Goal: Information Seeking & Learning: Learn about a topic

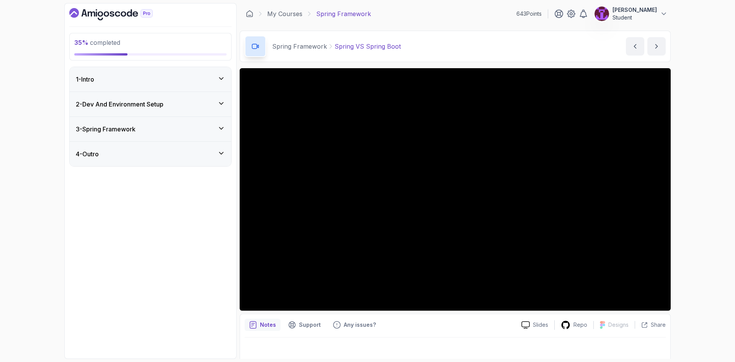
click at [160, 129] on div "3 - Spring Framework" at bounding box center [150, 128] width 149 height 9
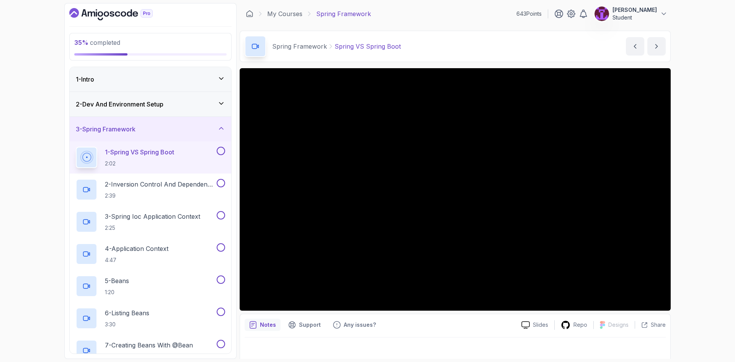
click at [222, 152] on button at bounding box center [221, 151] width 8 height 8
click at [182, 190] on h2 "2 - Inversion Control And Dependency Injection 2:39" at bounding box center [160, 190] width 110 height 20
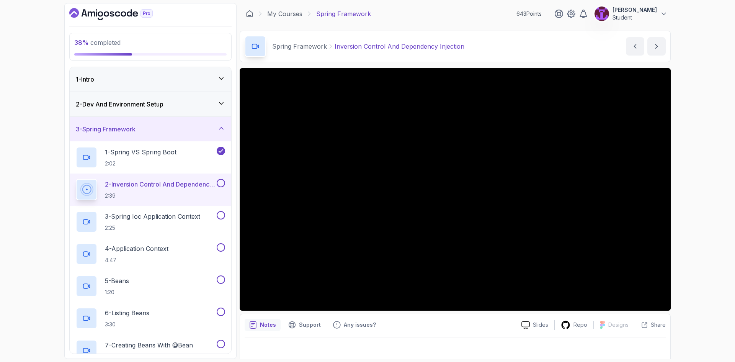
click at [222, 182] on button at bounding box center [221, 183] width 8 height 8
click at [173, 223] on h2 "3 - Spring Ioc Application Context 2:25" at bounding box center [152, 222] width 95 height 20
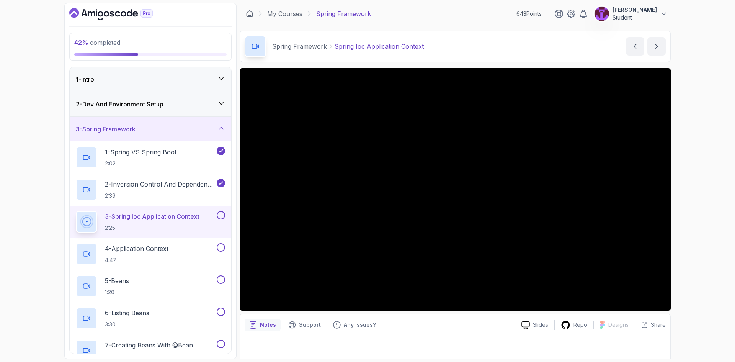
drag, startPoint x: 223, startPoint y: 215, endPoint x: 216, endPoint y: 218, distance: 7.9
click at [223, 214] on button at bounding box center [221, 215] width 8 height 8
click at [172, 245] on div "4 - Application Context 4:47" at bounding box center [145, 253] width 139 height 21
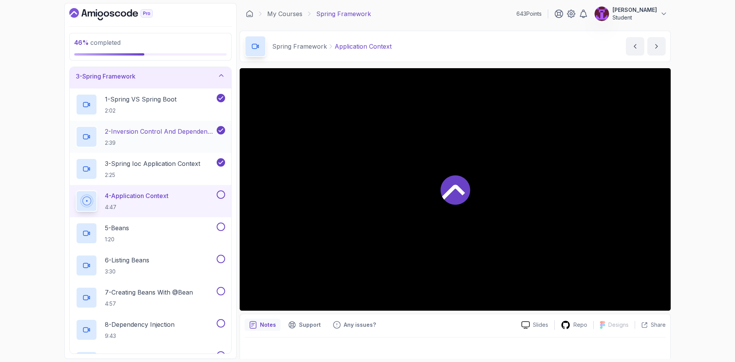
scroll to position [115, 0]
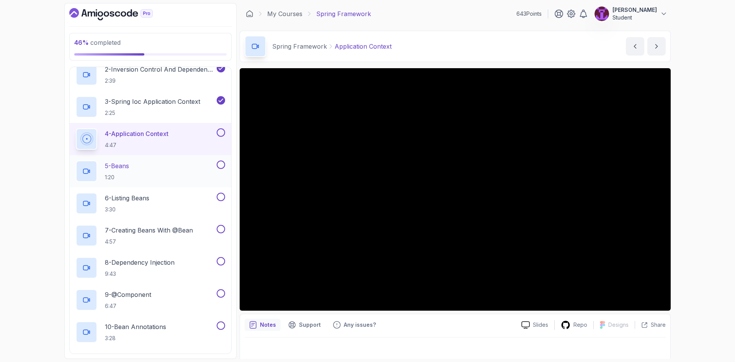
click at [222, 160] on button at bounding box center [221, 164] width 8 height 8
click at [221, 129] on button at bounding box center [221, 132] width 8 height 8
click at [166, 169] on div "5 - Beans 1:20" at bounding box center [145, 170] width 139 height 21
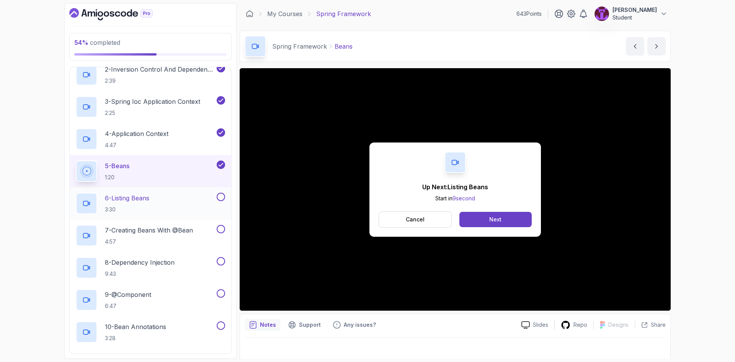
click at [168, 203] on div "6 - Listing Beans 3:30" at bounding box center [145, 203] width 139 height 21
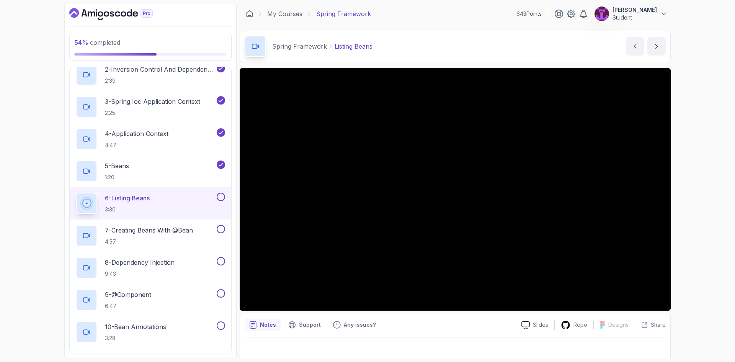
click at [223, 196] on button at bounding box center [221, 197] width 8 height 8
click at [176, 238] on p "4:57" at bounding box center [149, 242] width 88 height 8
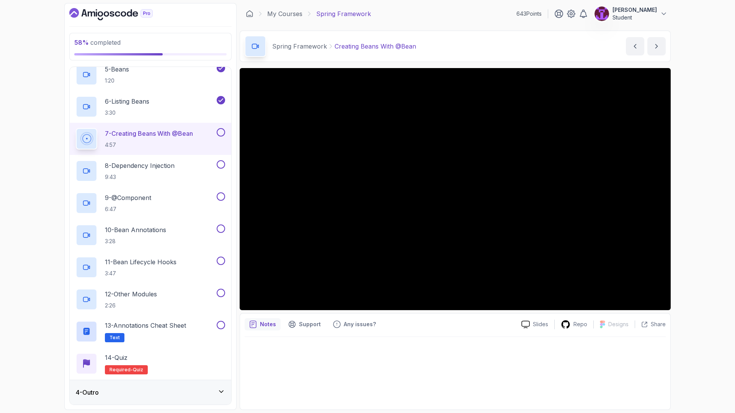
scroll to position [230, 0]
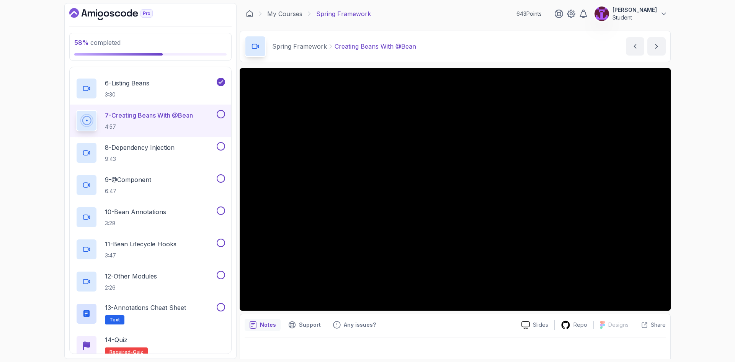
click at [220, 112] on button at bounding box center [221, 114] width 8 height 8
click at [178, 163] on div "8 - Dependency Injection 9:43" at bounding box center [145, 152] width 139 height 21
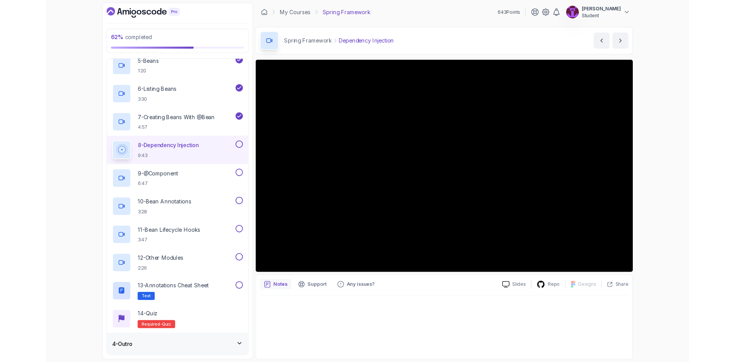
scroll to position [230, 0]
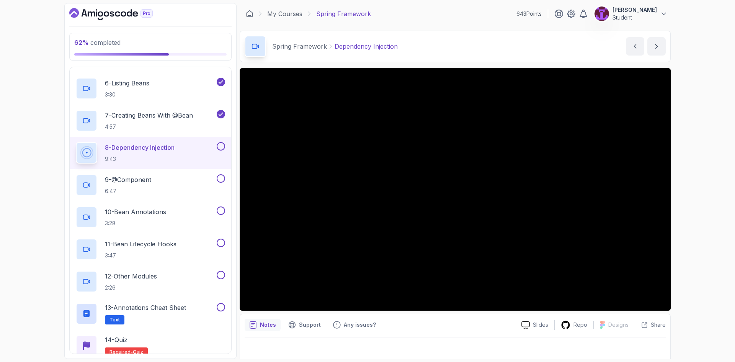
click at [222, 147] on button at bounding box center [221, 146] width 8 height 8
click at [200, 179] on div "9 - @Component 6:47" at bounding box center [145, 184] width 139 height 21
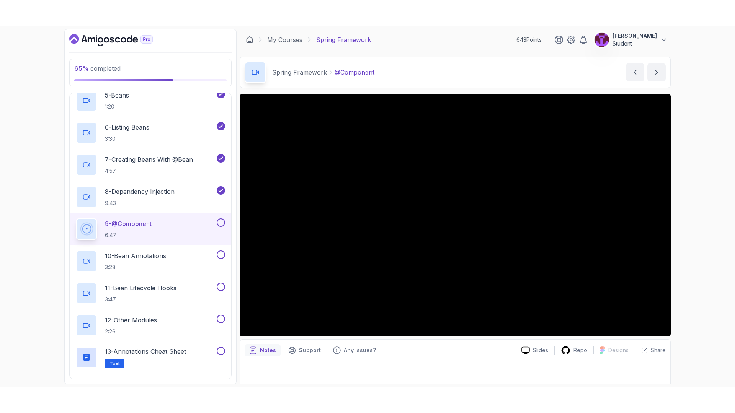
scroll to position [263, 0]
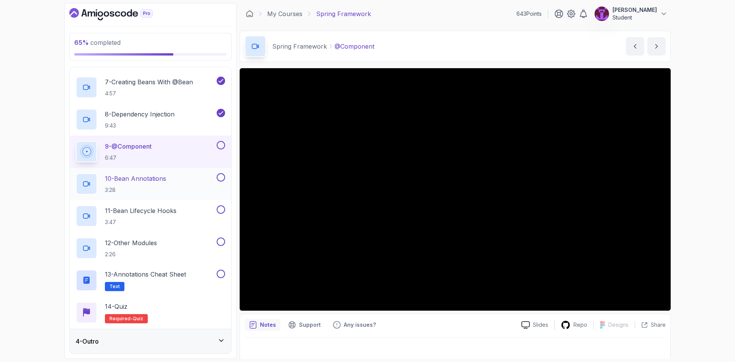
click at [219, 175] on button at bounding box center [221, 177] width 8 height 8
click at [179, 175] on div "10 - Bean Annotations 3:28" at bounding box center [145, 183] width 139 height 21
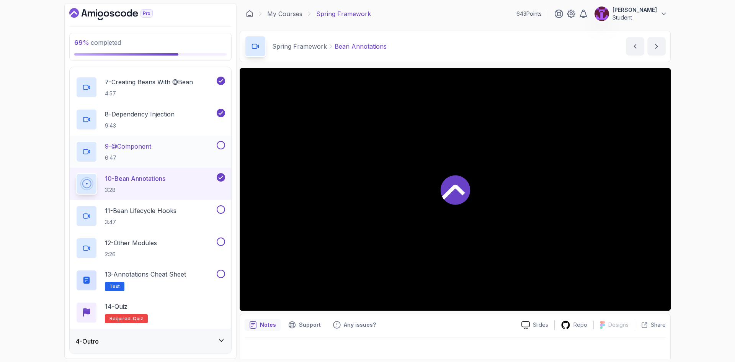
click at [222, 147] on button at bounding box center [221, 145] width 8 height 8
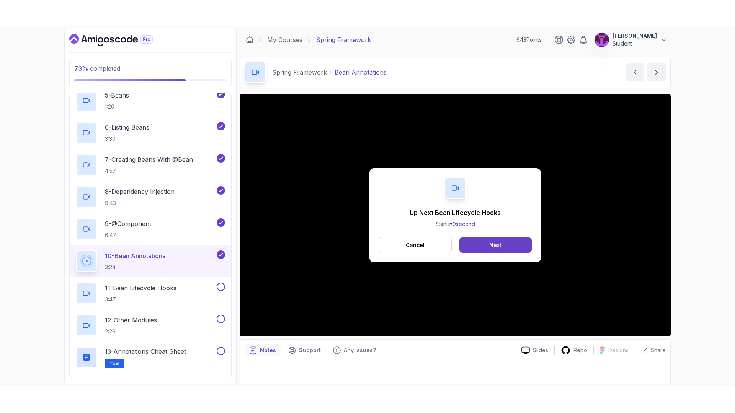
scroll to position [263, 0]
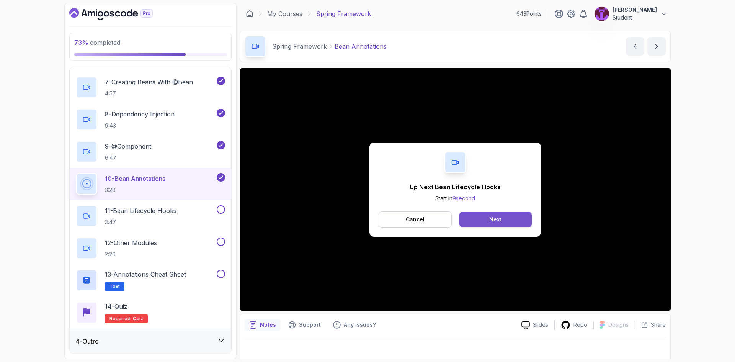
click at [500, 219] on div "Next" at bounding box center [495, 219] width 12 height 8
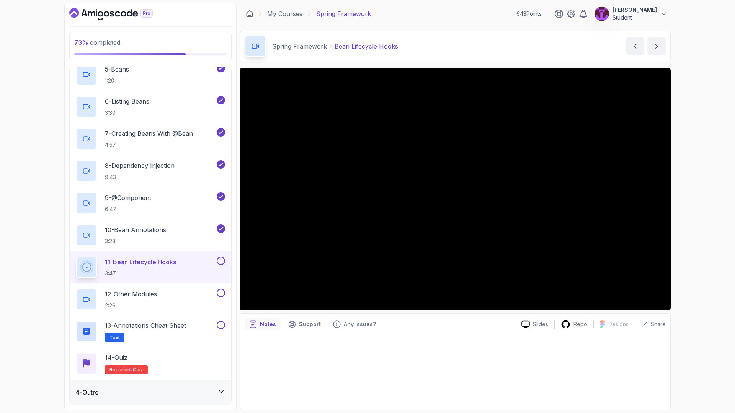
scroll to position [263, 0]
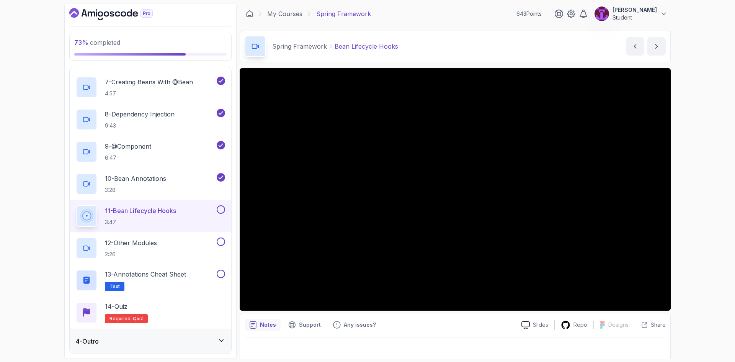
click at [219, 208] on button at bounding box center [221, 209] width 8 height 8
click at [178, 256] on div "12 - Other Modules 2:26" at bounding box center [145, 247] width 139 height 21
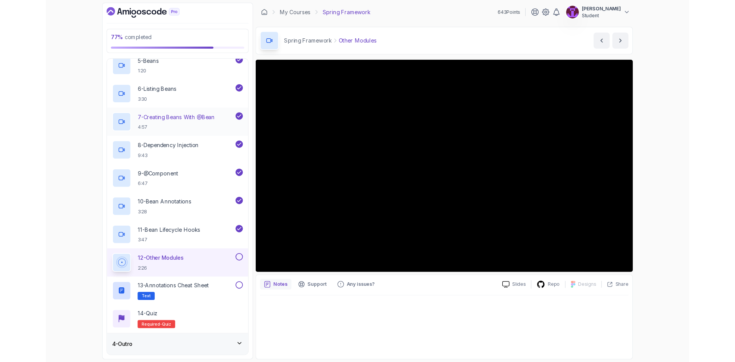
scroll to position [263, 0]
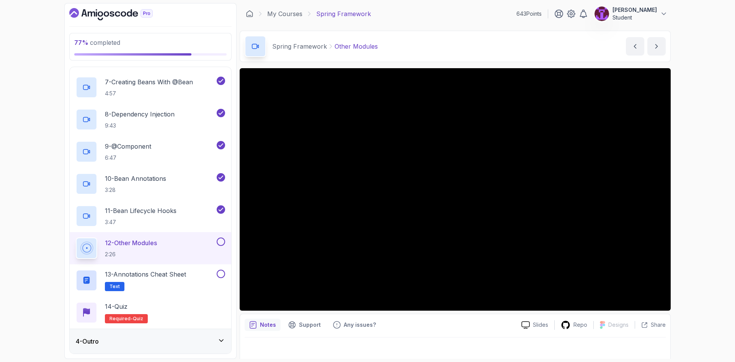
click at [220, 242] on button at bounding box center [221, 241] width 8 height 8
click at [173, 282] on h2 "13 - Annotations Cheat Sheet Text" at bounding box center [145, 279] width 81 height 21
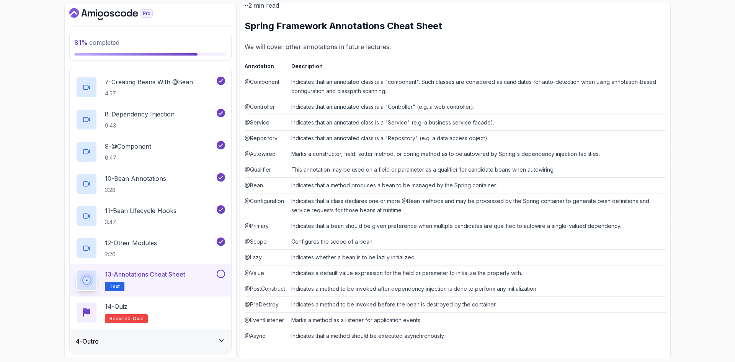
scroll to position [103, 0]
drag, startPoint x: 285, startPoint y: 153, endPoint x: 449, endPoint y: 156, distance: 163.5
click at [449, 156] on tr "@Autowired Marks a constructor, field, setter method, or config method as to be…" at bounding box center [455, 154] width 421 height 16
click at [460, 158] on td "Marks a constructor, field, setter method, or config method as to be autowired …" at bounding box center [476, 154] width 377 height 16
drag, startPoint x: 462, startPoint y: 157, endPoint x: 603, endPoint y: 155, distance: 141.2
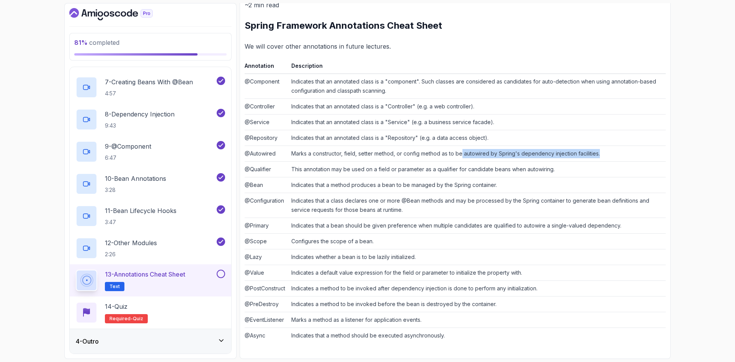
click at [603, 155] on td "Marks a constructor, field, setter method, or config method as to be autowired …" at bounding box center [476, 154] width 377 height 16
click at [605, 155] on td "Marks a constructor, field, setter method, or config method as to be autowired …" at bounding box center [476, 154] width 377 height 16
drag, startPoint x: 574, startPoint y: 152, endPoint x: 292, endPoint y: 152, distance: 282.1
click at [292, 152] on td "Marks a constructor, field, setter method, or config method as to be autowired …" at bounding box center [476, 154] width 377 height 16
drag, startPoint x: 286, startPoint y: 181, endPoint x: 354, endPoint y: 186, distance: 68.3
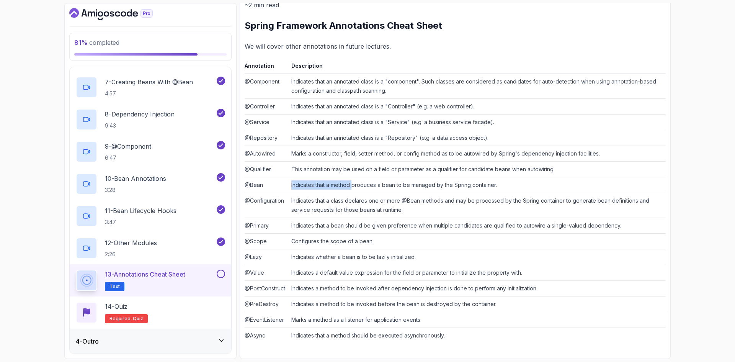
click at [354, 186] on tr "@Bean Indicates that a method produces a bean to be managed by the Spring conta…" at bounding box center [455, 185] width 421 height 16
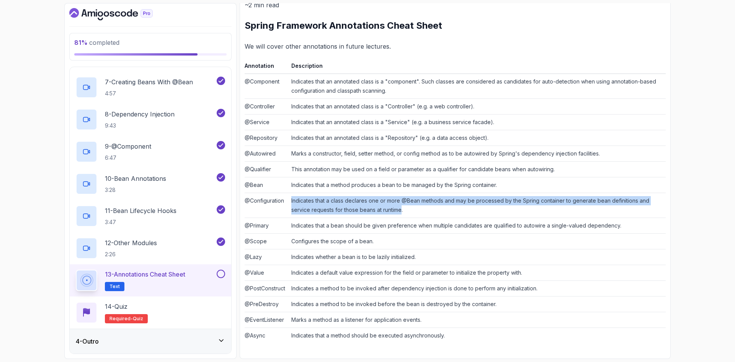
drag, startPoint x: 289, startPoint y: 200, endPoint x: 403, endPoint y: 211, distance: 113.8
click at [403, 211] on td "Indicates that a class declares one or more @Bean methods and may be processed …" at bounding box center [476, 205] width 377 height 25
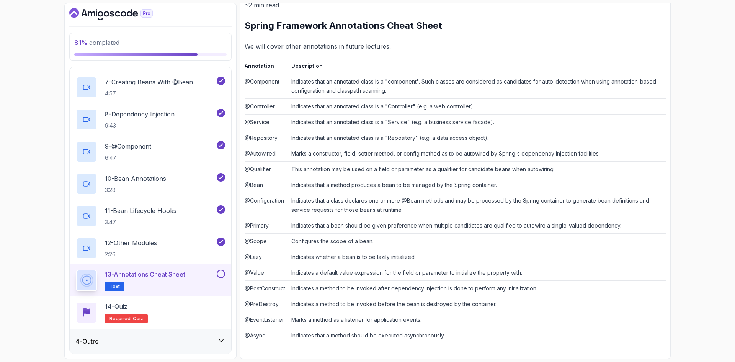
click at [437, 209] on td "Indicates that a class declares one or more @Bean methods and may be processed …" at bounding box center [476, 205] width 377 height 25
drag, startPoint x: 311, startPoint y: 226, endPoint x: 411, endPoint y: 225, distance: 100.7
click at [411, 225] on td "Indicates that a bean should be given preference when multiple candidates are q…" at bounding box center [476, 226] width 377 height 16
drag, startPoint x: 338, startPoint y: 240, endPoint x: 365, endPoint y: 242, distance: 26.8
click at [345, 241] on td "Configures the scope of a bean." at bounding box center [476, 241] width 377 height 16
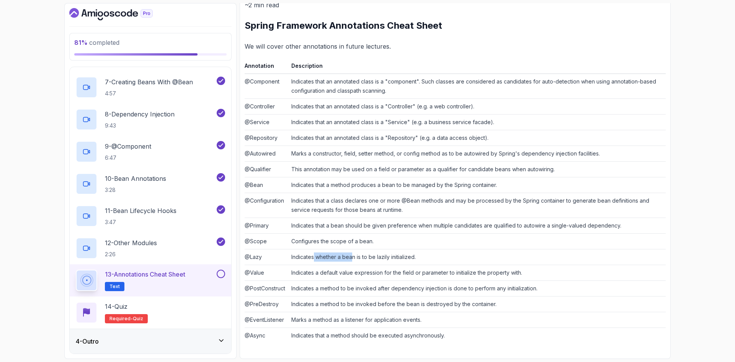
drag, startPoint x: 315, startPoint y: 258, endPoint x: 354, endPoint y: 264, distance: 39.6
click at [353, 263] on td "Indicates whether a bean is to be lazily initialized." at bounding box center [476, 257] width 377 height 16
click at [431, 258] on td "Indicates whether a bean is to be lazily initialized." at bounding box center [476, 257] width 377 height 16
click at [221, 274] on button at bounding box center [221, 273] width 8 height 8
click at [188, 312] on div "14 - Quiz Required- quiz" at bounding box center [150, 312] width 149 height 21
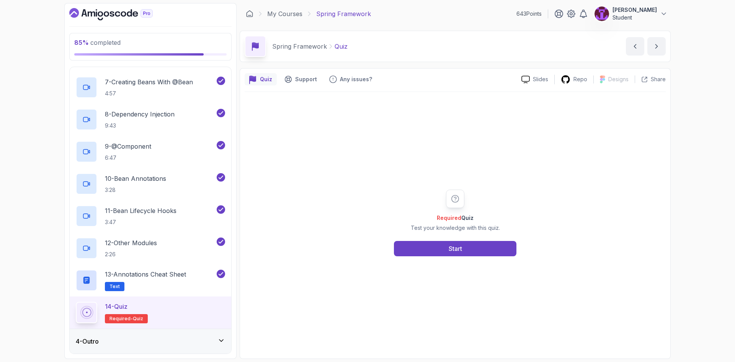
drag, startPoint x: 448, startPoint y: 276, endPoint x: 439, endPoint y: 256, distance: 21.2
click at [443, 271] on div "Required Quiz Test your knowledge with this quiz. Start" at bounding box center [455, 223] width 421 height 262
click at [439, 253] on button "Start" at bounding box center [455, 248] width 122 height 15
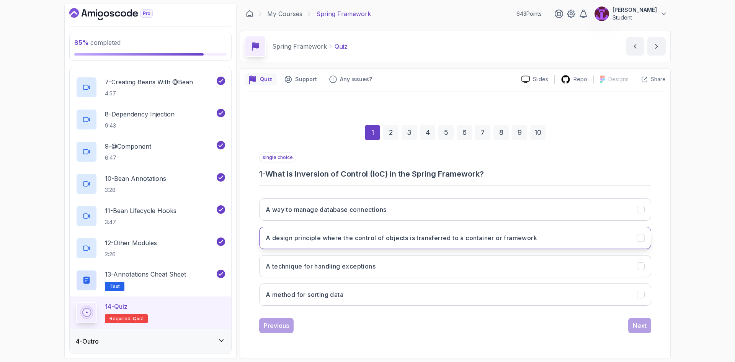
click at [366, 242] on h3 "A design principle where the control of objects is transferred to a container o…" at bounding box center [401, 237] width 271 height 9
click at [637, 331] on button "Next" at bounding box center [639, 325] width 23 height 15
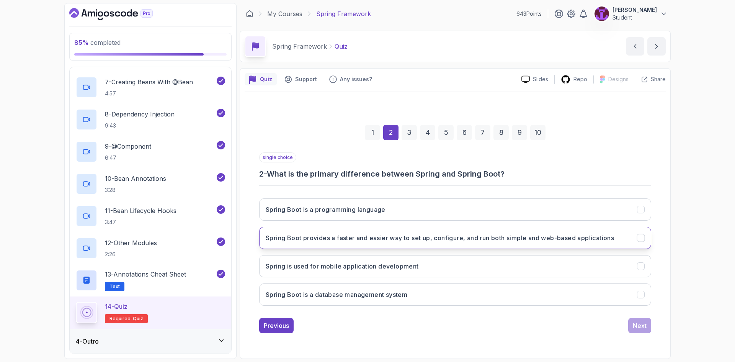
click at [414, 245] on button "Spring Boot provides a faster and easier way to set up, configure, and run both…" at bounding box center [455, 238] width 392 height 22
click at [636, 324] on div "Next" at bounding box center [640, 325] width 14 height 9
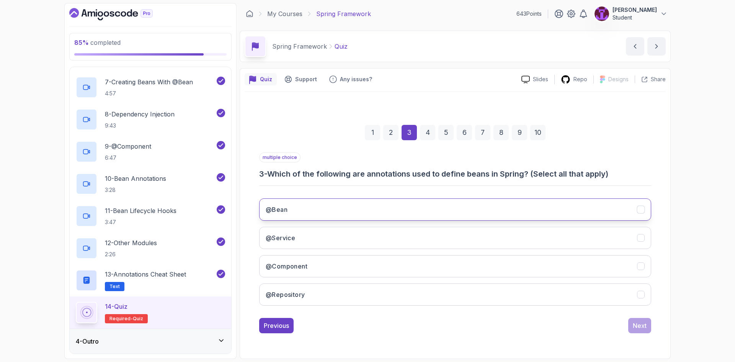
click at [408, 211] on button "@Bean" at bounding box center [455, 209] width 392 height 22
click at [367, 260] on button "@Component" at bounding box center [455, 266] width 392 height 22
click at [364, 241] on button "@Service" at bounding box center [455, 238] width 392 height 22
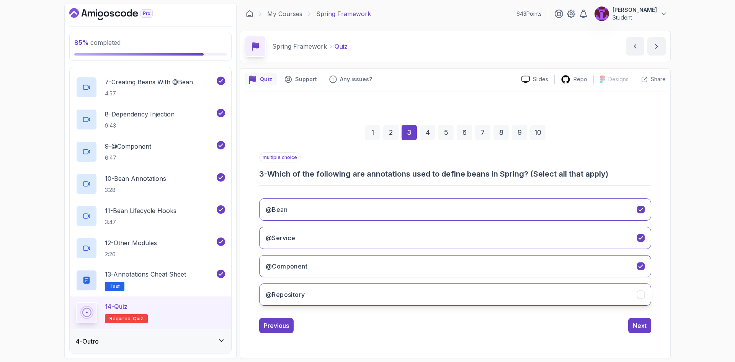
click at [352, 294] on button "@Repository" at bounding box center [455, 294] width 392 height 22
click at [638, 327] on div "Next" at bounding box center [640, 325] width 14 height 9
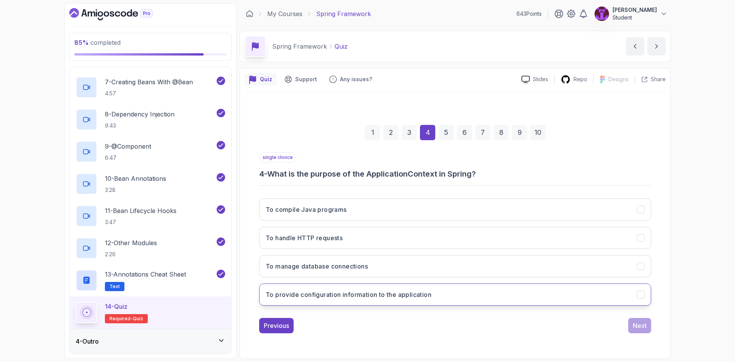
click at [395, 299] on h3 "To provide configuration information to the application" at bounding box center [349, 294] width 166 height 9
click at [643, 328] on div "Next" at bounding box center [640, 325] width 14 height 9
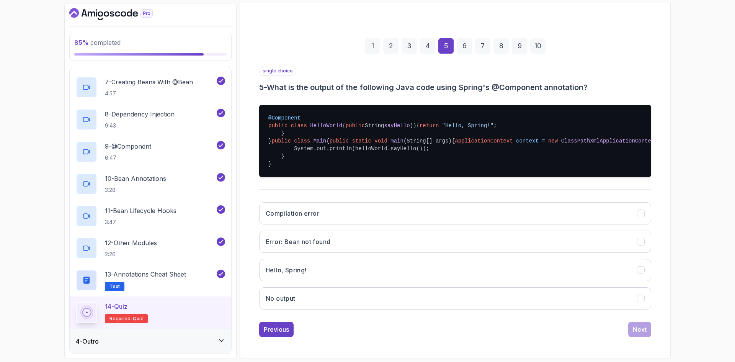
scroll to position [136, 0]
click at [348, 276] on button "Hello, Spring!" at bounding box center [455, 270] width 392 height 22
click at [645, 327] on div "Next" at bounding box center [640, 329] width 14 height 9
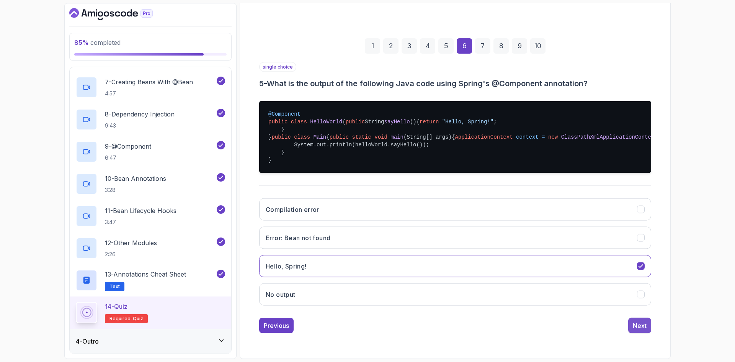
scroll to position [0, 0]
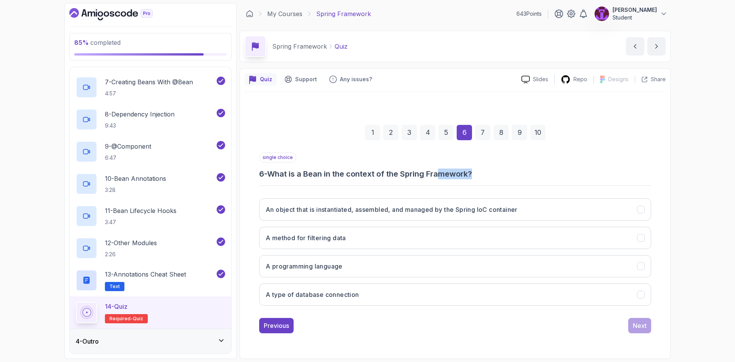
drag, startPoint x: 479, startPoint y: 171, endPoint x: 440, endPoint y: 175, distance: 39.3
click at [440, 175] on h3 "6 - What is a Bean in the context of the Spring Framework?" at bounding box center [455, 173] width 392 height 11
click at [474, 173] on h3 "6 - What is a Bean in the context of the Spring Framework?" at bounding box center [455, 173] width 392 height 11
drag, startPoint x: 483, startPoint y: 173, endPoint x: 433, endPoint y: 176, distance: 49.5
click at [433, 176] on h3 "6 - What is a Bean in the context of the Spring Framework?" at bounding box center [455, 173] width 392 height 11
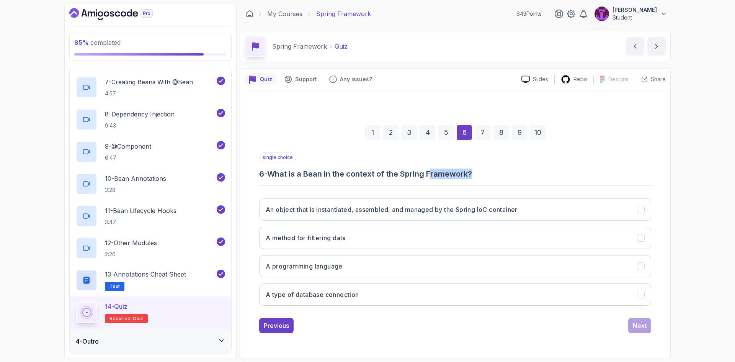
click at [439, 169] on h3 "6 - What is a Bean in the context of the Spring Framework?" at bounding box center [455, 173] width 392 height 11
click at [374, 210] on h3 "An object that is instantiated, assembled, and managed by the Spring IoC contai…" at bounding box center [392, 209] width 252 height 9
click at [630, 325] on button "Next" at bounding box center [639, 325] width 23 height 15
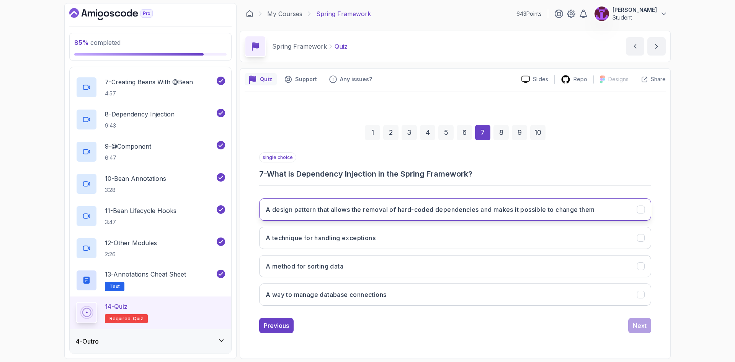
click at [334, 210] on h3 "A design pattern that allows the removal of hard-coded dependencies and makes i…" at bounding box center [430, 209] width 329 height 9
click at [638, 311] on div "A design pattern that allows the removal of hard-coded dependencies and makes i…" at bounding box center [455, 251] width 392 height 119
click at [642, 321] on div "Next" at bounding box center [640, 325] width 14 height 9
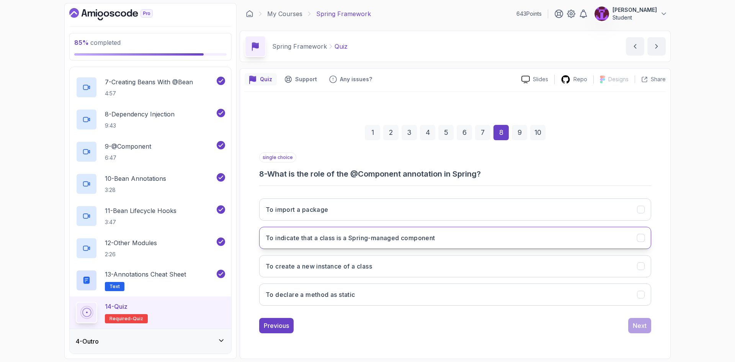
click at [435, 243] on button "To indicate that a class is a Spring-managed component" at bounding box center [455, 238] width 392 height 22
click at [635, 325] on div "Next" at bounding box center [640, 325] width 14 height 9
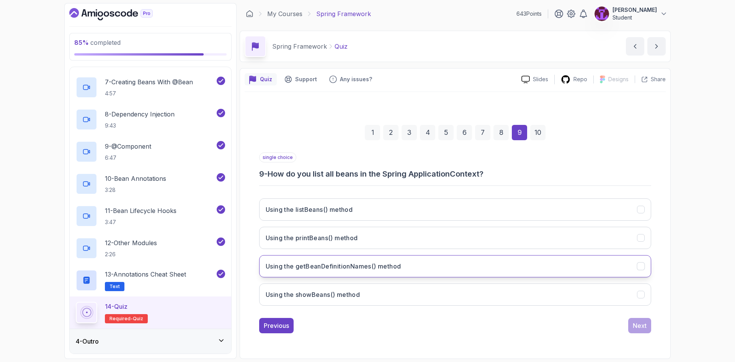
click at [403, 270] on button "Using the getBeanDefinitionNames() method" at bounding box center [455, 266] width 392 height 22
click at [635, 324] on div "Next" at bounding box center [640, 325] width 14 height 9
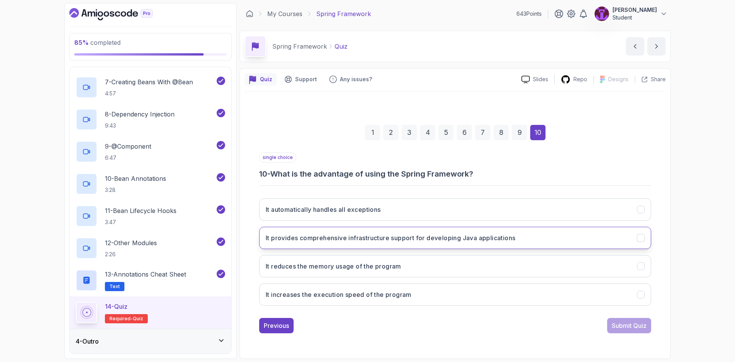
click at [416, 242] on button "It provides comprehensive infrastructure support for developing Java applicatio…" at bounding box center [455, 238] width 392 height 22
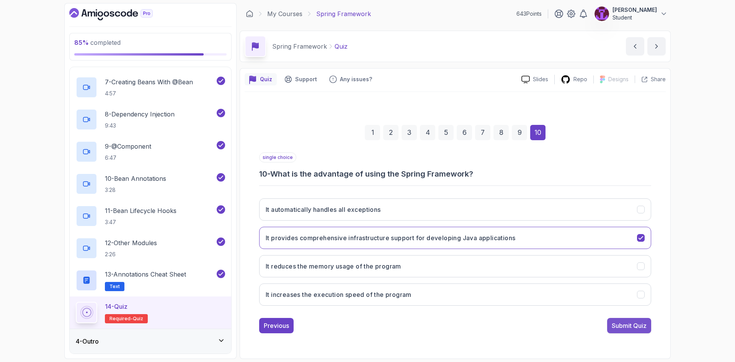
click at [623, 328] on div "Submit Quiz" at bounding box center [629, 325] width 35 height 9
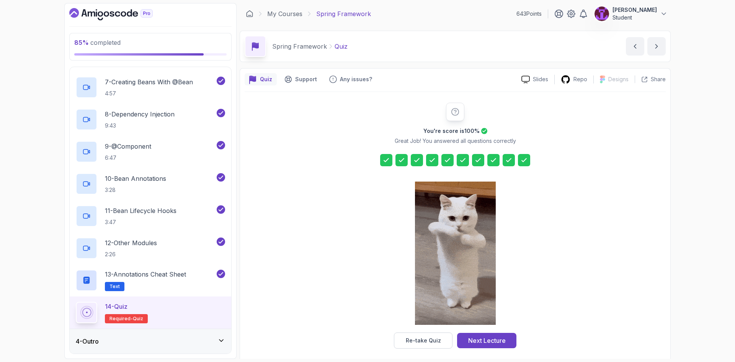
click at [476, 346] on button "Next Lecture" at bounding box center [486, 340] width 59 height 15
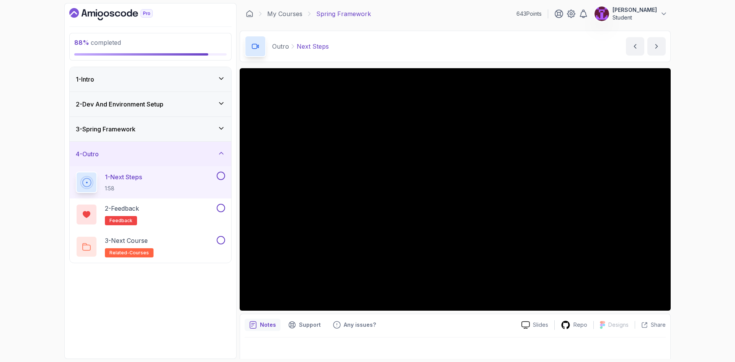
click at [221, 176] on button at bounding box center [221, 175] width 8 height 8
click at [221, 211] on button at bounding box center [221, 208] width 8 height 8
click at [221, 240] on button at bounding box center [221, 240] width 8 height 8
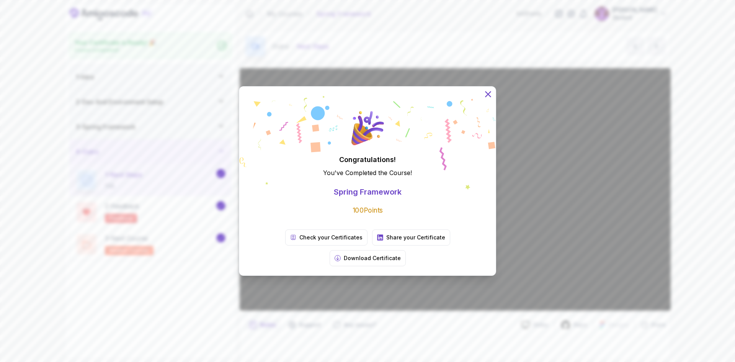
click at [490, 99] on icon at bounding box center [488, 94] width 10 height 10
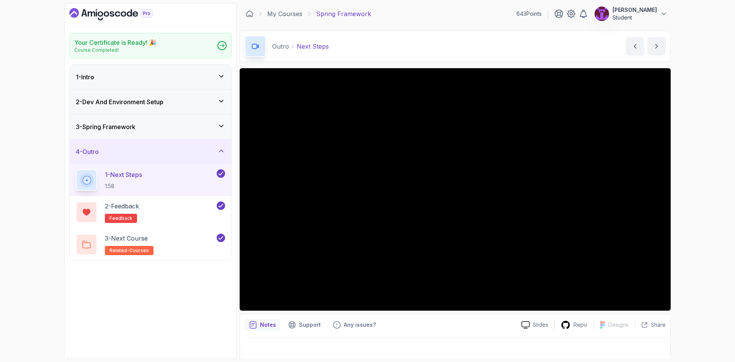
click at [295, 19] on div "My Courses Spring Framework 643 Points Dimitrije Jelic Student" at bounding box center [455, 13] width 431 height 21
click at [294, 15] on link "My Courses" at bounding box center [284, 13] width 35 height 9
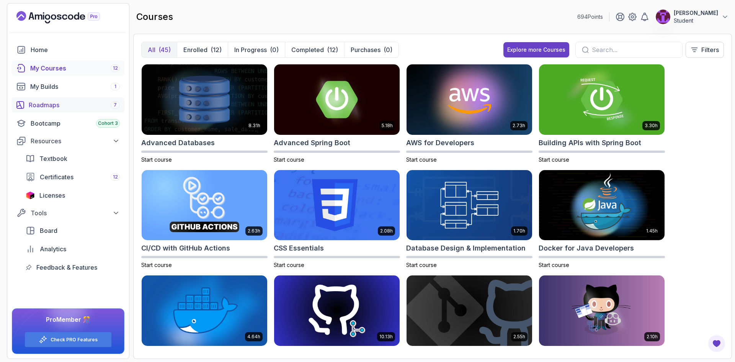
click at [72, 103] on div "Roadmaps 7" at bounding box center [74, 104] width 91 height 9
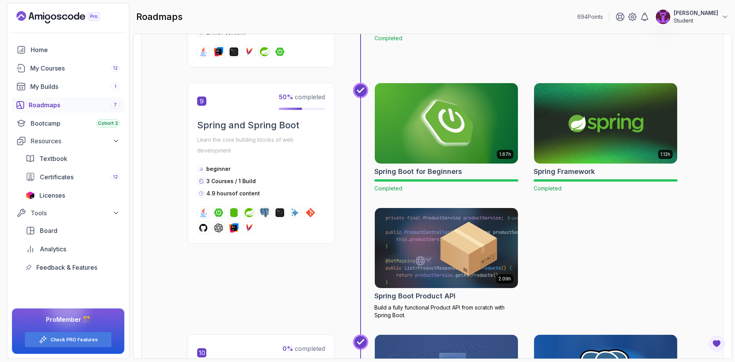
scroll to position [1416, 0]
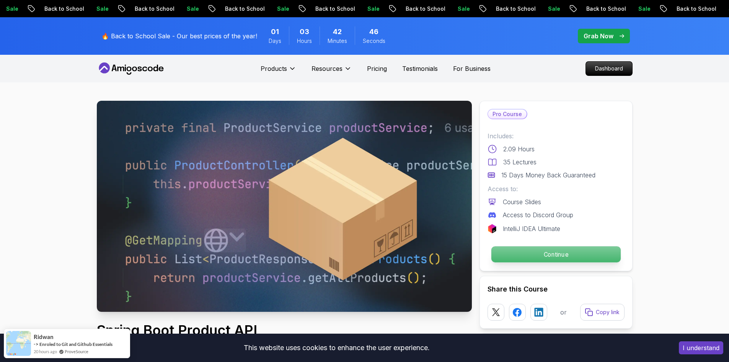
click at [551, 255] on p "Continue" at bounding box center [555, 254] width 129 height 16
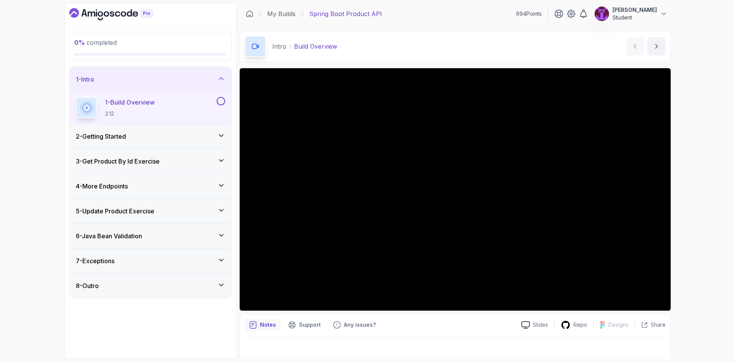
click at [219, 103] on button at bounding box center [221, 101] width 8 height 8
click at [183, 139] on div "2 - Getting Started" at bounding box center [150, 136] width 149 height 9
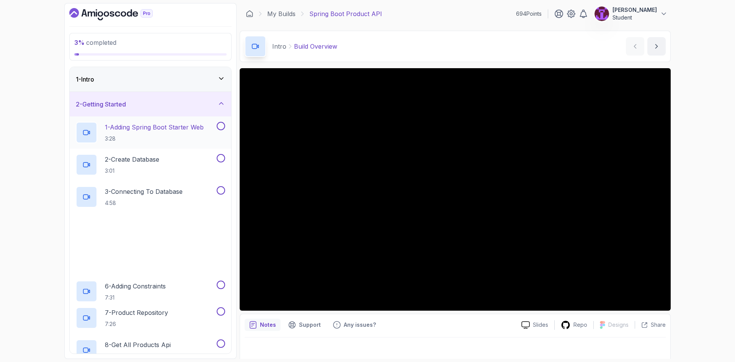
click at [201, 141] on p "3:28" at bounding box center [154, 139] width 99 height 8
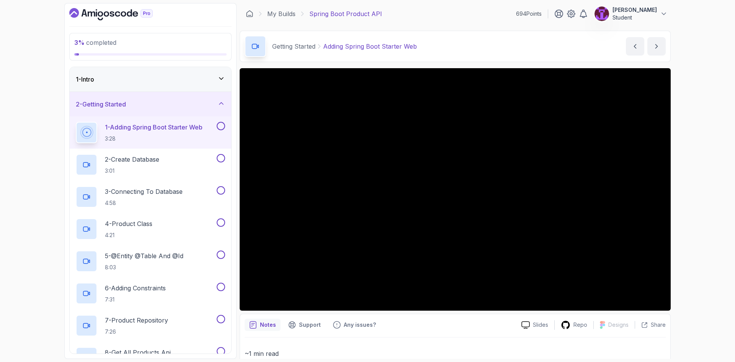
click at [223, 127] on button at bounding box center [221, 126] width 8 height 8
click at [178, 167] on div "2 - Create Database 3:01" at bounding box center [145, 164] width 139 height 21
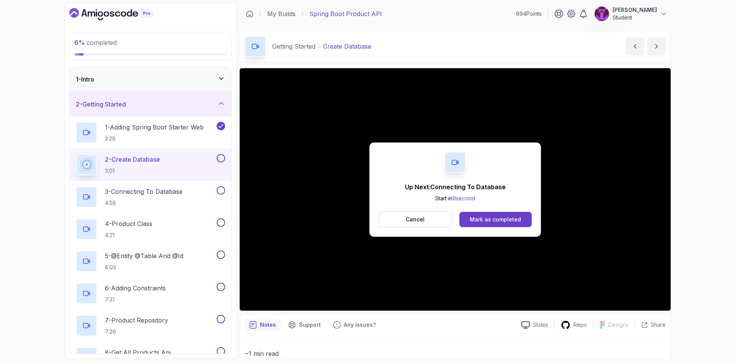
click at [222, 154] on button at bounding box center [221, 158] width 8 height 8
click at [183, 194] on p "3 - Connecting To Database" at bounding box center [144, 191] width 78 height 9
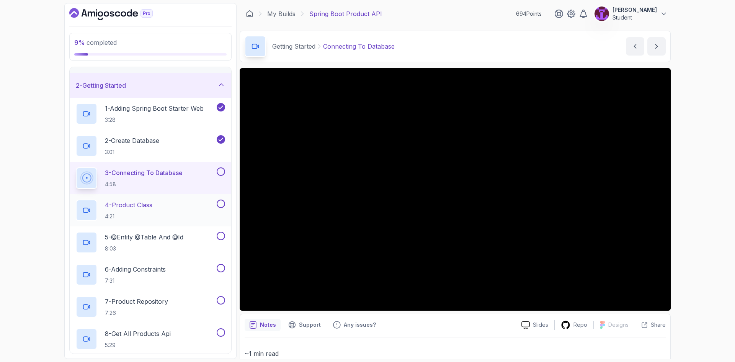
scroll to position [38, 0]
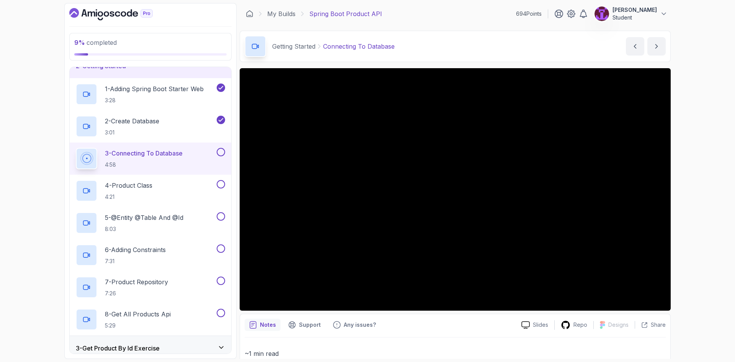
click at [224, 157] on button "3 - Connecting To Database 4:58" at bounding box center [150, 158] width 149 height 21
click at [221, 154] on button at bounding box center [221, 152] width 8 height 8
click at [181, 205] on div "4 - Product Class 4:21" at bounding box center [151, 191] width 162 height 32
click at [191, 194] on div "4 - Product Class 4:21" at bounding box center [145, 190] width 139 height 21
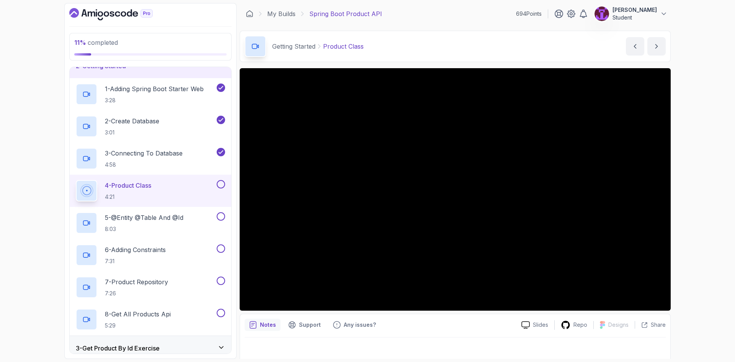
click at [220, 185] on button at bounding box center [221, 184] width 8 height 8
click at [179, 226] on p "8:03" at bounding box center [144, 229] width 78 height 8
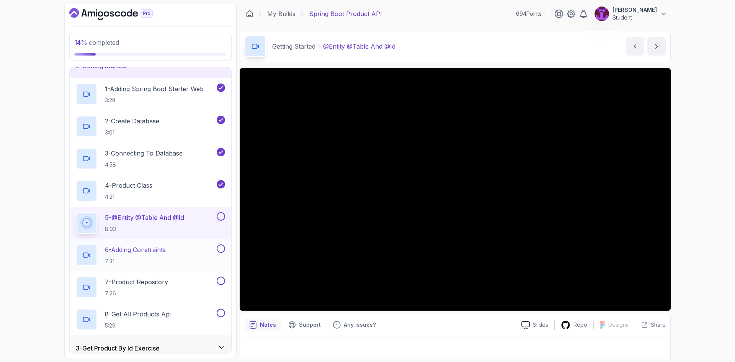
drag, startPoint x: 220, startPoint y: 217, endPoint x: 191, endPoint y: 247, distance: 42.0
click at [220, 217] on button at bounding box center [221, 216] width 8 height 8
click at [171, 255] on div "6 - Adding Constraints 7:31" at bounding box center [145, 254] width 139 height 21
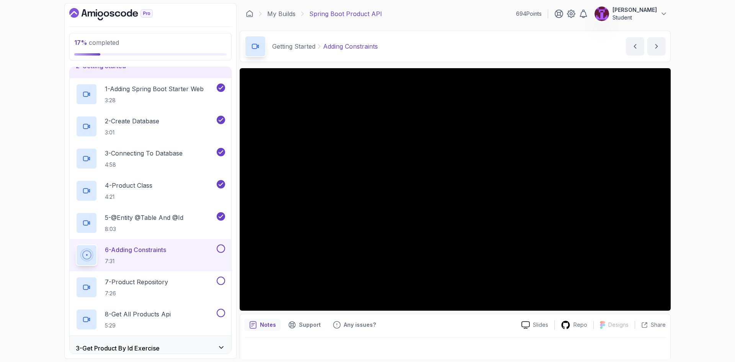
click at [224, 247] on button at bounding box center [221, 248] width 8 height 8
click at [178, 284] on div "7 - Product Repository 7:26" at bounding box center [145, 286] width 139 height 21
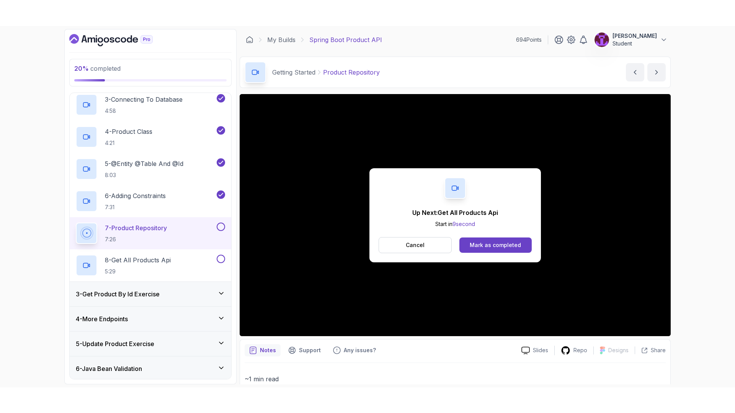
scroll to position [170, 0]
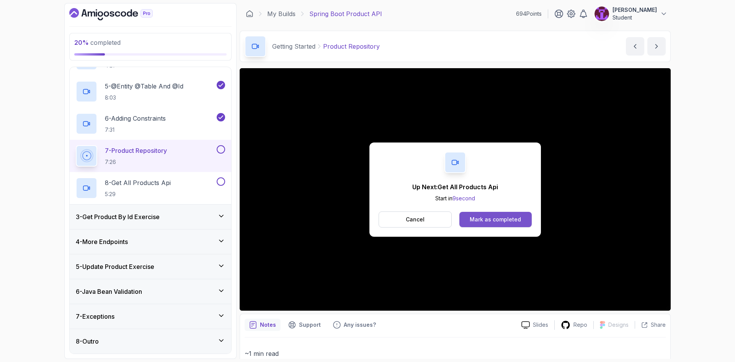
click at [490, 217] on div "Mark as completed" at bounding box center [495, 219] width 51 height 8
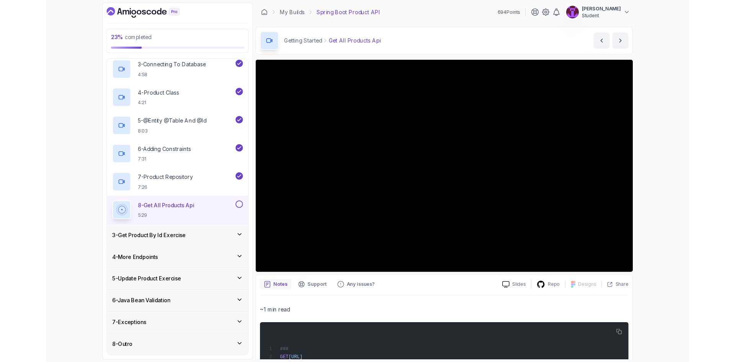
scroll to position [170, 0]
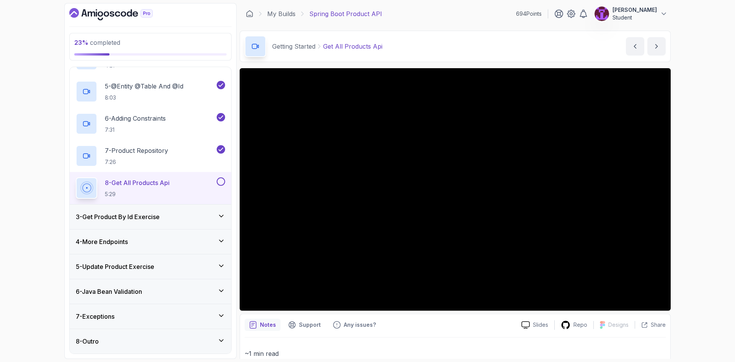
click at [220, 181] on button at bounding box center [221, 181] width 8 height 8
drag, startPoint x: 188, startPoint y: 230, endPoint x: 201, endPoint y: 227, distance: 12.8
click at [188, 230] on div "4 - More Endpoints" at bounding box center [151, 241] width 162 height 24
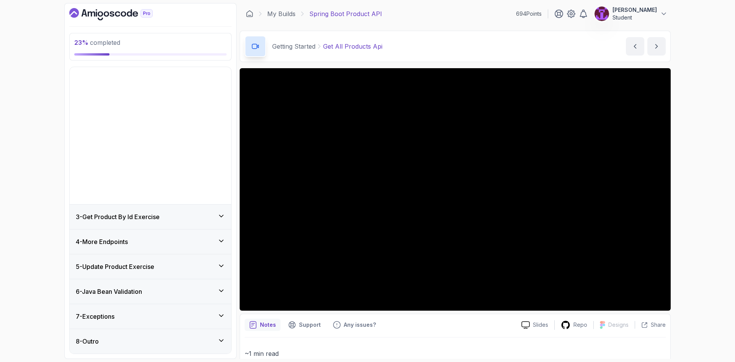
scroll to position [0, 0]
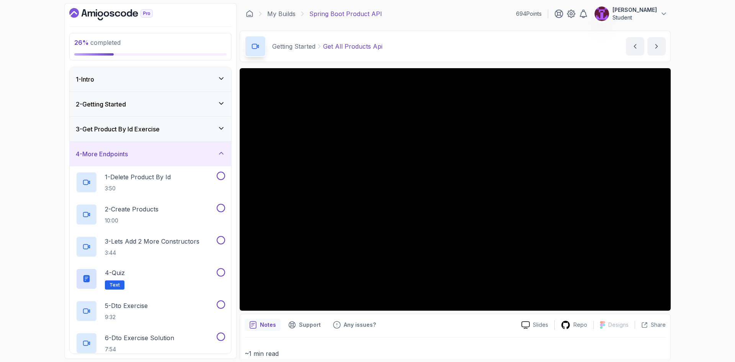
click at [198, 140] on div "3 - Get Product By Id Exercise" at bounding box center [151, 129] width 162 height 24
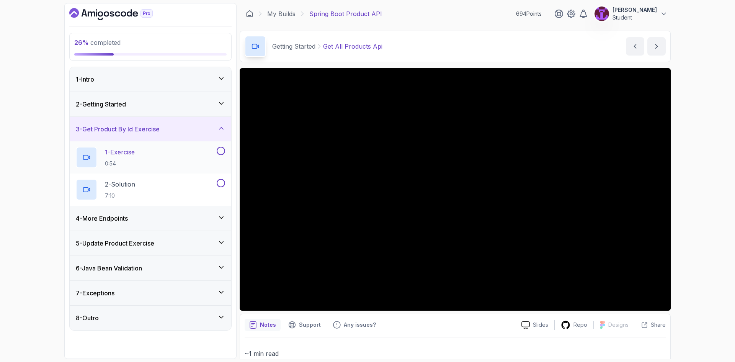
click at [220, 150] on button at bounding box center [221, 151] width 8 height 8
click at [220, 184] on button at bounding box center [221, 183] width 8 height 8
click at [167, 232] on div "5 - Update Product Exercise" at bounding box center [151, 243] width 162 height 24
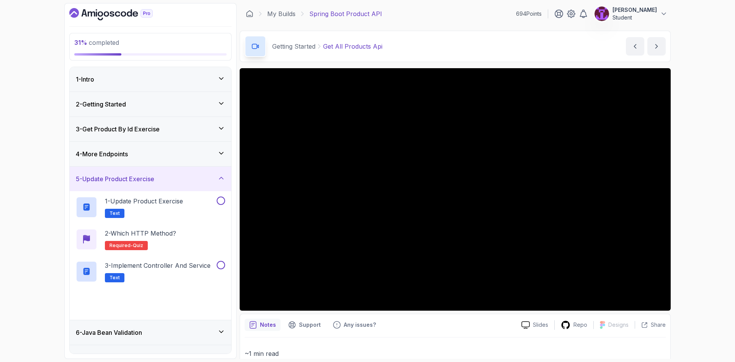
click at [151, 169] on div "5 - Update Product Exercise" at bounding box center [151, 179] width 162 height 24
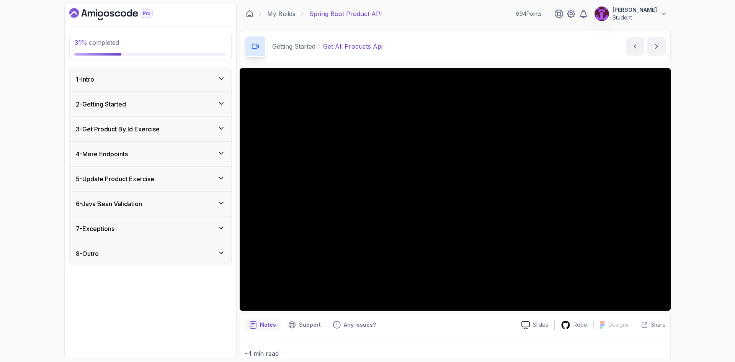
click at [148, 157] on div "4 - More Endpoints" at bounding box center [150, 153] width 149 height 9
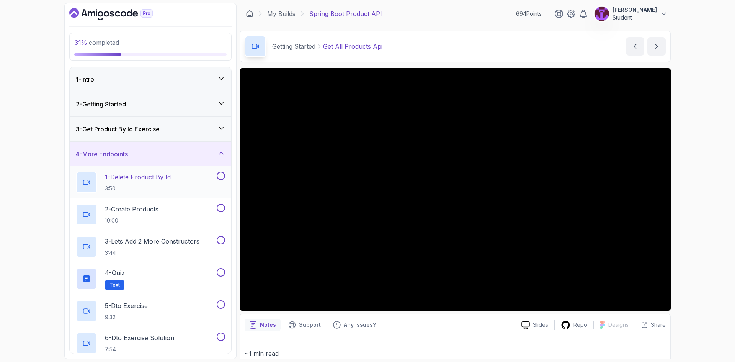
click at [222, 178] on button at bounding box center [221, 175] width 8 height 8
click at [219, 209] on button at bounding box center [221, 208] width 8 height 8
click at [191, 246] on h2 "3 - Lets Add 2 More Constructors 3:44" at bounding box center [152, 247] width 95 height 20
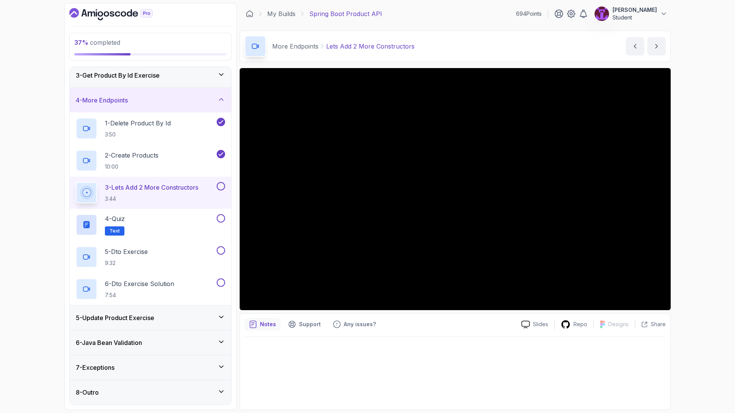
scroll to position [105, 0]
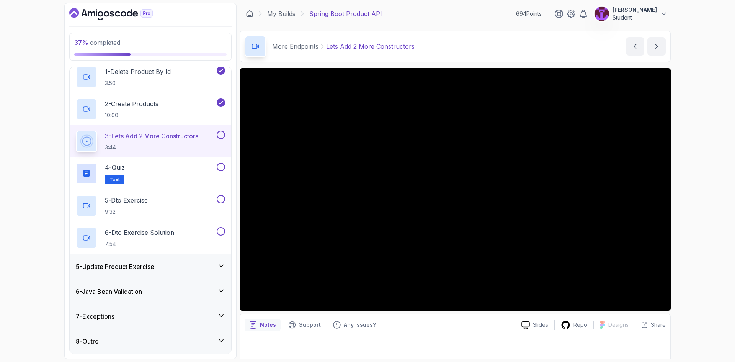
click at [220, 134] on button at bounding box center [221, 135] width 8 height 8
click at [225, 167] on div "4 - Quiz Text" at bounding box center [151, 173] width 162 height 32
click at [197, 196] on div "5 - Dto Exercise 9:32" at bounding box center [145, 205] width 139 height 21
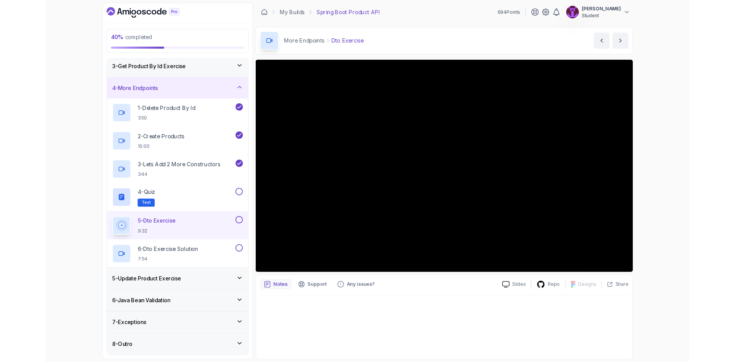
scroll to position [105, 0]
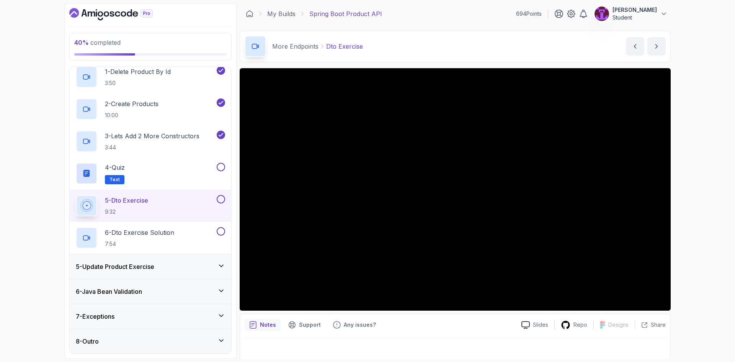
click at [219, 198] on button at bounding box center [221, 199] width 8 height 8
click at [222, 163] on button at bounding box center [221, 167] width 8 height 8
click at [221, 231] on button at bounding box center [221, 231] width 8 height 8
click at [188, 262] on div "5 - Update Product Exercise" at bounding box center [150, 266] width 149 height 9
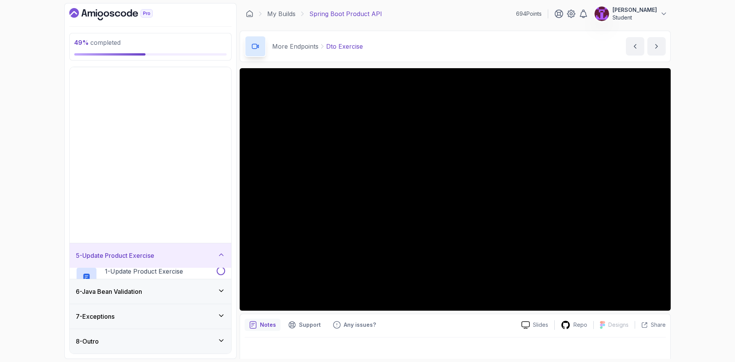
scroll to position [0, 0]
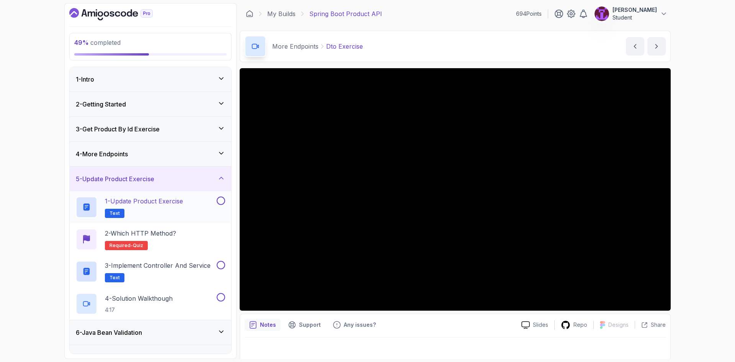
click at [221, 199] on button at bounding box center [221, 200] width 8 height 8
click at [186, 242] on div "2 - Which HTTP Method? Required- quiz" at bounding box center [150, 239] width 149 height 21
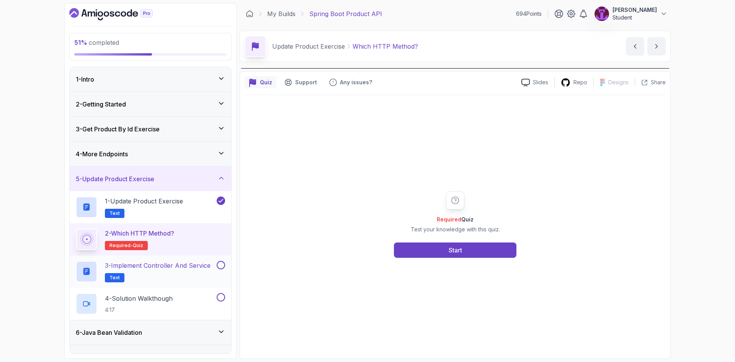
click at [222, 264] on button at bounding box center [221, 265] width 8 height 8
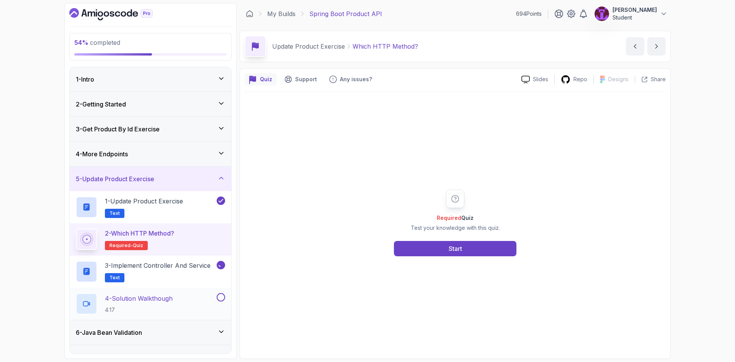
click at [218, 293] on div at bounding box center [220, 297] width 10 height 8
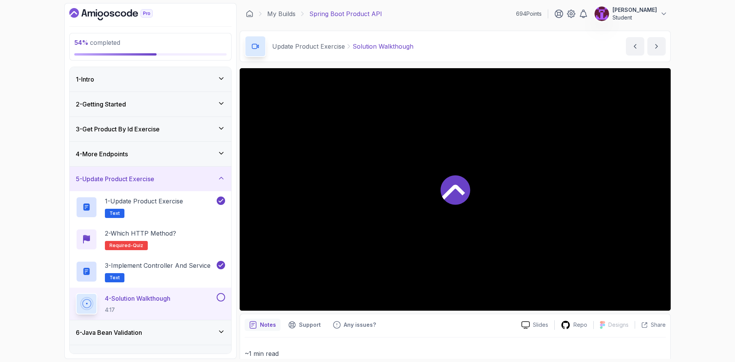
click at [222, 294] on button at bounding box center [221, 297] width 8 height 8
click at [178, 235] on div "2 - Which HTTP Method? Required- quiz" at bounding box center [150, 239] width 149 height 21
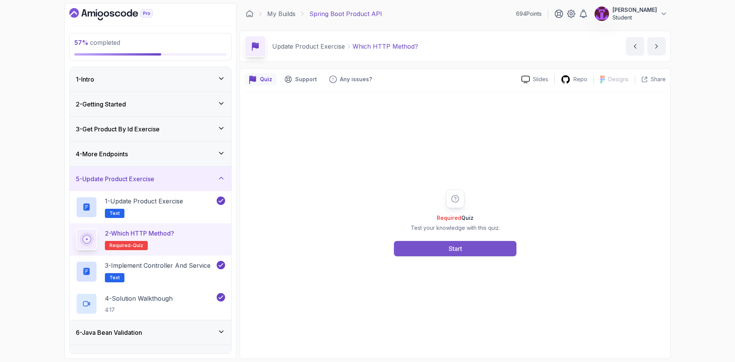
click at [447, 248] on button "Start" at bounding box center [455, 248] width 122 height 15
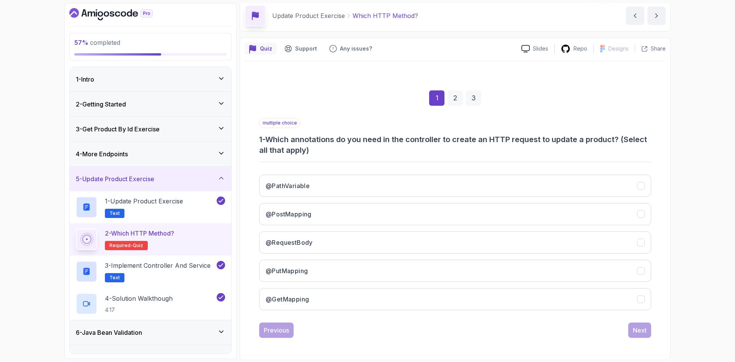
scroll to position [31, 0]
click at [321, 192] on button "@PathVariable" at bounding box center [455, 185] width 392 height 22
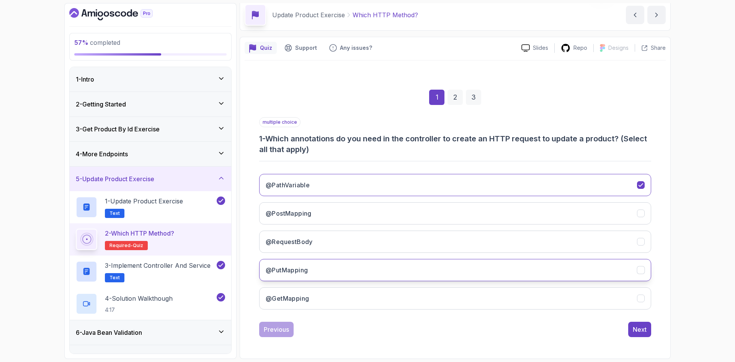
click at [314, 277] on button "@PutMapping" at bounding box center [455, 270] width 392 height 22
click at [356, 184] on button "@PathVariable" at bounding box center [455, 185] width 392 height 22
click at [334, 242] on button "@RequestBody" at bounding box center [455, 241] width 392 height 22
click at [643, 324] on button "Next" at bounding box center [639, 329] width 23 height 15
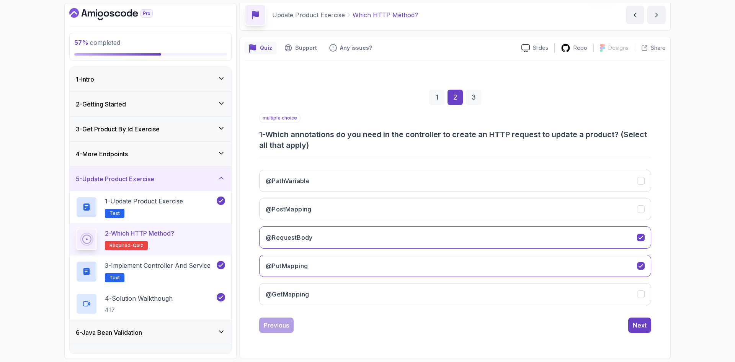
scroll to position [0, 0]
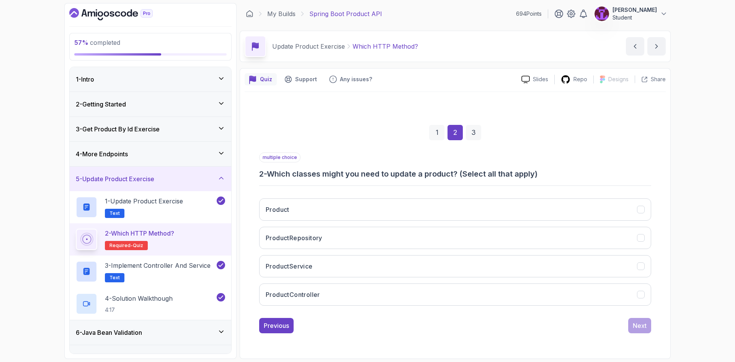
click at [443, 135] on div "1" at bounding box center [436, 132] width 15 height 15
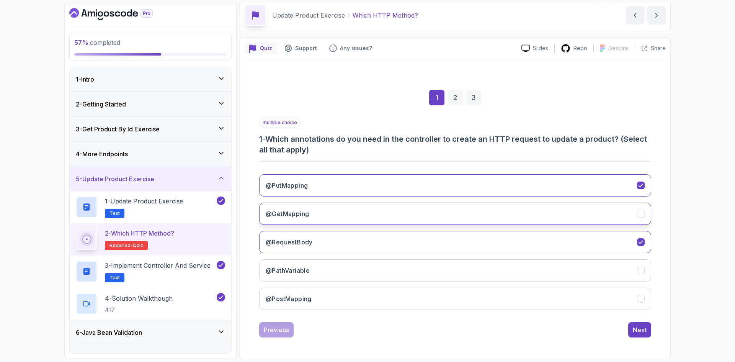
scroll to position [31, 0]
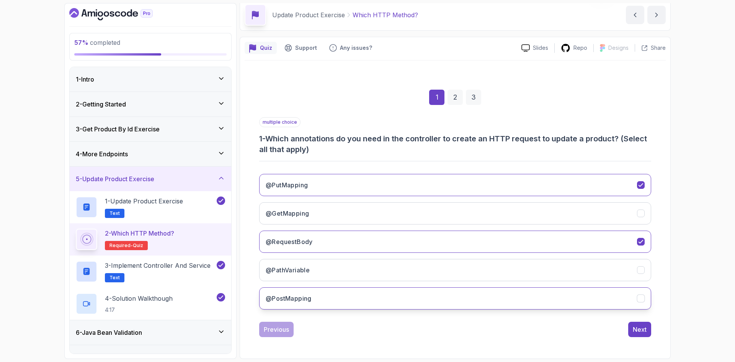
click at [335, 295] on button "@PostMapping" at bounding box center [455, 298] width 392 height 22
click at [335, 294] on button "@PostMapping" at bounding box center [455, 298] width 392 height 22
click at [353, 300] on button "@PostMapping" at bounding box center [455, 298] width 392 height 22
click at [336, 185] on button "@PutMapping" at bounding box center [455, 185] width 392 height 22
click at [328, 187] on button "@PutMapping" at bounding box center [455, 185] width 392 height 22
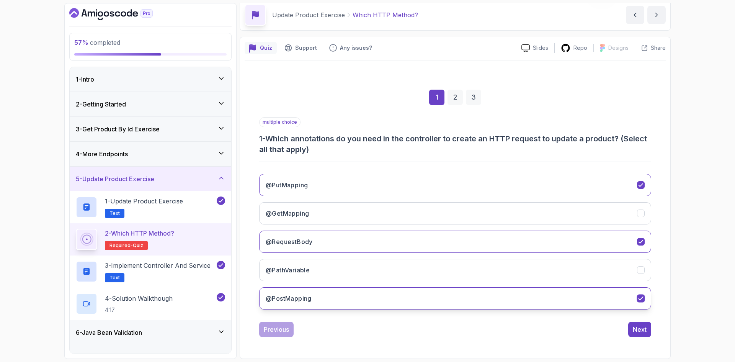
click at [336, 304] on button "@PostMapping" at bounding box center [455, 298] width 392 height 22
click at [630, 326] on button "Next" at bounding box center [639, 329] width 23 height 15
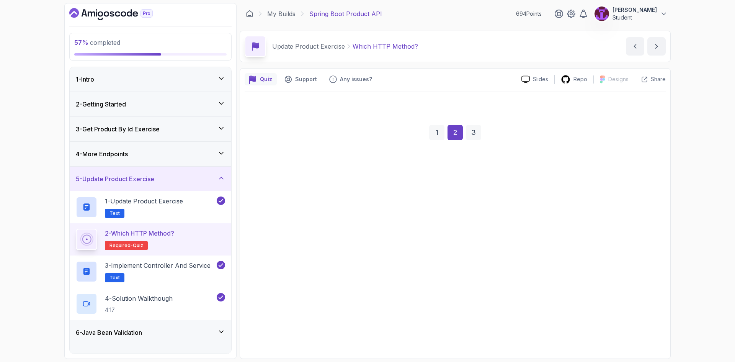
scroll to position [0, 0]
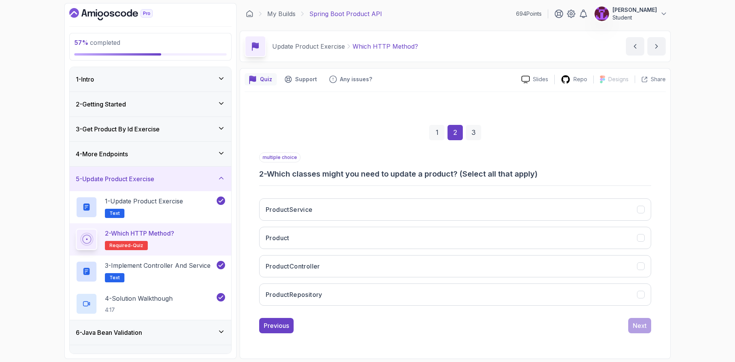
click at [431, 138] on div "1" at bounding box center [436, 132] width 15 height 15
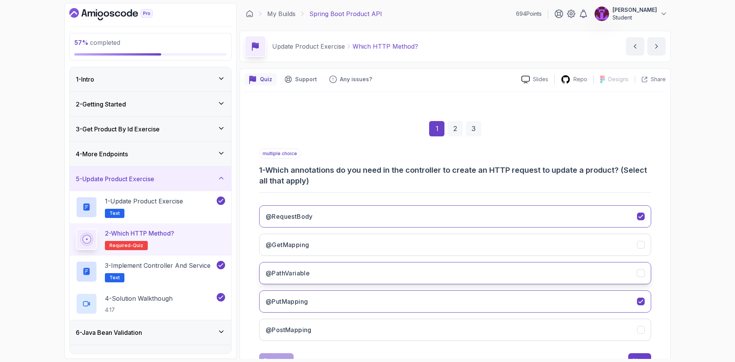
click at [335, 271] on button "@PathVariable" at bounding box center [455, 273] width 392 height 22
click at [646, 355] on button "Next" at bounding box center [639, 360] width 23 height 15
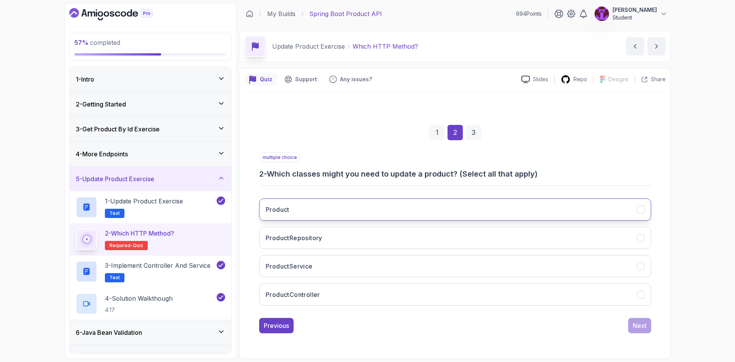
click at [501, 201] on button "Product" at bounding box center [455, 209] width 392 height 22
click at [494, 229] on button "ProductRepository" at bounding box center [455, 238] width 392 height 22
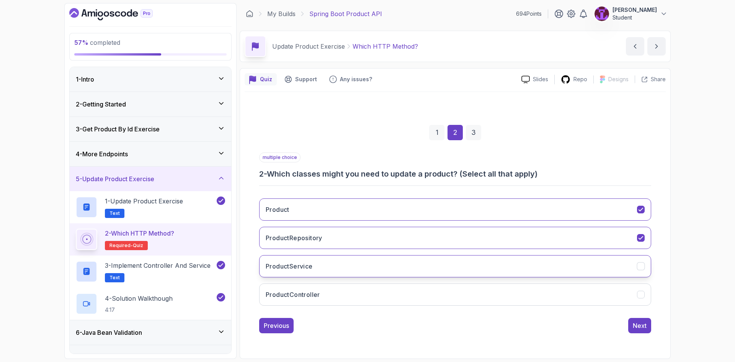
click at [481, 274] on button "ProductService" at bounding box center [455, 266] width 392 height 22
click at [624, 297] on button "ProductController" at bounding box center [455, 294] width 392 height 22
click at [650, 328] on button "Next" at bounding box center [639, 325] width 23 height 15
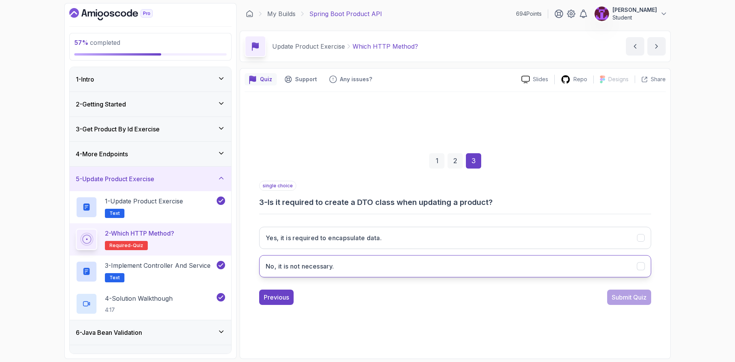
click at [392, 265] on button "No, it is not necessary." at bounding box center [455, 266] width 392 height 22
click at [635, 302] on button "Submit Quiz" at bounding box center [629, 296] width 44 height 15
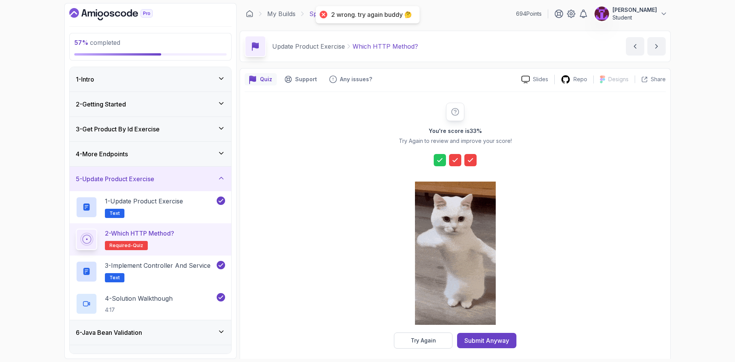
click at [444, 331] on div at bounding box center [455, 253] width 81 height 157
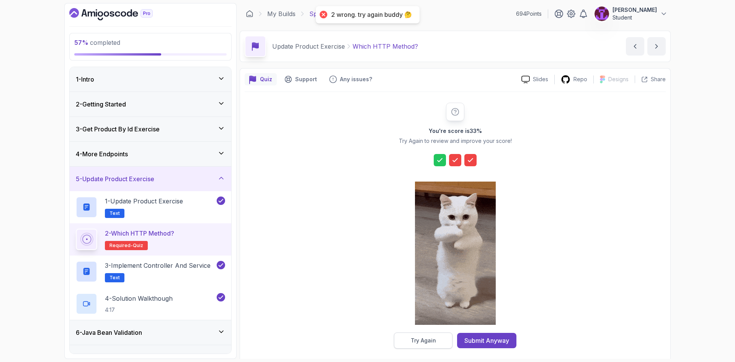
click at [443, 334] on button "Try Again" at bounding box center [423, 340] width 59 height 16
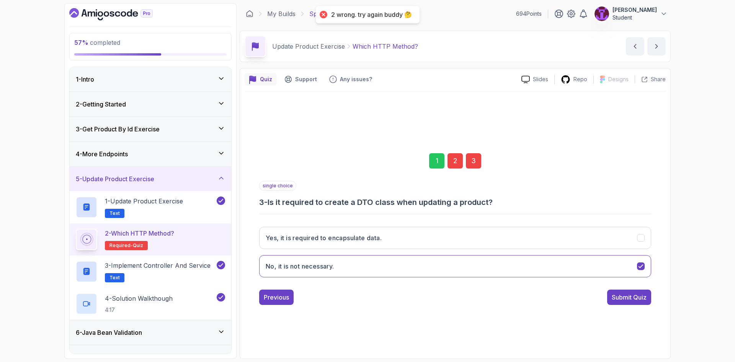
click at [453, 157] on div "2" at bounding box center [454, 160] width 15 height 15
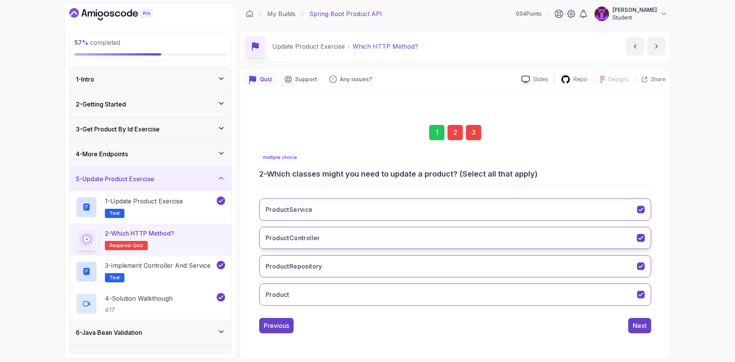
click at [392, 244] on button "ProductController" at bounding box center [455, 238] width 392 height 22
click at [472, 136] on div "3" at bounding box center [473, 132] width 15 height 15
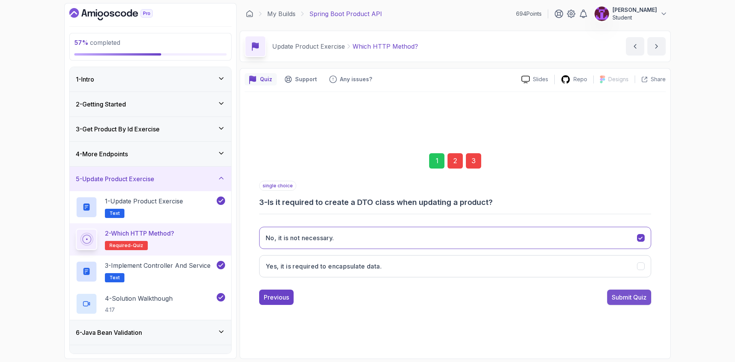
click at [630, 299] on div "Submit Quiz" at bounding box center [629, 296] width 35 height 9
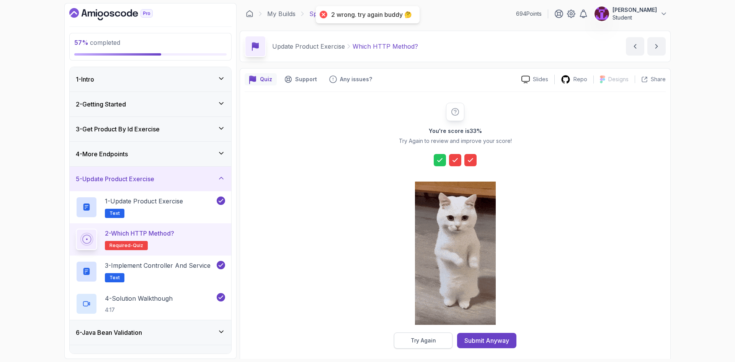
click at [437, 345] on button "Try Again" at bounding box center [423, 340] width 59 height 16
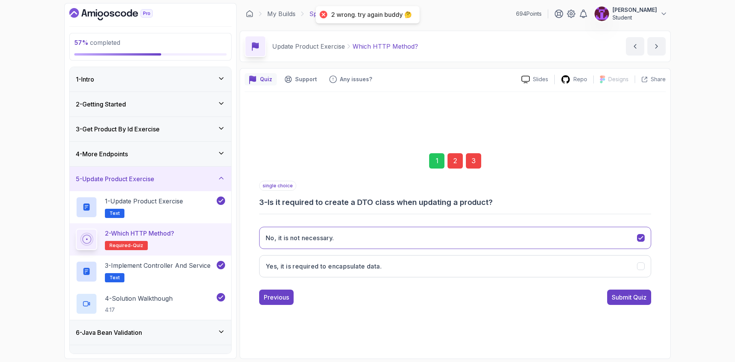
click at [451, 158] on div "2" at bounding box center [454, 160] width 15 height 15
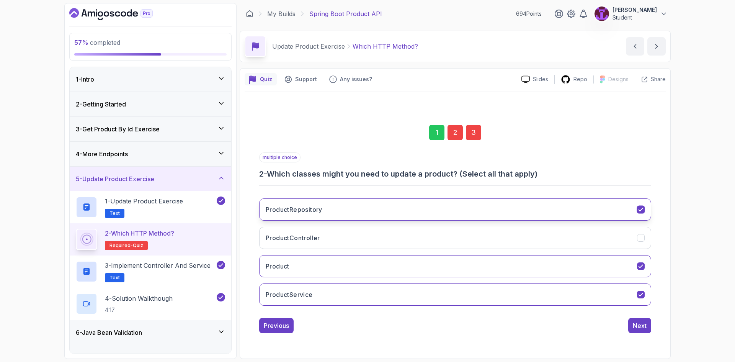
click at [344, 217] on button "ProductRepository" at bounding box center [455, 209] width 392 height 22
click at [644, 322] on div "Next" at bounding box center [640, 325] width 14 height 9
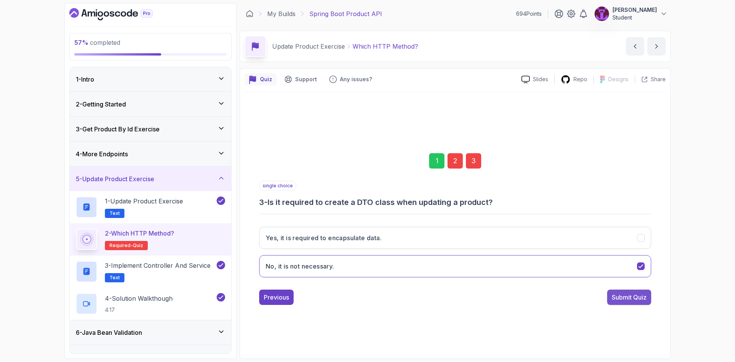
click at [640, 298] on div "Submit Quiz" at bounding box center [629, 296] width 35 height 9
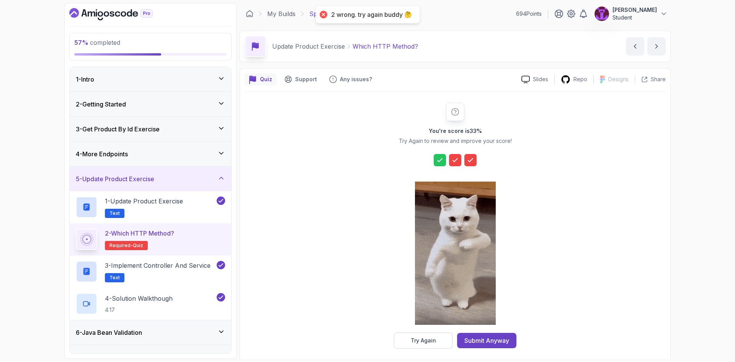
drag, startPoint x: 423, startPoint y: 341, endPoint x: 435, endPoint y: 340, distance: 12.3
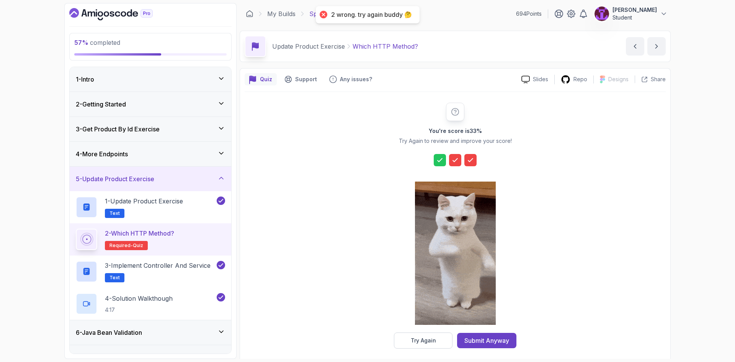
click at [429, 341] on div "Try Again" at bounding box center [423, 340] width 25 height 8
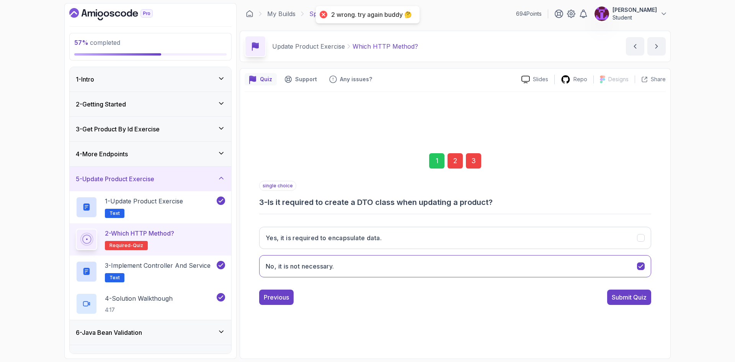
click at [478, 158] on div "3" at bounding box center [473, 160] width 15 height 15
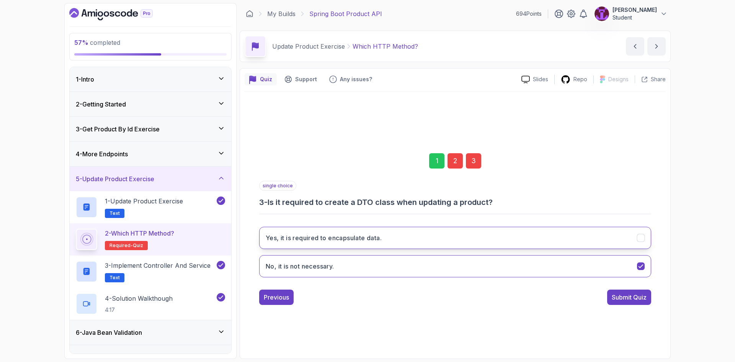
click at [356, 239] on h3 "Yes, it is required to encapsulate data." at bounding box center [324, 237] width 116 height 9
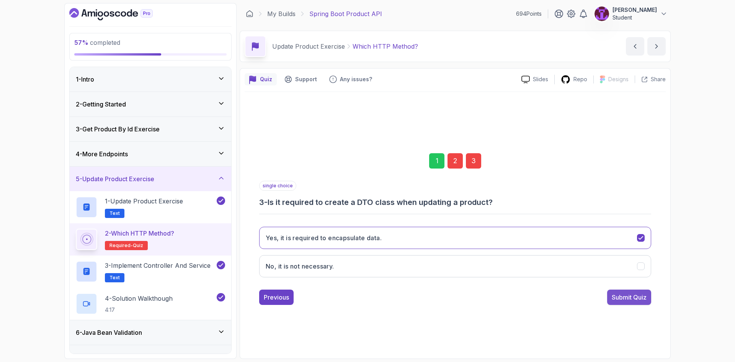
click at [628, 298] on div "Submit Quiz" at bounding box center [629, 296] width 35 height 9
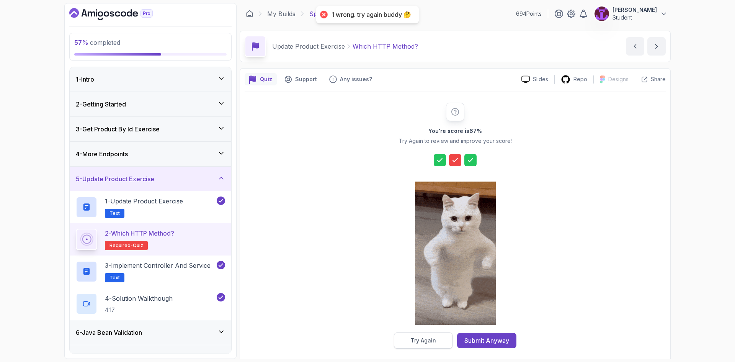
click at [436, 337] on button "Try Again" at bounding box center [423, 340] width 59 height 16
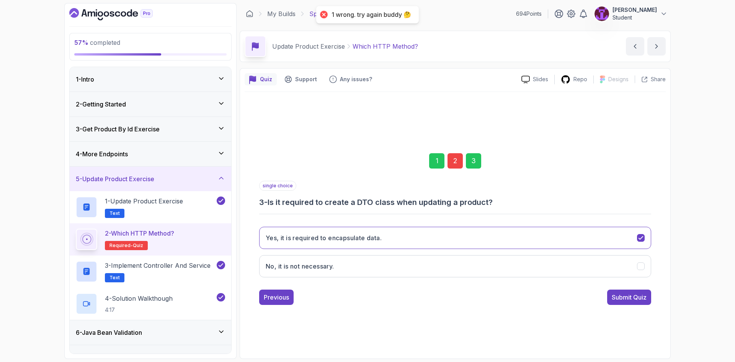
click at [454, 165] on div "2" at bounding box center [454, 160] width 15 height 15
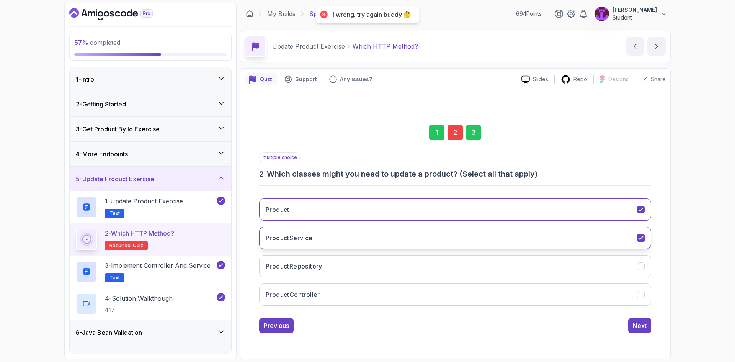
click at [375, 238] on button "ProductService" at bounding box center [455, 238] width 392 height 22
click at [481, 212] on button "Product" at bounding box center [455, 209] width 392 height 22
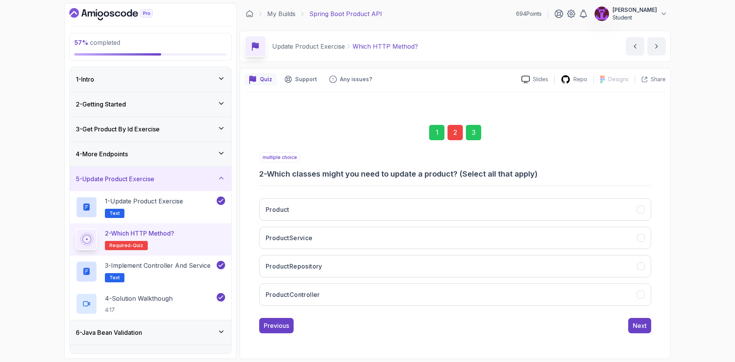
click at [465, 250] on div "Product ProductService ProductRepository ProductController" at bounding box center [455, 251] width 392 height 119
drag, startPoint x: 466, startPoint y: 271, endPoint x: 467, endPoint y: 286, distance: 15.3
click at [466, 271] on button "ProductRepository" at bounding box center [455, 266] width 392 height 22
click at [467, 288] on button "ProductController" at bounding box center [455, 294] width 392 height 22
click at [467, 252] on div "Product ProductService ProductRepository ProductController" at bounding box center [455, 251] width 392 height 119
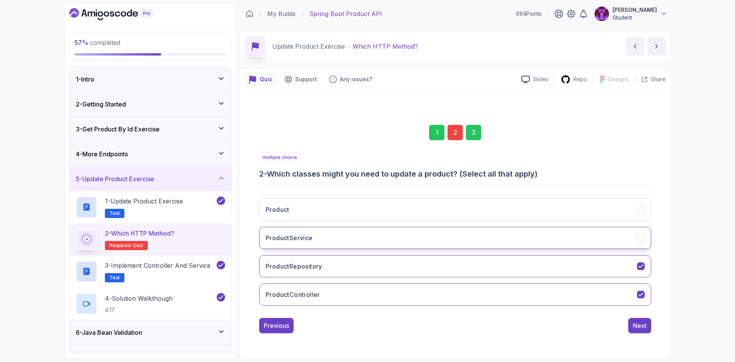
click at [477, 243] on button "ProductService" at bounding box center [455, 238] width 392 height 22
click at [646, 327] on div "Next" at bounding box center [640, 325] width 14 height 9
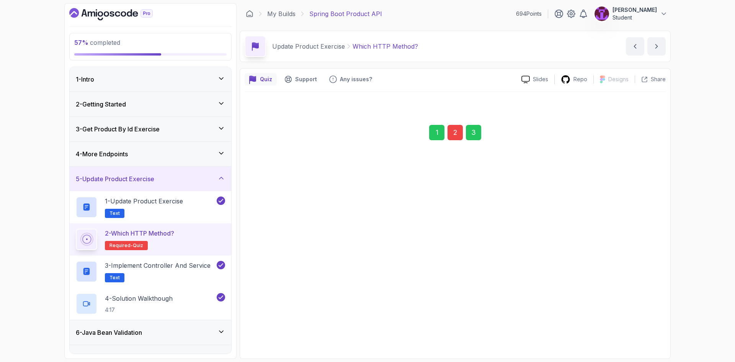
click at [648, 329] on div "1 2 3 multiple choice 2 - Which classes might you need to update a product? (Se…" at bounding box center [455, 223] width 392 height 220
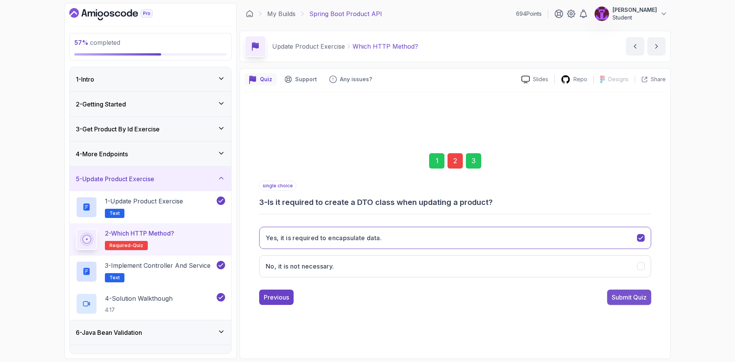
click at [639, 295] on div "Submit Quiz" at bounding box center [629, 296] width 35 height 9
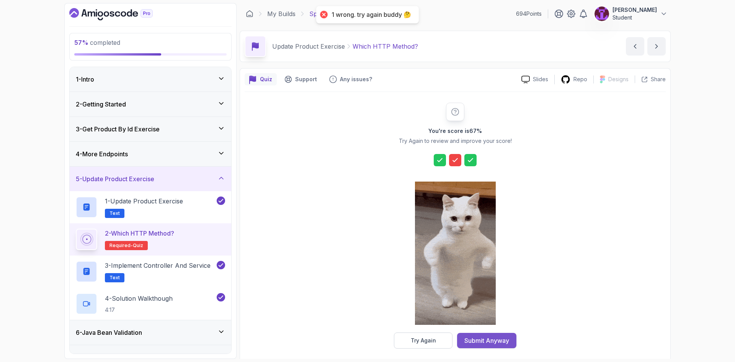
click at [493, 344] on div "Submit Anyway" at bounding box center [486, 340] width 45 height 9
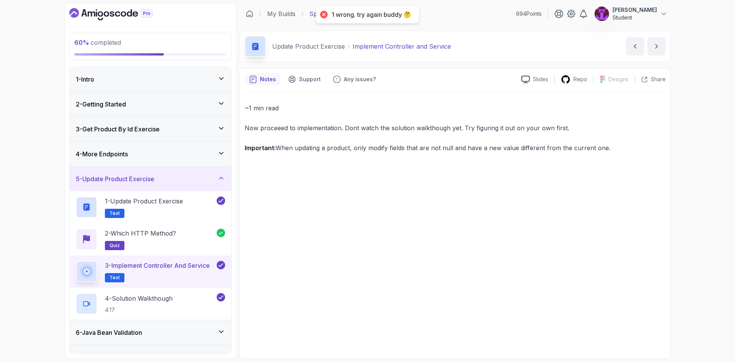
click at [213, 176] on div "5 - Update Product Exercise" at bounding box center [150, 178] width 149 height 9
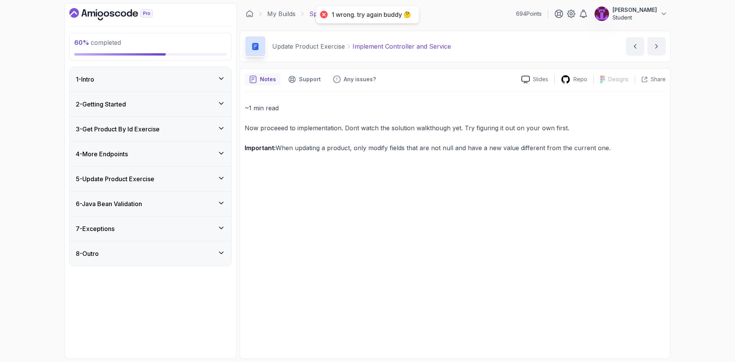
click at [212, 201] on div "6 - Java Bean Validation" at bounding box center [150, 203] width 149 height 9
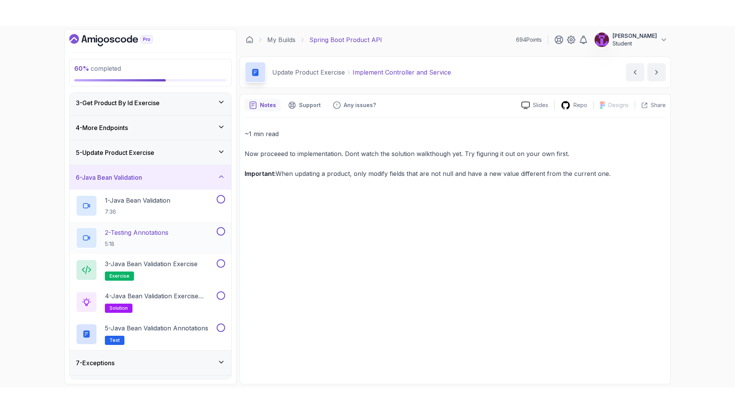
scroll to position [73, 0]
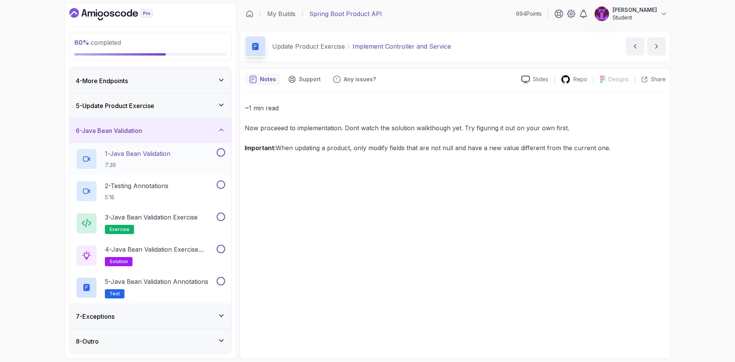
click at [190, 161] on div "1 - Java Bean Validation 7:36" at bounding box center [145, 158] width 139 height 21
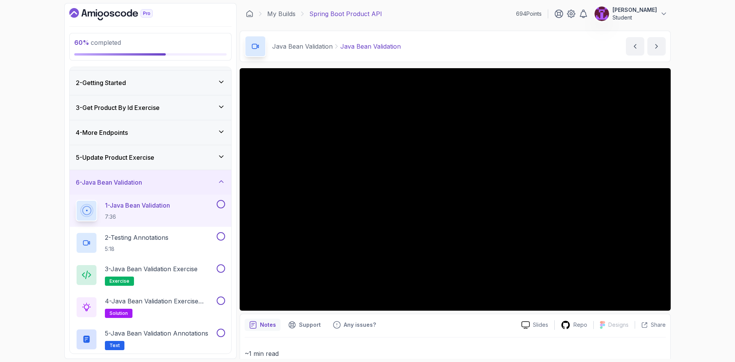
scroll to position [73, 0]
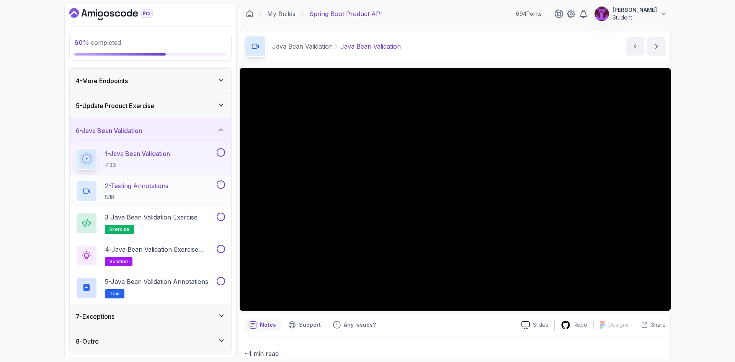
click at [217, 183] on button at bounding box center [221, 184] width 8 height 8
click at [222, 152] on button at bounding box center [221, 152] width 8 height 8
click at [221, 217] on button at bounding box center [221, 216] width 8 height 8
click at [224, 248] on button at bounding box center [221, 249] width 8 height 8
click at [223, 280] on button at bounding box center [221, 281] width 8 height 8
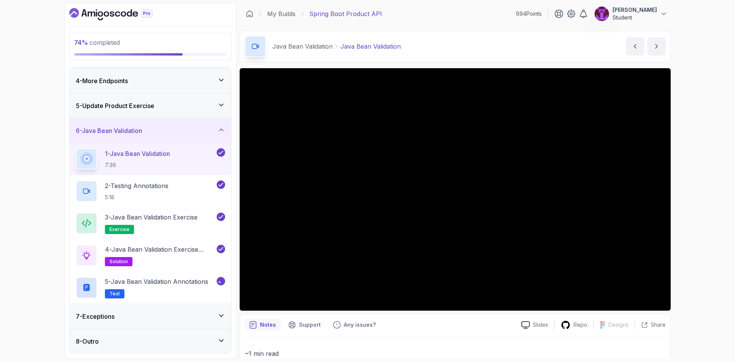
click at [201, 316] on div "7 - Exceptions" at bounding box center [150, 316] width 149 height 9
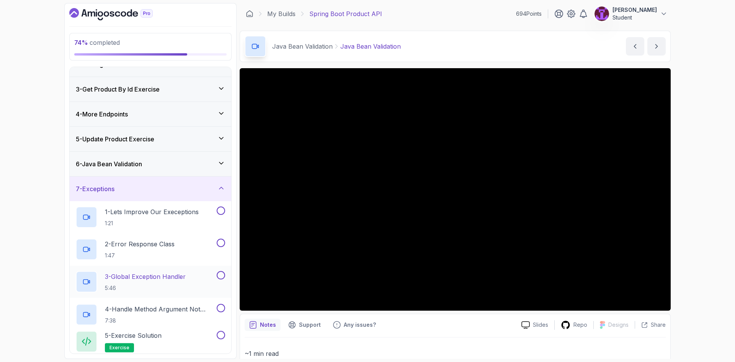
scroll to position [105, 0]
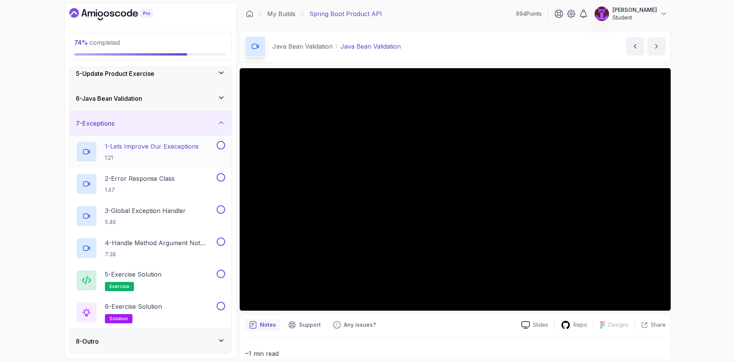
click at [222, 146] on button at bounding box center [221, 145] width 8 height 8
click at [223, 177] on button at bounding box center [221, 177] width 8 height 8
click at [220, 211] on button at bounding box center [221, 209] width 8 height 8
click at [220, 243] on button at bounding box center [221, 241] width 8 height 8
click at [220, 274] on button at bounding box center [221, 273] width 8 height 8
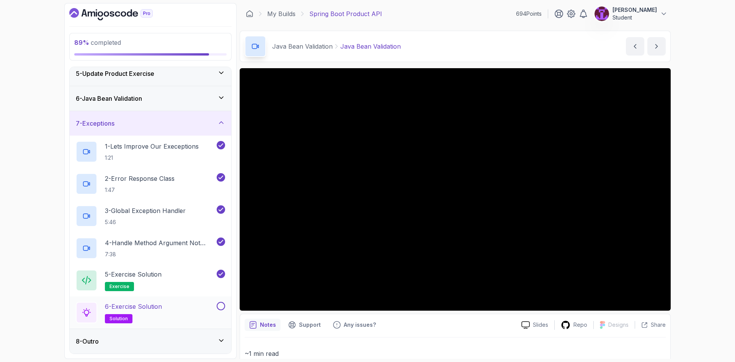
click at [219, 309] on button at bounding box center [221, 306] width 8 height 8
click at [215, 341] on div "8 - Outro" at bounding box center [150, 340] width 149 height 9
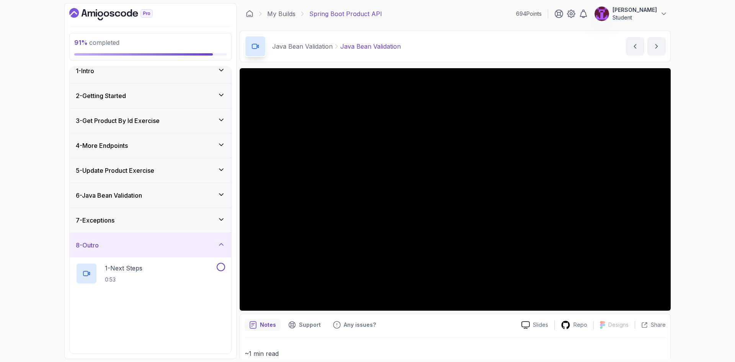
scroll to position [9, 0]
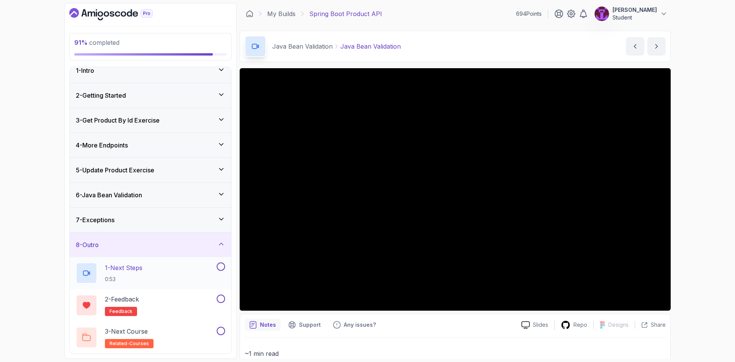
click at [220, 267] on button at bounding box center [221, 266] width 8 height 8
drag, startPoint x: 220, startPoint y: 297, endPoint x: 221, endPoint y: 307, distance: 10.0
click at [220, 297] on button at bounding box center [221, 298] width 8 height 8
drag, startPoint x: 220, startPoint y: 328, endPoint x: 226, endPoint y: 308, distance: 20.3
click at [220, 328] on button at bounding box center [221, 331] width 8 height 8
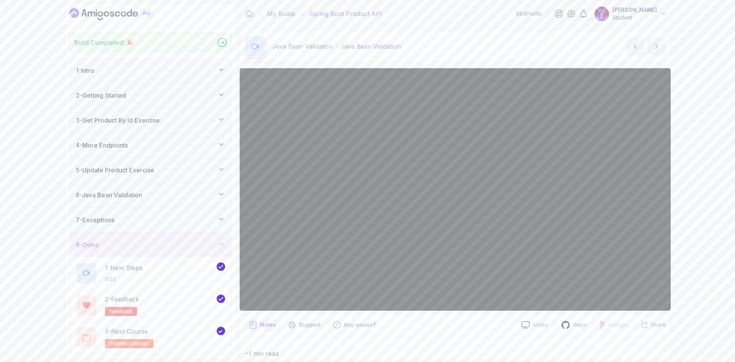
scroll to position [0, 0]
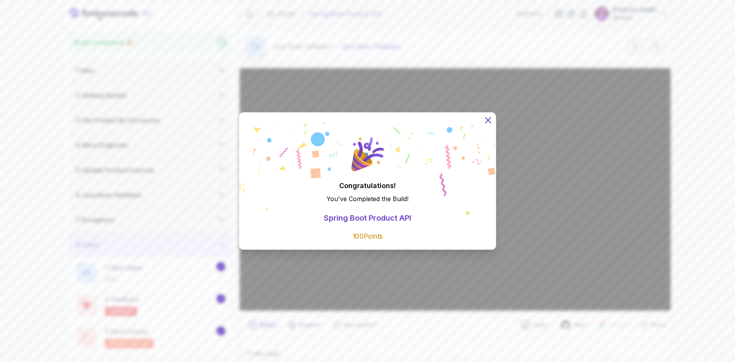
click at [486, 117] on icon at bounding box center [488, 120] width 10 height 10
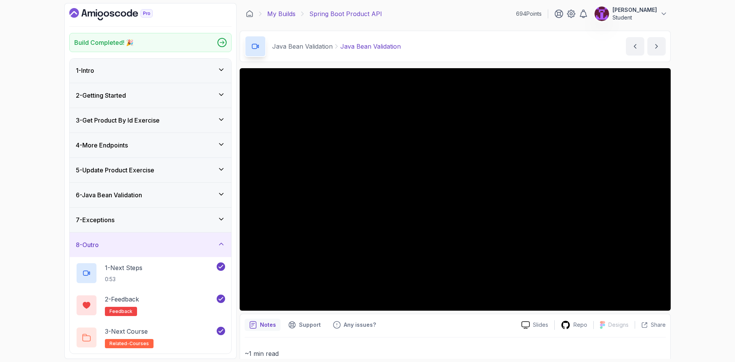
click at [279, 13] on link "My Builds" at bounding box center [281, 13] width 28 height 9
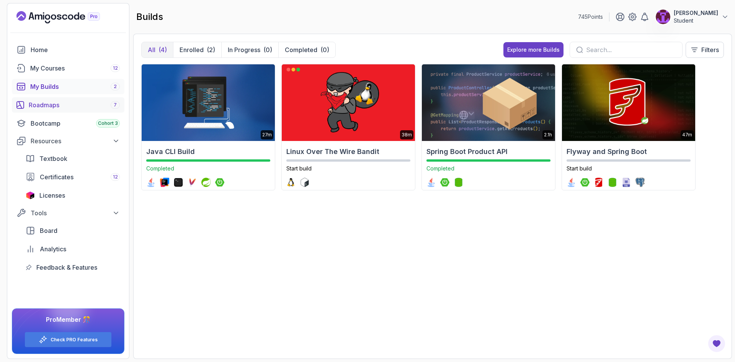
click at [78, 107] on div "Roadmaps 7" at bounding box center [74, 104] width 91 height 9
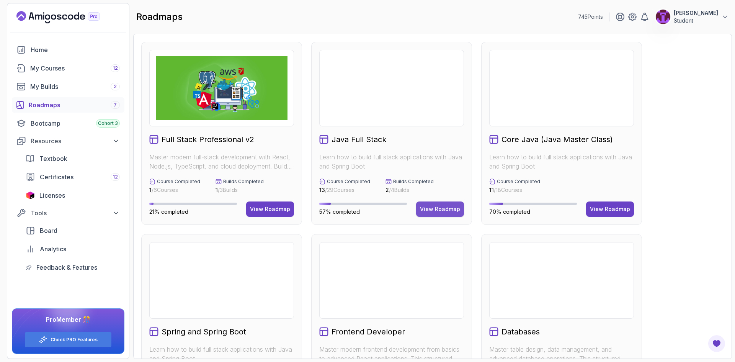
click at [78, 82] on div "My Builds 2" at bounding box center [75, 86] width 90 height 9
click at [88, 103] on div "Roadmaps 7" at bounding box center [74, 104] width 91 height 9
click at [436, 210] on div "View Roadmap" at bounding box center [440, 209] width 40 height 8
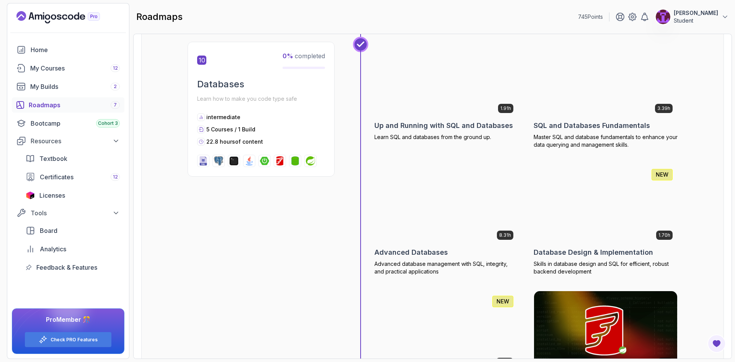
scroll to position [1694, 0]
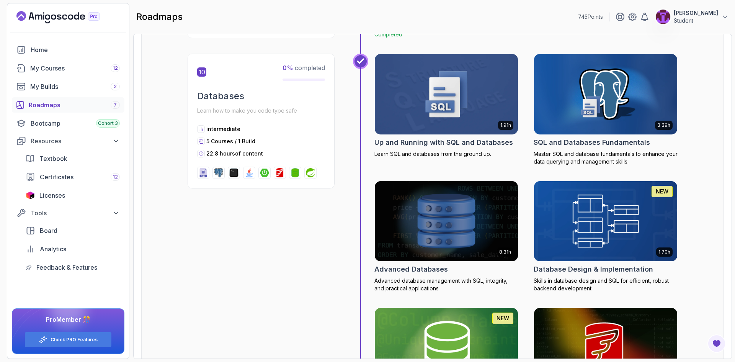
click at [426, 103] on img at bounding box center [446, 94] width 150 height 84
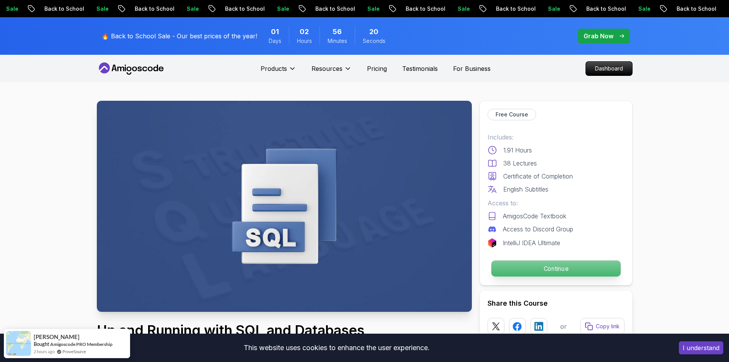
click at [551, 260] on p "Continue" at bounding box center [555, 268] width 129 height 16
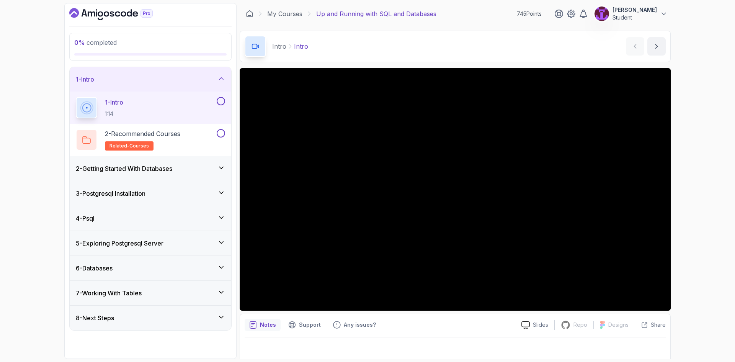
click at [216, 179] on div "2 - Getting Started With Databases" at bounding box center [151, 168] width 162 height 24
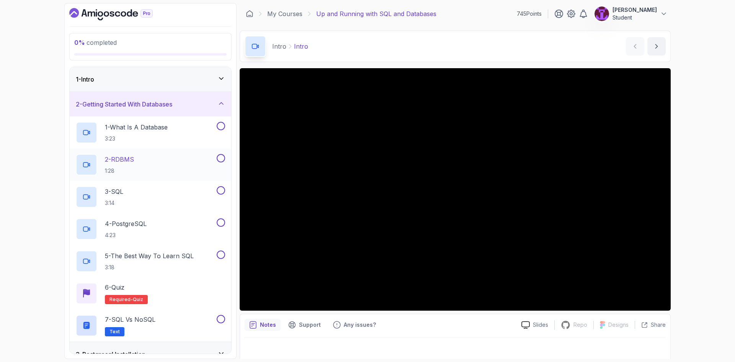
click at [206, 171] on div "2 - RDBMS 1:28" at bounding box center [145, 164] width 139 height 21
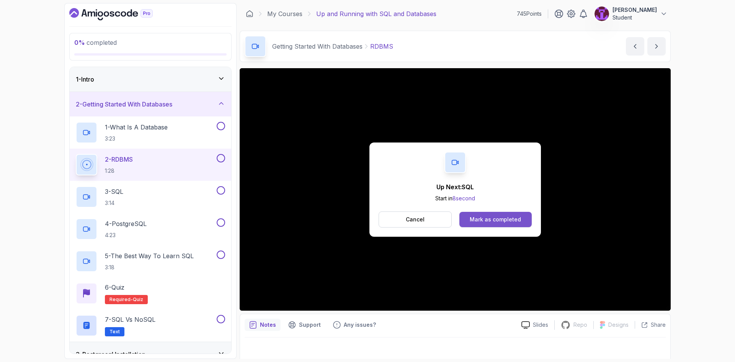
click at [526, 218] on button "Mark as completed" at bounding box center [495, 219] width 72 height 15
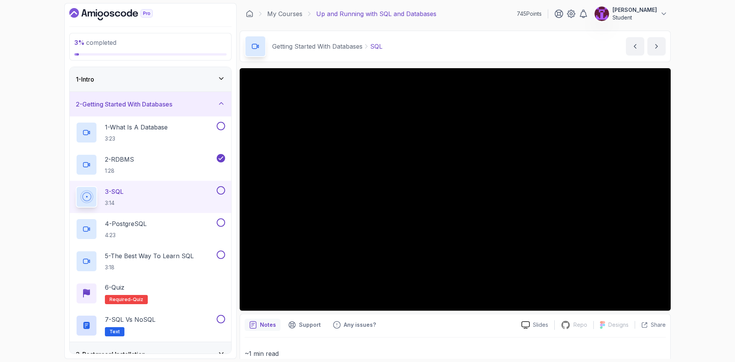
click at [221, 192] on button at bounding box center [221, 190] width 8 height 8
click at [198, 227] on div "4 - PostgreSQL 4:23" at bounding box center [145, 228] width 139 height 21
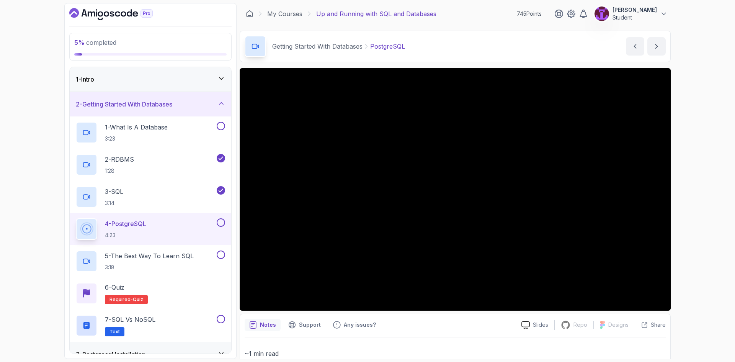
click at [222, 220] on button at bounding box center [221, 222] width 8 height 8
click at [221, 124] on button at bounding box center [221, 126] width 8 height 8
click at [191, 258] on p "5 - The Best Way To Learn SQL" at bounding box center [149, 255] width 89 height 9
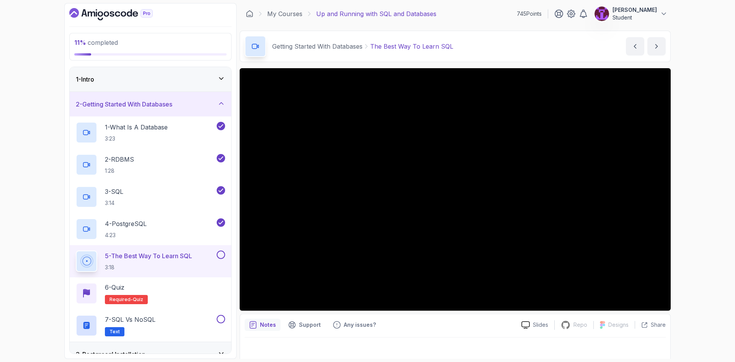
click at [217, 257] on button at bounding box center [221, 254] width 8 height 8
click at [208, 277] on div "6 - Quiz Required- quiz" at bounding box center [151, 293] width 162 height 32
click at [211, 286] on div "6 - Quiz Required- quiz" at bounding box center [150, 292] width 149 height 21
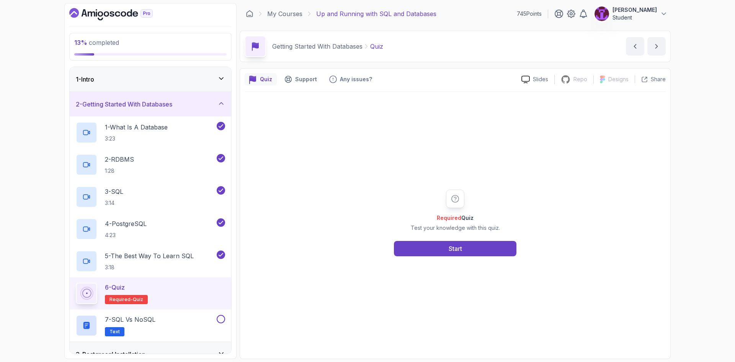
click at [434, 235] on div "Required Quiz Test your knowledge with this quiz. Start" at bounding box center [455, 222] width 147 height 67
click at [439, 256] on div "Required Quiz Test your knowledge with this quiz. Start" at bounding box center [455, 223] width 421 height 262
click at [433, 249] on button "Start" at bounding box center [455, 248] width 122 height 15
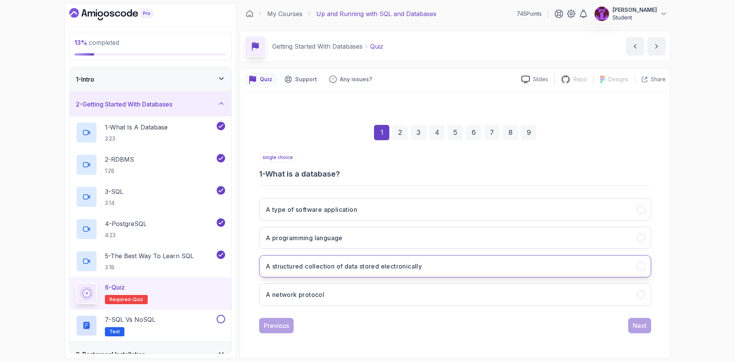
click at [428, 271] on button "A structured collection of data stored electronically" at bounding box center [455, 266] width 392 height 22
click at [637, 327] on div "Next" at bounding box center [640, 325] width 14 height 9
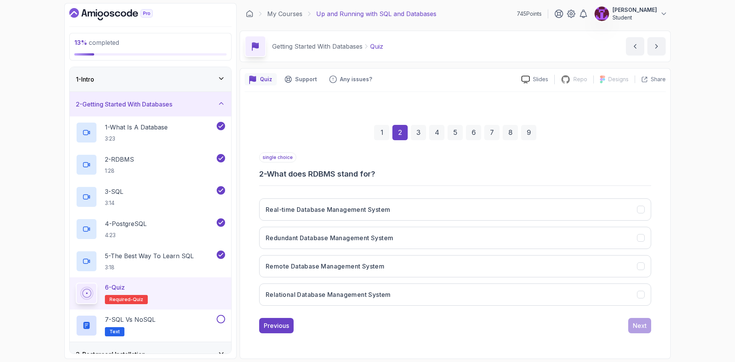
drag, startPoint x: 380, startPoint y: 302, endPoint x: 397, endPoint y: 311, distance: 18.8
click at [380, 302] on button "Relational Database Management System" at bounding box center [455, 294] width 392 height 22
click at [630, 333] on button "Next" at bounding box center [639, 325] width 23 height 15
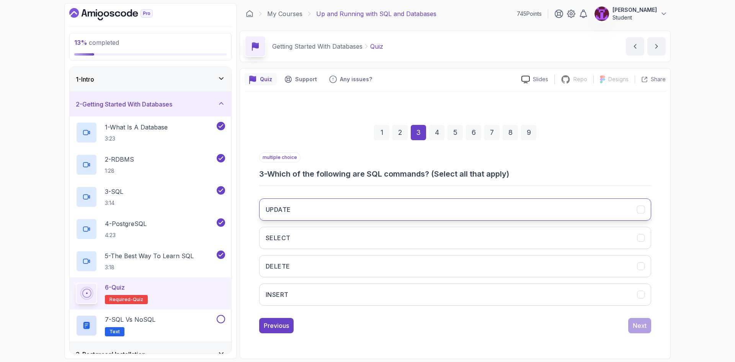
click at [343, 208] on button "UPDATE" at bounding box center [455, 209] width 392 height 22
click at [347, 239] on button "SELECT" at bounding box center [455, 238] width 392 height 22
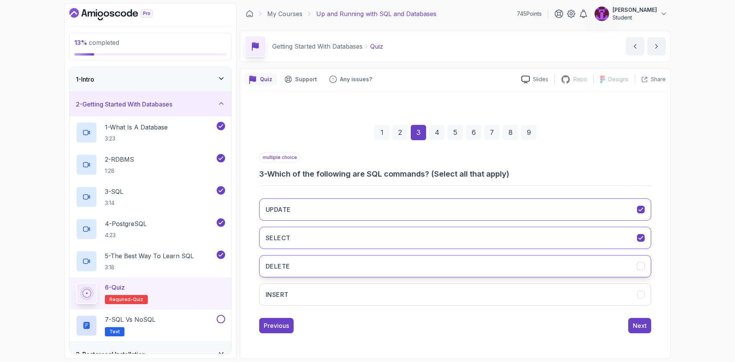
click at [347, 269] on button "DELETE" at bounding box center [455, 266] width 392 height 22
click at [356, 298] on button "INSERT" at bounding box center [455, 294] width 392 height 22
click at [644, 330] on button "Next" at bounding box center [639, 325] width 23 height 15
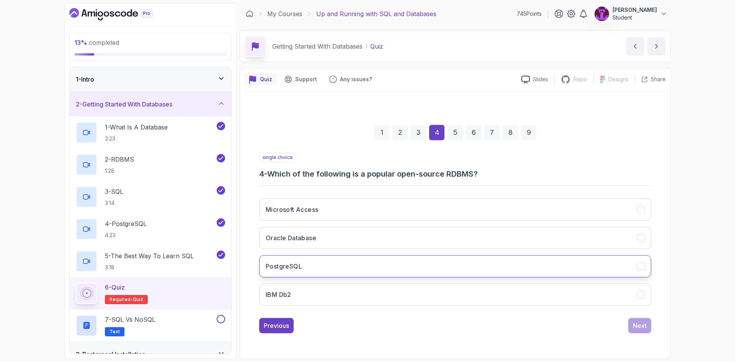
click at [332, 262] on button "PostgreSQL" at bounding box center [455, 266] width 392 height 22
click at [633, 326] on div "Next" at bounding box center [640, 325] width 14 height 9
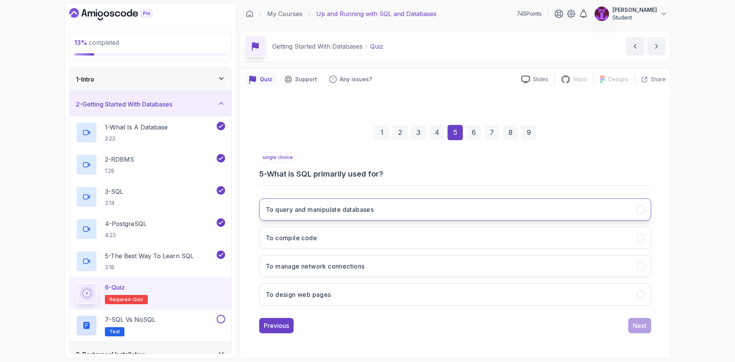
click at [353, 213] on h3 "To query and manipulate databases" at bounding box center [320, 209] width 108 height 9
click at [640, 323] on div "Next" at bounding box center [640, 325] width 14 height 9
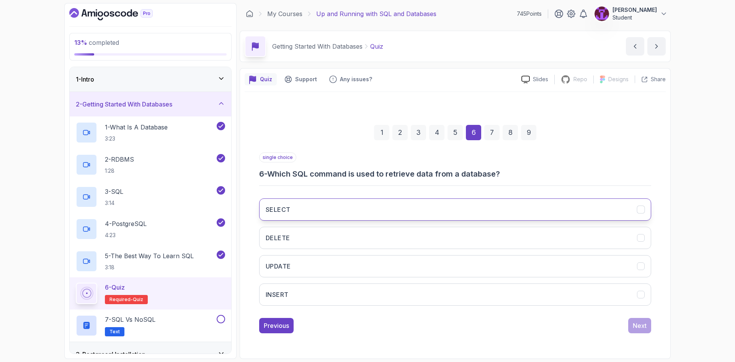
click at [327, 213] on button "SELECT" at bounding box center [455, 209] width 392 height 22
click at [639, 320] on button "Next" at bounding box center [639, 325] width 23 height 15
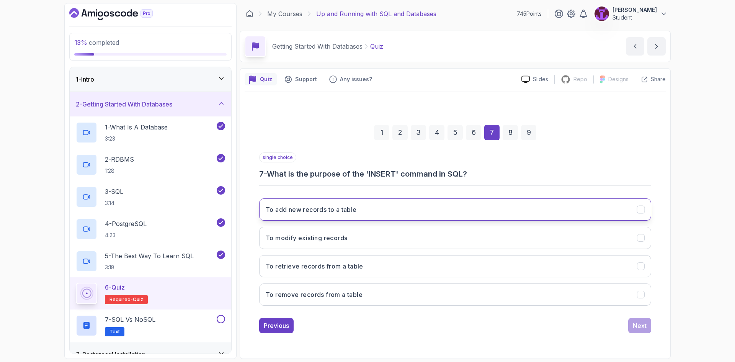
click at [341, 211] on h3 "To add new records to a table" at bounding box center [311, 209] width 91 height 9
click at [647, 325] on button "Next" at bounding box center [639, 325] width 23 height 15
click at [366, 216] on button "Highly extensible" at bounding box center [455, 209] width 392 height 22
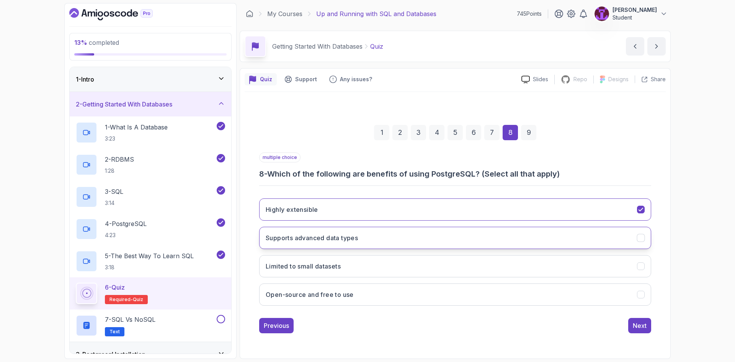
click at [378, 241] on button "Supports advanced data types" at bounding box center [455, 238] width 392 height 22
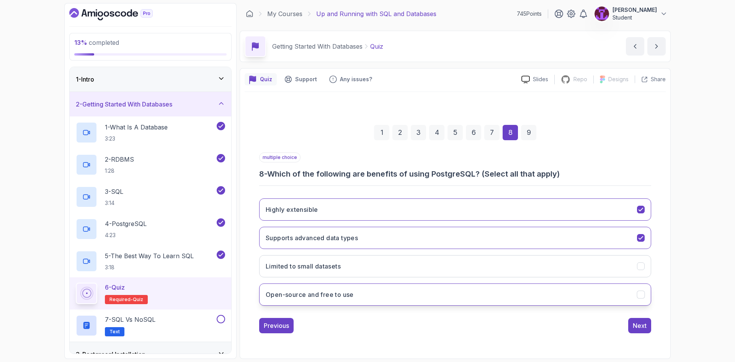
drag, startPoint x: 487, startPoint y: 293, endPoint x: 516, endPoint y: 291, distance: 29.2
click at [488, 294] on button "Open-source and free to use" at bounding box center [455, 294] width 392 height 22
click at [637, 327] on div "Next" at bounding box center [640, 325] width 14 height 9
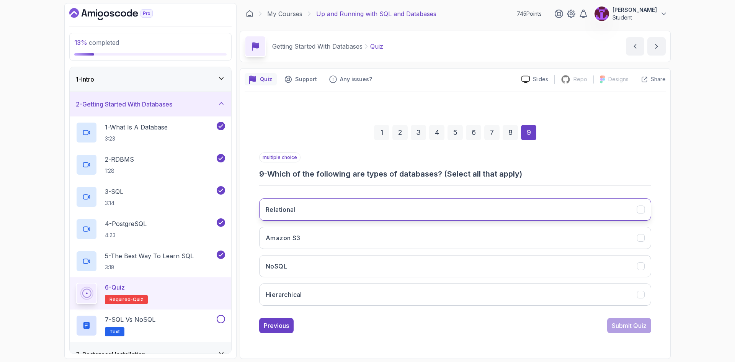
click at [354, 210] on button "Relational" at bounding box center [455, 209] width 392 height 22
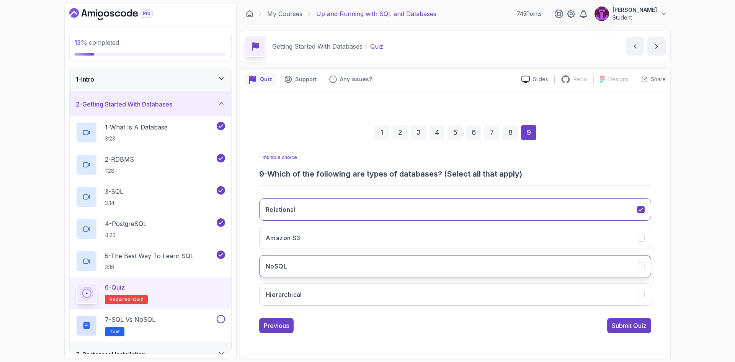
click at [352, 268] on button "NoSQL" at bounding box center [455, 266] width 392 height 22
drag, startPoint x: 624, startPoint y: 326, endPoint x: 617, endPoint y: 319, distance: 10.0
click at [624, 325] on div "Submit Quiz" at bounding box center [629, 325] width 35 height 9
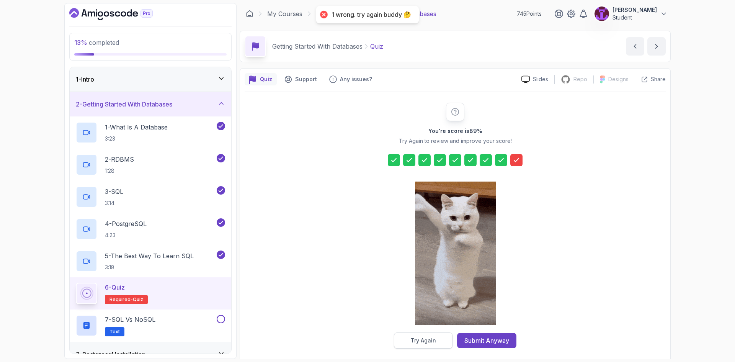
click at [441, 341] on button "Try Again" at bounding box center [423, 340] width 59 height 16
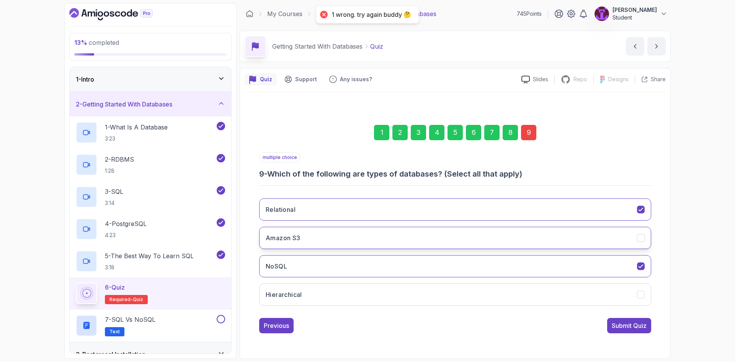
click at [386, 240] on button "Amazon S3" at bounding box center [455, 238] width 392 height 22
drag, startPoint x: 628, startPoint y: 325, endPoint x: 624, endPoint y: 321, distance: 5.7
click at [628, 325] on div "Submit Quiz" at bounding box center [629, 325] width 35 height 9
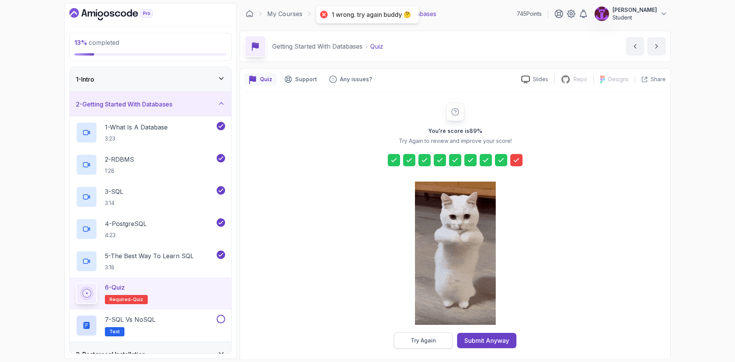
click at [420, 343] on div "Try Again" at bounding box center [423, 340] width 25 height 8
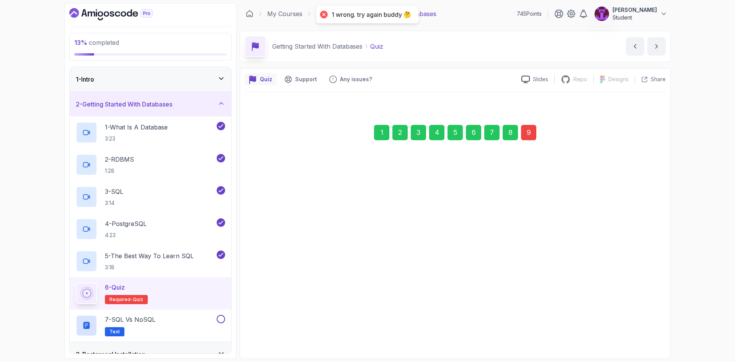
click at [366, 283] on div "Relational Amazon S3 NoSQL Hierarchical" at bounding box center [455, 251] width 392 height 119
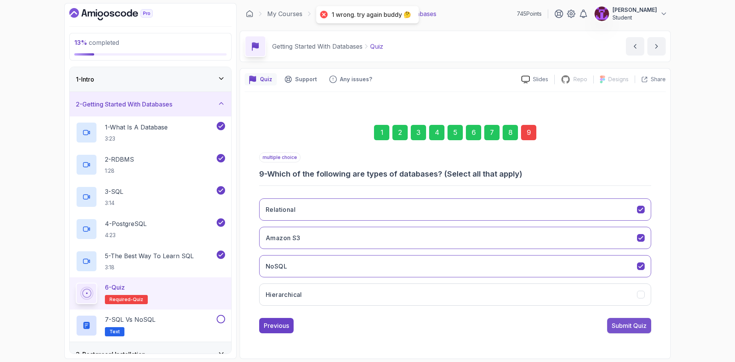
click at [615, 322] on div "Submit Quiz" at bounding box center [629, 325] width 35 height 9
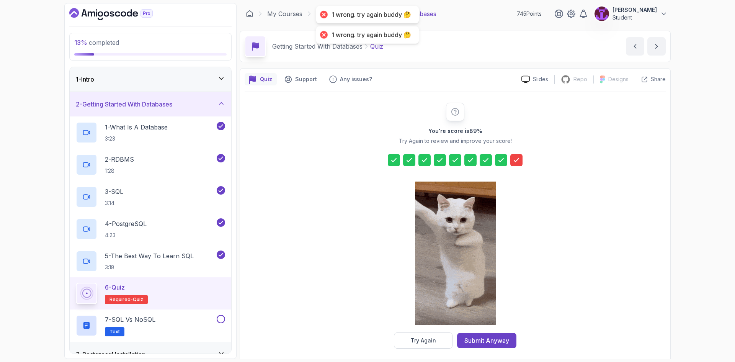
click at [424, 344] on button "Try Again" at bounding box center [423, 340] width 59 height 16
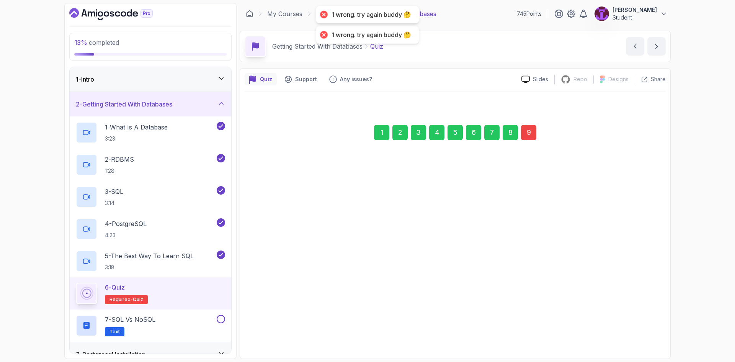
click at [406, 291] on button "Hierarchical" at bounding box center [455, 294] width 392 height 22
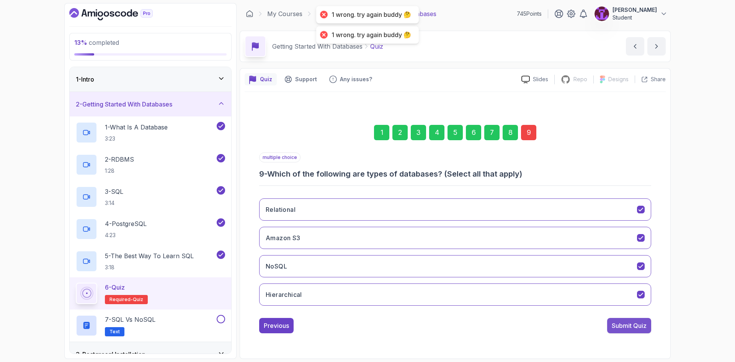
click at [637, 323] on div "Submit Quiz" at bounding box center [629, 325] width 35 height 9
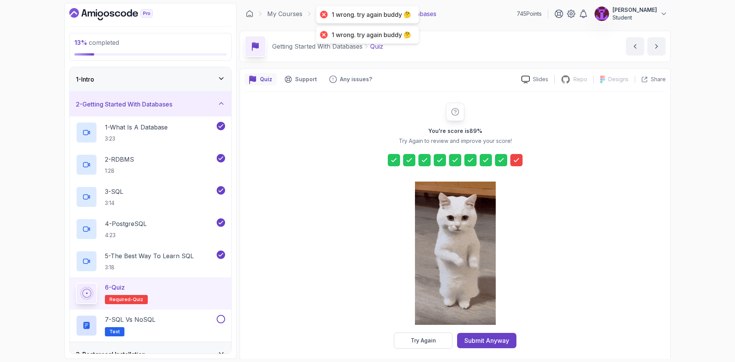
click at [435, 343] on div "Try Again" at bounding box center [423, 340] width 25 height 8
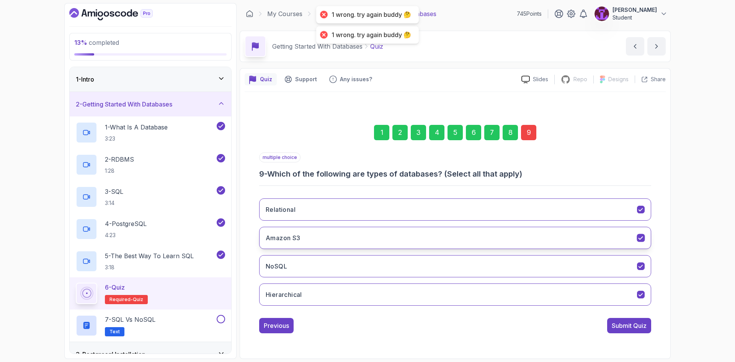
click at [327, 235] on button "Amazon S3" at bounding box center [455, 238] width 392 height 22
click at [625, 330] on button "Submit Quiz" at bounding box center [629, 325] width 44 height 15
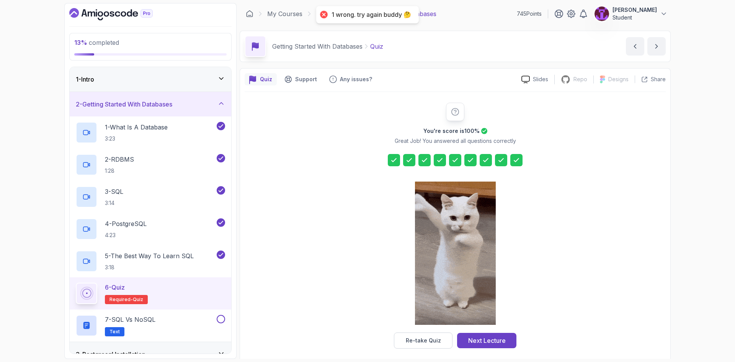
drag, startPoint x: 498, startPoint y: 335, endPoint x: 485, endPoint y: 336, distance: 12.7
click at [499, 335] on button "Next Lecture" at bounding box center [486, 340] width 59 height 15
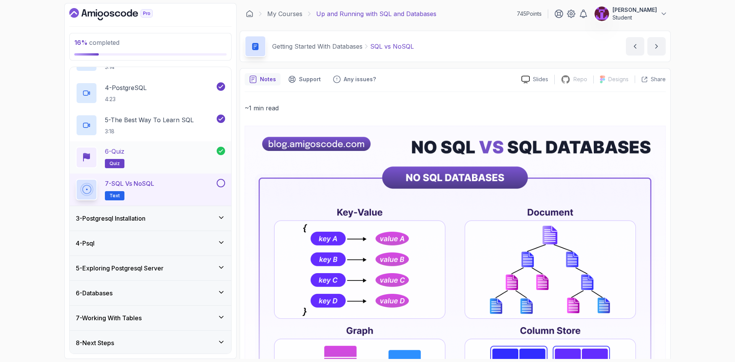
scroll to position [137, 0]
click at [221, 184] on button at bounding box center [221, 181] width 8 height 8
click at [222, 217] on icon at bounding box center [221, 216] width 4 height 2
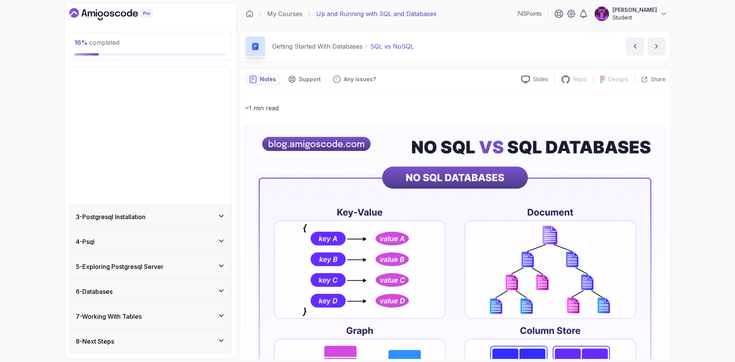
scroll to position [0, 0]
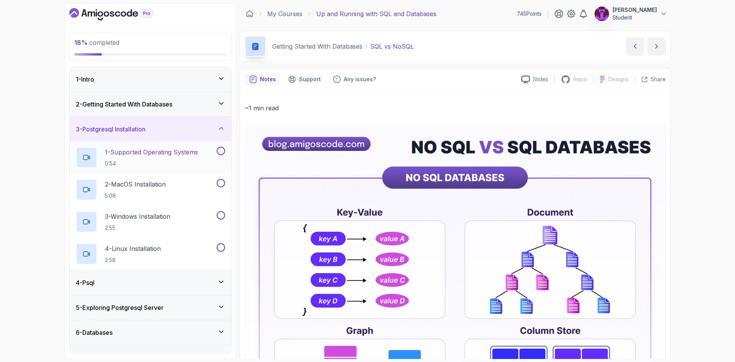
click at [163, 162] on p "0:54" at bounding box center [151, 164] width 93 height 8
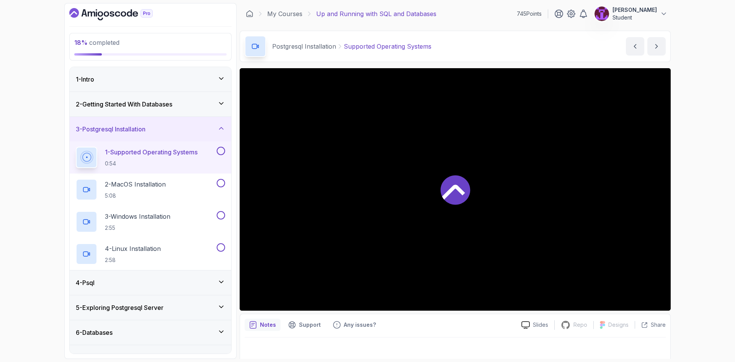
click at [219, 154] on button at bounding box center [221, 151] width 8 height 8
click at [220, 182] on button at bounding box center [221, 183] width 8 height 8
click at [219, 212] on button at bounding box center [221, 215] width 8 height 8
click at [222, 249] on button at bounding box center [221, 247] width 8 height 8
drag, startPoint x: 212, startPoint y: 142, endPoint x: 212, endPoint y: 146, distance: 4.2
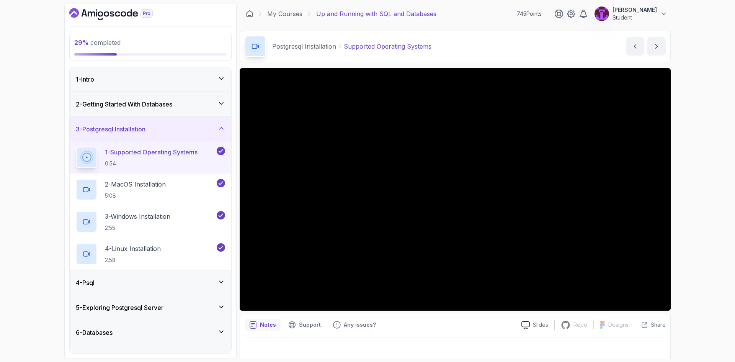
click at [212, 141] on div "3 - Postgresql Installation 1 - Supported Operating Systems 0:54 2 - MacOS Inst…" at bounding box center [151, 193] width 162 height 153
click at [208, 136] on div "3 - Postgresql Installation" at bounding box center [151, 129] width 162 height 24
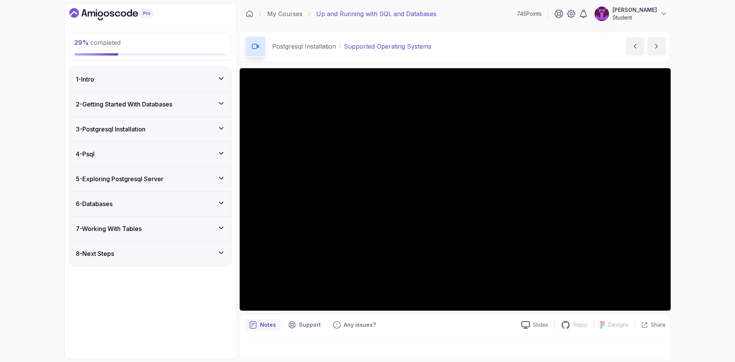
click at [197, 153] on div "4 - Psql" at bounding box center [150, 153] width 149 height 9
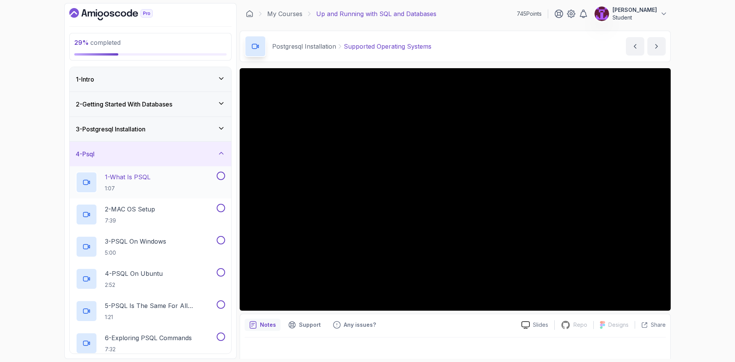
click at [190, 182] on div "1 - What Is PSQL 1:07" at bounding box center [145, 181] width 139 height 21
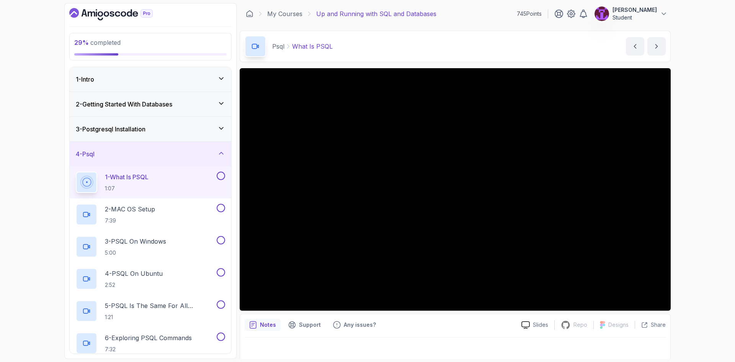
click at [458, 312] on div "Slides Repo Repository not available Designs Design not available Share Notes S…" at bounding box center [455, 215] width 431 height 295
click at [459, 311] on div "Slides Repo Repository not available Designs Design not available Share Notes S…" at bounding box center [455, 215] width 431 height 295
click at [221, 176] on button at bounding box center [221, 175] width 8 height 8
click at [166, 215] on div "2 - MAC OS Setup 7:39" at bounding box center [145, 214] width 139 height 21
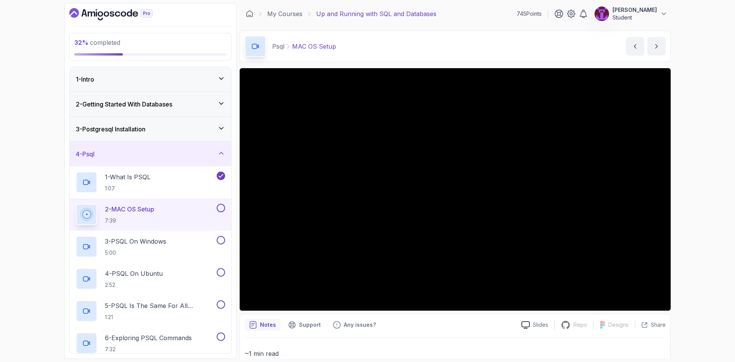
click at [224, 206] on button at bounding box center [221, 208] width 8 height 8
click at [189, 245] on div "3 - PSQL On Windows 5:00" at bounding box center [145, 246] width 139 height 21
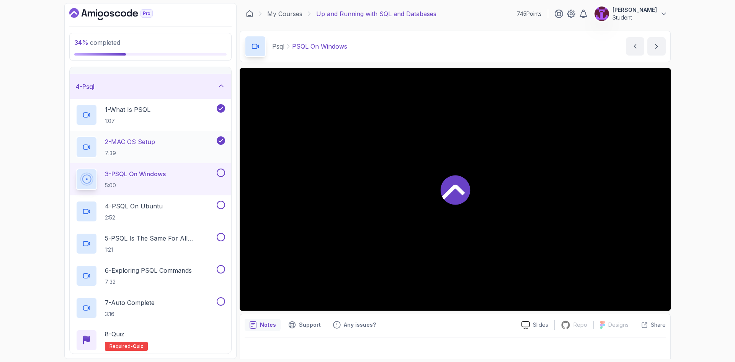
scroll to position [77, 0]
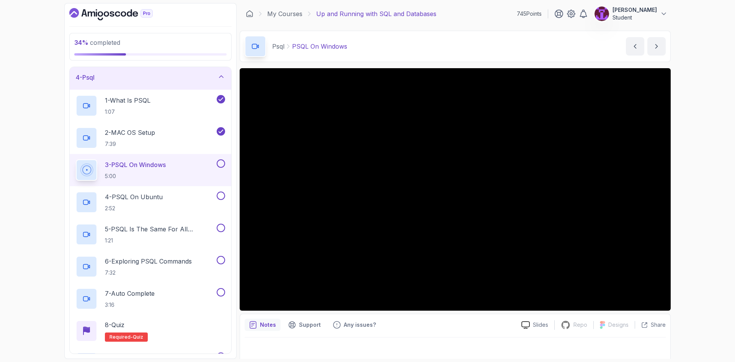
click at [224, 162] on button at bounding box center [221, 163] width 8 height 8
click at [152, 210] on p "2:52" at bounding box center [134, 208] width 58 height 8
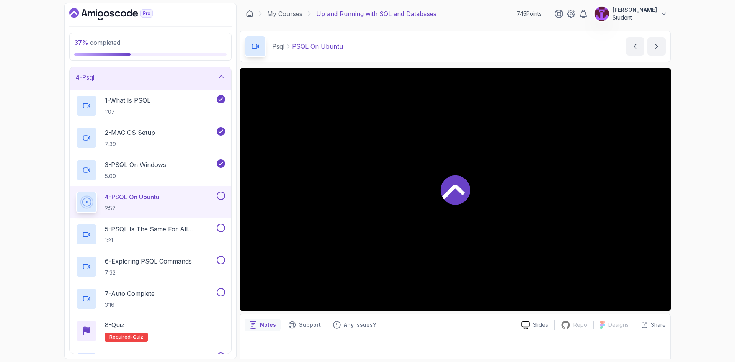
click at [219, 198] on button at bounding box center [221, 195] width 8 height 8
click at [162, 246] on div "5 - PSQL Is The Same For All Operating Systems 1:21" at bounding box center [151, 234] width 162 height 32
click at [186, 236] on h2 "5 - PSQL Is The Same For All Operating Systems 1:21" at bounding box center [160, 234] width 110 height 20
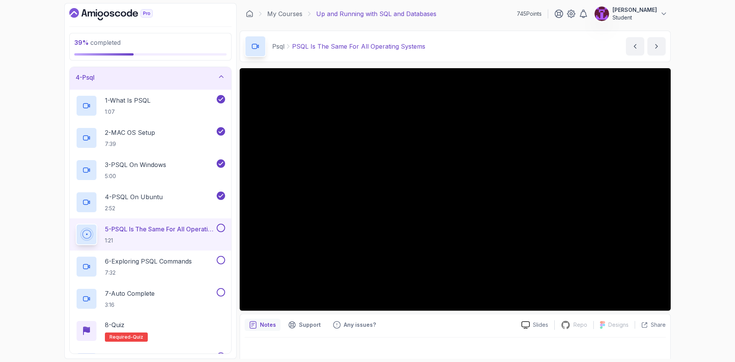
click at [224, 230] on button at bounding box center [221, 228] width 8 height 8
click at [224, 262] on button at bounding box center [221, 260] width 8 height 8
click at [220, 294] on button at bounding box center [221, 292] width 8 height 8
click at [196, 332] on div "8 - Quiz Required- quiz" at bounding box center [150, 330] width 149 height 21
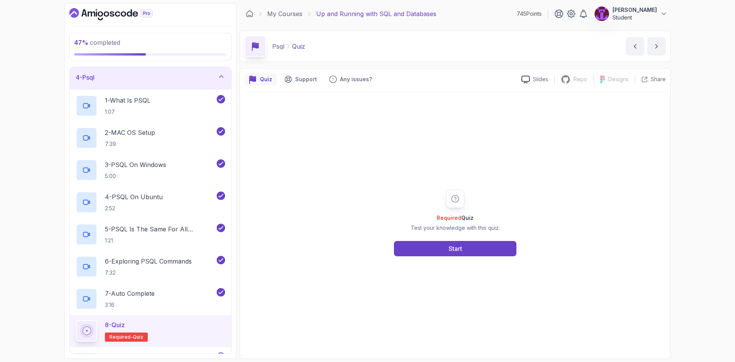
click at [414, 238] on div "Required Quiz Test your knowledge with this quiz. Start" at bounding box center [455, 222] width 147 height 67
click at [415, 242] on button "Start" at bounding box center [455, 248] width 122 height 15
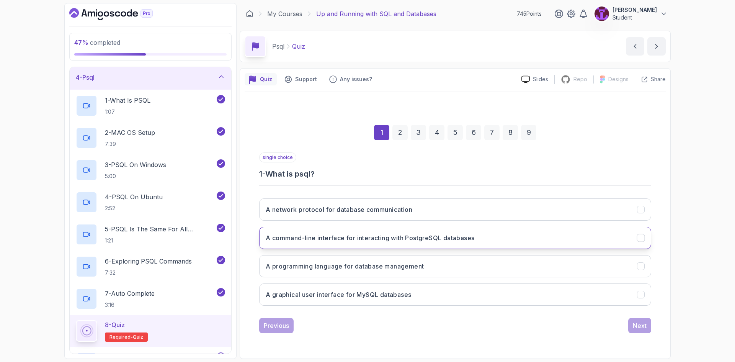
drag, startPoint x: 320, startPoint y: 237, endPoint x: 330, endPoint y: 247, distance: 14.6
click at [320, 237] on h3 "A command-line interface for interacting with PostgreSQL databases" at bounding box center [370, 237] width 209 height 9
click at [633, 322] on div "Next" at bounding box center [640, 325] width 14 height 9
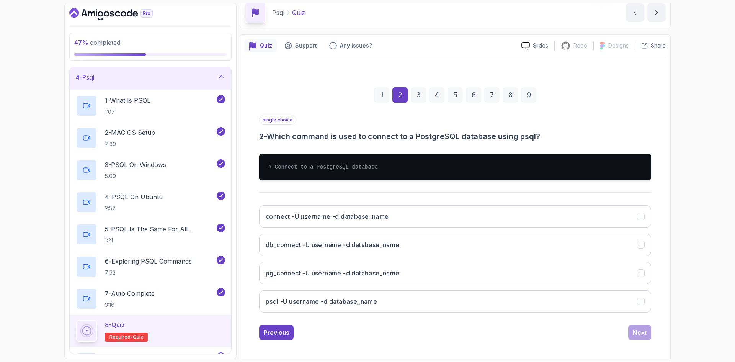
scroll to position [37, 0]
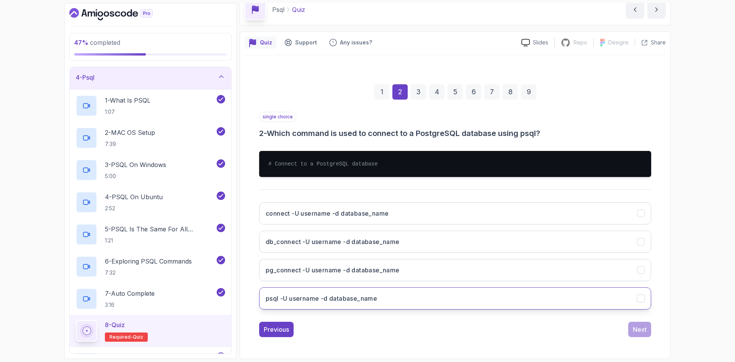
click at [386, 298] on button "psql -U username -d database_name" at bounding box center [455, 298] width 392 height 22
click at [631, 327] on button "Next" at bounding box center [639, 329] width 23 height 15
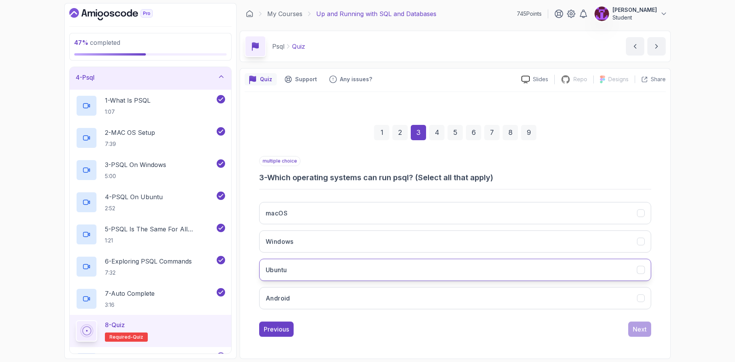
scroll to position [0, 0]
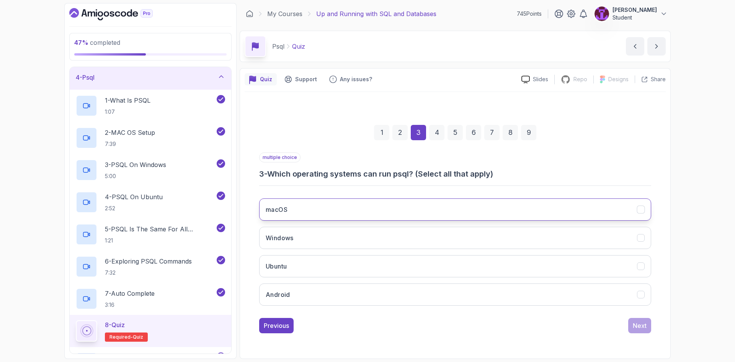
click at [339, 216] on button "macOS" at bounding box center [455, 209] width 392 height 22
click at [341, 238] on button "Windows" at bounding box center [455, 238] width 392 height 22
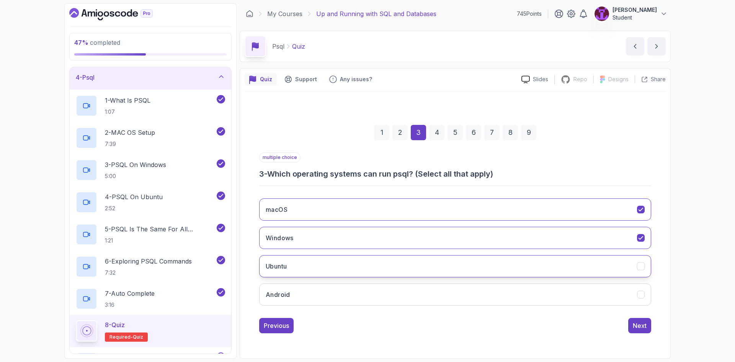
click at [342, 261] on button "Ubuntu" at bounding box center [455, 266] width 392 height 22
click at [622, 297] on button "Android" at bounding box center [455, 294] width 392 height 22
click at [643, 328] on div "Next" at bounding box center [640, 325] width 14 height 9
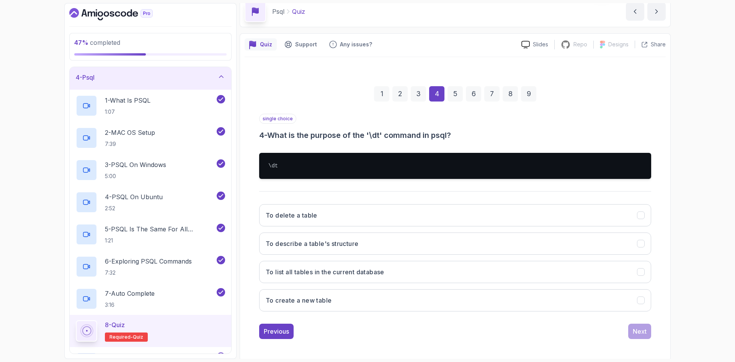
scroll to position [37, 0]
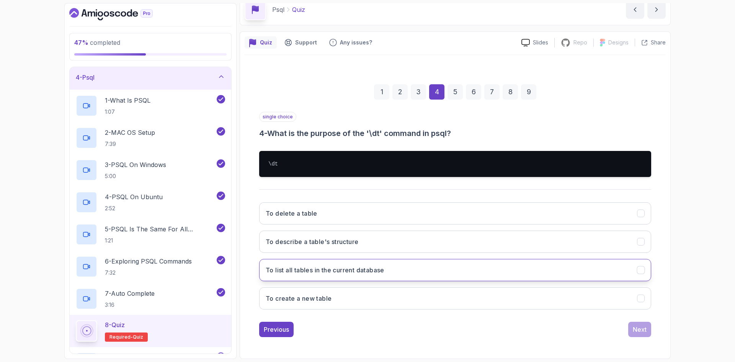
click at [354, 281] on button "To list all tables in the current database" at bounding box center [455, 270] width 392 height 22
click at [642, 329] on div "Next" at bounding box center [640, 329] width 14 height 9
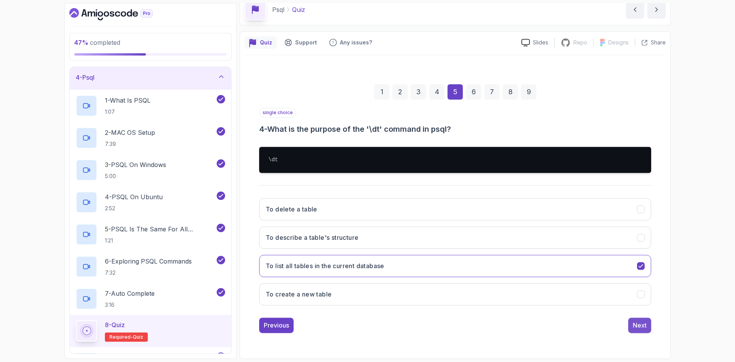
scroll to position [0, 0]
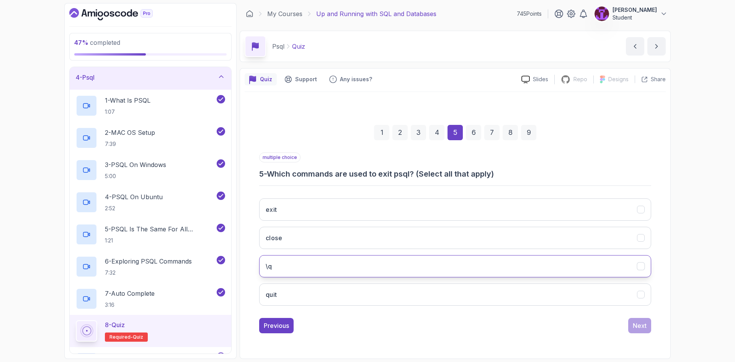
click at [302, 266] on button "\q" at bounding box center [455, 266] width 392 height 22
drag, startPoint x: 639, startPoint y: 323, endPoint x: 626, endPoint y: 316, distance: 14.6
click at [639, 323] on div "Next" at bounding box center [640, 325] width 14 height 9
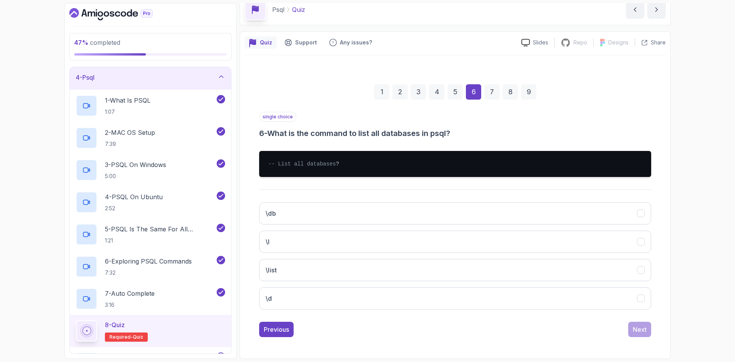
scroll to position [38, 0]
click at [334, 305] on button "\d" at bounding box center [455, 298] width 392 height 22
click at [420, 91] on div "3" at bounding box center [418, 91] width 15 height 15
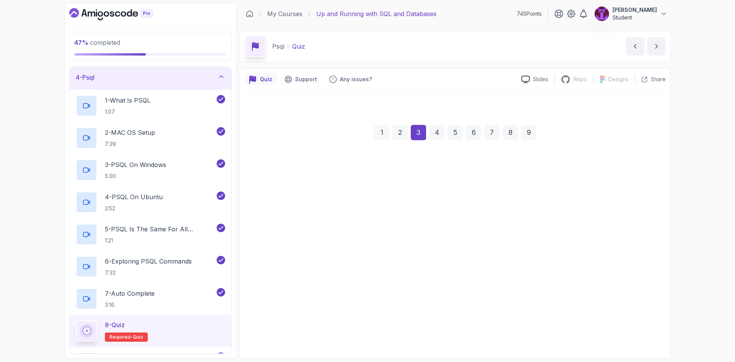
scroll to position [0, 0]
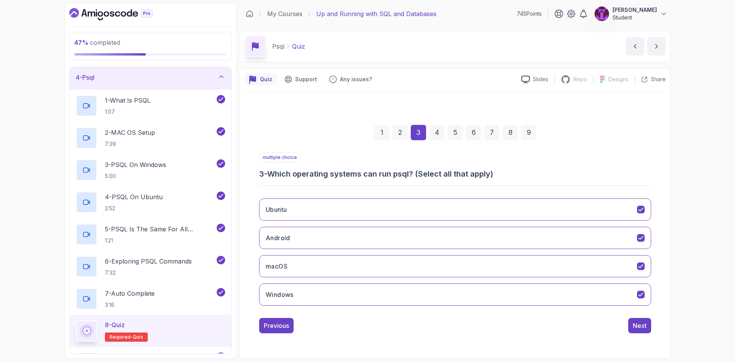
click at [451, 136] on div "5" at bounding box center [454, 132] width 15 height 15
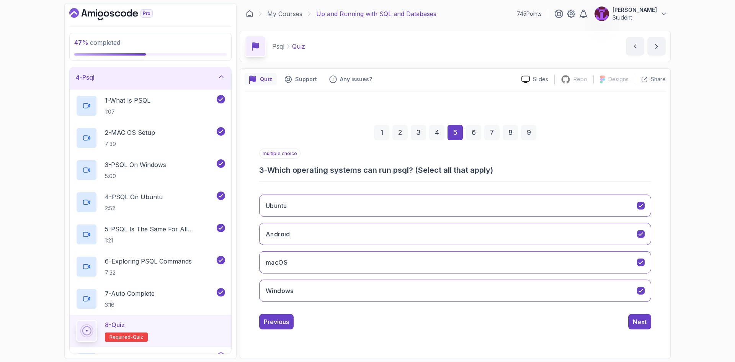
drag, startPoint x: 439, startPoint y: 130, endPoint x: 438, endPoint y: 134, distance: 3.8
click at [436, 130] on div "4" at bounding box center [436, 132] width 15 height 15
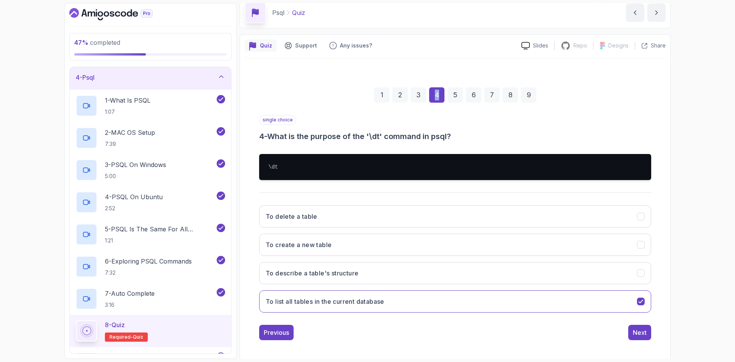
scroll to position [37, 0]
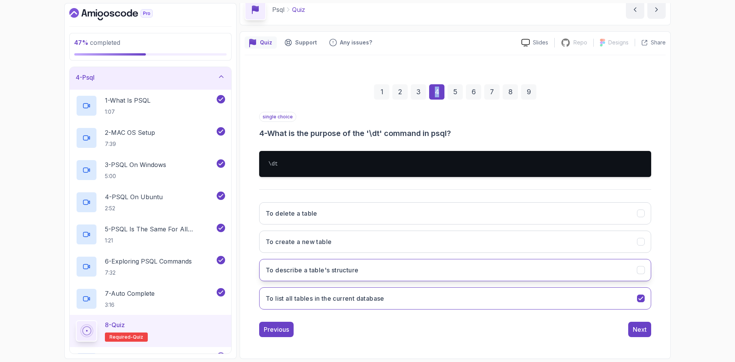
click at [354, 270] on h3 "To describe a table's structure" at bounding box center [312, 269] width 93 height 9
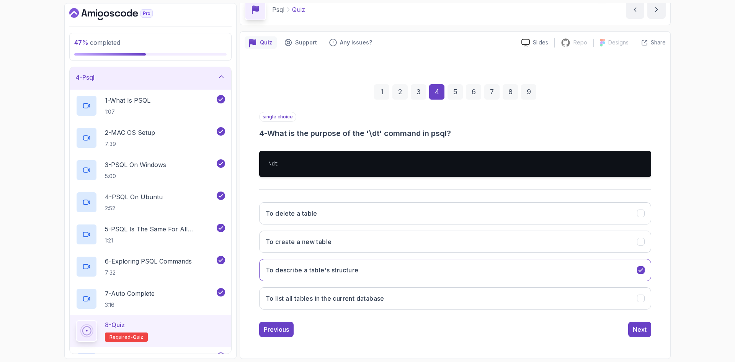
click at [481, 95] on div "1 2 3 4 5 6 7 8 9" at bounding box center [455, 92] width 392 height 40
click at [481, 95] on div "6" at bounding box center [473, 91] width 15 height 15
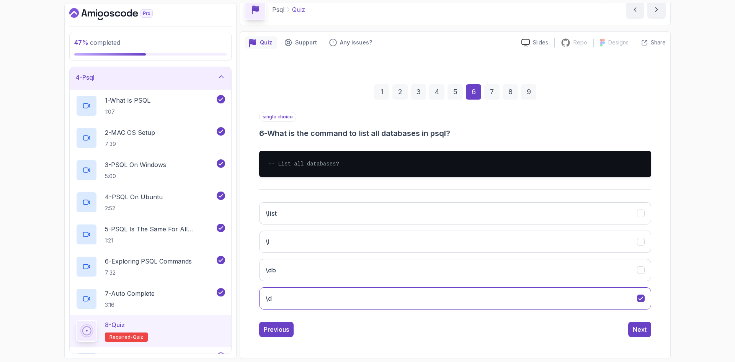
click at [493, 90] on div "7" at bounding box center [491, 91] width 15 height 15
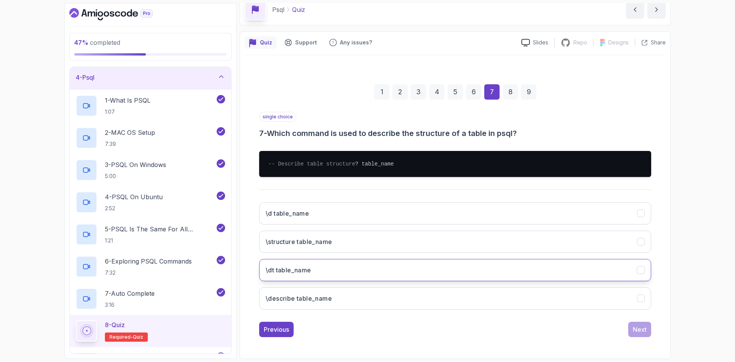
click at [333, 281] on button "\dt table_name" at bounding box center [455, 270] width 392 height 22
click at [641, 334] on div "Next" at bounding box center [640, 329] width 14 height 9
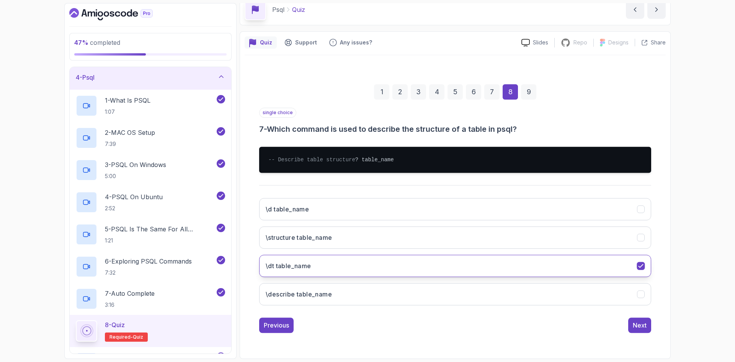
scroll to position [0, 0]
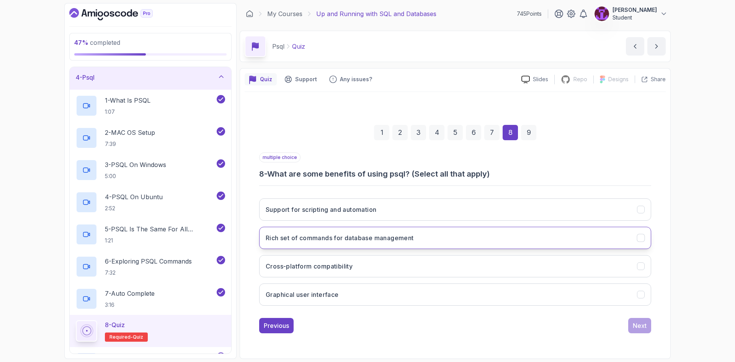
click at [368, 245] on button "Rich set of commands for database management" at bounding box center [455, 238] width 392 height 22
click at [434, 259] on button "Cross-platform compatibility" at bounding box center [455, 266] width 392 height 22
click at [639, 328] on div "Next" at bounding box center [640, 325] width 14 height 9
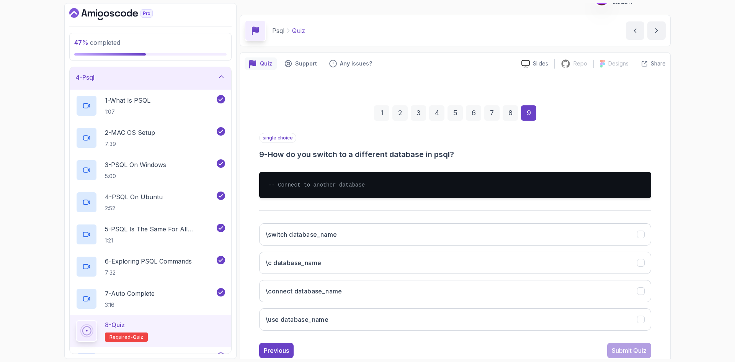
scroll to position [37, 0]
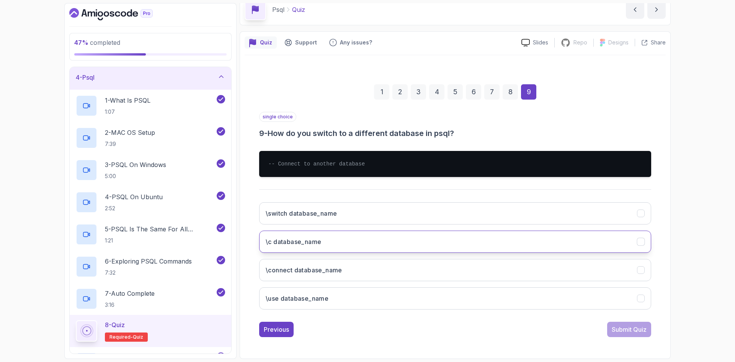
click at [366, 244] on button "\c database_name" at bounding box center [455, 241] width 392 height 22
click at [630, 330] on div "Submit Quiz" at bounding box center [629, 329] width 35 height 9
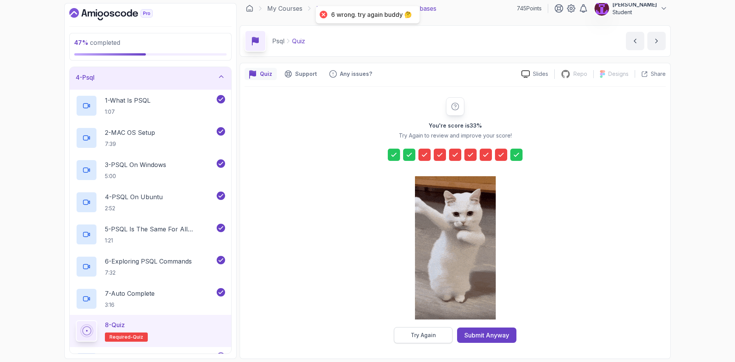
click at [423, 342] on div "You're score is 33 % Try Again to review and improve your score! Try Again Subm…" at bounding box center [455, 220] width 421 height 267
click at [423, 341] on button "Try Again" at bounding box center [423, 335] width 59 height 16
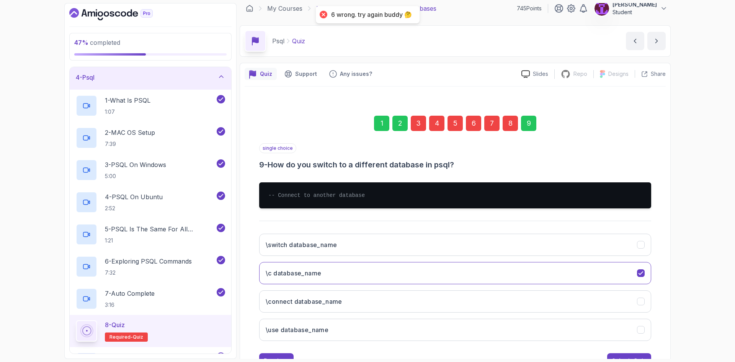
click at [409, 122] on div "1 2 3 4 5 6 7 8 9" at bounding box center [455, 123] width 392 height 40
click at [413, 123] on div "3" at bounding box center [418, 123] width 15 height 15
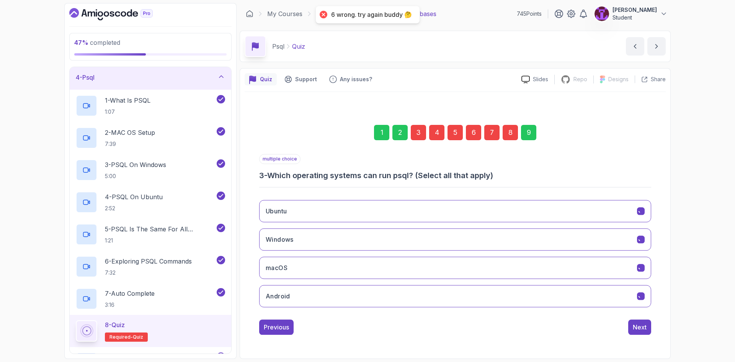
scroll to position [0, 0]
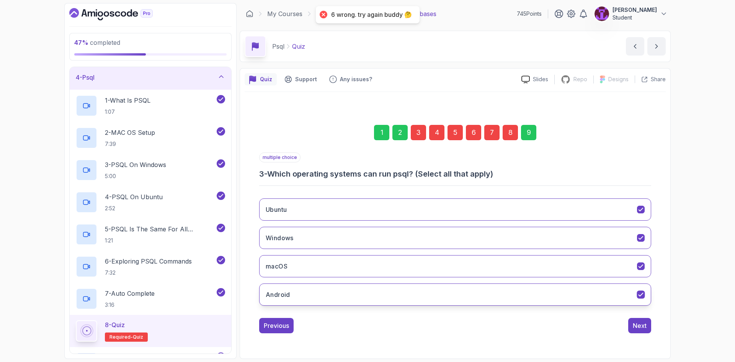
drag, startPoint x: 377, startPoint y: 294, endPoint x: 475, endPoint y: 311, distance: 99.9
click at [377, 293] on button "Android" at bounding box center [455, 294] width 392 height 22
drag, startPoint x: 642, startPoint y: 331, endPoint x: 582, endPoint y: 290, distance: 72.6
click at [642, 331] on button "Next" at bounding box center [639, 325] width 23 height 15
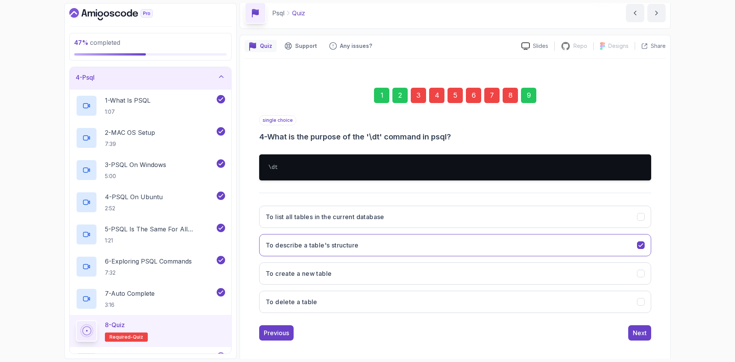
scroll to position [37, 0]
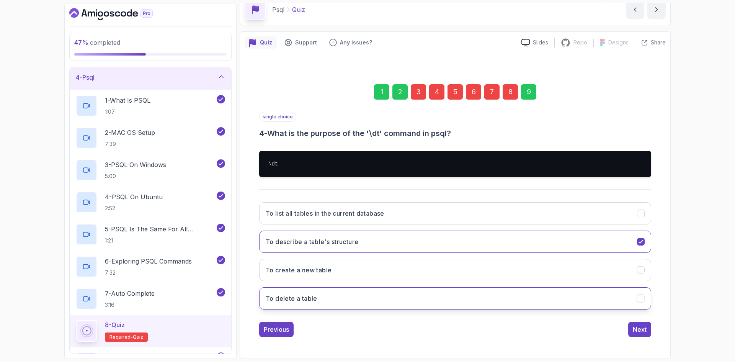
click at [330, 296] on button "To delete a table" at bounding box center [455, 298] width 392 height 22
click at [637, 329] on div "Next" at bounding box center [640, 329] width 14 height 9
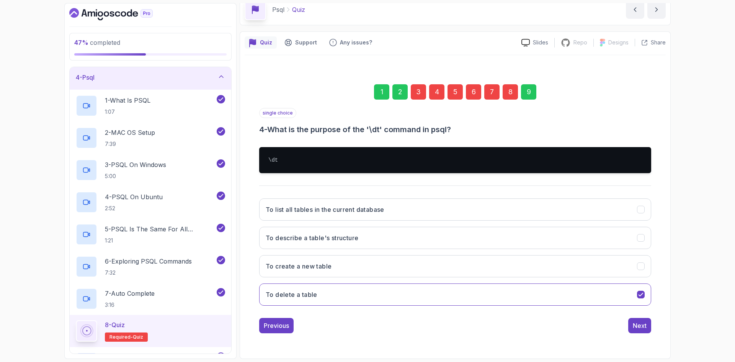
scroll to position [0, 0]
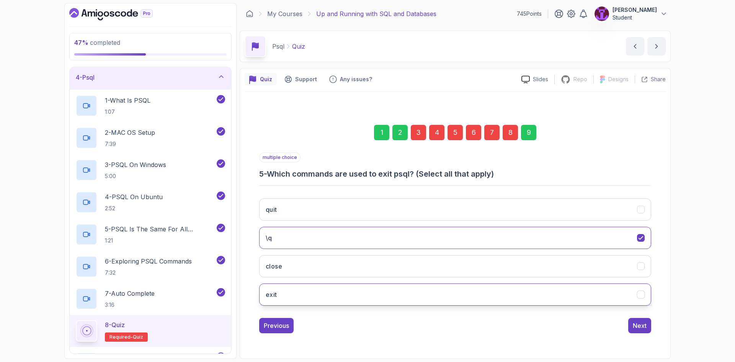
click at [318, 295] on button "exit" at bounding box center [455, 294] width 392 height 22
click at [355, 204] on button "quit" at bounding box center [455, 209] width 392 height 22
click at [501, 299] on button "exit" at bounding box center [455, 294] width 392 height 22
click at [635, 321] on div "Next" at bounding box center [640, 325] width 14 height 9
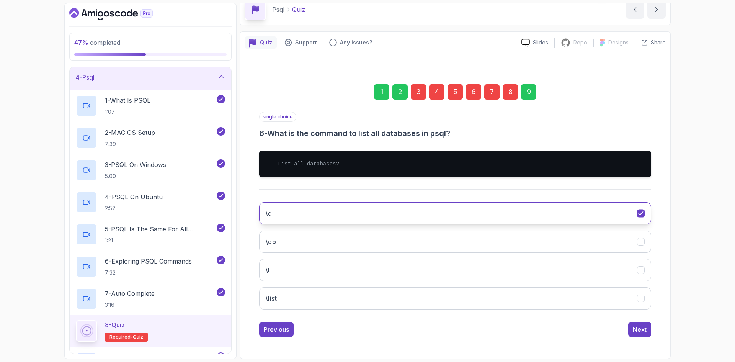
scroll to position [44, 0]
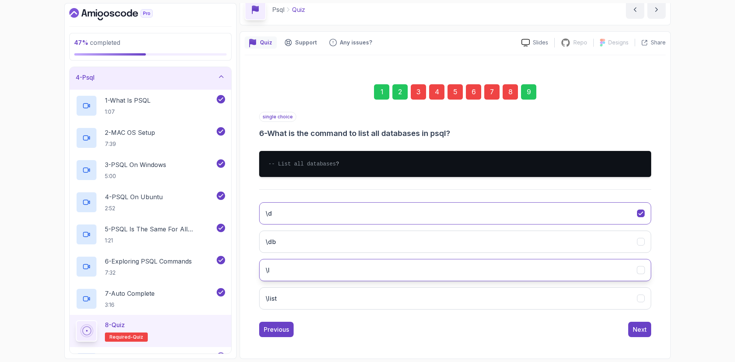
click at [330, 264] on button "\l" at bounding box center [455, 270] width 392 height 22
click at [641, 325] on div "Next" at bounding box center [640, 329] width 14 height 9
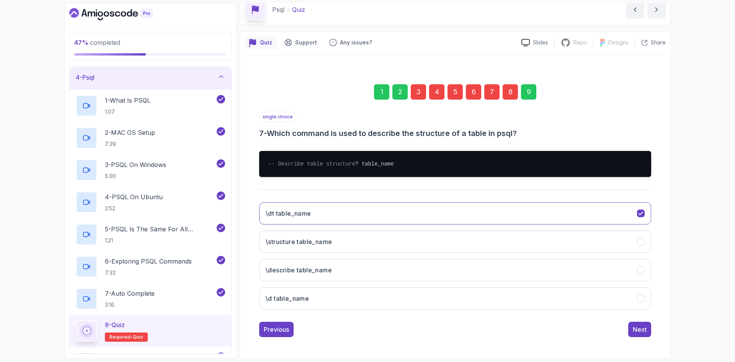
click at [331, 310] on div "\dt table_name \structure table_name \describe table_name \d table_name" at bounding box center [455, 255] width 392 height 119
click at [336, 303] on button "\d table_name" at bounding box center [455, 298] width 392 height 22
click at [648, 329] on button "Next" at bounding box center [639, 329] width 23 height 15
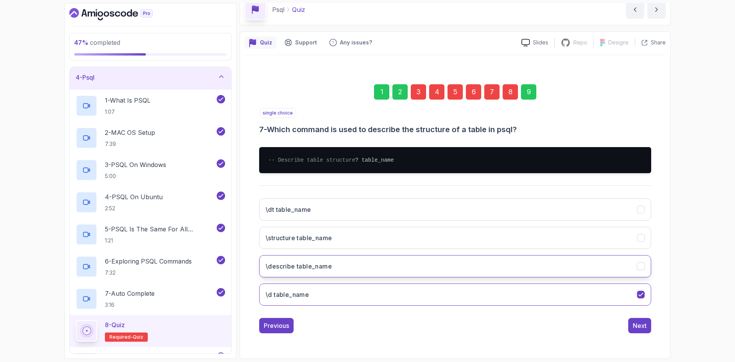
scroll to position [0, 0]
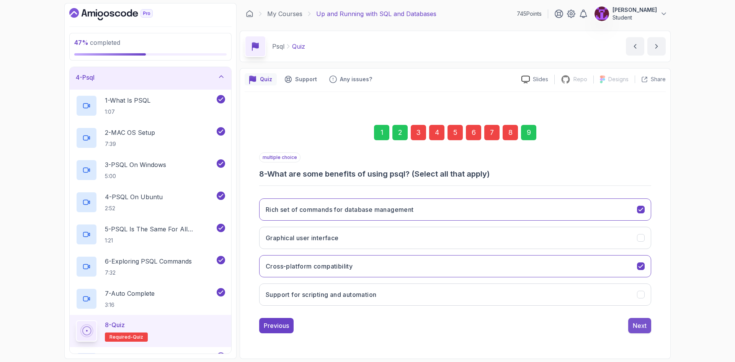
click at [634, 325] on div "Next" at bounding box center [640, 325] width 14 height 9
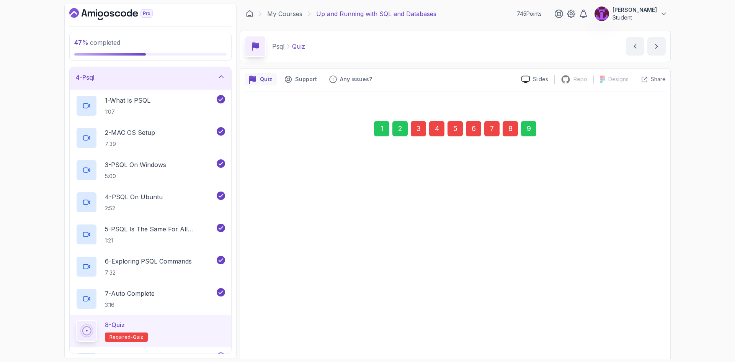
click at [634, 325] on button "\switch database_name" at bounding box center [455, 335] width 392 height 22
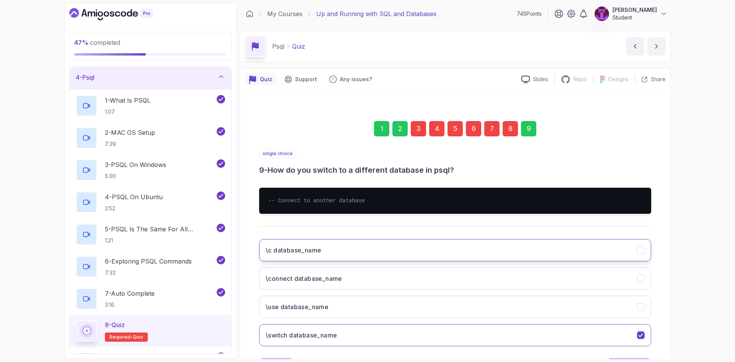
click at [624, 248] on button "\c database_name" at bounding box center [455, 250] width 392 height 22
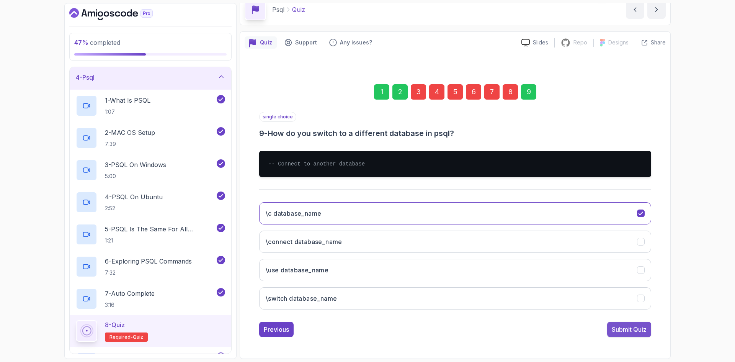
click at [617, 322] on button "Submit Quiz" at bounding box center [629, 329] width 44 height 15
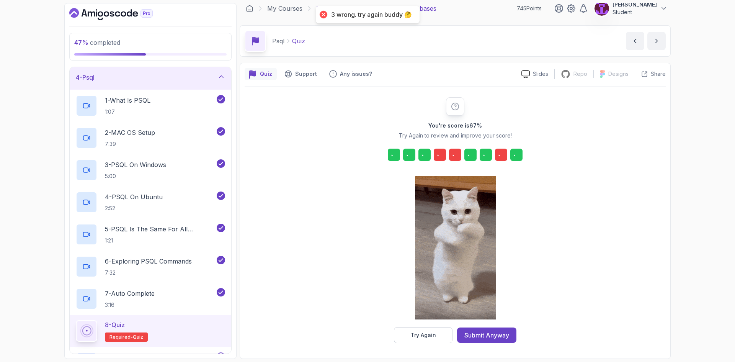
scroll to position [5, 0]
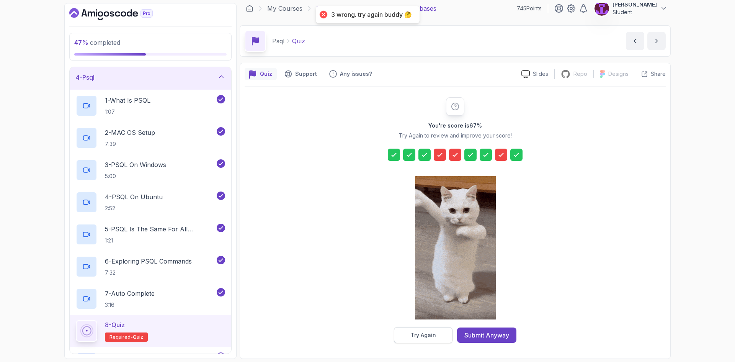
click at [415, 338] on div "Try Again" at bounding box center [423, 335] width 25 height 8
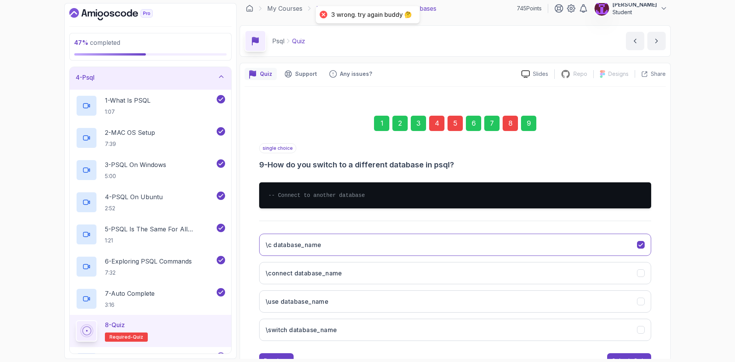
click at [427, 122] on div "1 2 3 4 5 6 7 8 9" at bounding box center [455, 123] width 392 height 40
click at [440, 124] on div "4" at bounding box center [436, 123] width 15 height 15
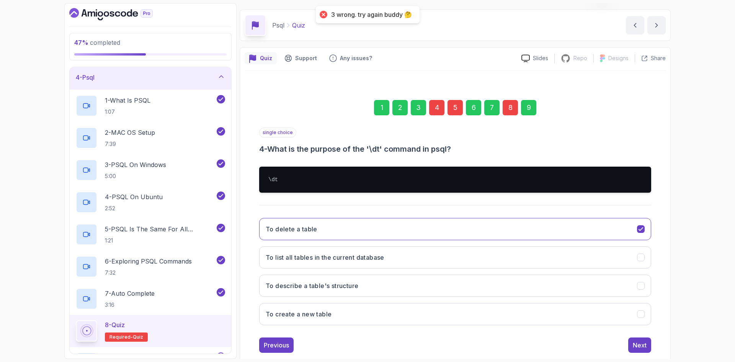
scroll to position [37, 0]
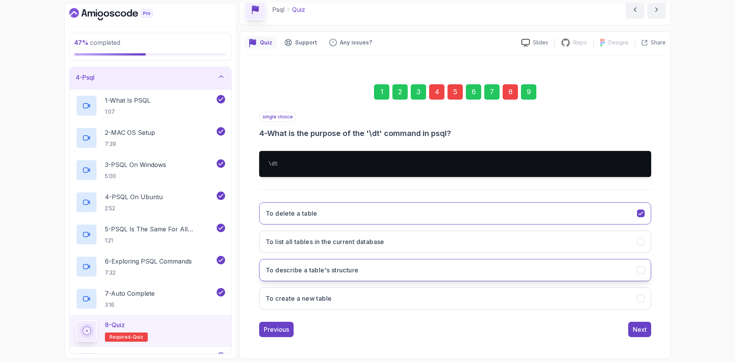
click at [341, 269] on h3 "To describe a table's structure" at bounding box center [312, 269] width 93 height 9
drag, startPoint x: 527, startPoint y: 90, endPoint x: 558, endPoint y: 144, distance: 61.9
click at [527, 90] on div "9" at bounding box center [528, 91] width 15 height 15
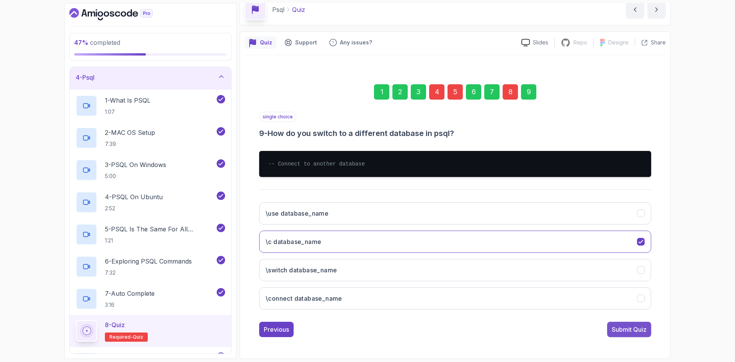
click at [625, 324] on button "Submit Quiz" at bounding box center [629, 329] width 44 height 15
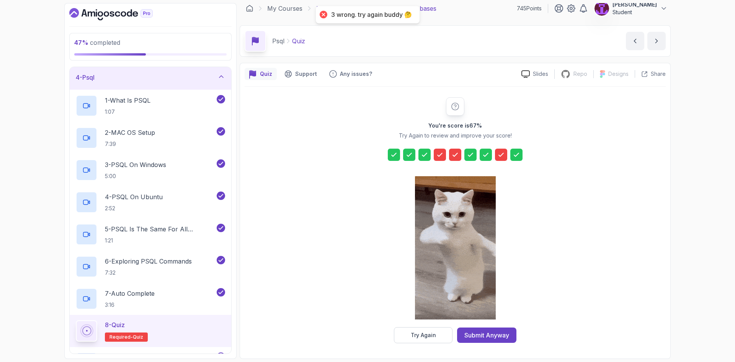
click at [443, 152] on icon at bounding box center [440, 155] width 8 height 8
click at [429, 336] on div "Try Again" at bounding box center [423, 335] width 25 height 8
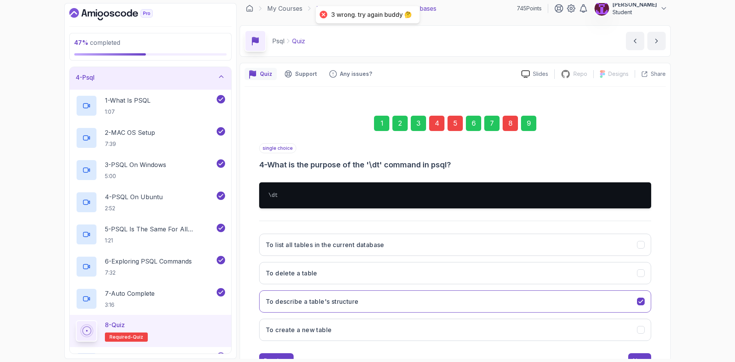
click at [440, 124] on div "4" at bounding box center [436, 123] width 15 height 15
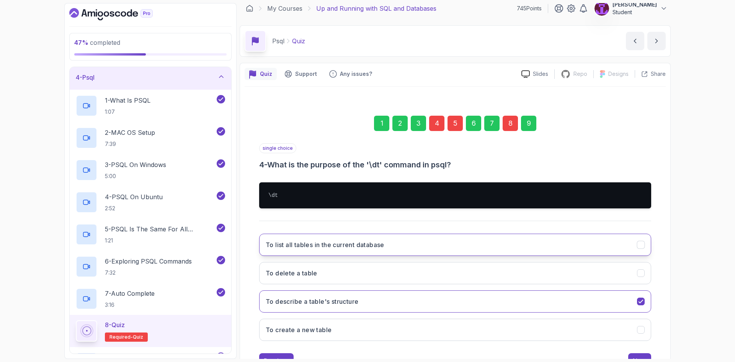
click at [391, 248] on button "To list all tables in the current database" at bounding box center [455, 244] width 392 height 22
click at [532, 123] on div "9" at bounding box center [528, 123] width 15 height 15
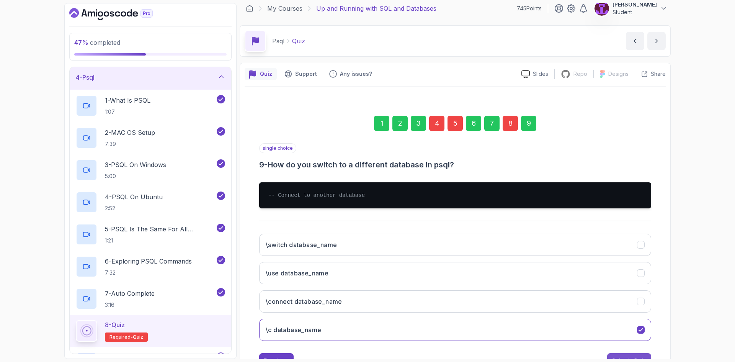
click at [637, 356] on button "Submit Quiz" at bounding box center [629, 360] width 44 height 15
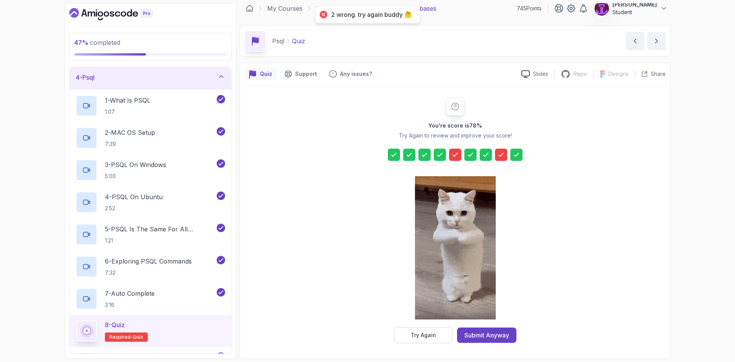
click at [440, 325] on div at bounding box center [455, 248] width 81 height 157
click at [440, 329] on button "Try Again" at bounding box center [423, 335] width 59 height 16
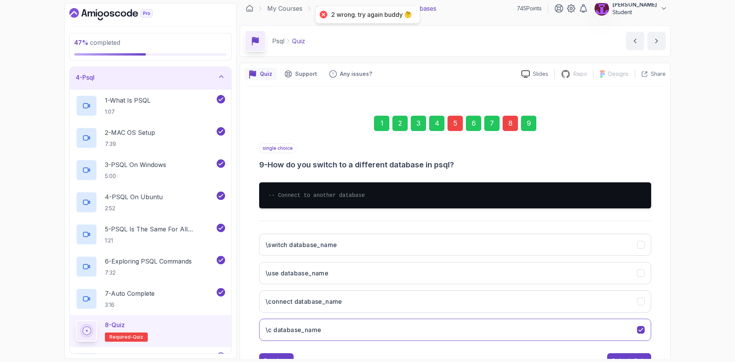
click at [455, 121] on div "5" at bounding box center [454, 123] width 15 height 15
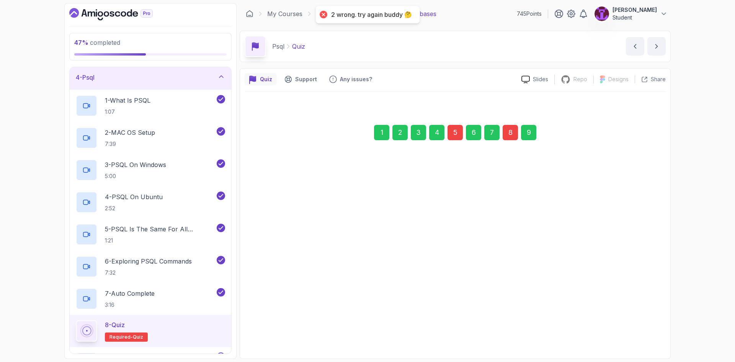
scroll to position [0, 0]
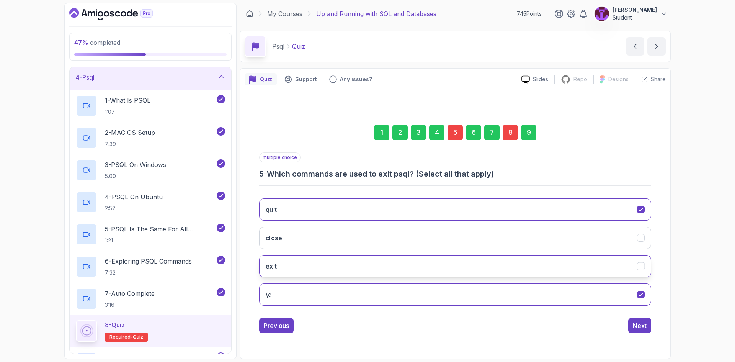
click at [352, 264] on button "exit" at bounding box center [455, 266] width 392 height 22
click at [531, 131] on div "9" at bounding box center [528, 132] width 15 height 15
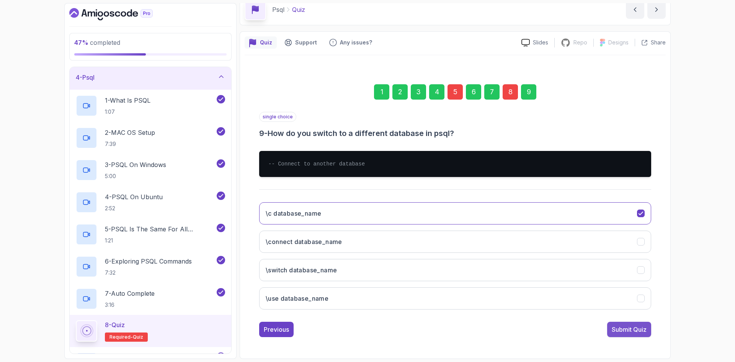
click at [642, 335] on button "Submit Quiz" at bounding box center [629, 329] width 44 height 15
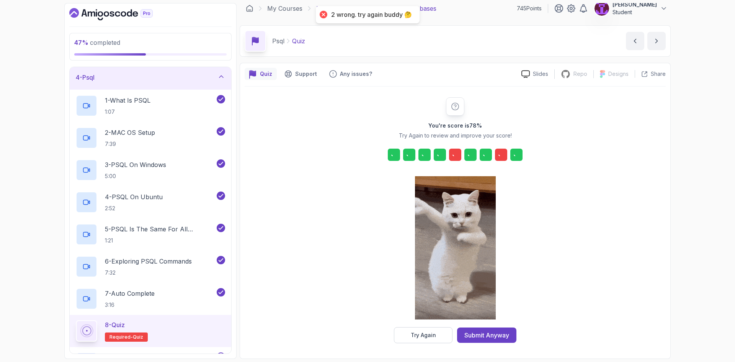
scroll to position [5, 0]
click at [433, 336] on div "Try Again" at bounding box center [423, 335] width 25 height 8
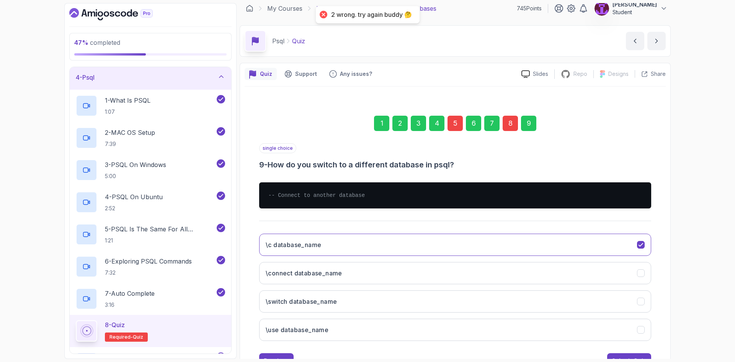
click at [498, 125] on div "7" at bounding box center [491, 123] width 15 height 15
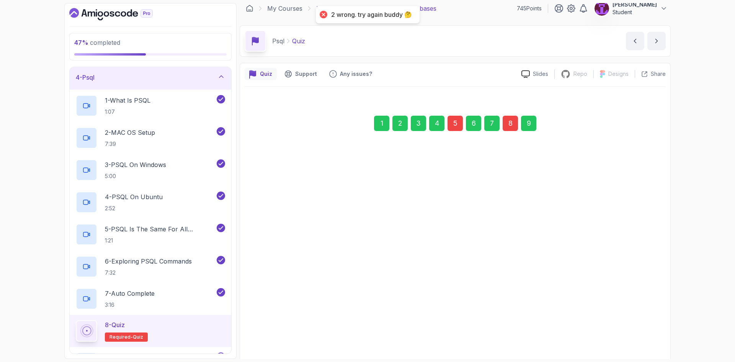
click at [505, 125] on div "8" at bounding box center [510, 123] width 15 height 15
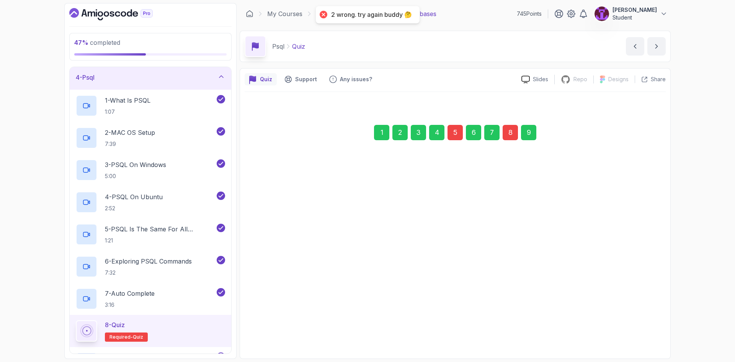
scroll to position [0, 0]
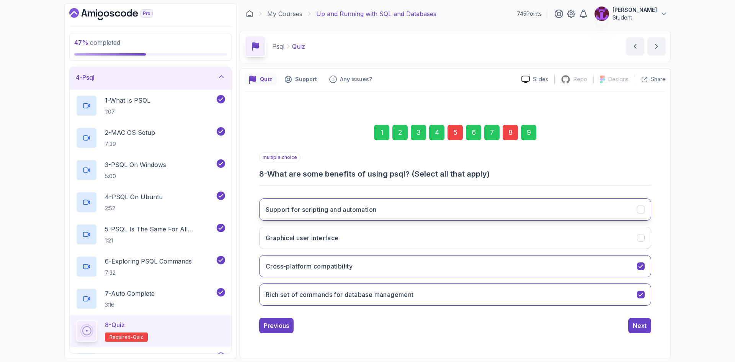
click at [340, 217] on button "Support for scripting and automation" at bounding box center [455, 209] width 392 height 22
click at [526, 131] on div "9" at bounding box center [528, 132] width 15 height 15
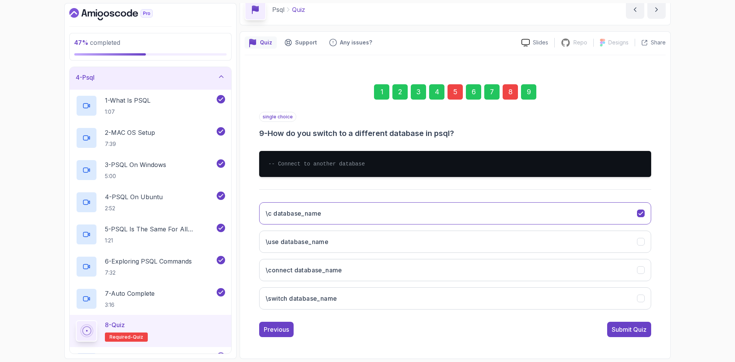
click at [638, 329] on div "Submit Quiz" at bounding box center [629, 329] width 35 height 9
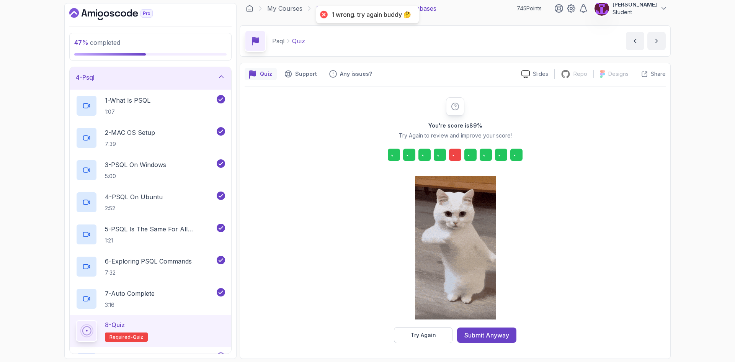
scroll to position [5, 0]
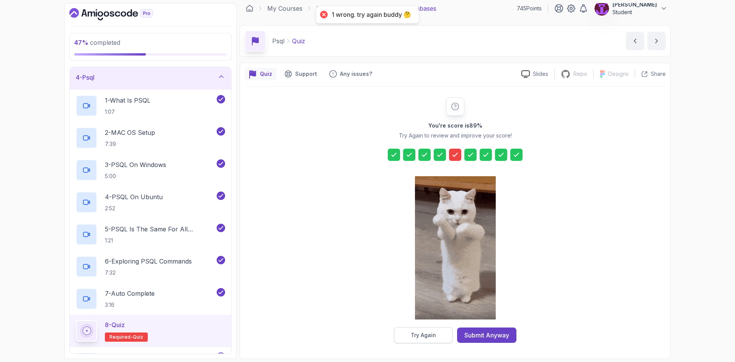
click at [415, 341] on button "Try Again" at bounding box center [423, 335] width 59 height 16
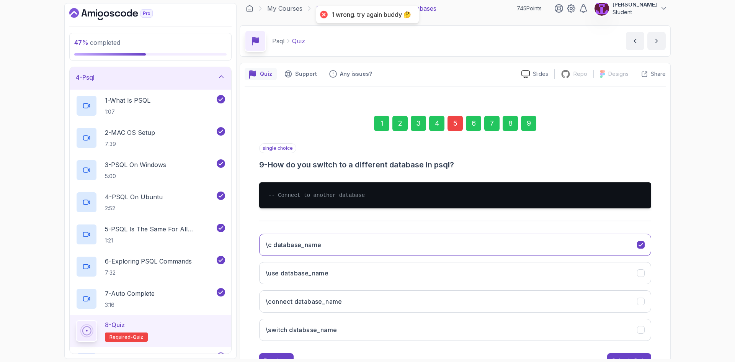
click at [447, 128] on div "1 2 3 4 5 6 7 8 9" at bounding box center [455, 123] width 392 height 40
click at [448, 127] on div "5" at bounding box center [454, 123] width 15 height 15
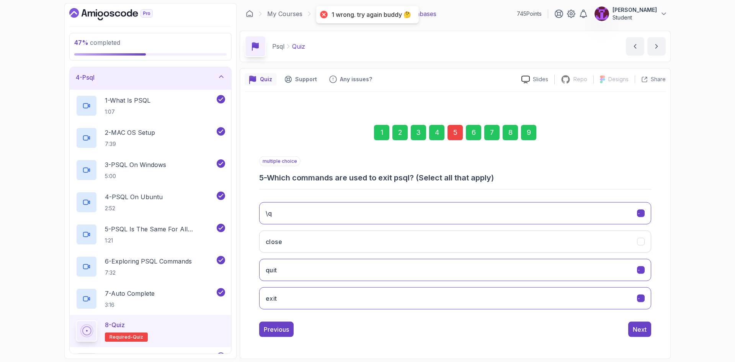
scroll to position [0, 0]
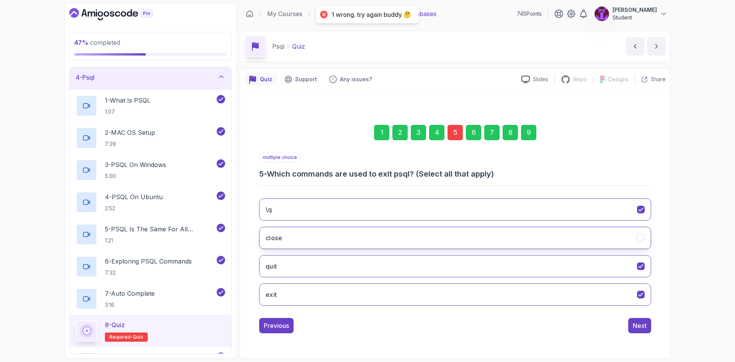
click at [413, 227] on button "close" at bounding box center [455, 238] width 392 height 22
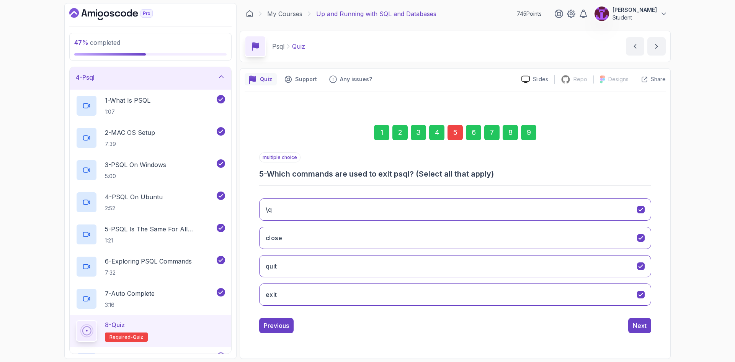
click at [520, 129] on div "1 2 3 4 5 6 7 8 9" at bounding box center [455, 133] width 392 height 40
click at [527, 134] on div "9" at bounding box center [528, 132] width 15 height 15
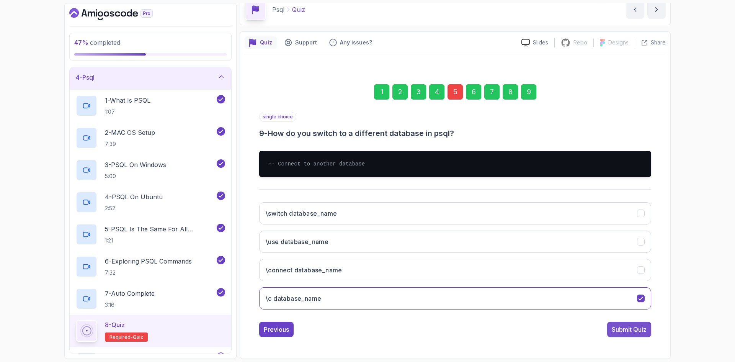
click at [639, 329] on div "Submit Quiz" at bounding box center [629, 329] width 35 height 9
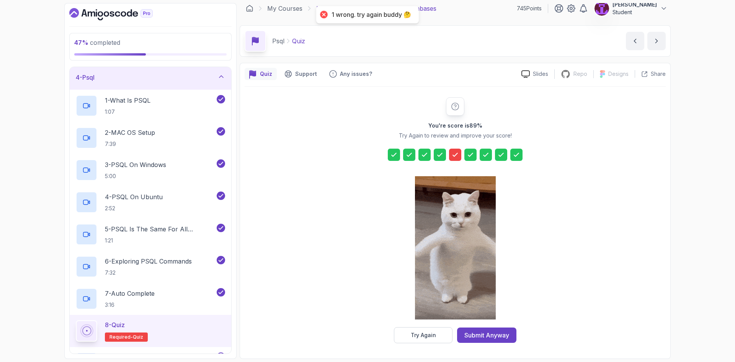
drag, startPoint x: 504, startPoint y: 338, endPoint x: 496, endPoint y: 338, distance: 8.0
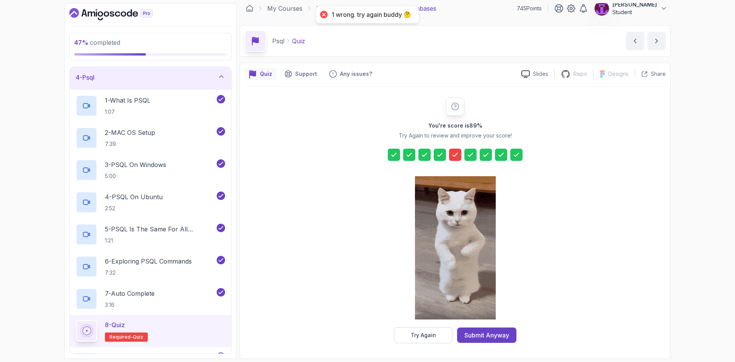
click at [504, 337] on div "Submit Anyway" at bounding box center [486, 334] width 45 height 9
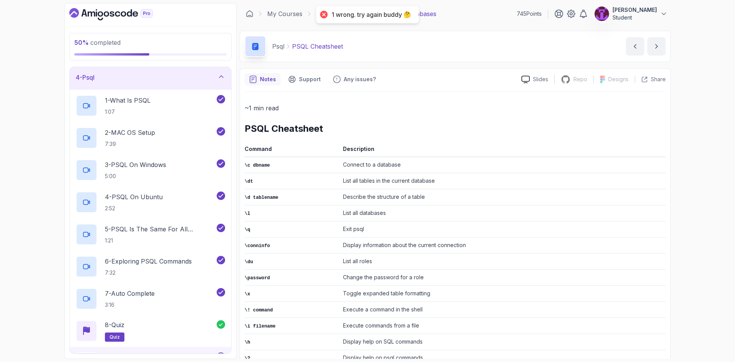
click at [209, 81] on div "4 - Psql" at bounding box center [150, 77] width 149 height 9
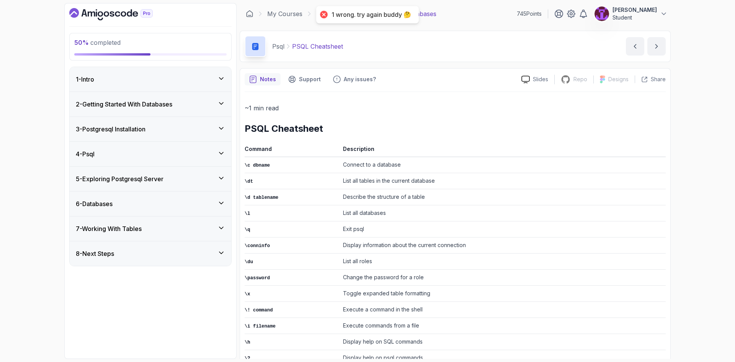
click at [188, 189] on div "5 - Exploring Postgresql Server" at bounding box center [151, 179] width 162 height 24
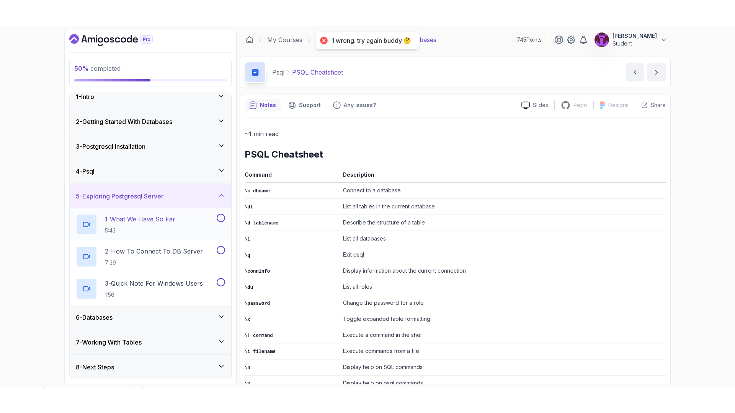
scroll to position [9, 0]
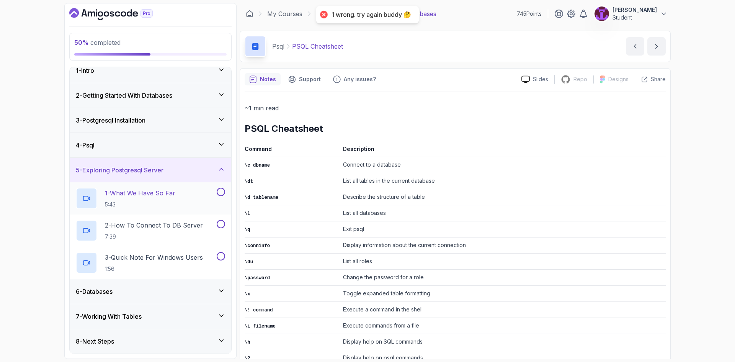
click at [177, 199] on div "1 - What We Have So Far 5:43" at bounding box center [145, 198] width 139 height 21
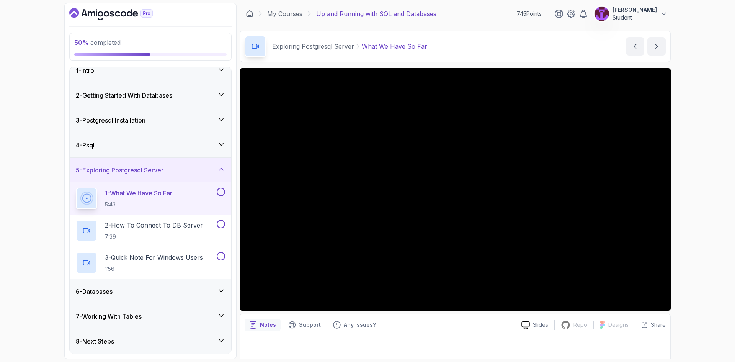
click at [220, 193] on button at bounding box center [221, 192] width 8 height 8
click at [224, 228] on button "2 - How To Connect To DB Server 7:39" at bounding box center [150, 230] width 149 height 21
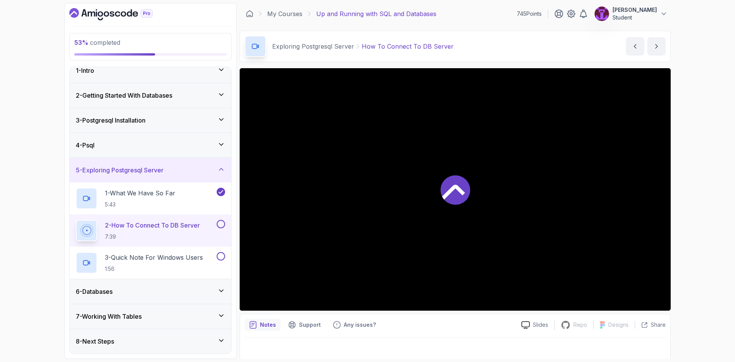
click at [221, 226] on button at bounding box center [221, 224] width 8 height 8
click at [222, 255] on button at bounding box center [221, 256] width 8 height 8
click at [170, 254] on p "3 - Quick Note For Windows Users" at bounding box center [154, 257] width 98 height 9
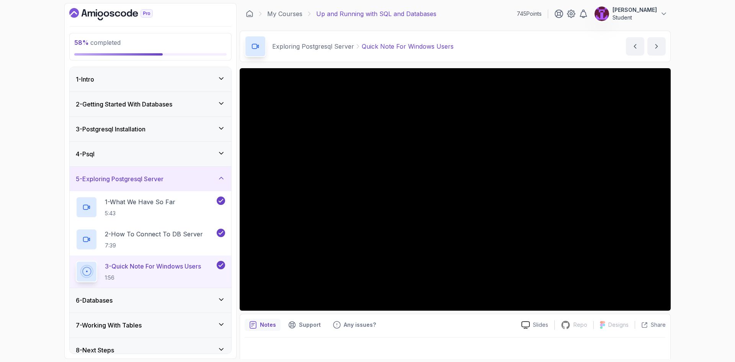
click at [212, 174] on div "5 - Exploring Postgresql Server" at bounding box center [150, 178] width 149 height 9
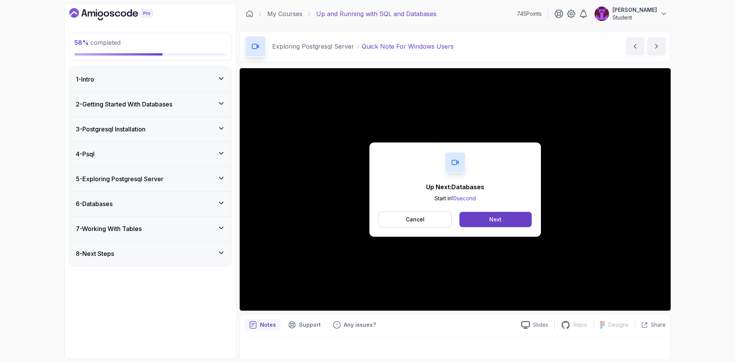
click at [207, 198] on div "6 - Databases" at bounding box center [151, 203] width 162 height 24
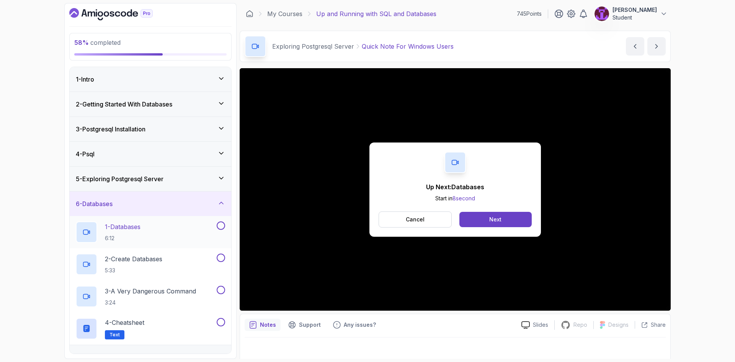
click at [183, 232] on div "1 - Databases 6:12" at bounding box center [145, 231] width 139 height 21
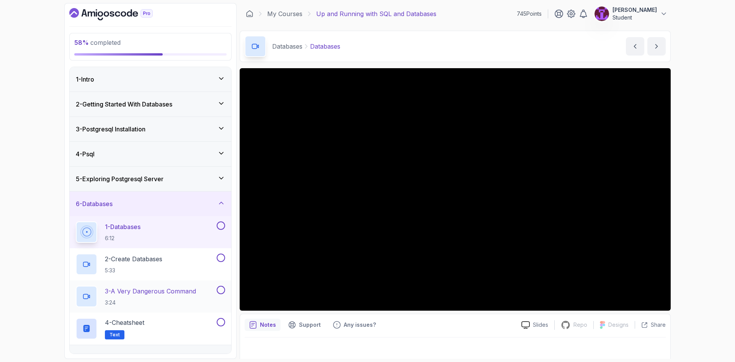
click at [171, 305] on p "3:24" at bounding box center [150, 303] width 91 height 8
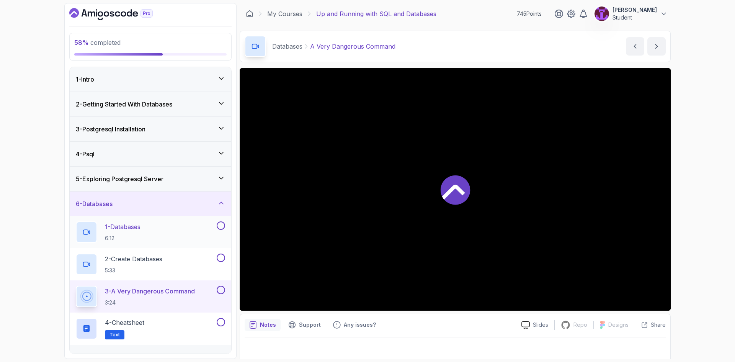
click at [221, 225] on button at bounding box center [221, 225] width 8 height 8
click at [219, 258] on button at bounding box center [221, 257] width 8 height 8
click at [220, 323] on button at bounding box center [221, 322] width 8 height 8
click at [222, 289] on button at bounding box center [221, 290] width 8 height 8
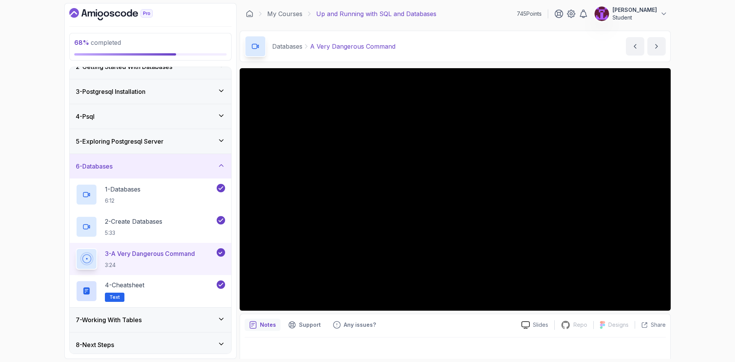
scroll to position [41, 0]
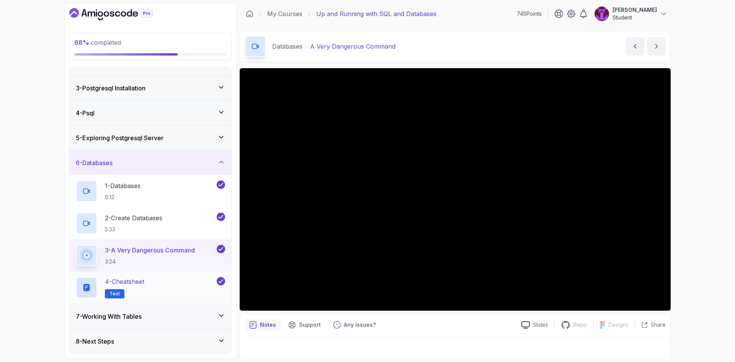
click at [164, 291] on div "4 - Cheatsheet Text" at bounding box center [145, 287] width 139 height 21
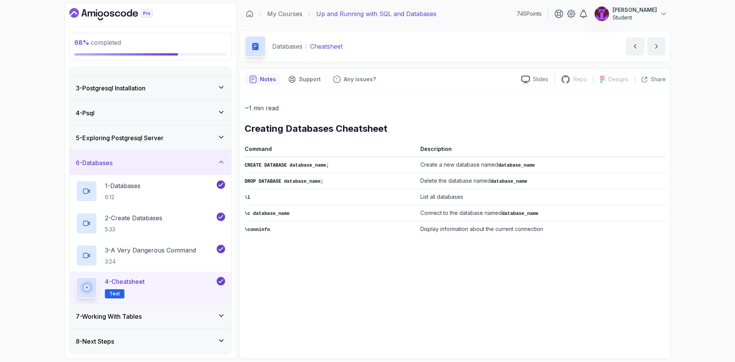
click at [206, 313] on div "7 - Working With Tables" at bounding box center [150, 316] width 149 height 9
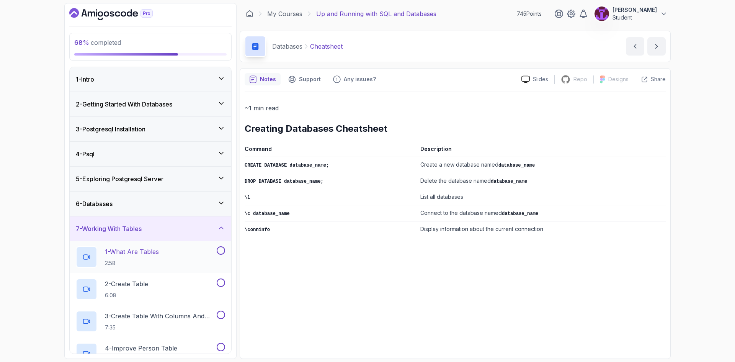
click at [224, 251] on button at bounding box center [221, 250] width 8 height 8
drag, startPoint x: 222, startPoint y: 283, endPoint x: 225, endPoint y: 314, distance: 31.1
click at [222, 284] on button at bounding box center [221, 282] width 8 height 8
click at [221, 317] on button at bounding box center [221, 314] width 8 height 8
click at [224, 348] on button at bounding box center [221, 347] width 8 height 8
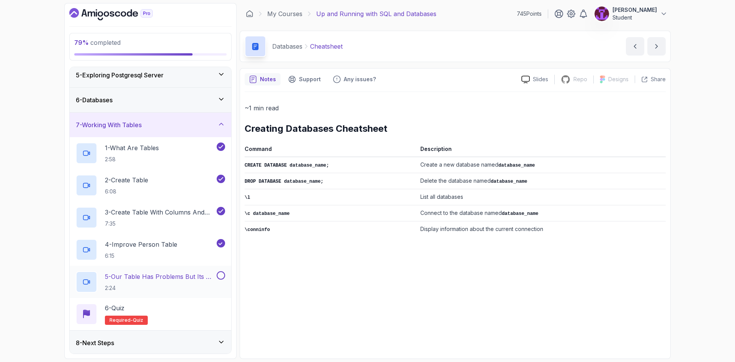
scroll to position [105, 0]
click at [222, 273] on button at bounding box center [221, 273] width 8 height 8
click at [196, 310] on div "6 - Quiz Required- quiz" at bounding box center [150, 312] width 149 height 21
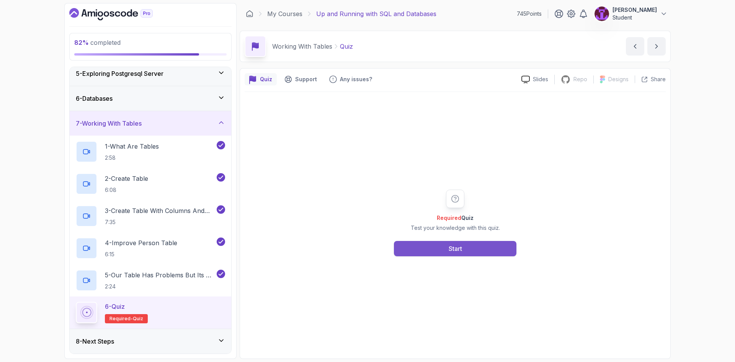
click at [426, 253] on button "Start" at bounding box center [455, 248] width 122 height 15
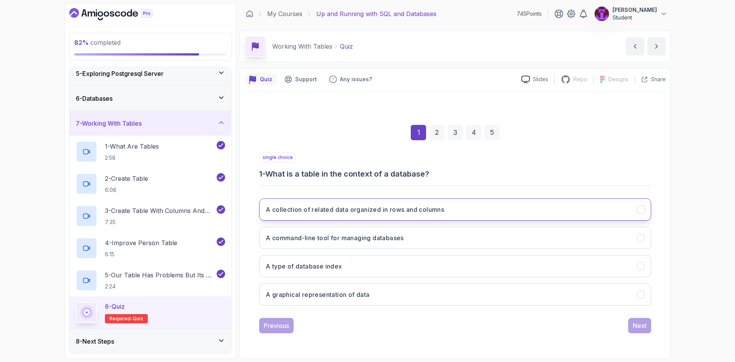
click at [421, 212] on h3 "A collection of related data organized in rows and columns" at bounding box center [355, 209] width 178 height 9
click at [638, 325] on div "Next" at bounding box center [640, 325] width 14 height 9
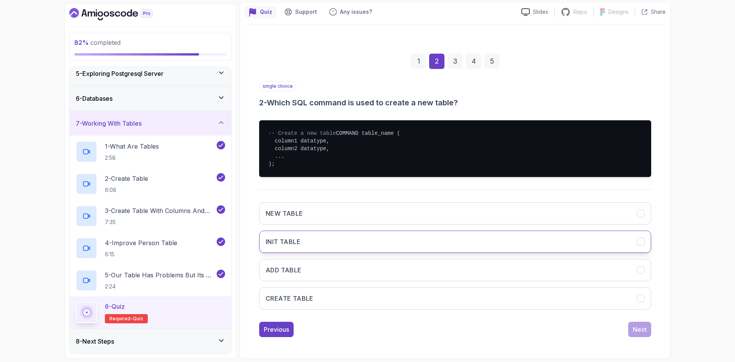
scroll to position [75, 0]
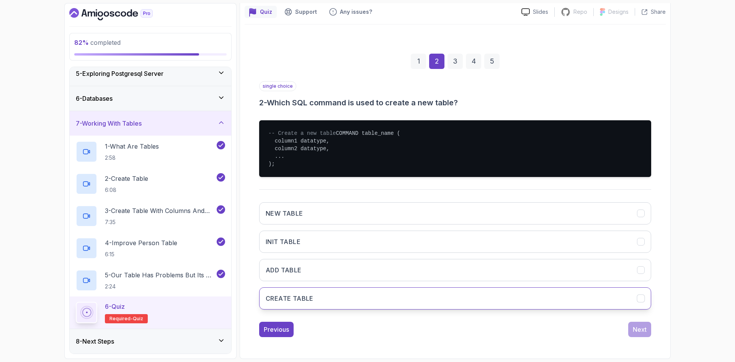
click at [333, 291] on button "CREATE TABLE" at bounding box center [455, 298] width 392 height 22
click at [633, 329] on div "Next" at bounding box center [640, 329] width 14 height 9
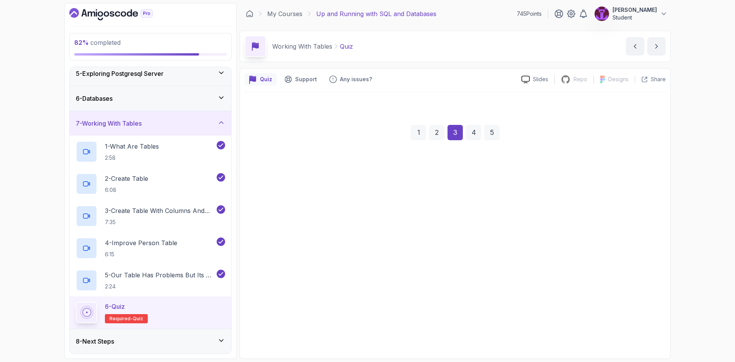
scroll to position [0, 0]
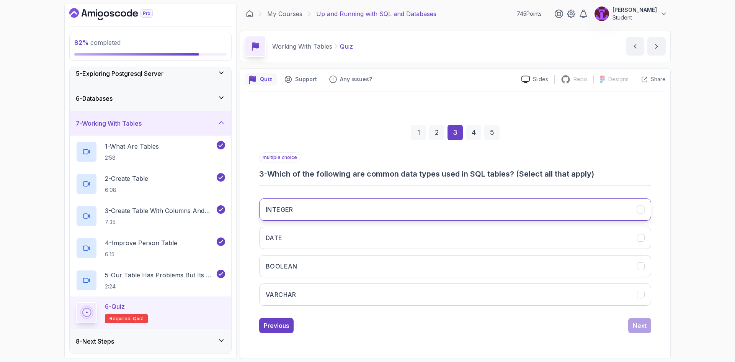
click at [319, 216] on button "INTEGER" at bounding box center [455, 209] width 392 height 22
click at [320, 263] on button "BOOLEAN" at bounding box center [455, 266] width 392 height 22
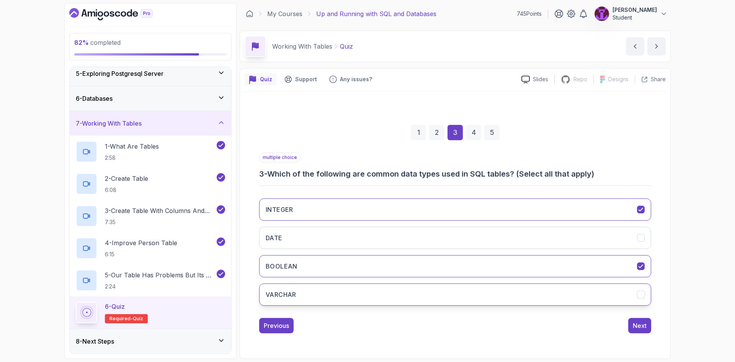
drag, startPoint x: 325, startPoint y: 296, endPoint x: 328, endPoint y: 238, distance: 57.5
click at [325, 296] on button "VARCHAR" at bounding box center [455, 294] width 392 height 22
click at [324, 225] on div "INTEGER DATE BOOLEAN VARCHAR" at bounding box center [455, 251] width 392 height 119
drag, startPoint x: 399, startPoint y: 238, endPoint x: 416, endPoint y: 242, distance: 17.6
click at [400, 238] on button "DATE" at bounding box center [455, 238] width 392 height 22
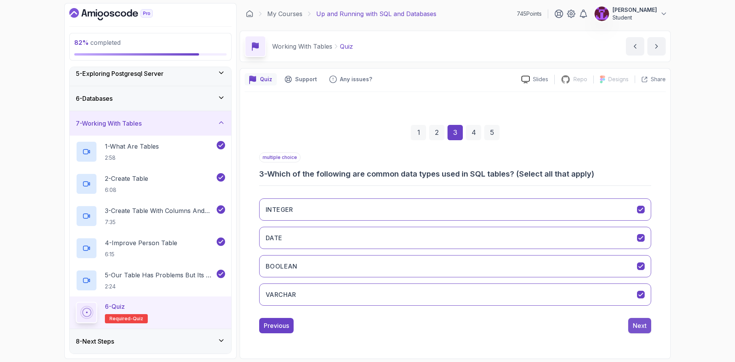
click at [641, 326] on div "Next" at bounding box center [640, 325] width 14 height 9
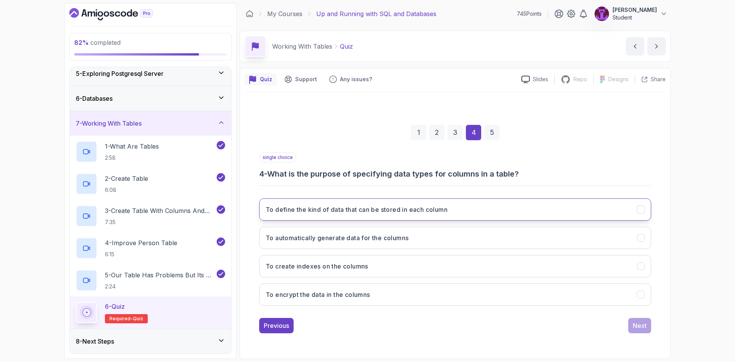
click at [413, 214] on button "To define the kind of data that can be stored in each column" at bounding box center [455, 209] width 392 height 22
click at [648, 333] on button "Next" at bounding box center [639, 325] width 23 height 15
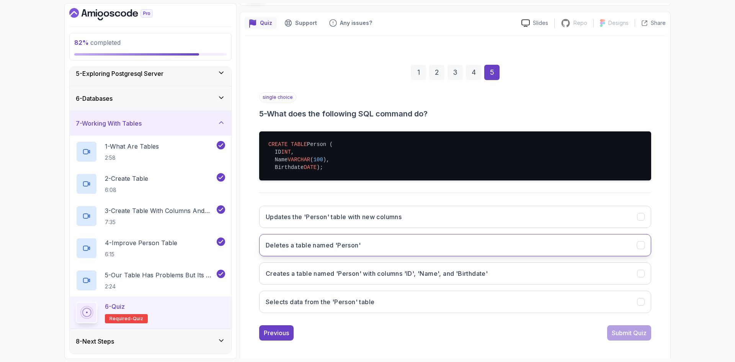
scroll to position [67, 0]
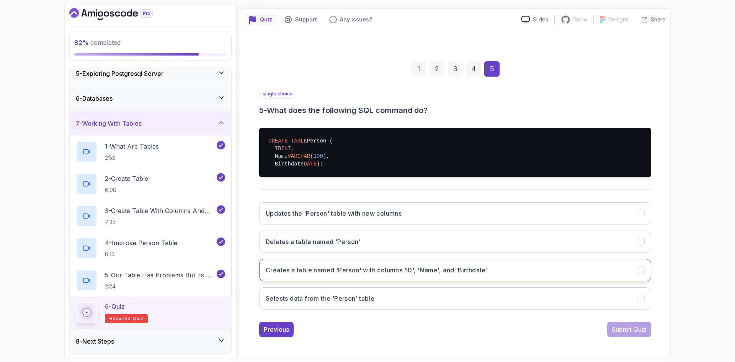
click at [481, 276] on button "Creates a table named 'Person' with columns 'ID', 'Name', and 'Birthdate'" at bounding box center [455, 270] width 392 height 22
click at [638, 334] on button "Submit Quiz" at bounding box center [629, 329] width 44 height 15
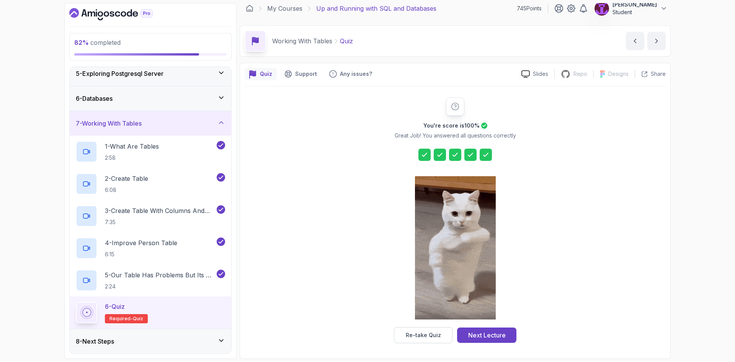
click at [480, 333] on div "Next Lecture" at bounding box center [487, 334] width 38 height 9
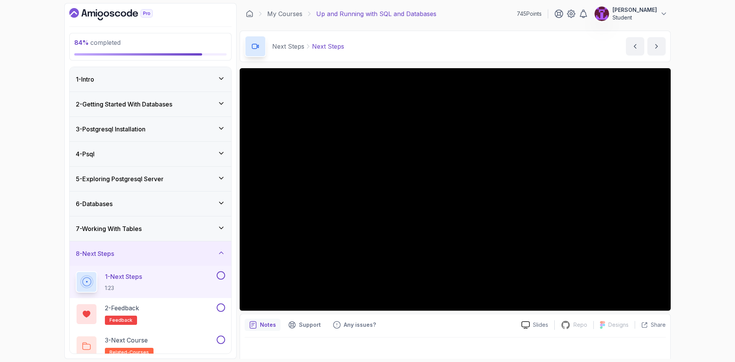
scroll to position [9, 0]
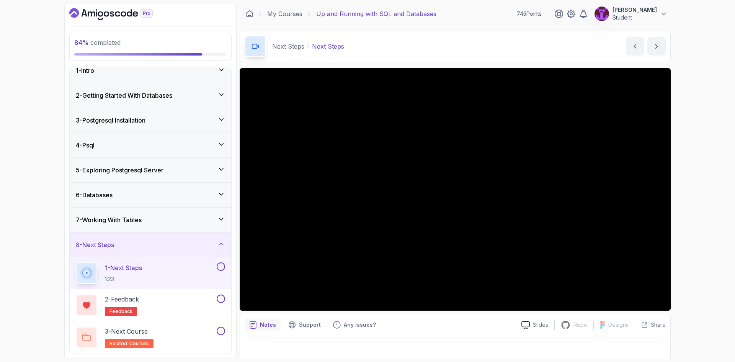
click at [222, 266] on button at bounding box center [221, 266] width 8 height 8
click at [220, 295] on button at bounding box center [221, 298] width 8 height 8
click at [224, 336] on button "3 - Next Course related-courses" at bounding box center [150, 337] width 149 height 21
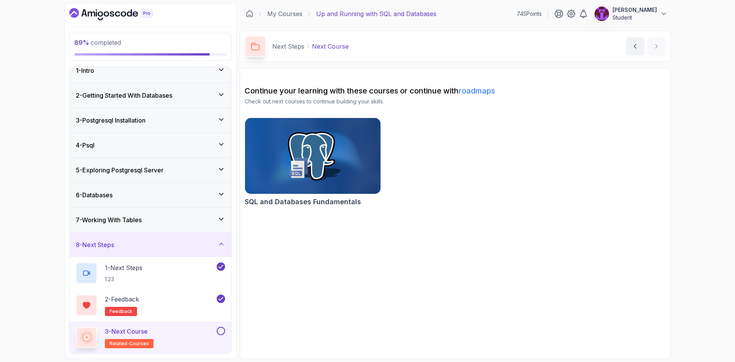
click at [222, 330] on button at bounding box center [221, 331] width 8 height 8
click at [218, 224] on div "7 - Working With Tables" at bounding box center [150, 219] width 149 height 9
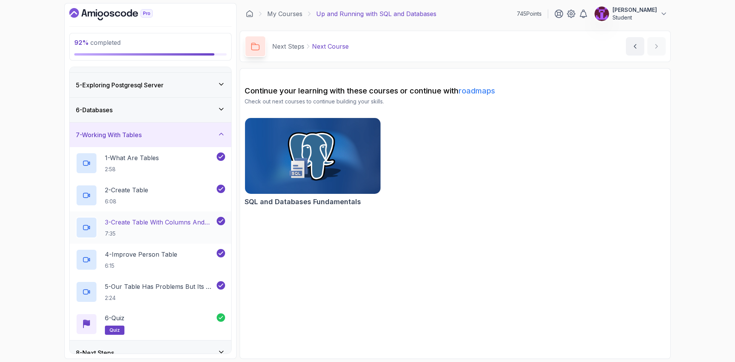
scroll to position [105, 0]
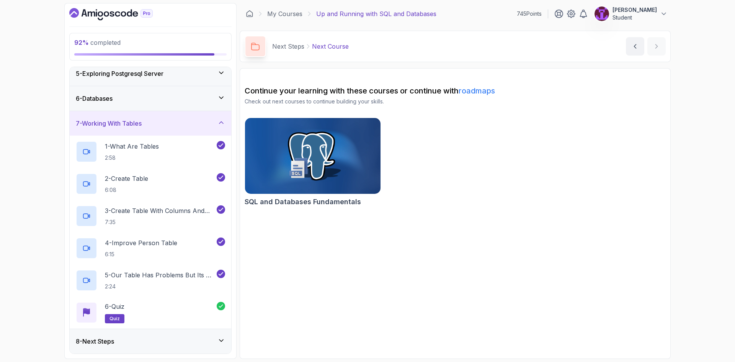
click at [216, 108] on div "6 - Databases" at bounding box center [151, 98] width 162 height 24
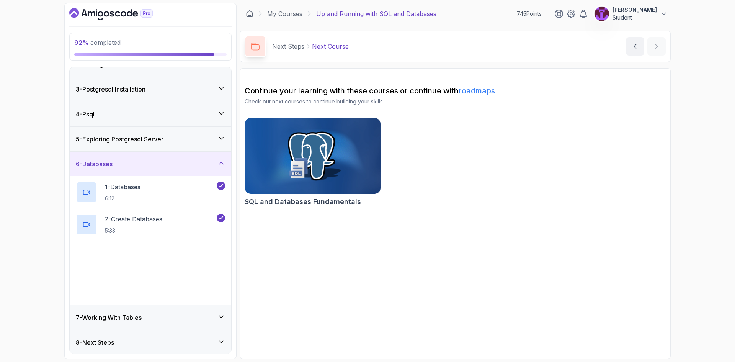
scroll to position [41, 0]
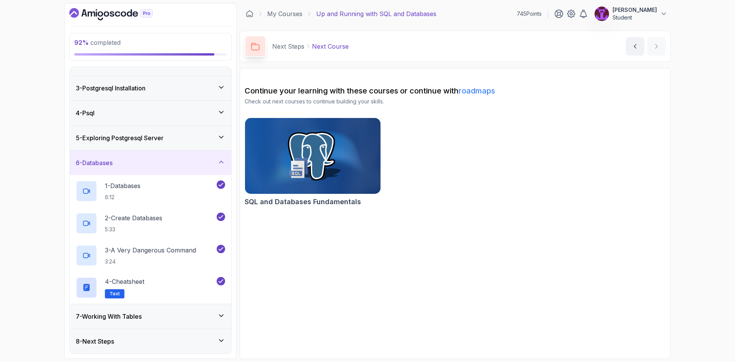
click at [222, 137] on icon at bounding box center [221, 137] width 4 height 2
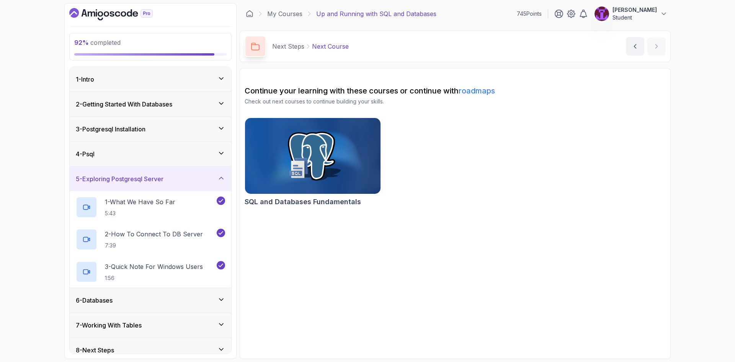
scroll to position [9, 0]
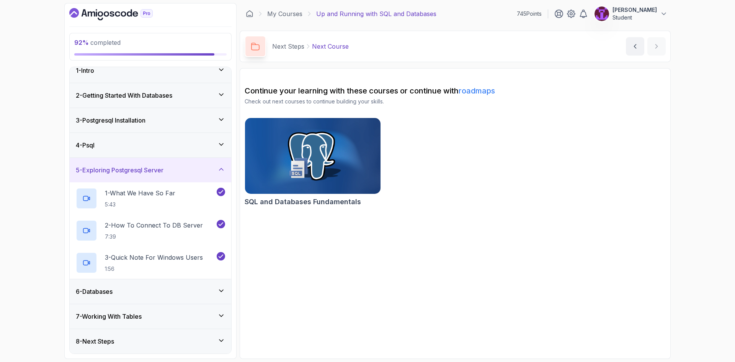
click at [218, 146] on icon at bounding box center [221, 144] width 8 height 8
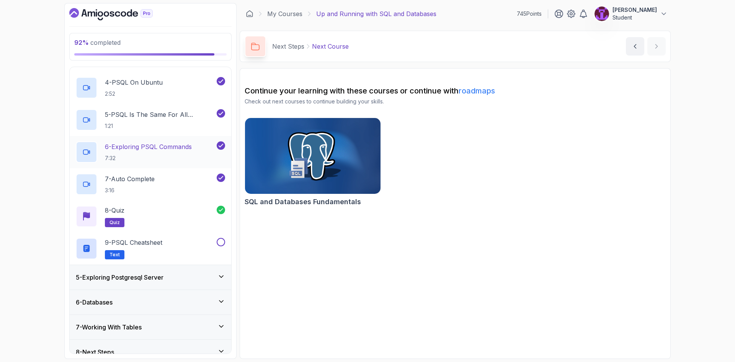
scroll to position [202, 0]
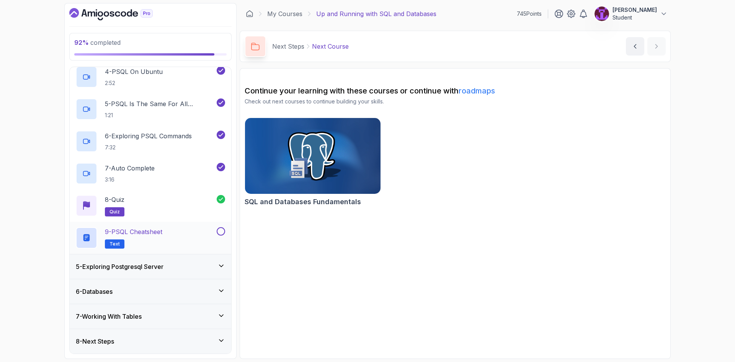
click at [219, 231] on button at bounding box center [221, 231] width 8 height 8
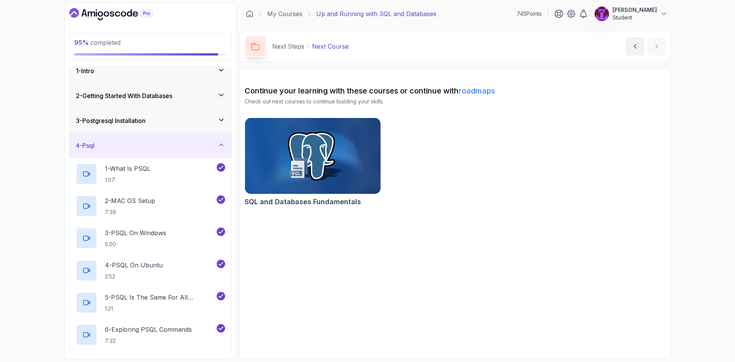
scroll to position [0, 0]
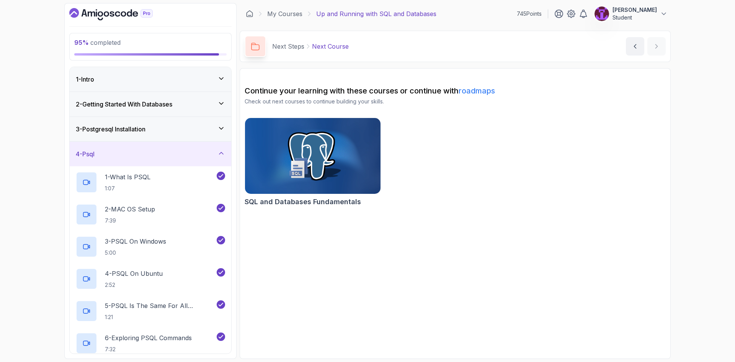
click at [213, 156] on div "4 - Psql" at bounding box center [150, 153] width 149 height 9
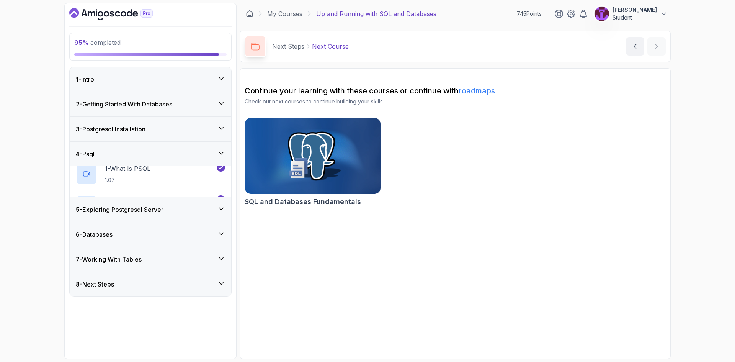
click at [218, 137] on div "3 - Postgresql Installation" at bounding box center [151, 129] width 162 height 24
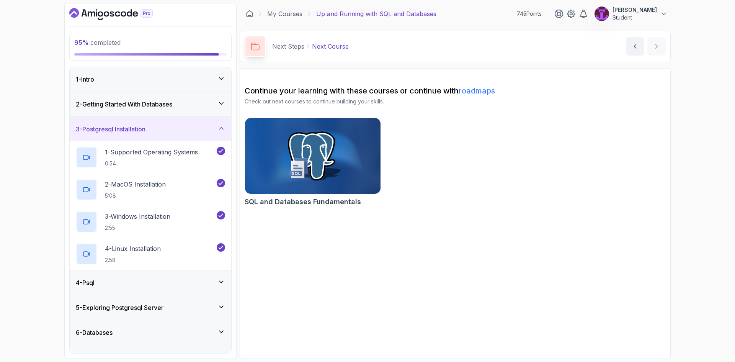
click at [217, 116] on div "2 - Getting Started With Databases" at bounding box center [151, 104] width 162 height 24
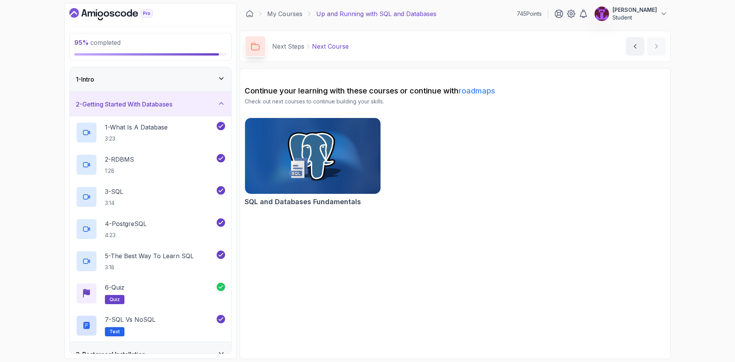
click at [220, 83] on div "1 - Intro" at bounding box center [150, 79] width 149 height 9
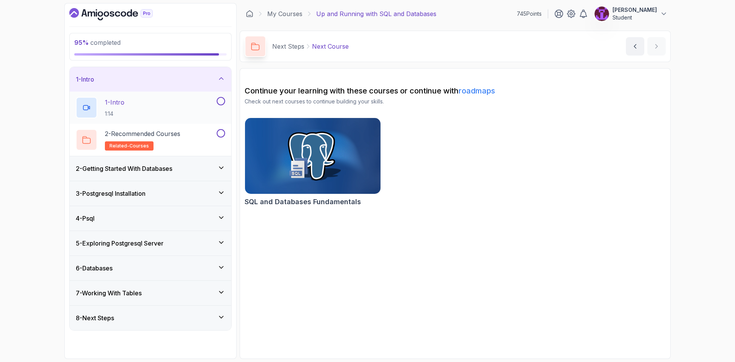
click at [221, 102] on button at bounding box center [221, 101] width 8 height 8
click at [223, 132] on button at bounding box center [221, 133] width 8 height 8
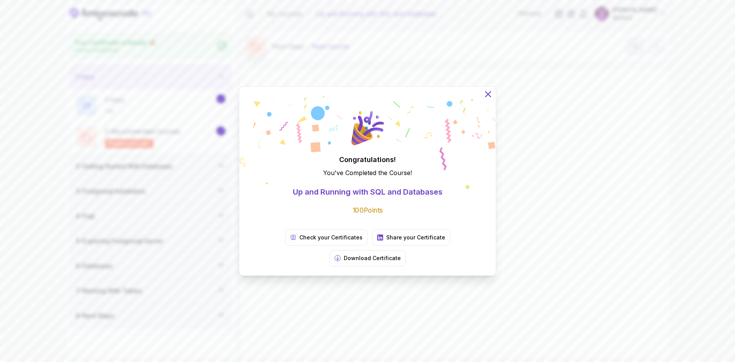
click at [487, 99] on icon at bounding box center [488, 94] width 10 height 10
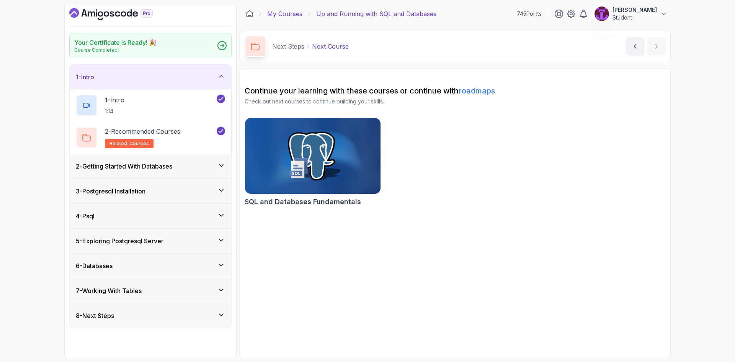
click at [293, 16] on link "My Courses" at bounding box center [284, 13] width 35 height 9
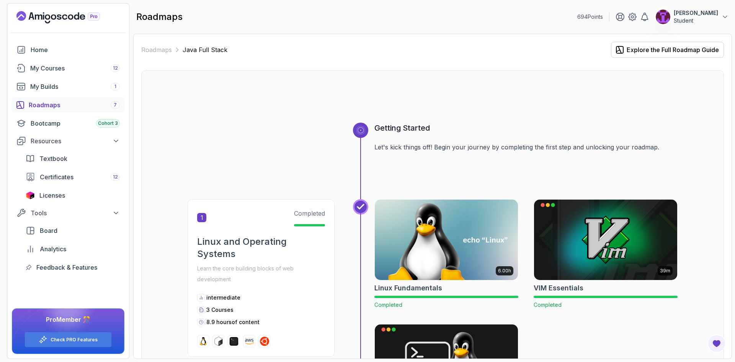
scroll to position [1416, 0]
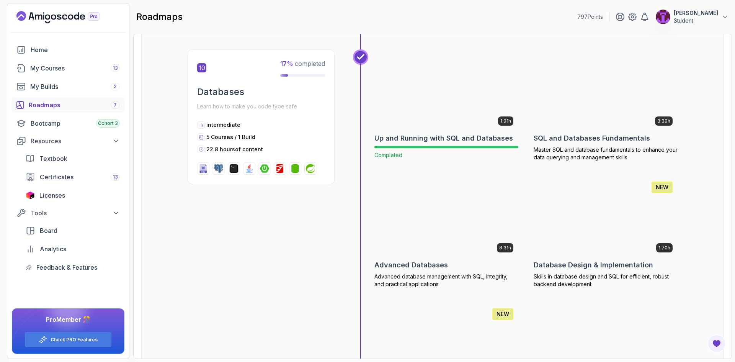
scroll to position [1722, 0]
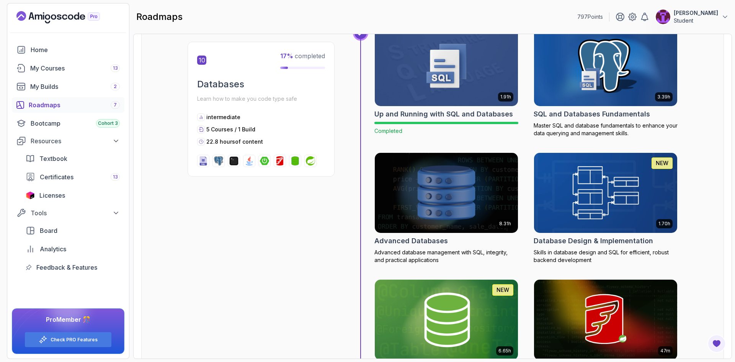
click at [587, 81] on img at bounding box center [606, 66] width 150 height 84
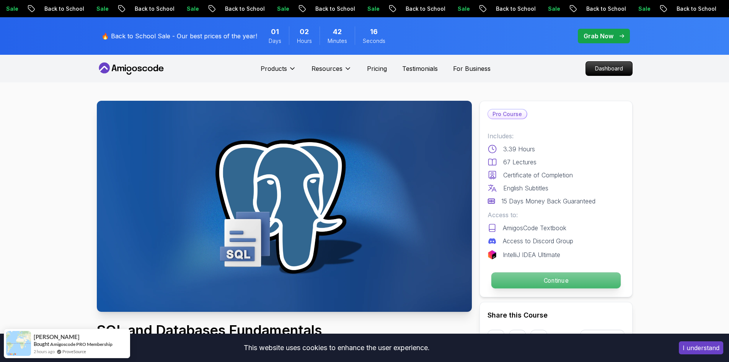
click at [562, 284] on p "Continue" at bounding box center [555, 280] width 129 height 16
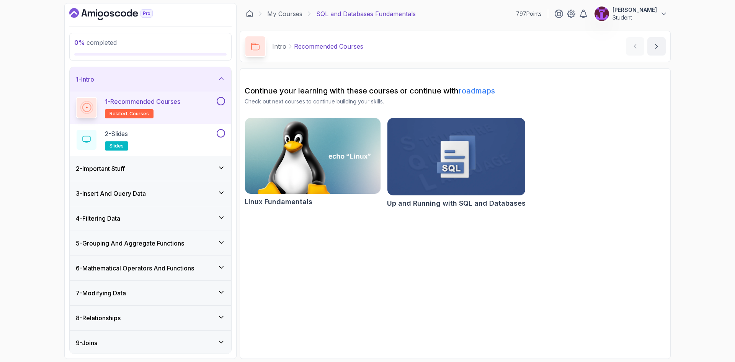
click at [223, 101] on button at bounding box center [221, 101] width 8 height 8
click at [221, 134] on button at bounding box center [221, 133] width 8 height 8
click at [209, 165] on div "2 - Important Stuff" at bounding box center [150, 168] width 149 height 9
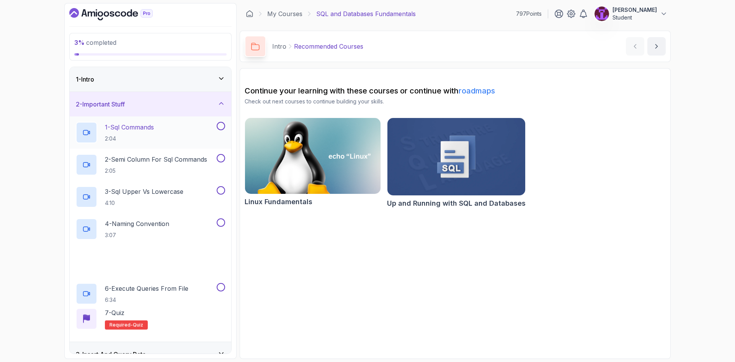
click at [194, 138] on div "1 - Sql Commands 2:04" at bounding box center [145, 132] width 139 height 21
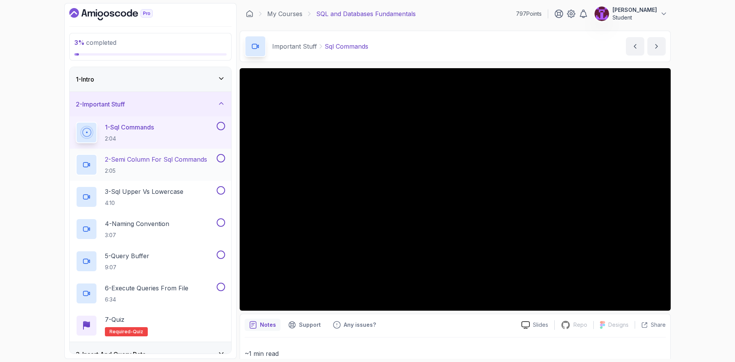
click at [187, 171] on p "2:05" at bounding box center [156, 171] width 102 height 8
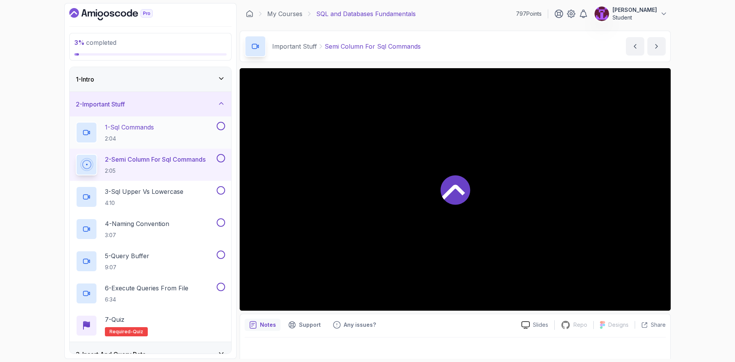
click at [219, 126] on button at bounding box center [221, 126] width 8 height 8
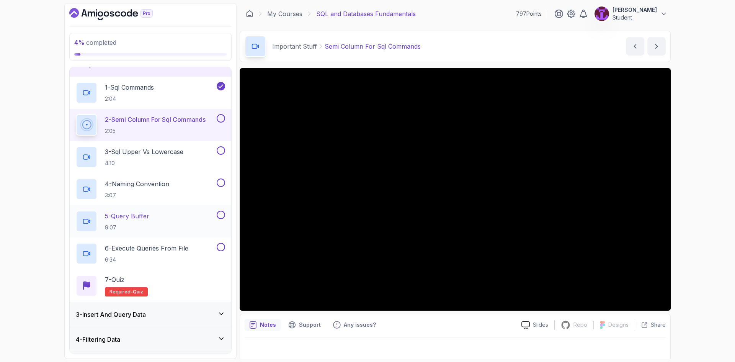
scroll to position [21, 0]
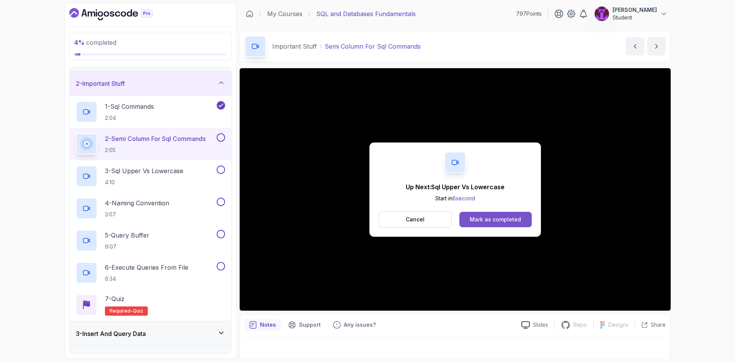
click at [512, 215] on div "Mark as completed" at bounding box center [495, 219] width 51 height 8
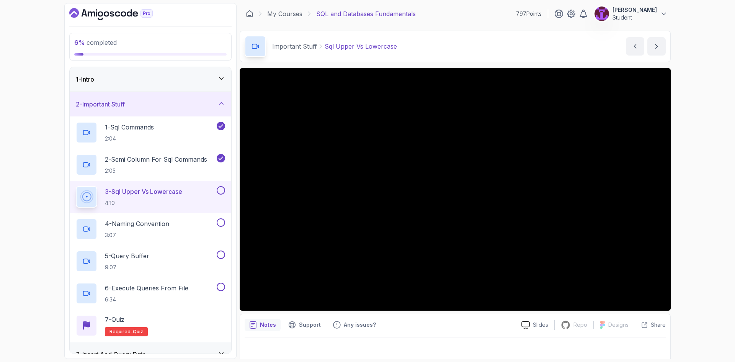
click at [222, 191] on button at bounding box center [221, 190] width 8 height 8
click at [155, 244] on div "4 - Naming Convention 3:07" at bounding box center [151, 229] width 162 height 32
click at [173, 231] on div "4 - Naming Convention 3:07" at bounding box center [145, 228] width 139 height 21
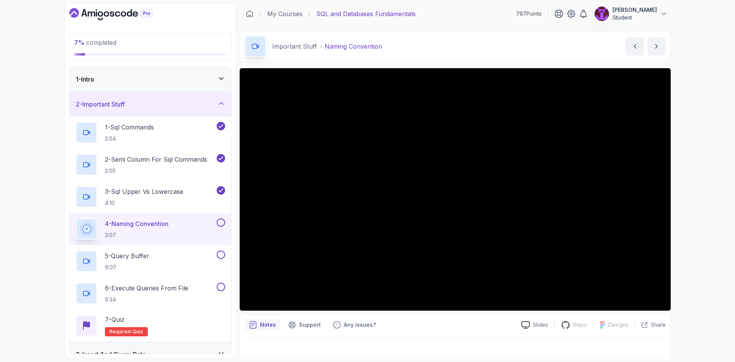
click at [222, 224] on button at bounding box center [221, 222] width 8 height 8
click at [186, 263] on div "5 - Query Buffer 9:07" at bounding box center [145, 260] width 139 height 21
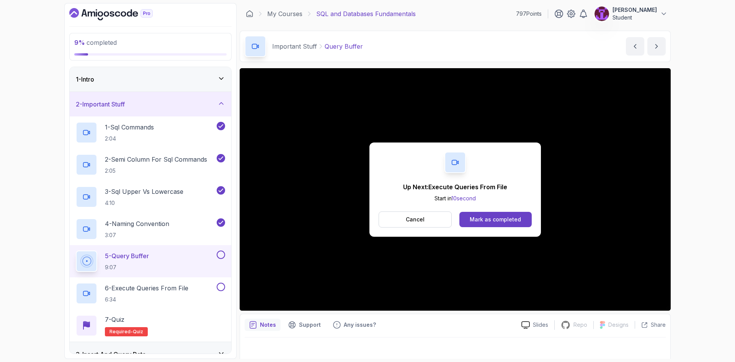
click at [217, 255] on button at bounding box center [221, 254] width 8 height 8
click at [219, 288] on button at bounding box center [221, 286] width 8 height 8
click at [208, 319] on div "7 - Quiz Required- quiz" at bounding box center [150, 325] width 149 height 21
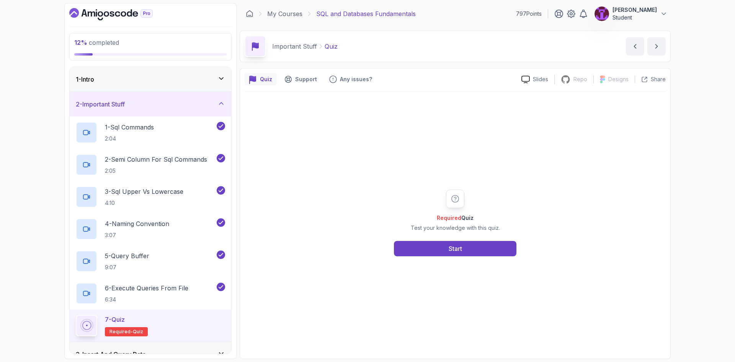
click at [436, 235] on div "Required Quiz Test your knowledge with this quiz. Start" at bounding box center [455, 222] width 147 height 67
click at [436, 241] on button "Start" at bounding box center [455, 248] width 122 height 15
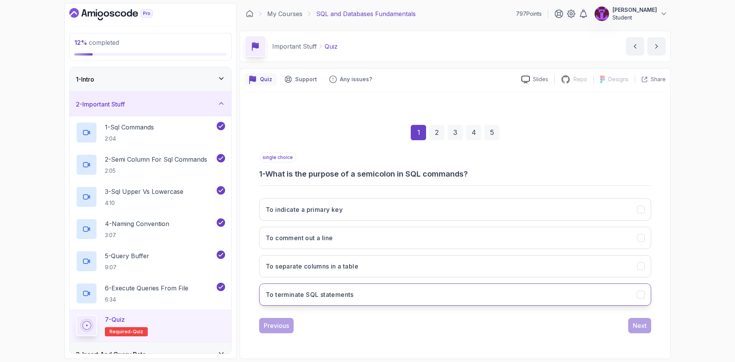
click at [384, 295] on button "To terminate SQL statements" at bounding box center [455, 294] width 392 height 22
click at [641, 327] on div "Next" at bounding box center [640, 325] width 14 height 9
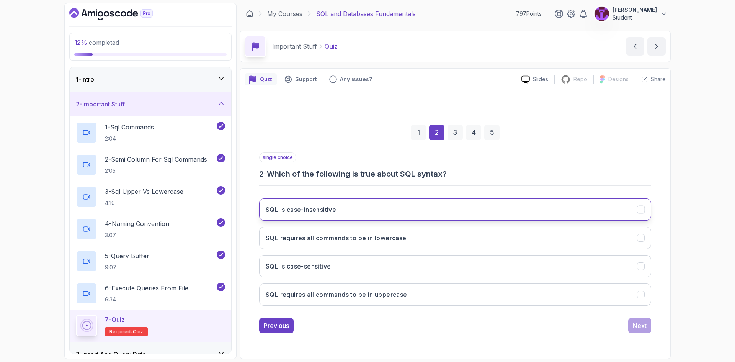
click at [362, 211] on button "SQL is case-insensitive" at bounding box center [455, 209] width 392 height 22
click at [635, 331] on button "Next" at bounding box center [639, 325] width 23 height 15
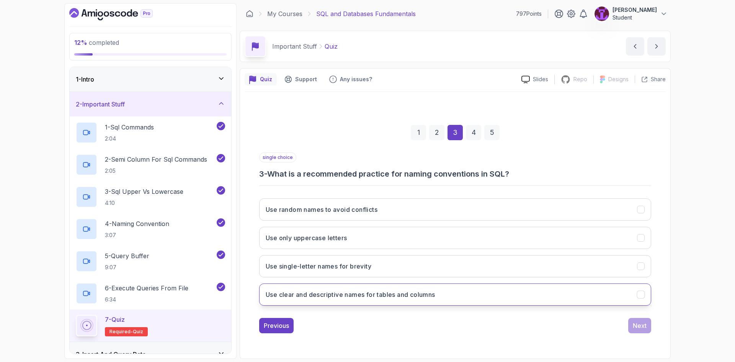
click at [411, 293] on h3 "Use clear and descriptive names for tables and columns" at bounding box center [351, 294] width 170 height 9
click at [647, 325] on button "Next" at bounding box center [639, 325] width 23 height 15
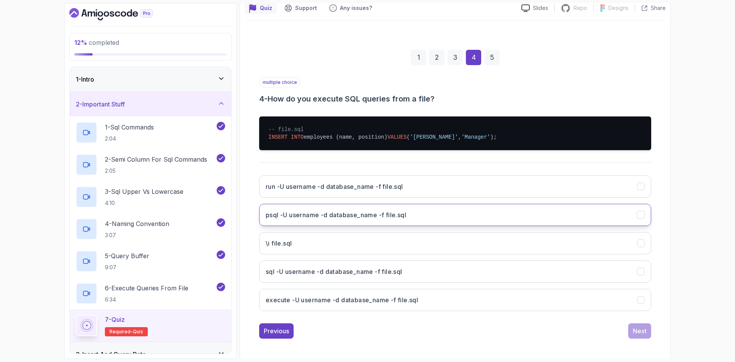
scroll to position [73, 0]
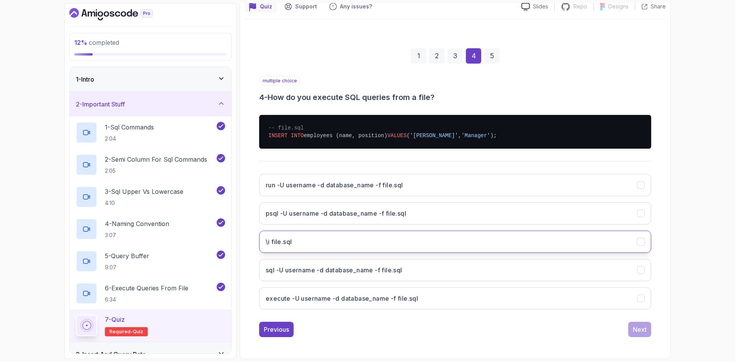
click at [423, 243] on button "\i file.sql" at bounding box center [455, 241] width 392 height 22
click at [428, 217] on button "psql -U username -d database_name -f file.sql" at bounding box center [455, 213] width 392 height 22
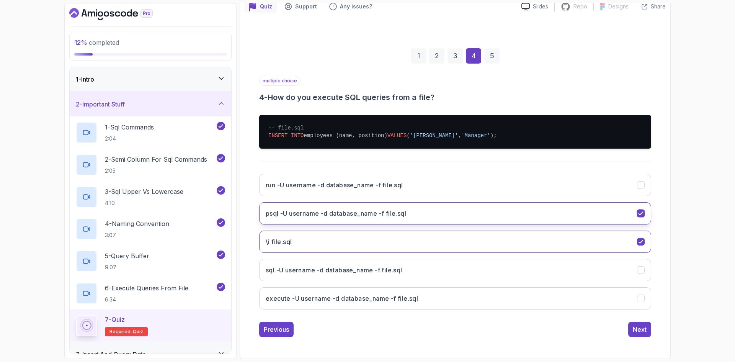
click at [429, 214] on button "psql -U username -d database_name -f file.sql" at bounding box center [455, 213] width 392 height 22
click at [655, 325] on div "1 2 3 4 5 multiple choice 4 - How do you execute SQL queries from a file? -- fi…" at bounding box center [455, 186] width 421 height 313
click at [644, 330] on div "Next" at bounding box center [640, 329] width 14 height 9
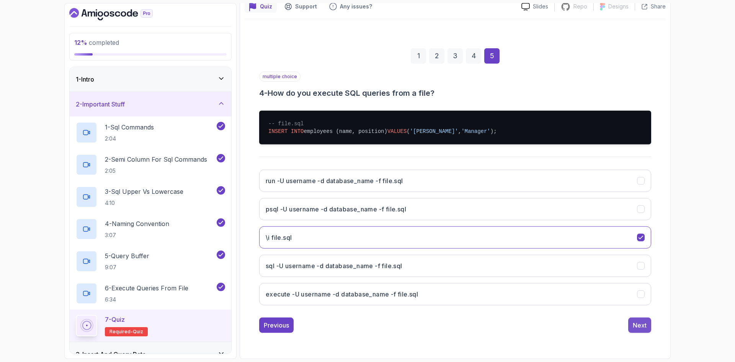
scroll to position [0, 0]
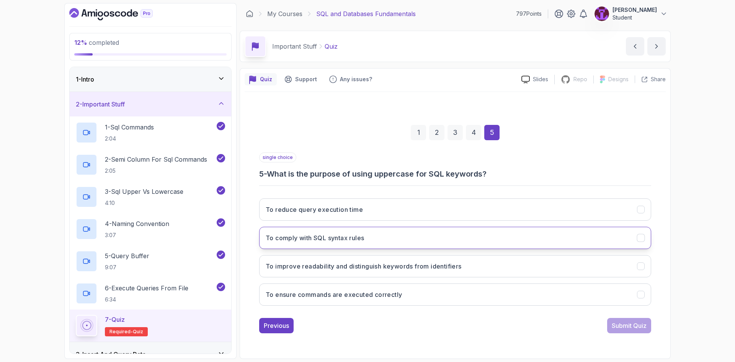
click at [388, 247] on button "To comply with SQL syntax rules" at bounding box center [455, 238] width 392 height 22
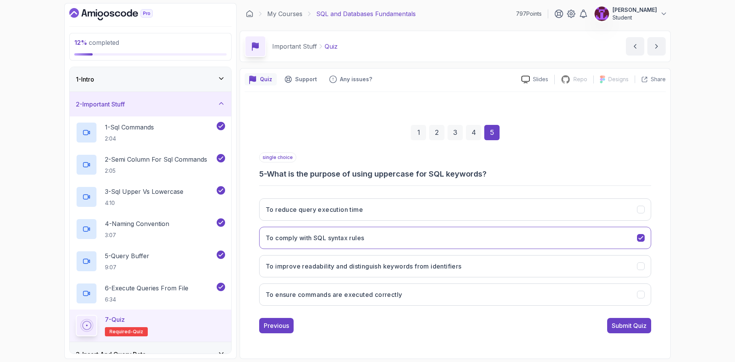
drag, startPoint x: 390, startPoint y: 268, endPoint x: 393, endPoint y: 279, distance: 11.1
click at [390, 269] on h3 "To improve readability and distinguish keywords from identifiers" at bounding box center [364, 265] width 196 height 9
click at [630, 332] on button "Submit Quiz" at bounding box center [629, 325] width 44 height 15
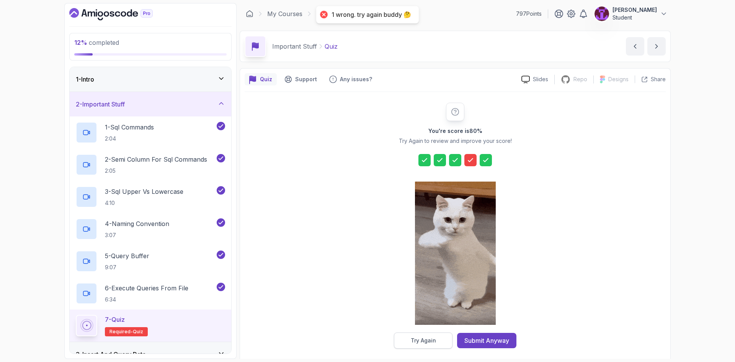
click at [443, 333] on button "Try Again" at bounding box center [423, 340] width 59 height 16
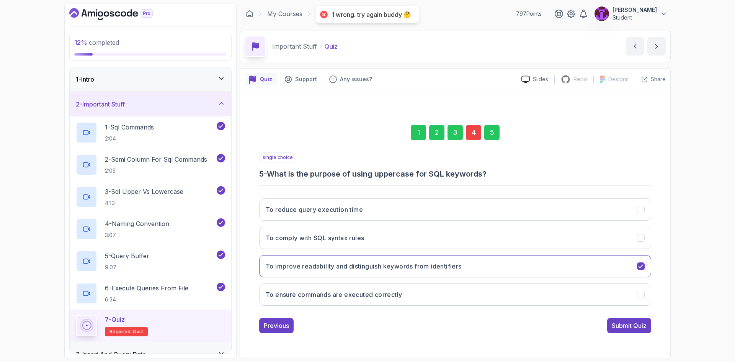
click at [478, 129] on div "4" at bounding box center [473, 132] width 15 height 15
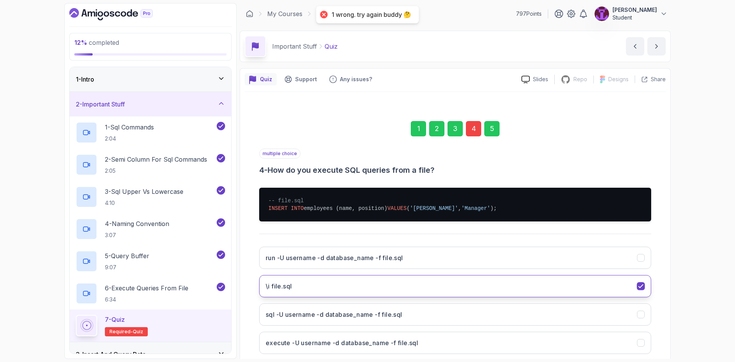
click at [384, 282] on button "\i file.sql" at bounding box center [455, 286] width 392 height 22
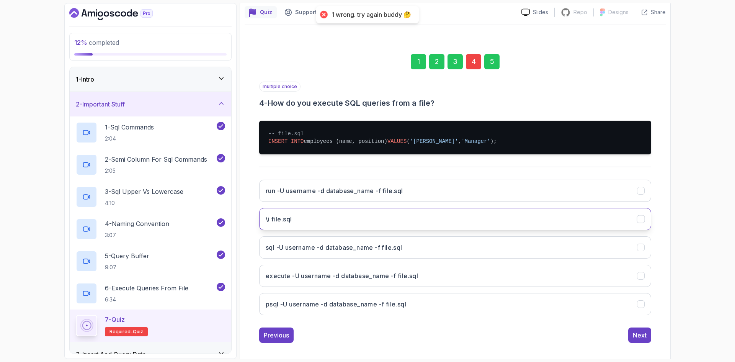
scroll to position [73, 0]
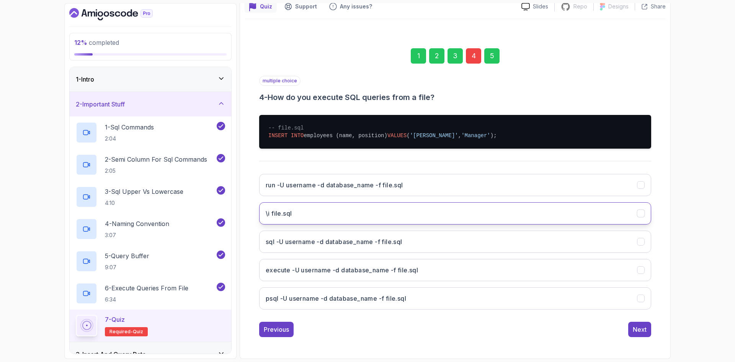
click at [596, 209] on button "\i file.sql" at bounding box center [455, 213] width 392 height 22
click at [492, 58] on div "5" at bounding box center [491, 55] width 15 height 15
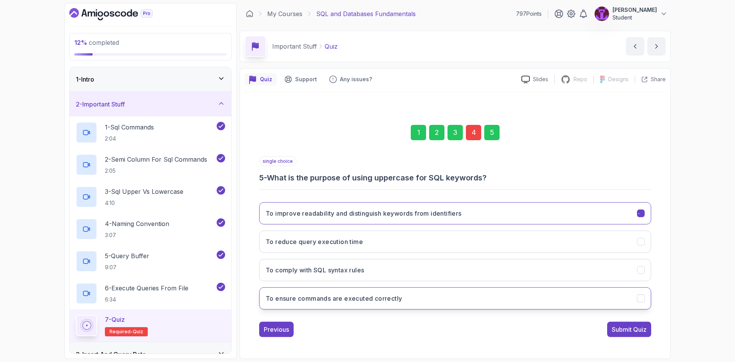
scroll to position [0, 0]
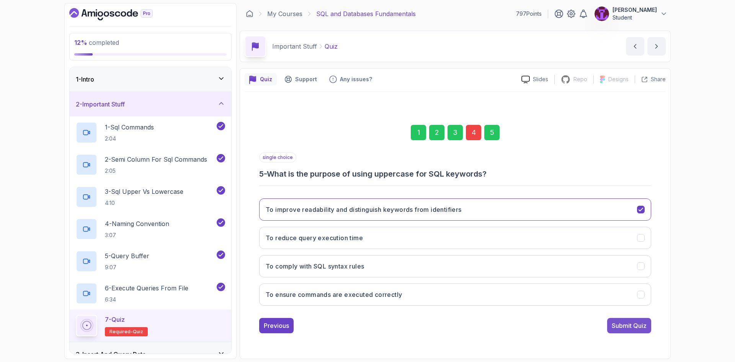
click at [606, 327] on div "Previous Submit Quiz" at bounding box center [455, 325] width 392 height 15
click at [617, 332] on button "Submit Quiz" at bounding box center [629, 325] width 44 height 15
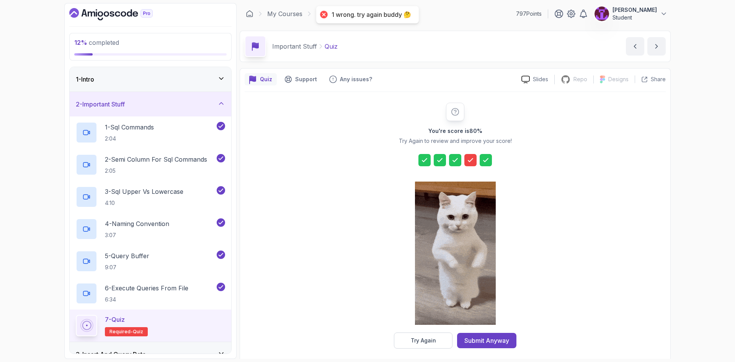
drag, startPoint x: 499, startPoint y: 335, endPoint x: 482, endPoint y: 333, distance: 17.0
click at [501, 336] on button "Submit Anyway" at bounding box center [486, 340] width 59 height 15
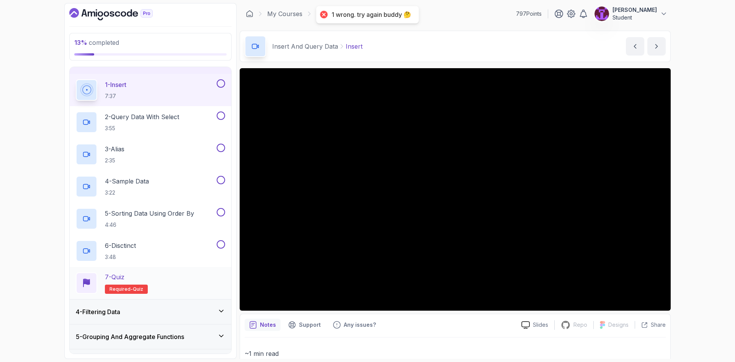
scroll to position [77, 0]
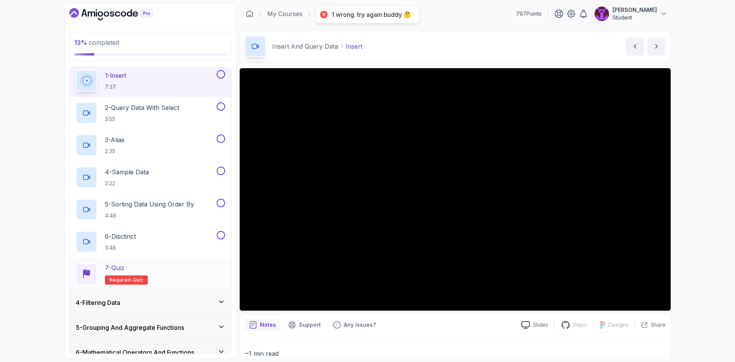
click at [171, 260] on div "7 - Quiz Required- quiz" at bounding box center [151, 274] width 162 height 32
click at [182, 264] on div "7 - Quiz Required- quiz" at bounding box center [150, 273] width 149 height 21
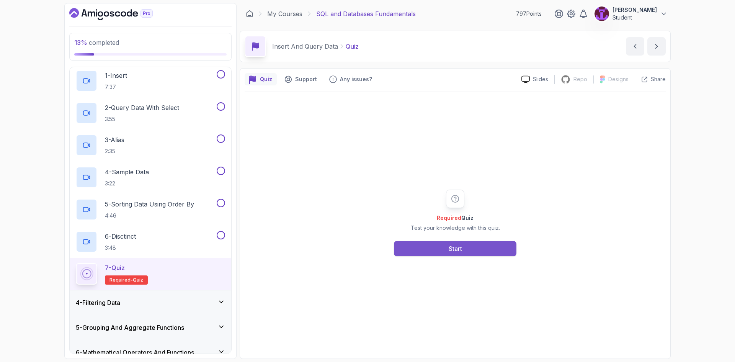
click at [450, 247] on div "Start" at bounding box center [455, 248] width 13 height 9
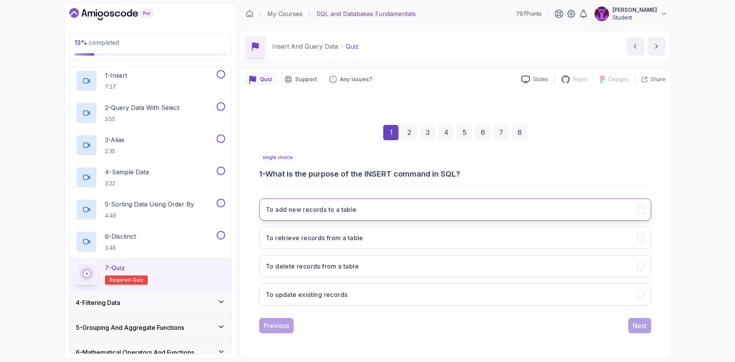
click at [364, 213] on button "To add new records to a table" at bounding box center [455, 209] width 392 height 22
click at [651, 329] on div "1 2 3 4 5 6 7 8 single choice 1 - What is the purpose of the INSERT command in …" at bounding box center [455, 222] width 421 height 233
click at [647, 326] on button "Next" at bounding box center [639, 325] width 23 height 15
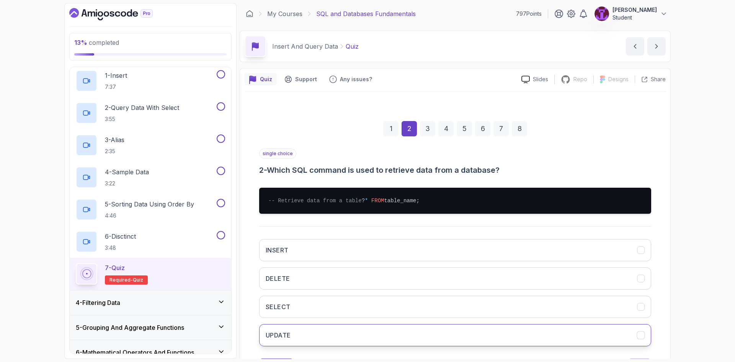
click at [314, 334] on button "UPDATE" at bounding box center [455, 335] width 392 height 22
click at [310, 318] on button "SELECT" at bounding box center [455, 306] width 392 height 22
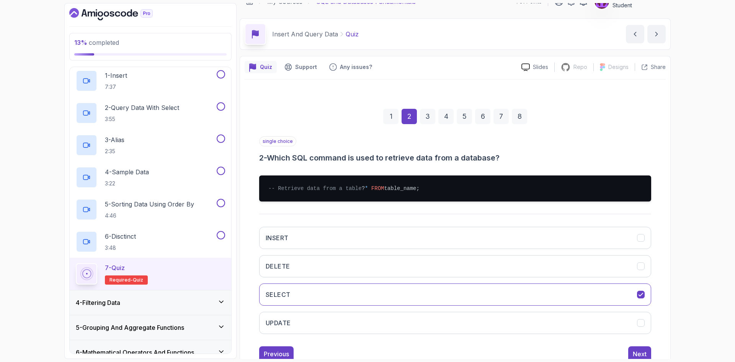
scroll to position [44, 0]
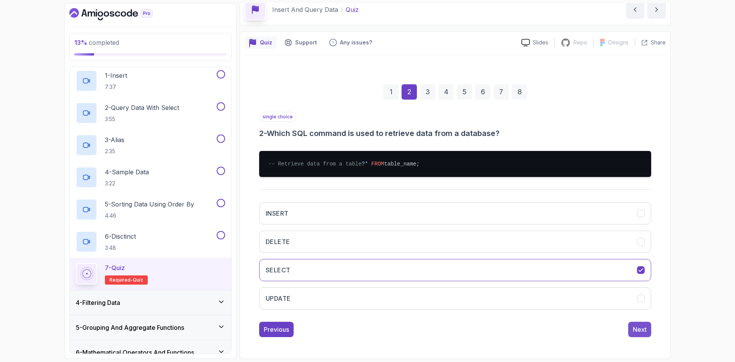
click at [642, 333] on div "Next" at bounding box center [640, 329] width 14 height 9
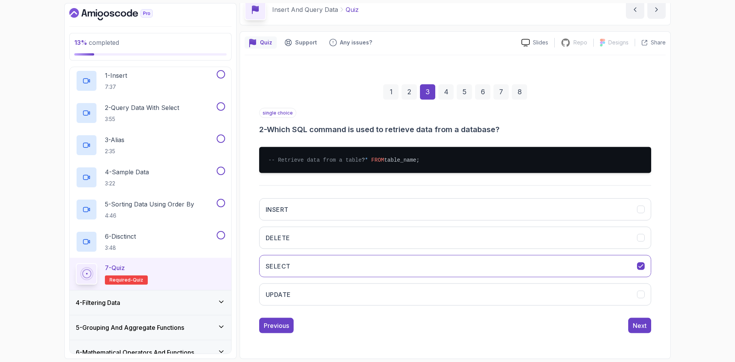
scroll to position [0, 0]
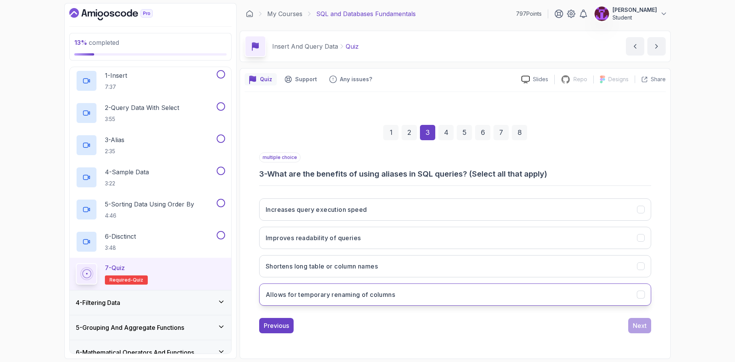
click at [415, 294] on button "Allows for temporary renaming of columns" at bounding box center [455, 294] width 392 height 22
click at [377, 238] on button "Improves readability of queries" at bounding box center [455, 238] width 392 height 22
click at [633, 326] on div "Next" at bounding box center [640, 325] width 14 height 9
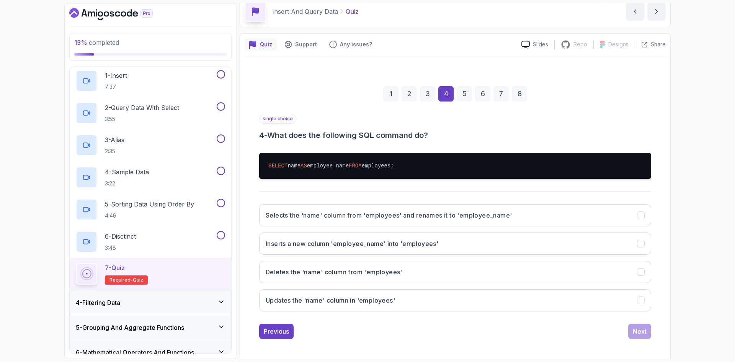
scroll to position [37, 0]
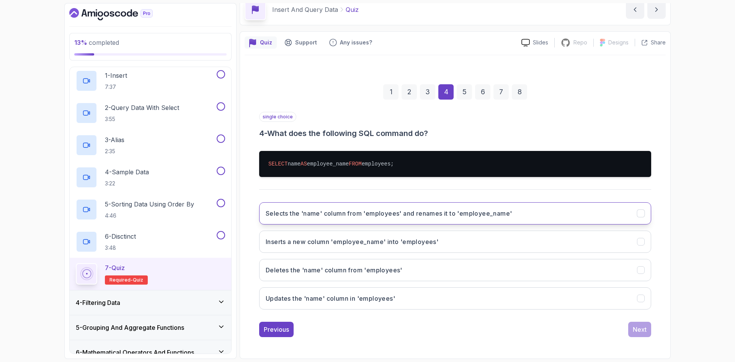
click at [405, 207] on button "Selects the 'name' column from 'employees' and renames it to 'employee_name'" at bounding box center [455, 213] width 392 height 22
click at [637, 332] on div "Next" at bounding box center [640, 329] width 14 height 9
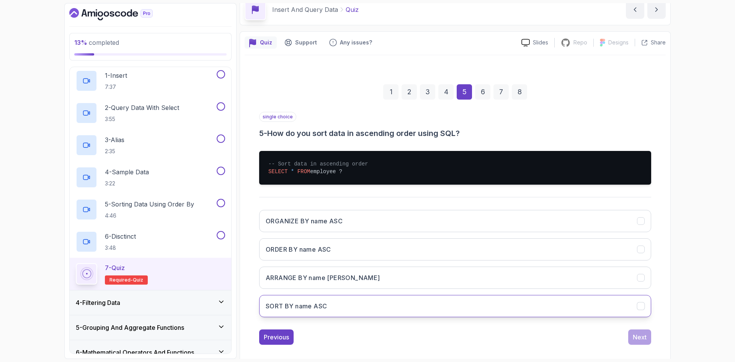
click at [359, 303] on button "SORT BY name ASC" at bounding box center [455, 306] width 392 height 22
click at [636, 342] on button "Next" at bounding box center [639, 336] width 23 height 15
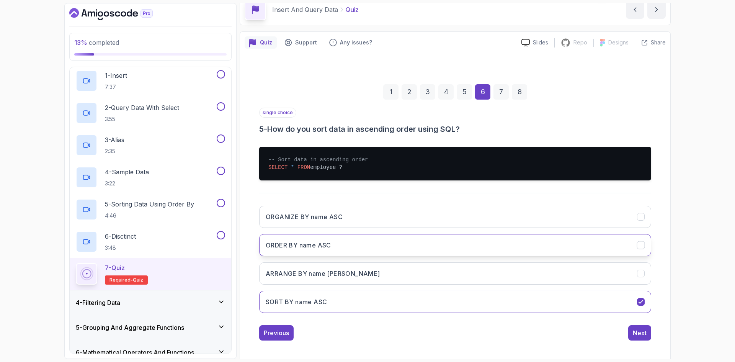
scroll to position [0, 0]
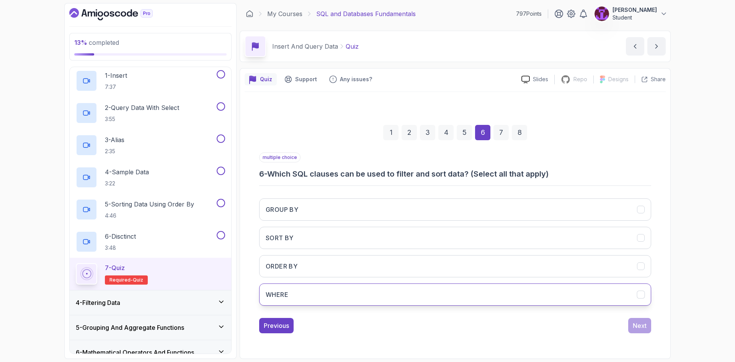
click at [321, 294] on button "WHERE" at bounding box center [455, 294] width 392 height 22
drag, startPoint x: 299, startPoint y: 232, endPoint x: 311, endPoint y: 243, distance: 16.5
click at [300, 232] on button "SORT BY" at bounding box center [455, 238] width 392 height 22
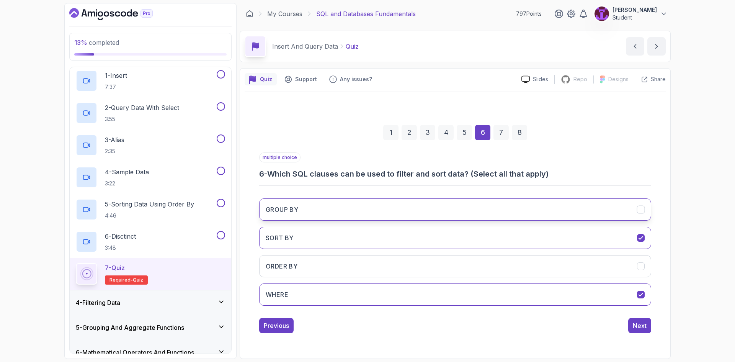
click at [332, 210] on button "GROUP BY" at bounding box center [455, 209] width 392 height 22
click at [337, 260] on button "ORDER BY" at bounding box center [455, 266] width 392 height 22
click at [648, 323] on button "Next" at bounding box center [639, 325] width 23 height 15
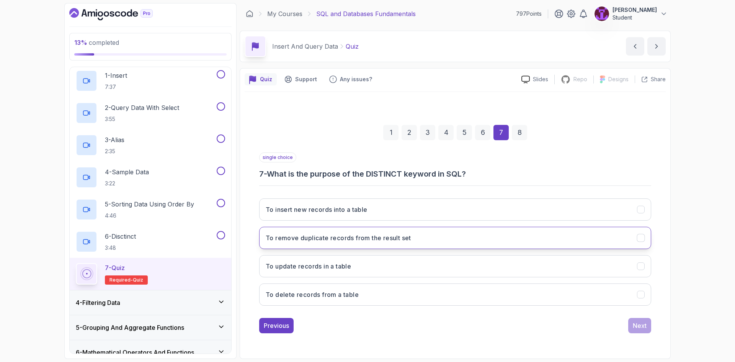
click at [390, 241] on h3 "To remove duplicate records from the result set" at bounding box center [338, 237] width 145 height 9
click at [643, 322] on div "Next" at bounding box center [640, 325] width 14 height 9
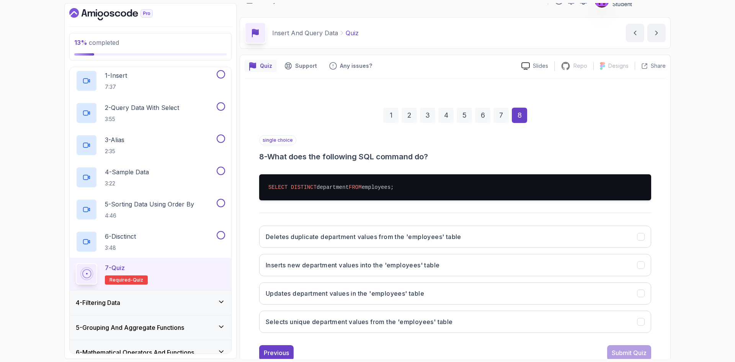
scroll to position [37, 0]
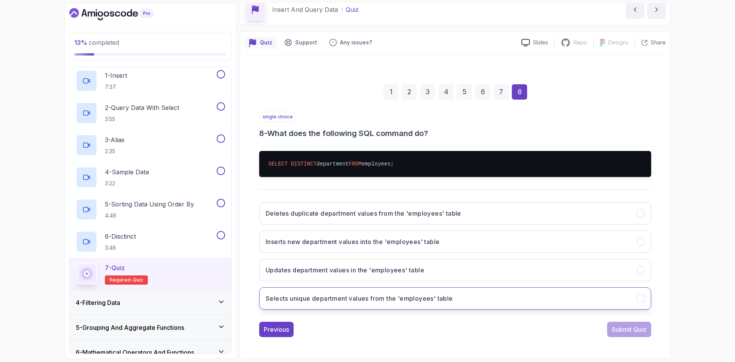
click at [413, 304] on button "Selects unique department values from the 'employees' table" at bounding box center [455, 298] width 392 height 22
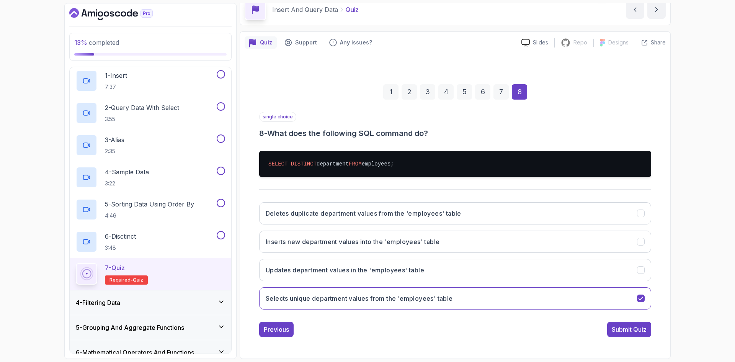
click at [629, 335] on button "Submit Quiz" at bounding box center [629, 329] width 44 height 15
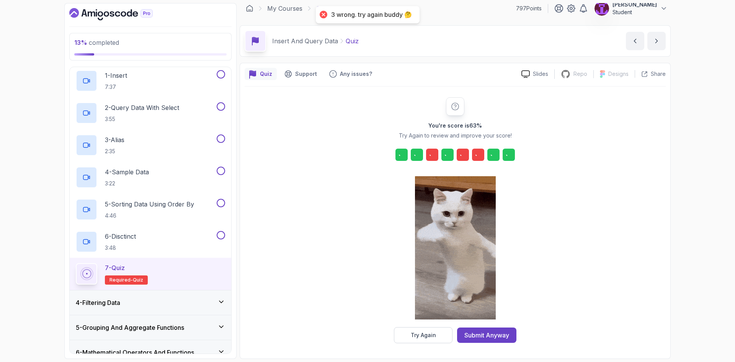
scroll to position [5, 0]
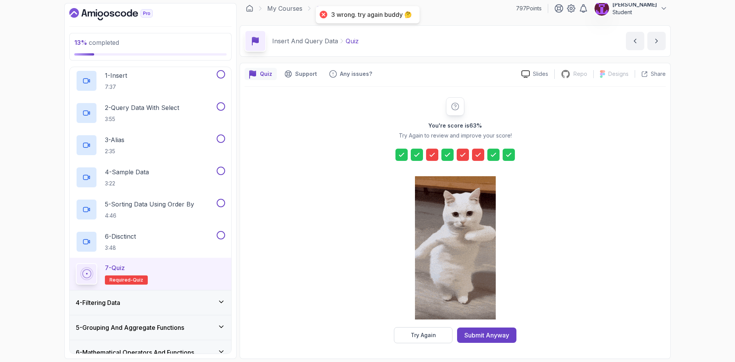
click at [446, 345] on div "You're score is 63 % Try Again to review and improve your score! Try Again Subm…" at bounding box center [455, 220] width 421 height 267
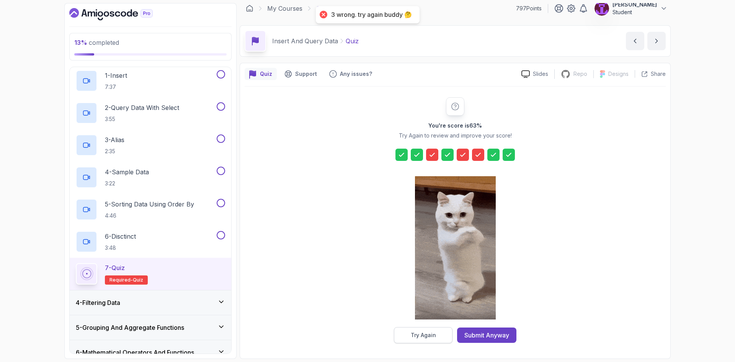
click at [444, 335] on button "Try Again" at bounding box center [423, 335] width 59 height 16
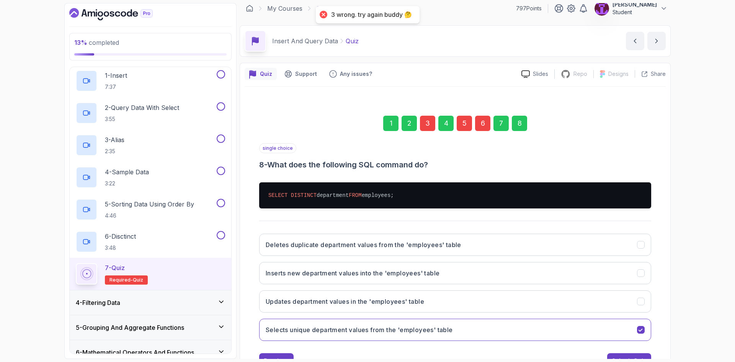
click at [481, 114] on div "1 2 3 4 5 6 7 8" at bounding box center [455, 123] width 392 height 40
click at [482, 120] on div "6" at bounding box center [482, 123] width 15 height 15
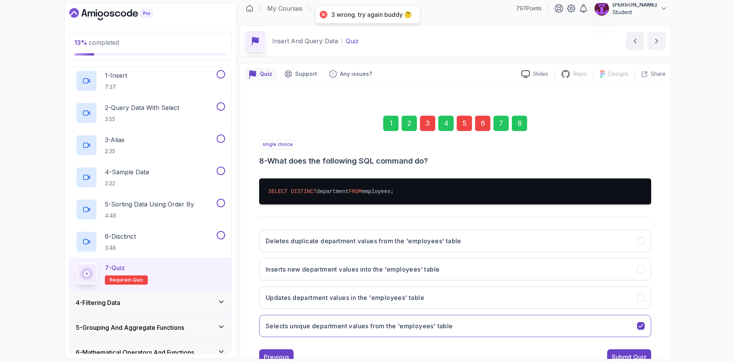
scroll to position [0, 0]
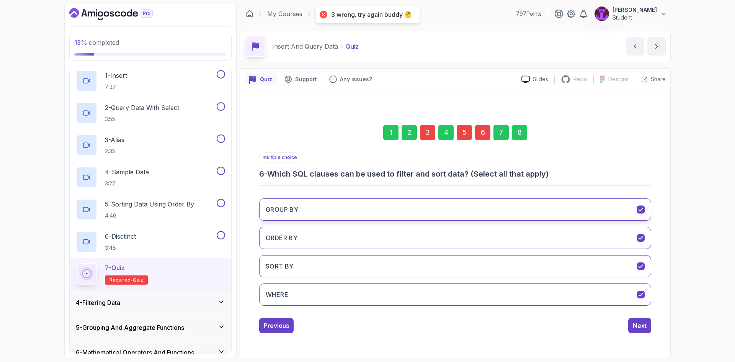
click at [335, 209] on button "GROUP BY" at bounding box center [455, 209] width 392 height 22
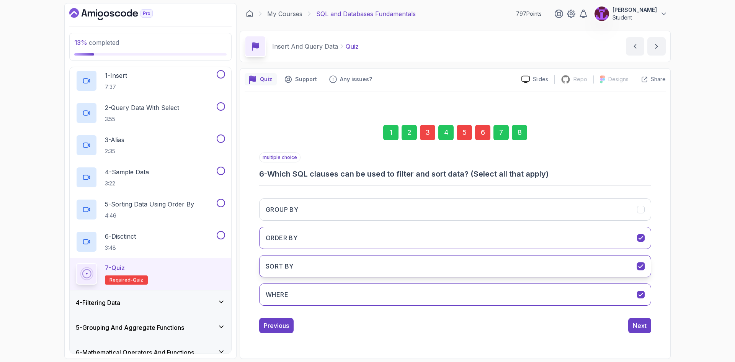
click at [553, 272] on button "SORT BY" at bounding box center [455, 266] width 392 height 22
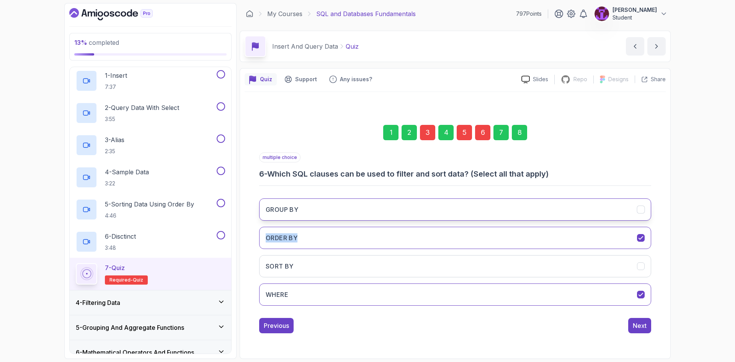
click at [422, 218] on div "GROUP BY ORDER BY SORT BY WHERE" at bounding box center [455, 251] width 392 height 119
click at [609, 211] on button "GROUP BY" at bounding box center [455, 209] width 392 height 22
click at [519, 131] on div "8" at bounding box center [519, 132] width 15 height 15
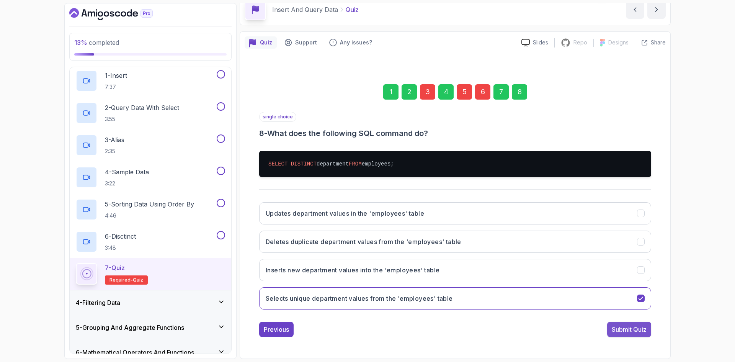
click at [638, 333] on div "Submit Quiz" at bounding box center [629, 329] width 35 height 9
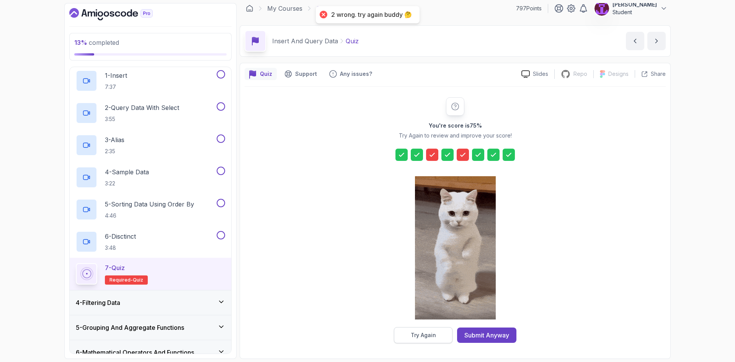
click at [435, 330] on button "Try Again" at bounding box center [423, 335] width 59 height 16
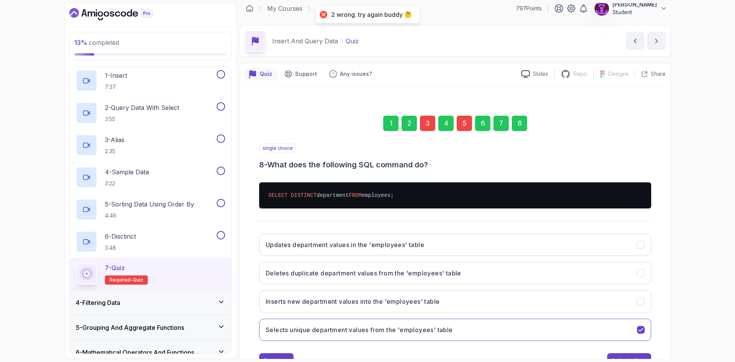
click at [425, 118] on div "3" at bounding box center [427, 123] width 15 height 15
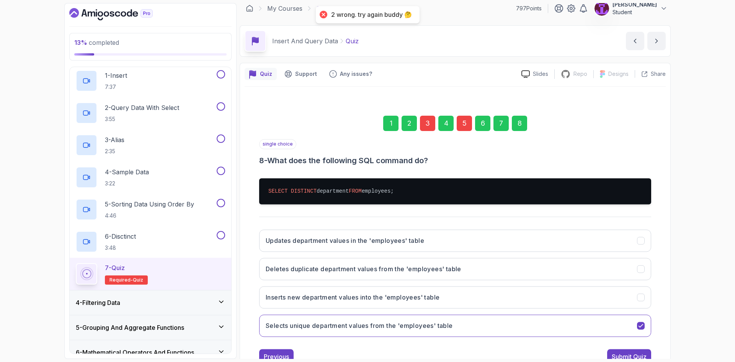
scroll to position [0, 0]
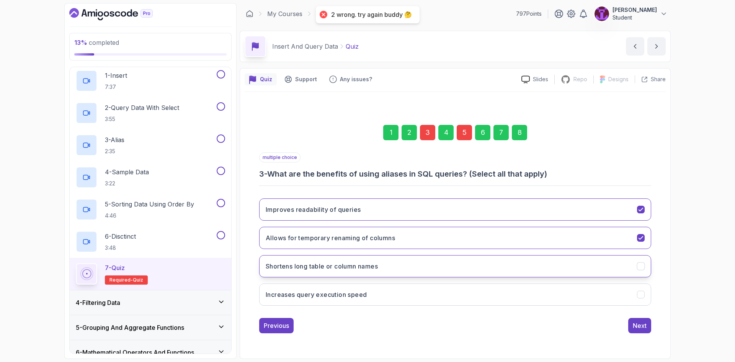
click at [344, 270] on h3 "Shortens long table or column names" at bounding box center [322, 265] width 112 height 9
click at [464, 132] on div "5" at bounding box center [464, 132] width 15 height 15
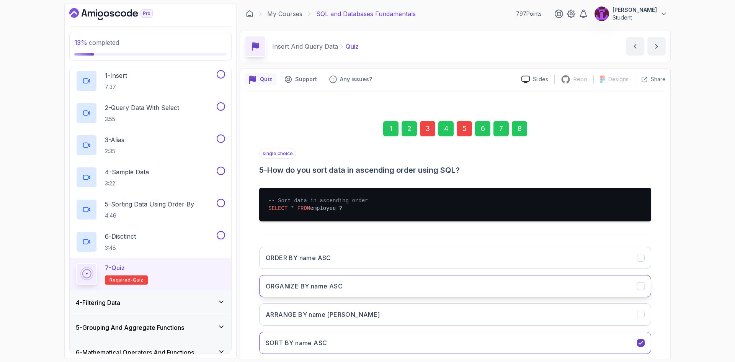
click at [350, 283] on button "ORGANIZE BY name ASC" at bounding box center [455, 286] width 392 height 22
click at [347, 259] on button "ORDER BY name ASC" at bounding box center [455, 258] width 392 height 22
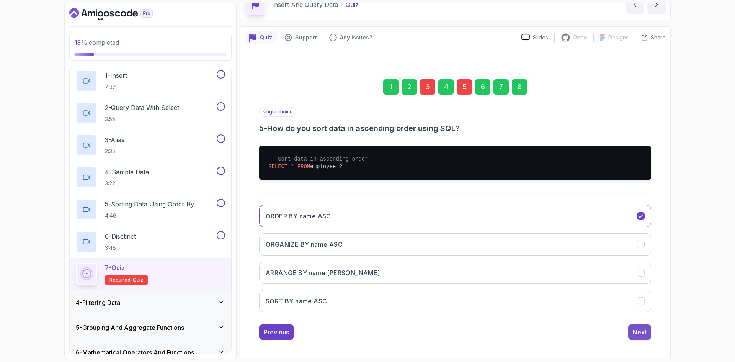
scroll to position [44, 0]
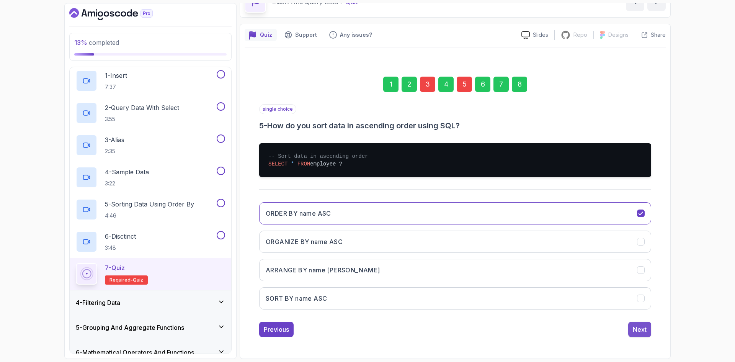
click at [640, 333] on div "Next" at bounding box center [640, 329] width 14 height 9
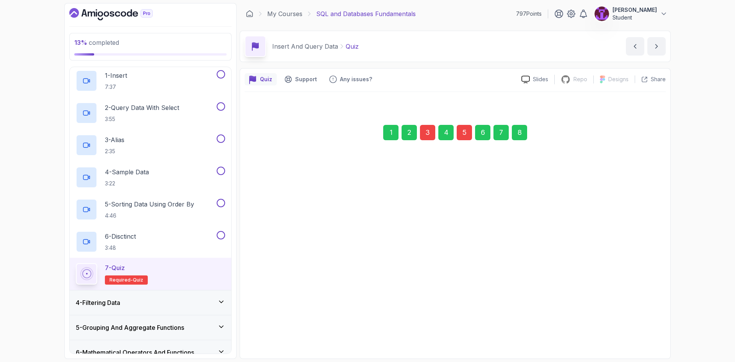
scroll to position [0, 0]
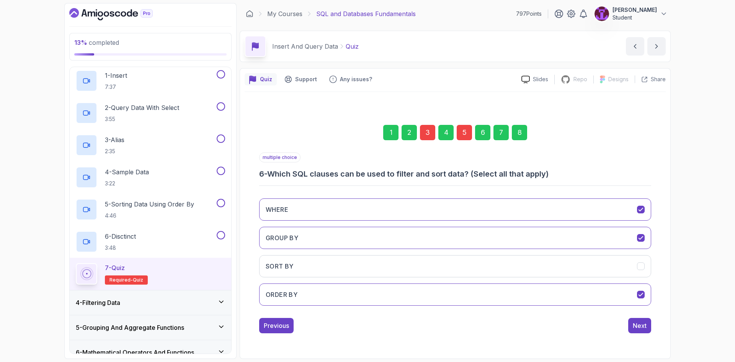
click at [518, 133] on div "8" at bounding box center [519, 132] width 15 height 15
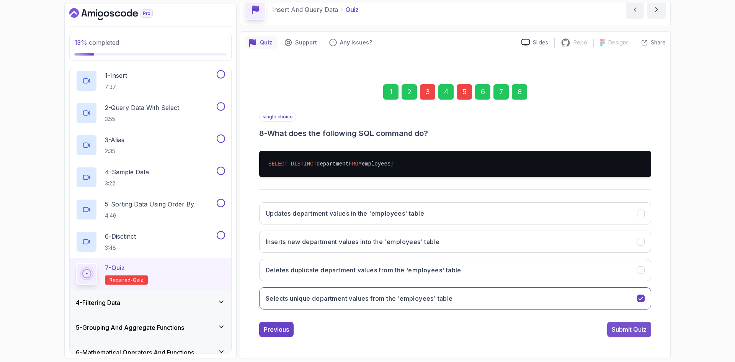
click at [642, 331] on div "Submit Quiz" at bounding box center [629, 329] width 35 height 9
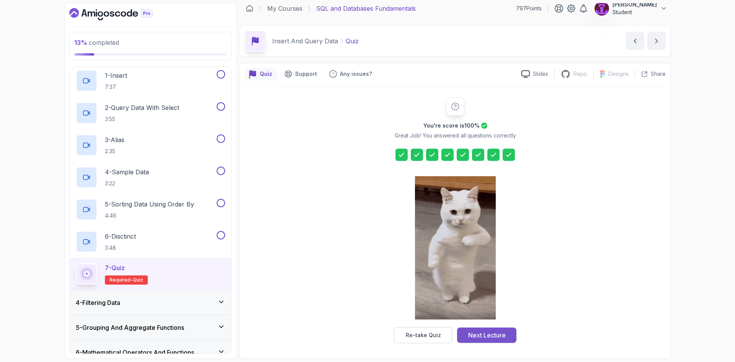
click at [488, 337] on div "Next Lecture" at bounding box center [487, 334] width 38 height 9
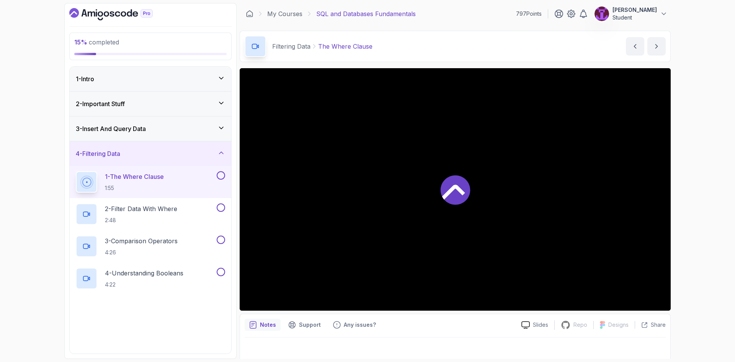
click at [199, 122] on div "3 - Insert And Query Data" at bounding box center [151, 128] width 162 height 24
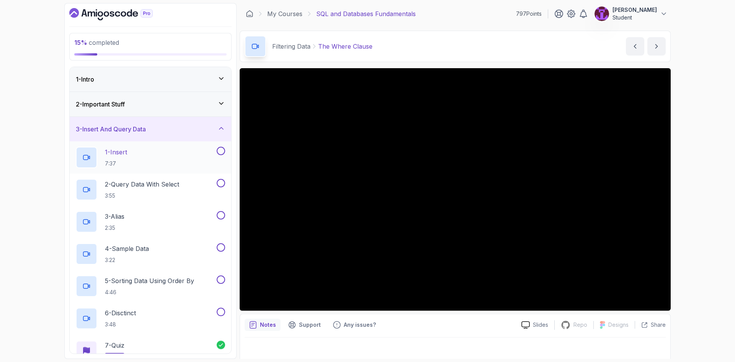
click at [220, 150] on button at bounding box center [221, 151] width 8 height 8
click at [221, 186] on button at bounding box center [221, 183] width 8 height 8
click at [224, 215] on button at bounding box center [221, 215] width 8 height 8
click at [220, 249] on button at bounding box center [221, 247] width 8 height 8
drag, startPoint x: 223, startPoint y: 282, endPoint x: 222, endPoint y: 287, distance: 5.0
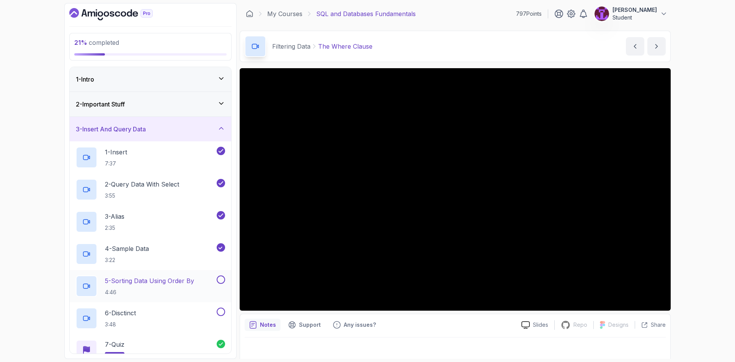
click at [223, 284] on button "5 - Sorting Data Using Order By 4:46" at bounding box center [150, 285] width 149 height 21
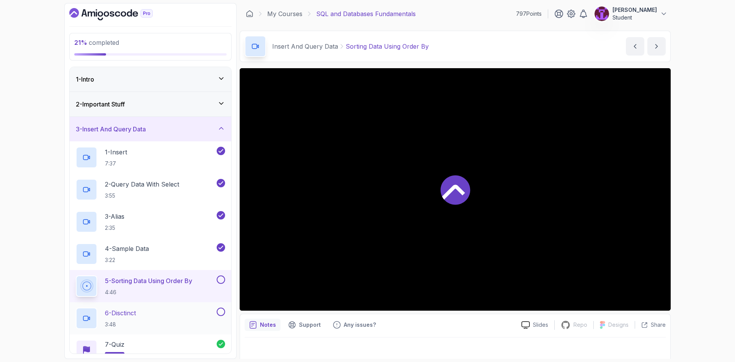
click at [223, 315] on button at bounding box center [221, 311] width 8 height 8
click at [218, 280] on button at bounding box center [221, 279] width 8 height 8
click at [206, 131] on div "3 - Insert And Query Data" at bounding box center [150, 128] width 149 height 9
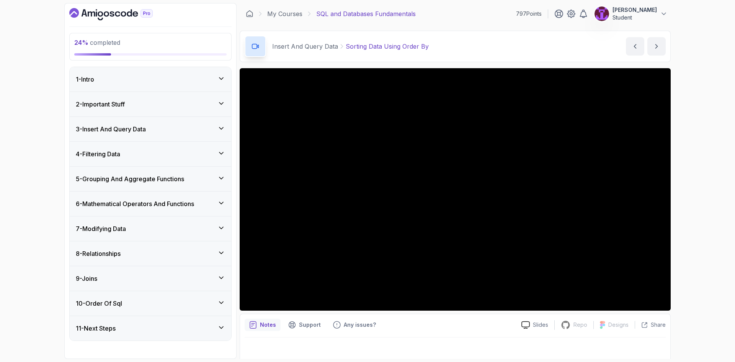
click at [205, 153] on div "4 - Filtering Data" at bounding box center [150, 153] width 149 height 9
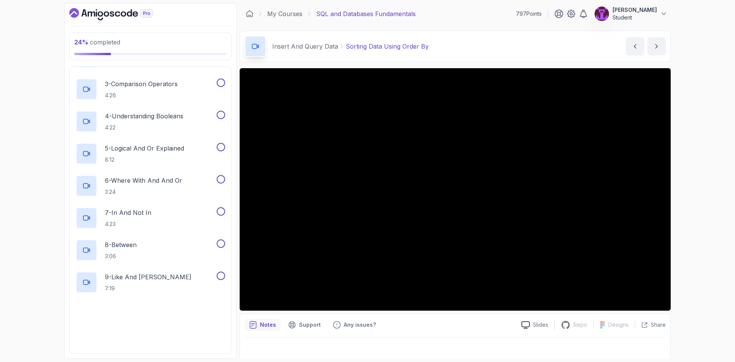
scroll to position [191, 0]
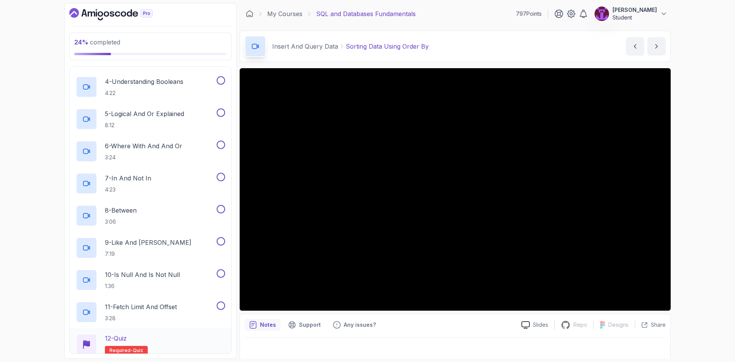
click at [167, 340] on div "12 - Quiz Required- quiz" at bounding box center [150, 343] width 149 height 21
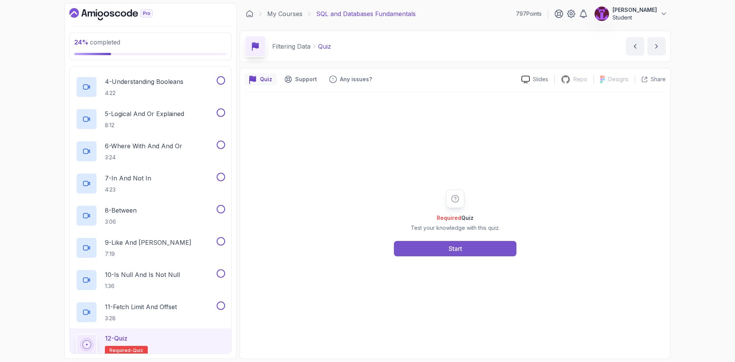
click at [433, 255] on button "Start" at bounding box center [455, 248] width 122 height 15
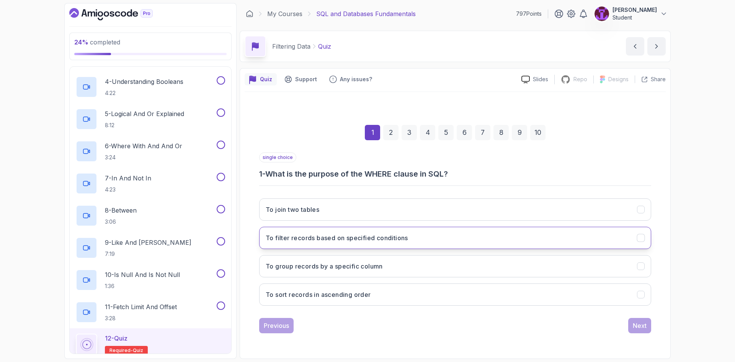
click at [349, 240] on h3 "To filter records based on specified conditions" at bounding box center [337, 237] width 142 height 9
click at [638, 328] on div "Next" at bounding box center [640, 325] width 14 height 9
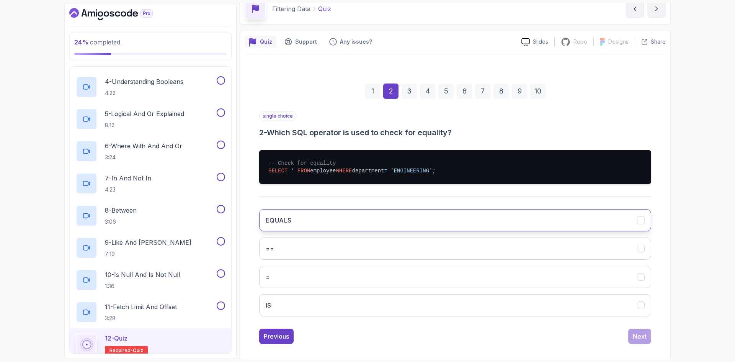
scroll to position [38, 0]
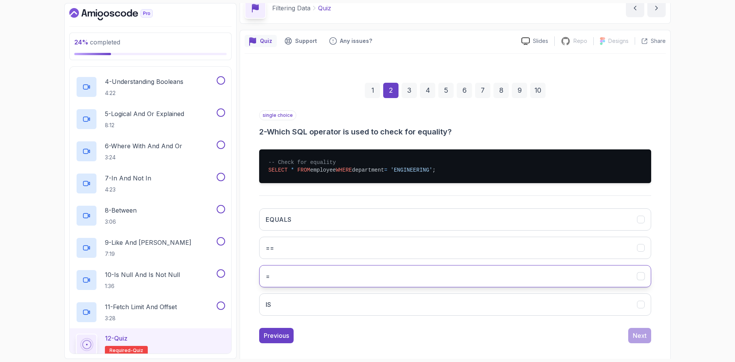
click at [317, 273] on button "=" at bounding box center [455, 276] width 392 height 22
click at [635, 316] on div "EQUALS == = IS" at bounding box center [455, 261] width 392 height 119
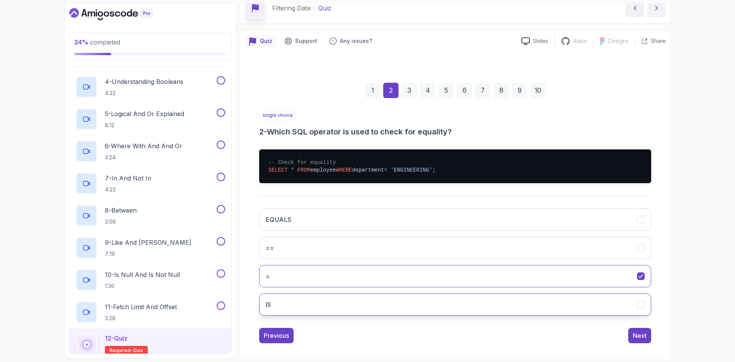
click at [635, 304] on button "IS" at bounding box center [455, 304] width 392 height 22
click at [637, 280] on button "=" at bounding box center [455, 276] width 392 height 22
click at [646, 338] on button "Next" at bounding box center [639, 335] width 23 height 15
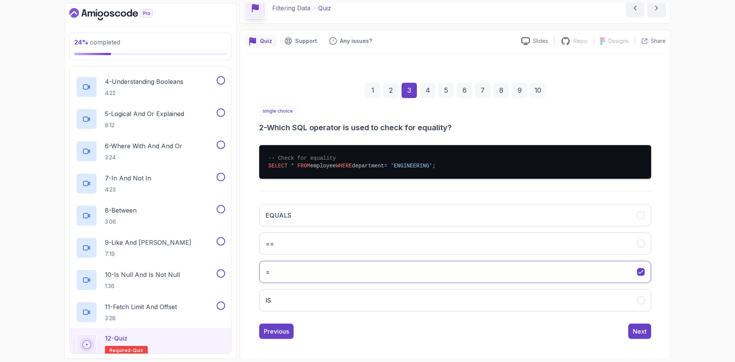
scroll to position [0, 0]
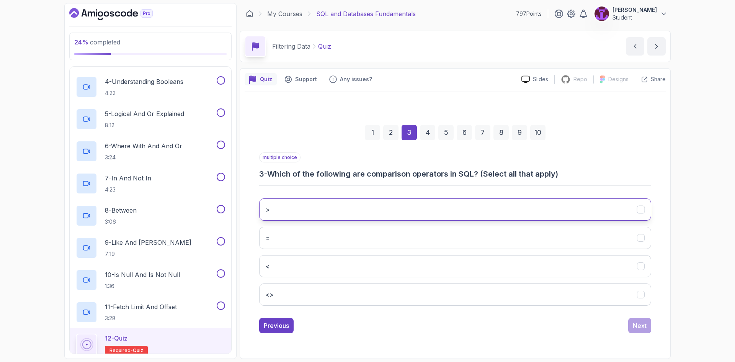
click at [358, 216] on button ">" at bounding box center [455, 209] width 392 height 22
click at [346, 274] on button "<" at bounding box center [455, 266] width 392 height 22
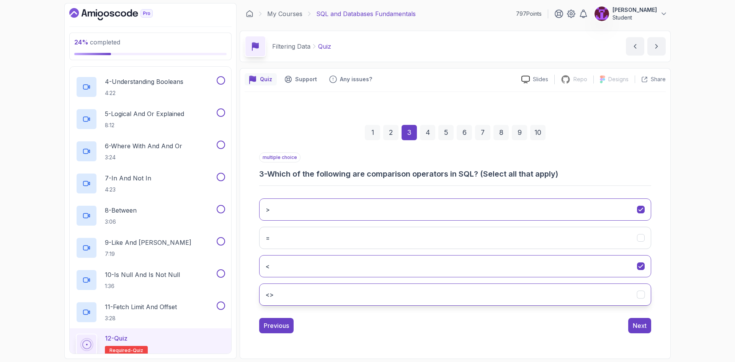
click at [348, 292] on button "<>" at bounding box center [455, 294] width 392 height 22
click at [635, 327] on div "Next" at bounding box center [640, 325] width 14 height 9
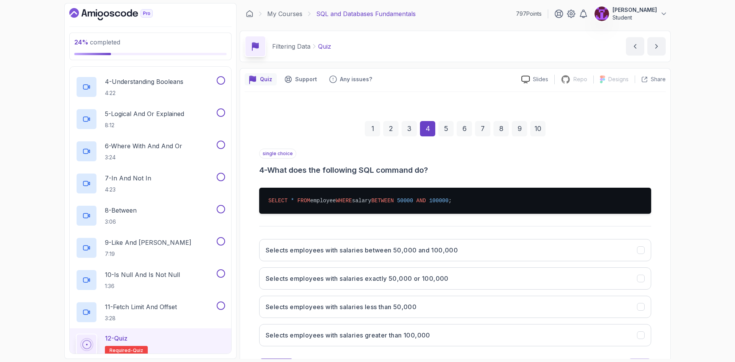
click at [467, 247] on button "Selects employees with salaries between 50,000 and 100,000" at bounding box center [455, 250] width 392 height 22
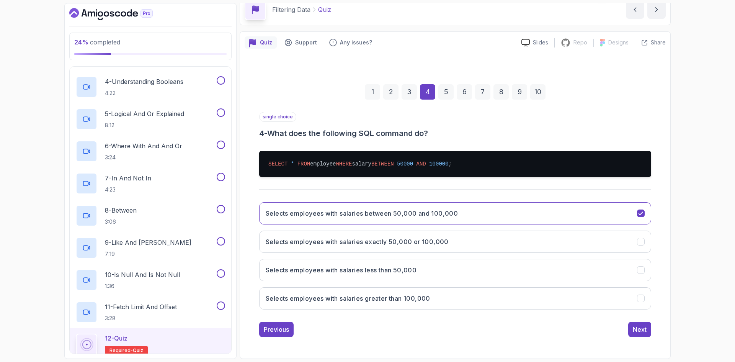
click at [637, 321] on div "single choice 4 - What does the following SQL command do? SELECT * FROM employe…" at bounding box center [455, 224] width 392 height 225
click at [637, 323] on button "Next" at bounding box center [639, 329] width 23 height 15
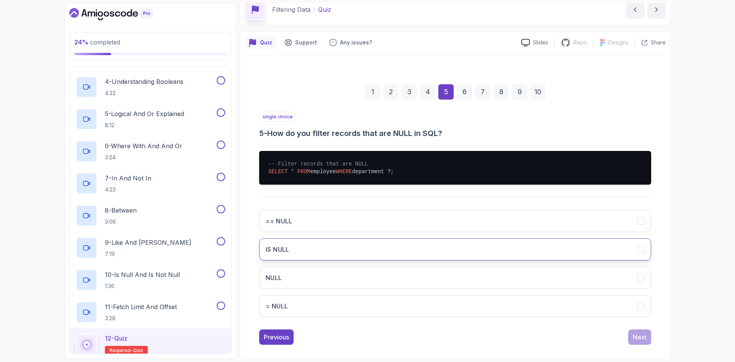
click at [361, 245] on button "IS NULL" at bounding box center [455, 249] width 392 height 22
click at [646, 333] on button "Next" at bounding box center [639, 336] width 23 height 15
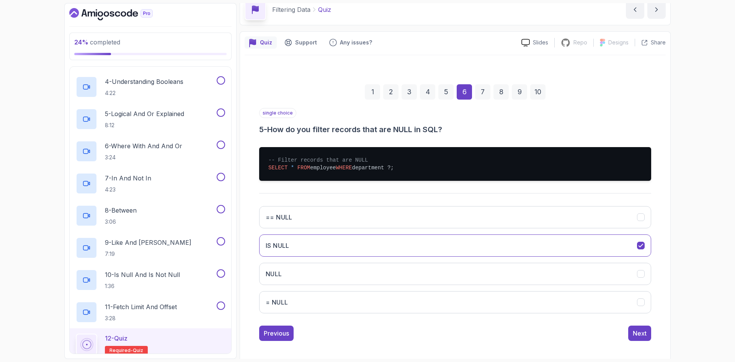
scroll to position [0, 0]
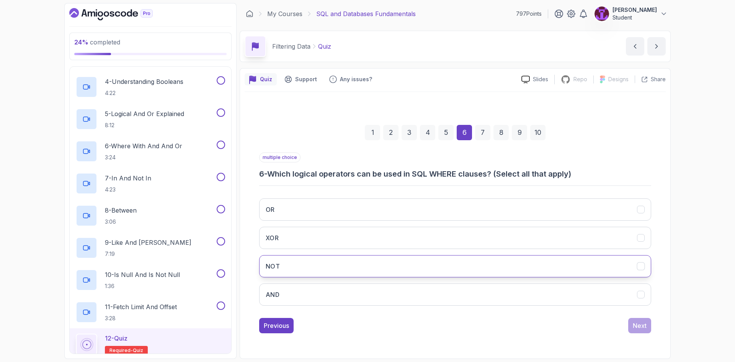
click at [336, 275] on button "NOT" at bounding box center [455, 266] width 392 height 22
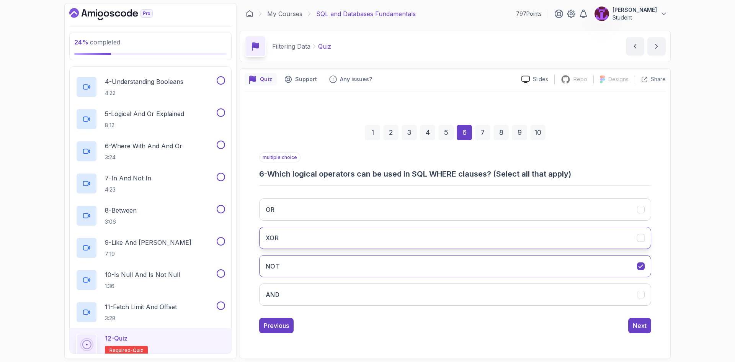
click at [356, 239] on button "XOR" at bounding box center [455, 238] width 392 height 22
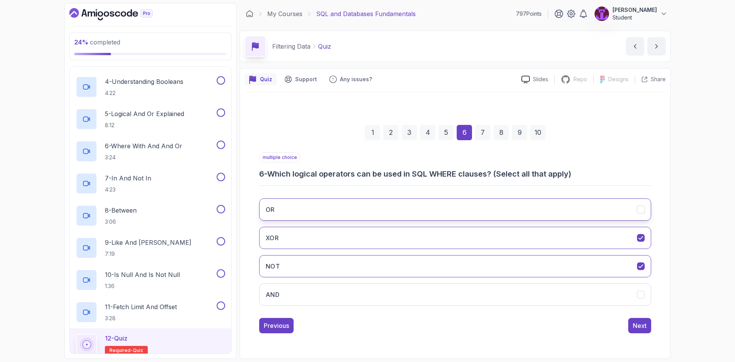
click at [368, 210] on button "OR" at bounding box center [455, 209] width 392 height 22
click at [389, 294] on button "AND" at bounding box center [455, 294] width 392 height 22
click at [646, 327] on div "Next" at bounding box center [640, 325] width 14 height 9
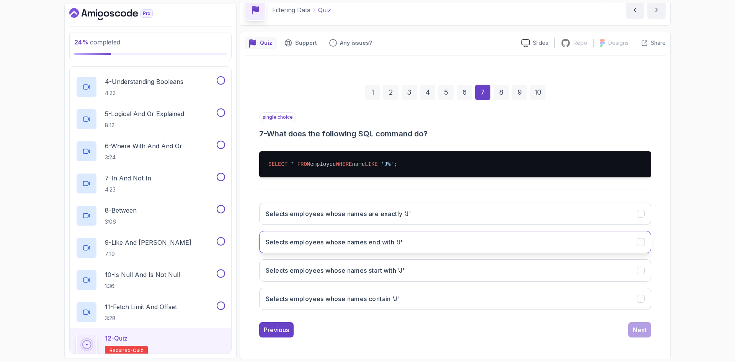
scroll to position [37, 0]
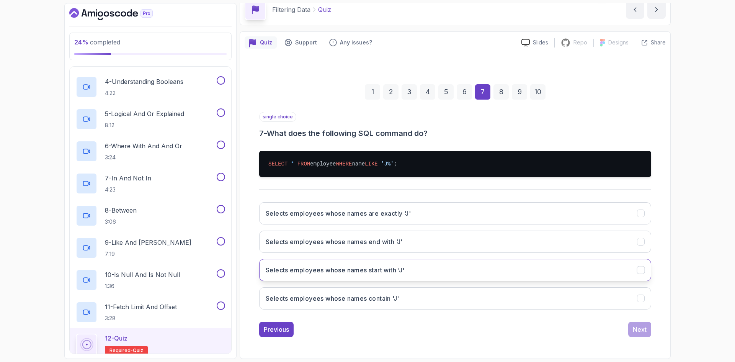
drag, startPoint x: 404, startPoint y: 273, endPoint x: 413, endPoint y: 279, distance: 11.3
click at [403, 274] on h3 "Selects employees whose names start with 'J'" at bounding box center [335, 269] width 139 height 9
click at [650, 332] on button "Next" at bounding box center [639, 329] width 23 height 15
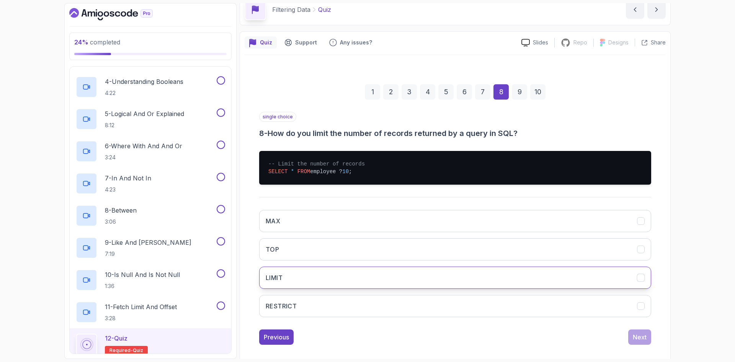
click at [325, 284] on button "LIMIT" at bounding box center [455, 277] width 392 height 22
click at [651, 338] on div "1 2 3 4 5 6 7 8 9 10 single choice 8 - How do you limit the number of records r…" at bounding box center [455, 208] width 421 height 285
click at [642, 340] on div "Next" at bounding box center [640, 336] width 14 height 9
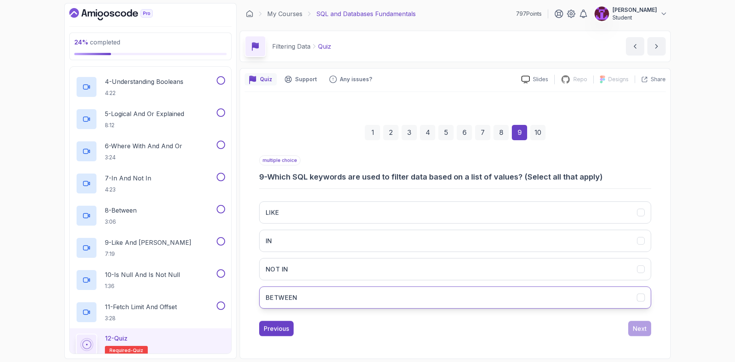
scroll to position [0, 0]
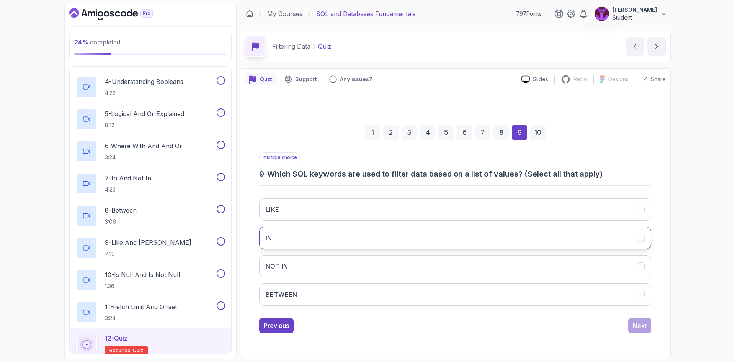
click at [356, 228] on button "IN" at bounding box center [455, 238] width 392 height 22
click at [529, 269] on button "NOT IN" at bounding box center [455, 266] width 392 height 22
click at [637, 323] on div "Next" at bounding box center [640, 325] width 14 height 9
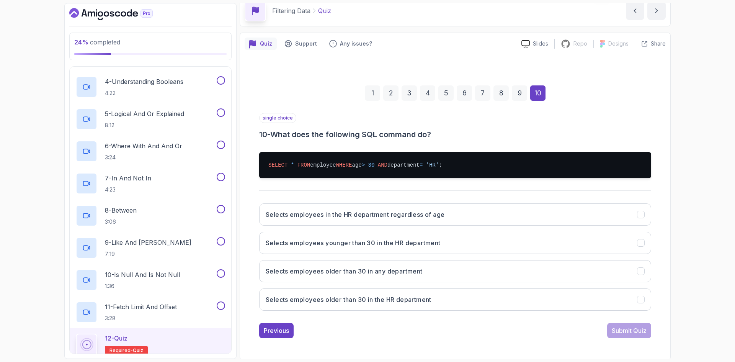
scroll to position [37, 0]
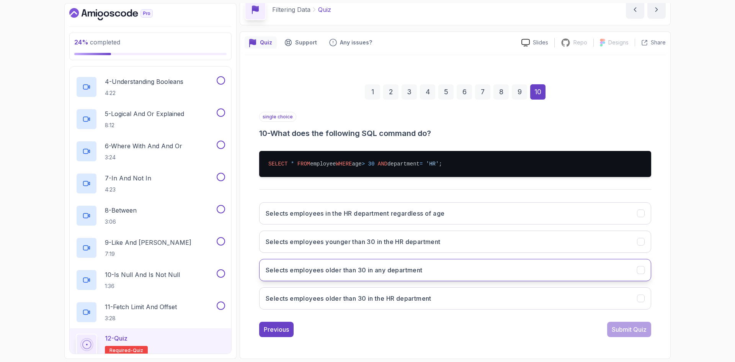
click at [358, 263] on button "Selects employees older than 30 in any department" at bounding box center [455, 270] width 392 height 22
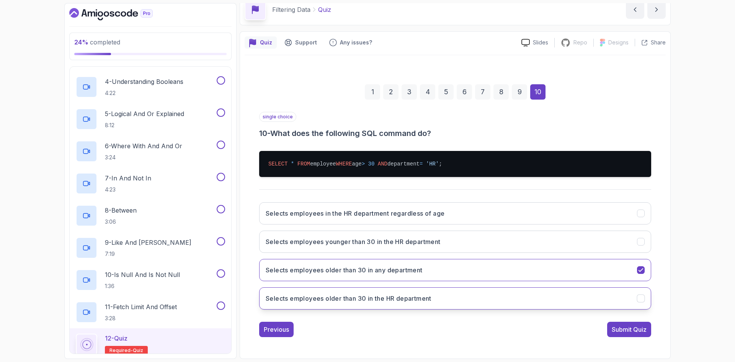
click at [473, 297] on button "Selects employees older than 30 in the HR department" at bounding box center [455, 298] width 392 height 22
click at [648, 327] on button "Submit Quiz" at bounding box center [629, 329] width 44 height 15
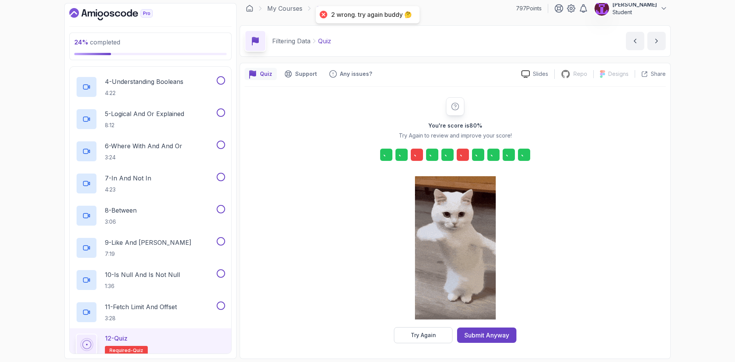
scroll to position [5, 0]
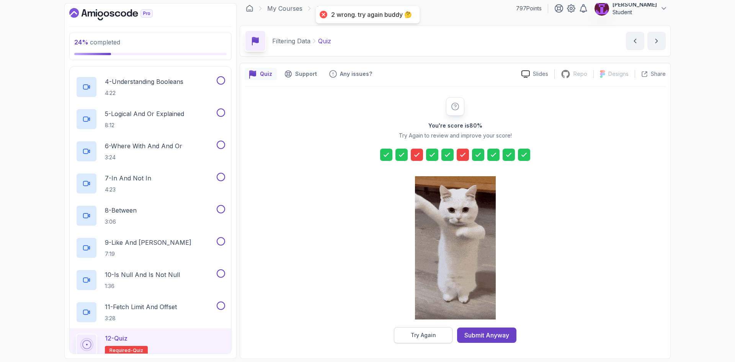
click at [438, 338] on button "Try Again" at bounding box center [423, 335] width 59 height 16
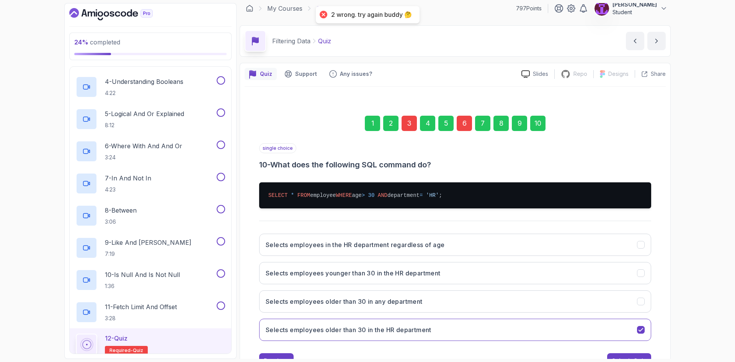
click at [405, 126] on div "3" at bounding box center [409, 123] width 15 height 15
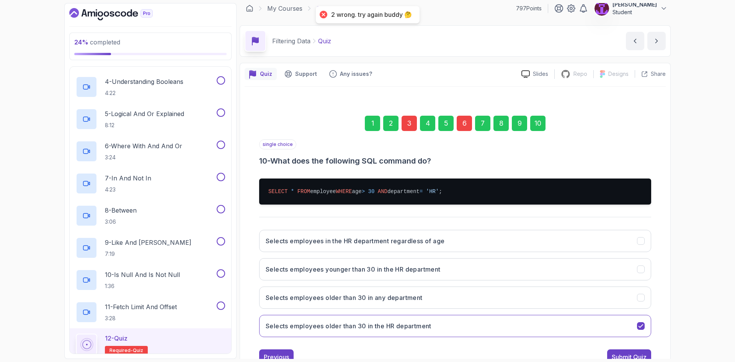
scroll to position [0, 0]
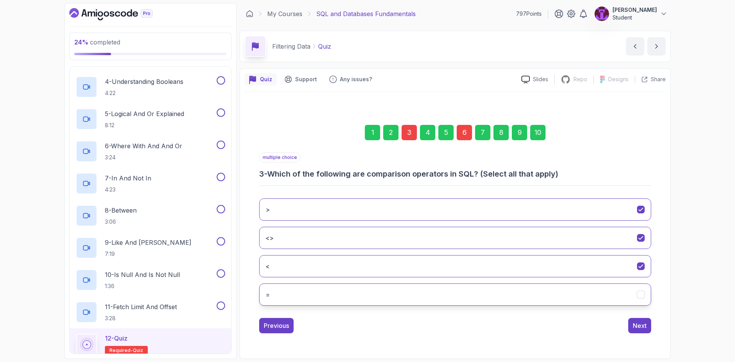
click at [395, 299] on button "=" at bounding box center [455, 294] width 392 height 22
click at [653, 321] on div "1 2 3 4 5 6 7 8 9 10 multiple choice 3 - Which of the following are comparison …" at bounding box center [455, 222] width 421 height 233
click at [647, 323] on button "Next" at bounding box center [639, 325] width 23 height 15
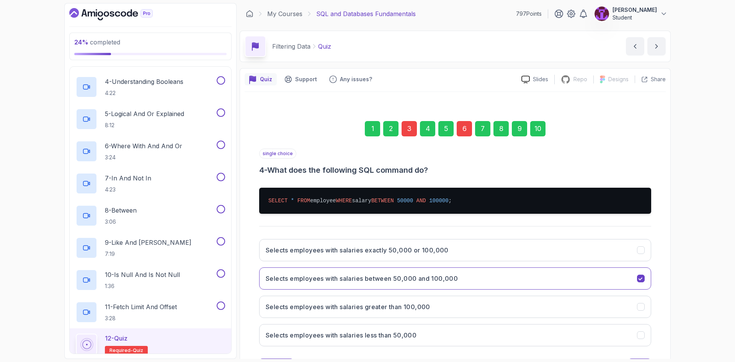
click at [469, 127] on div "6" at bounding box center [464, 128] width 15 height 15
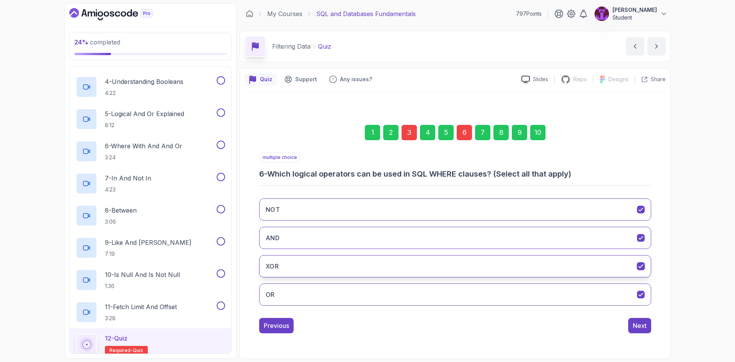
drag, startPoint x: 450, startPoint y: 272, endPoint x: 501, endPoint y: 276, distance: 51.1
click at [451, 271] on button "XOR" at bounding box center [455, 266] width 392 height 22
click at [641, 327] on div "Next" at bounding box center [640, 325] width 14 height 9
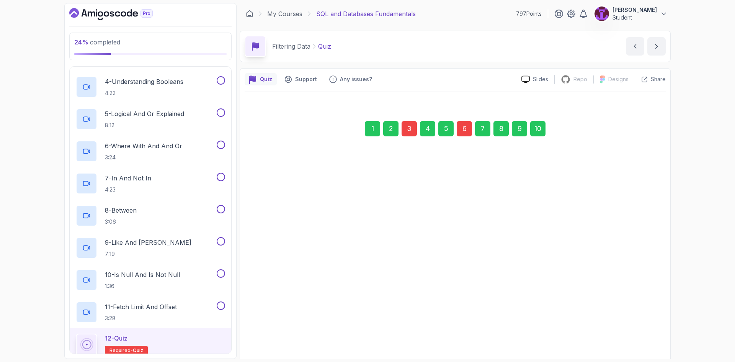
click at [540, 139] on div "1 2 3 4 5 6 7 8 9 10" at bounding box center [455, 129] width 392 height 40
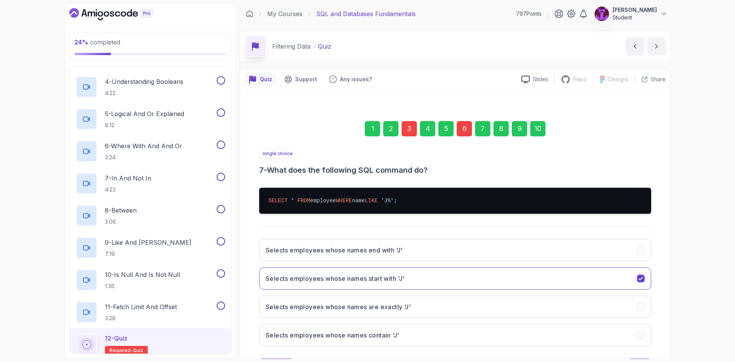
click at [542, 142] on div "1 2 3 4 5 6 7 8 9 10" at bounding box center [455, 129] width 392 height 40
click at [539, 133] on div "10" at bounding box center [537, 128] width 15 height 15
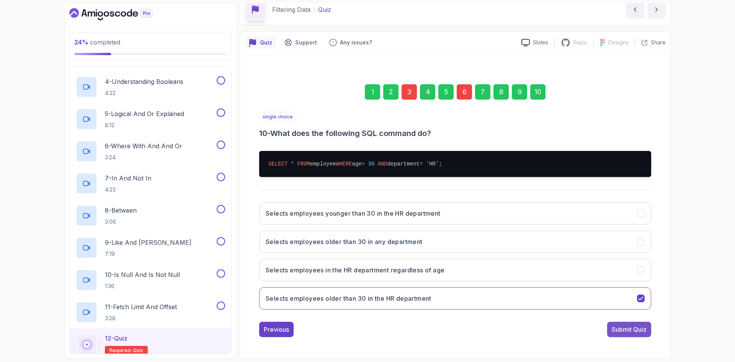
click at [630, 330] on div "Submit Quiz" at bounding box center [629, 329] width 35 height 9
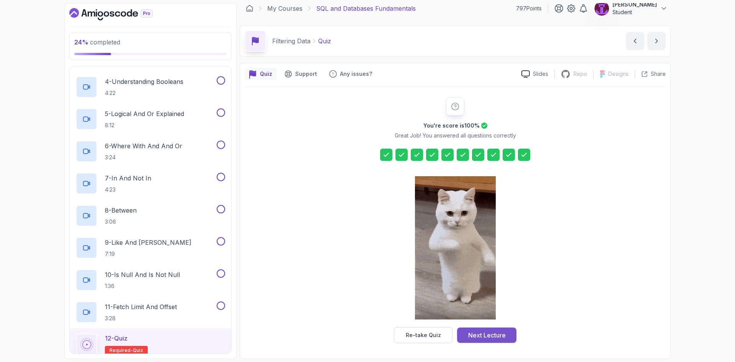
click at [492, 331] on div "Next Lecture" at bounding box center [487, 334] width 38 height 9
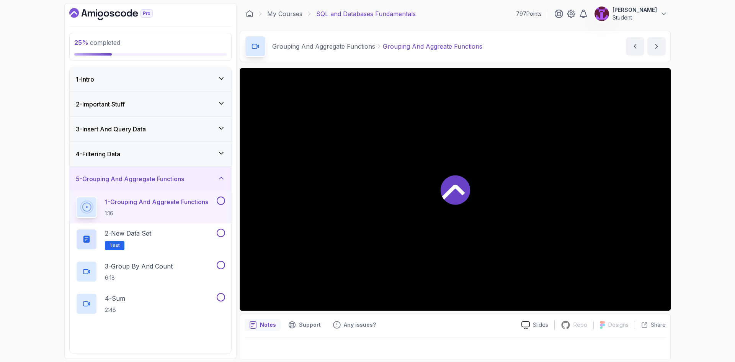
drag, startPoint x: 209, startPoint y: 162, endPoint x: 214, endPoint y: 164, distance: 5.8
click at [210, 162] on div "4 - Filtering Data" at bounding box center [151, 154] width 162 height 24
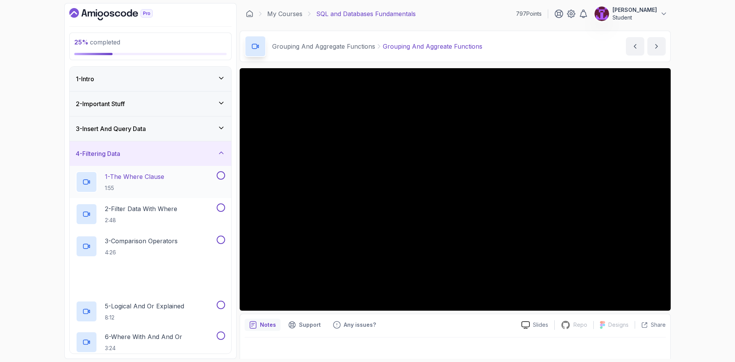
drag, startPoint x: 220, startPoint y: 175, endPoint x: 224, endPoint y: 204, distance: 29.3
click at [220, 175] on button at bounding box center [221, 175] width 8 height 8
click at [218, 206] on button at bounding box center [221, 207] width 8 height 8
click at [220, 240] on button at bounding box center [221, 239] width 8 height 8
click at [220, 271] on button at bounding box center [221, 272] width 8 height 8
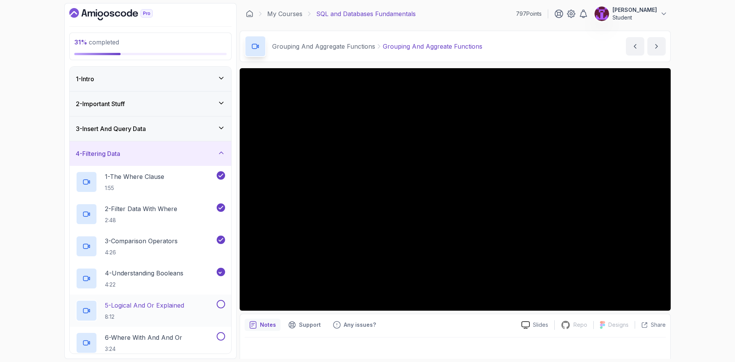
click at [221, 304] on button at bounding box center [221, 304] width 8 height 8
click at [222, 336] on button at bounding box center [221, 336] width 8 height 8
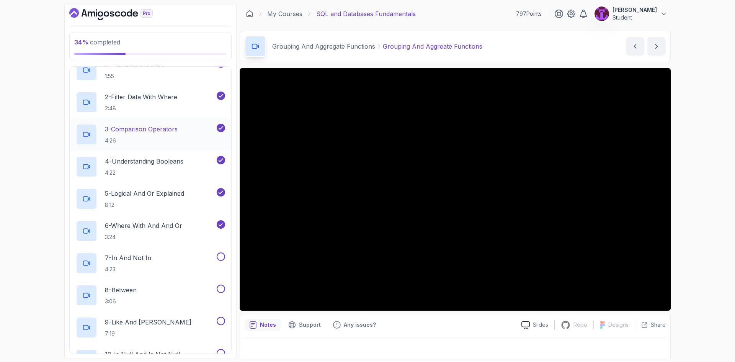
scroll to position [115, 0]
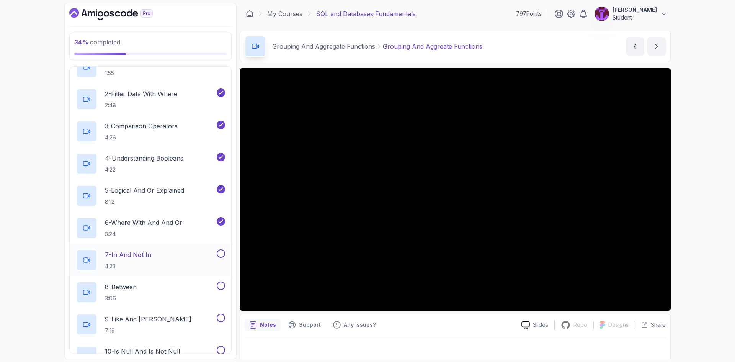
click at [220, 256] on button at bounding box center [221, 253] width 8 height 8
click at [221, 285] on button at bounding box center [221, 285] width 8 height 8
click at [223, 315] on button at bounding box center [221, 317] width 8 height 8
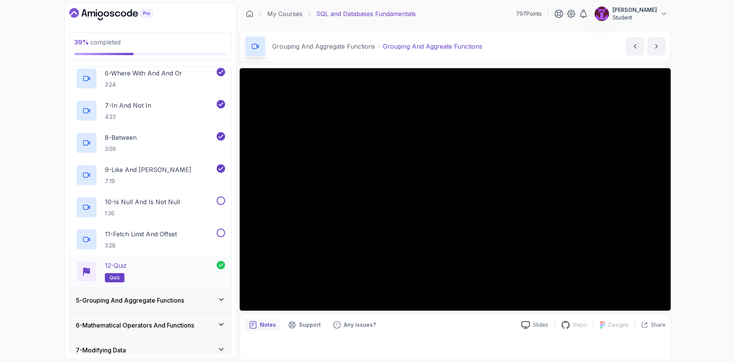
scroll to position [268, 0]
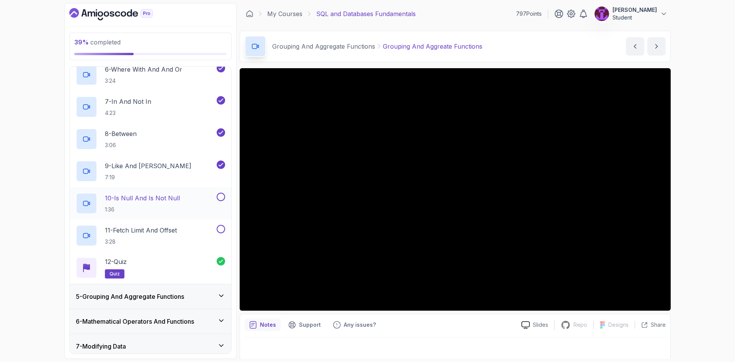
click at [217, 201] on div at bounding box center [220, 197] width 10 height 8
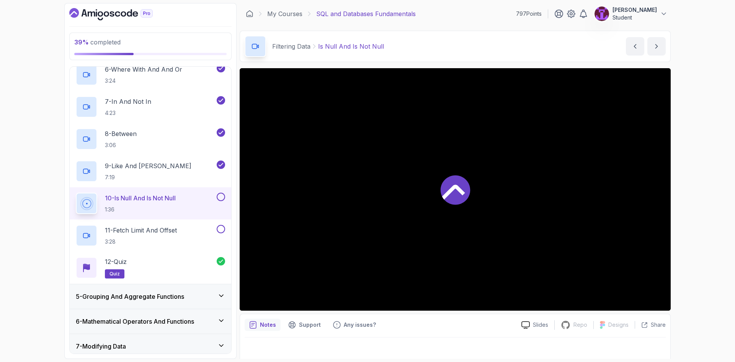
click at [223, 196] on button at bounding box center [221, 197] width 8 height 8
click at [221, 224] on div "11 - Fetch Limit And Offset 3:28" at bounding box center [151, 235] width 162 height 32
click at [222, 230] on button at bounding box center [221, 229] width 8 height 8
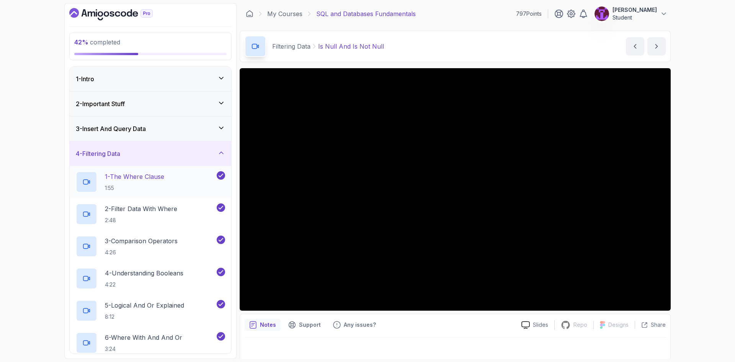
click at [211, 166] on div "1 - The Where Clause 1:55" at bounding box center [151, 182] width 162 height 32
click at [215, 156] on div "4 - Filtering Data" at bounding box center [150, 153] width 149 height 9
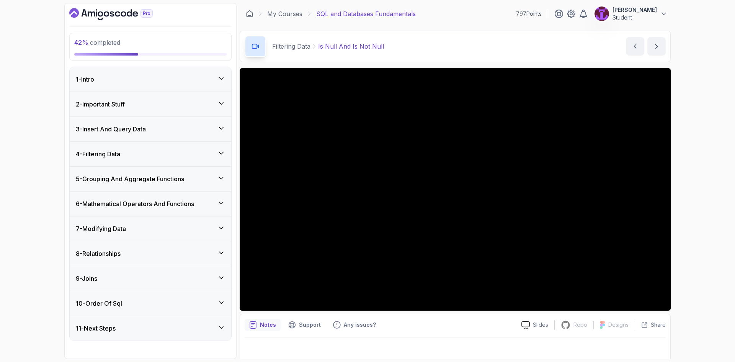
click at [178, 146] on div "4 - Filtering Data" at bounding box center [151, 154] width 162 height 24
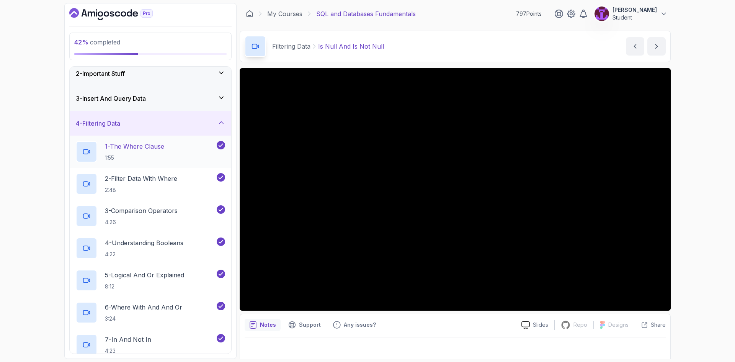
scroll to position [28, 0]
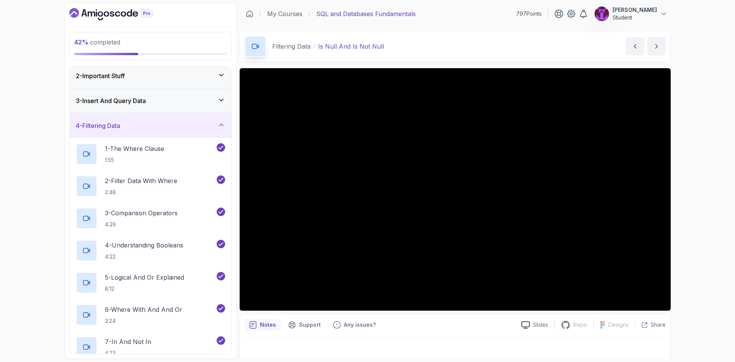
click at [176, 132] on div "4 - Filtering Data" at bounding box center [151, 125] width 162 height 24
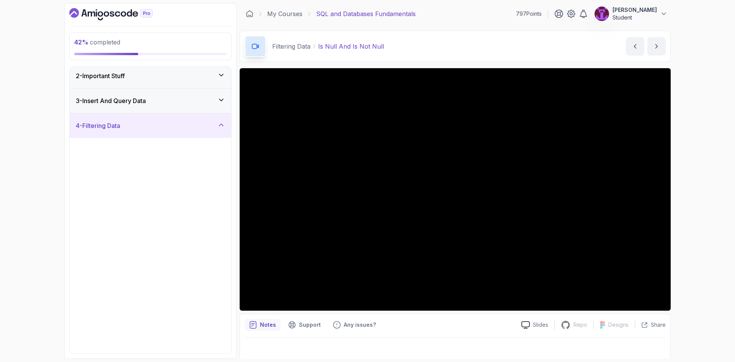
scroll to position [0, 0]
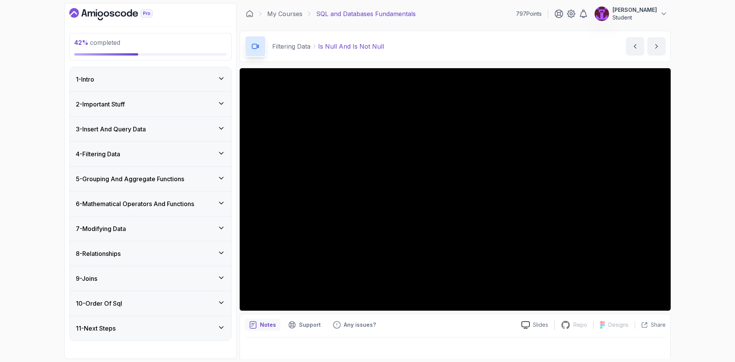
click at [176, 179] on h3 "5 - Grouping And Aggregate Functions" at bounding box center [130, 178] width 108 height 9
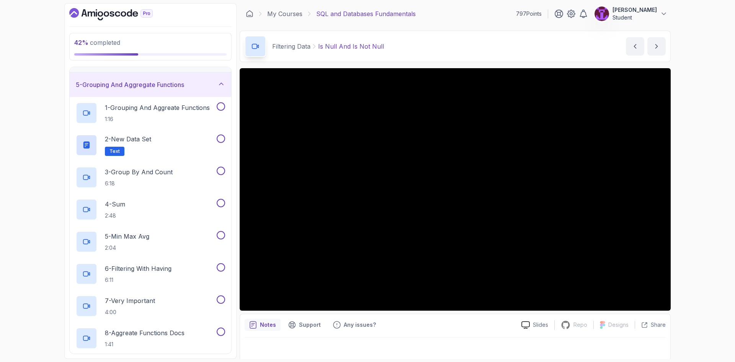
scroll to position [38, 0]
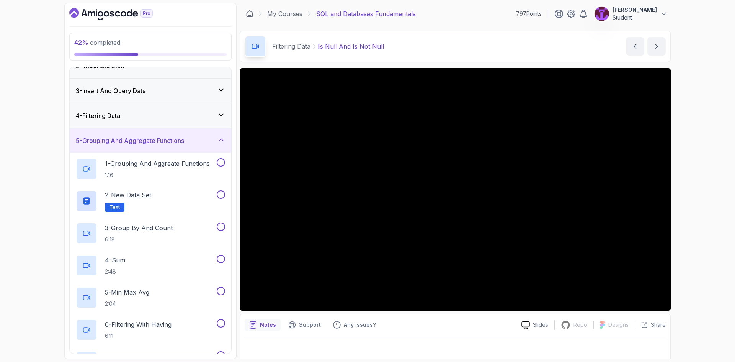
click at [170, 141] on h3 "5 - Grouping And Aggregate Functions" at bounding box center [130, 140] width 108 height 9
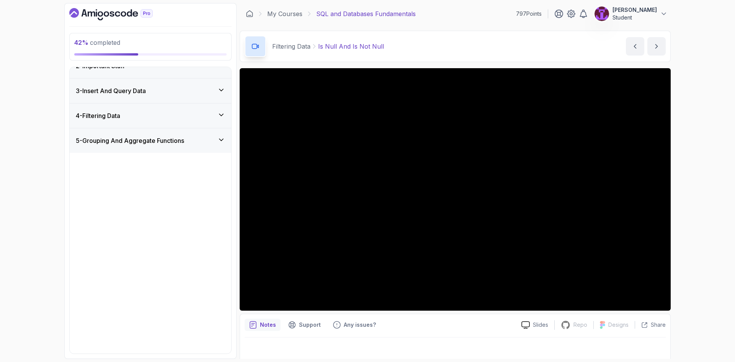
scroll to position [0, 0]
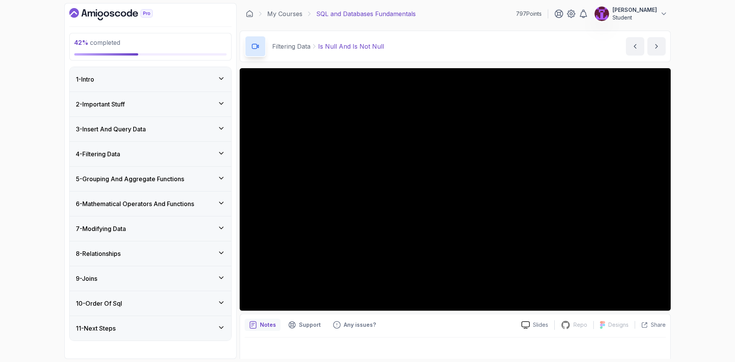
click at [162, 180] on h3 "5 - Grouping And Aggregate Functions" at bounding box center [130, 178] width 108 height 9
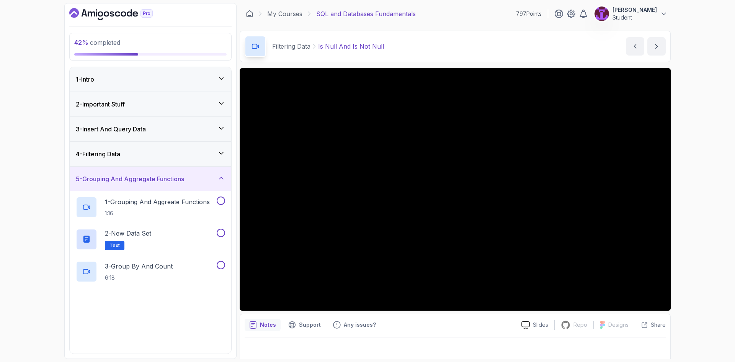
click at [164, 176] on h3 "5 - Grouping And Aggregate Functions" at bounding box center [130, 178] width 108 height 9
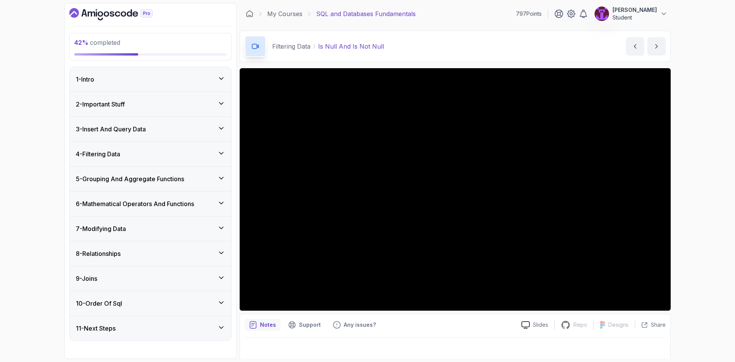
click at [165, 156] on div "4 - Filtering Data" at bounding box center [150, 153] width 149 height 9
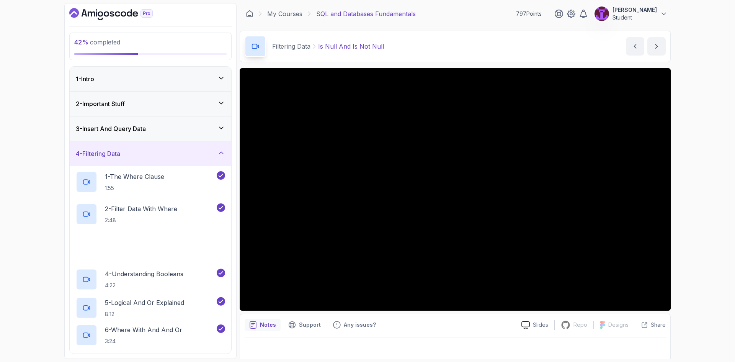
click at [165, 156] on div "4 - Filtering Data" at bounding box center [150, 153] width 149 height 9
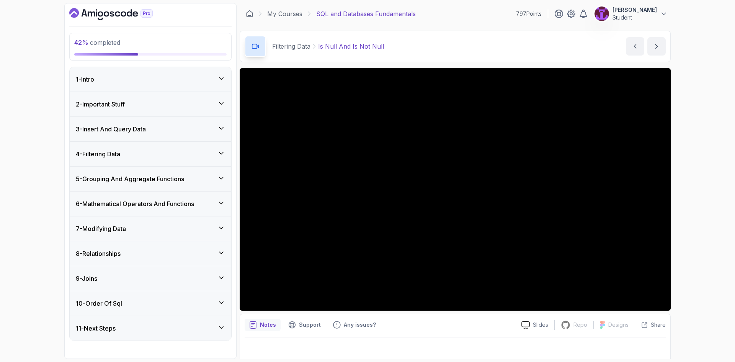
click at [163, 174] on h3 "5 - Grouping And Aggregate Functions" at bounding box center [130, 178] width 108 height 9
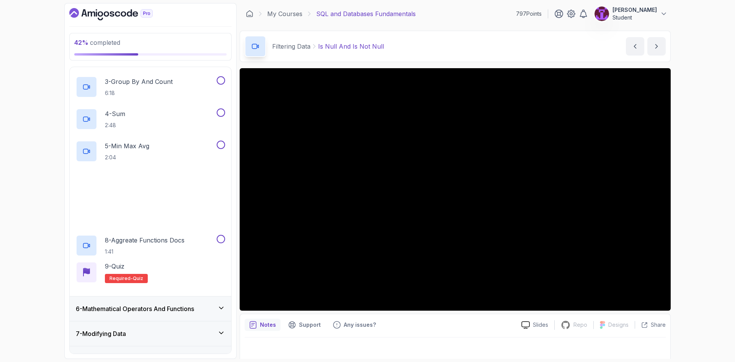
scroll to position [191, 0]
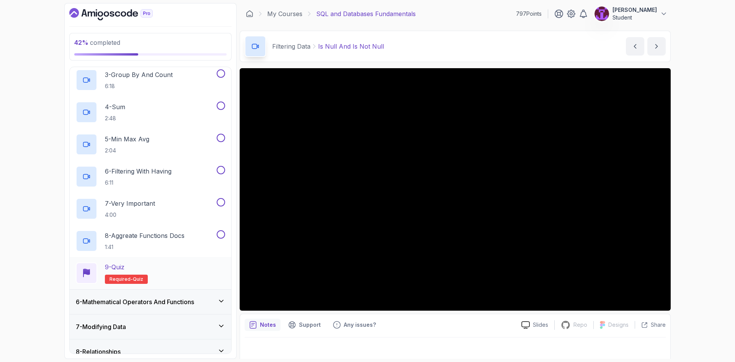
click at [170, 267] on div "9 - Quiz Required- quiz" at bounding box center [150, 272] width 149 height 21
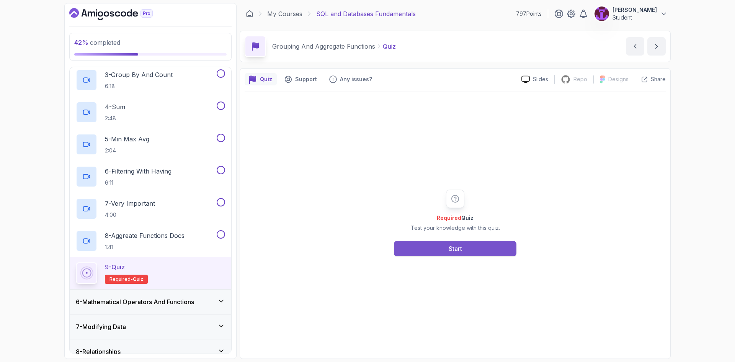
click at [426, 248] on button "Start" at bounding box center [455, 248] width 122 height 15
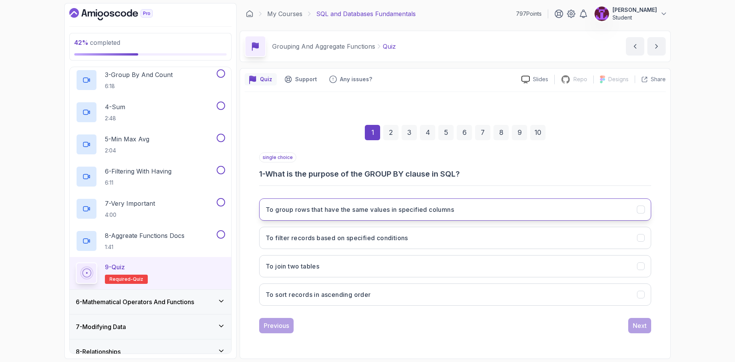
click at [524, 214] on button "To group rows that have the same values in specified columns" at bounding box center [455, 209] width 392 height 22
click at [638, 328] on div "Next" at bounding box center [640, 325] width 14 height 9
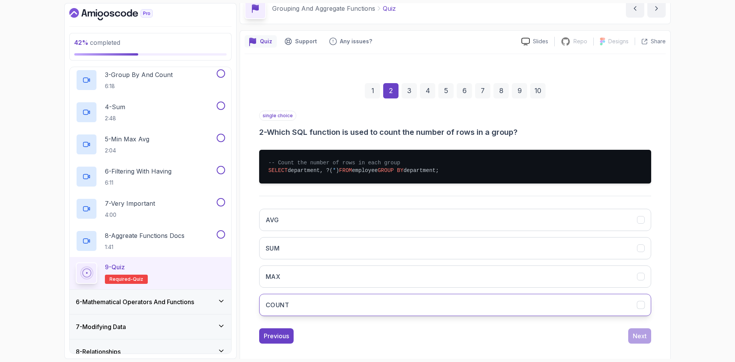
scroll to position [44, 0]
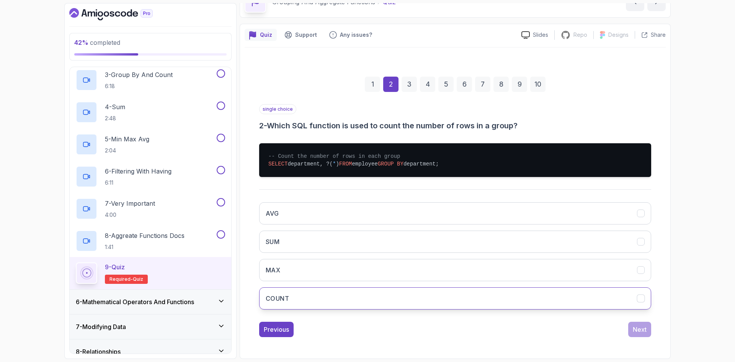
click at [319, 301] on button "COUNT" at bounding box center [455, 298] width 392 height 22
click at [671, 328] on section "42 % completed 1 - Intro 2 - Important Stuff 3 - Insert And Query Data 4 - Filt…" at bounding box center [367, 181] width 612 height 362
click at [645, 327] on div "Next" at bounding box center [640, 329] width 14 height 9
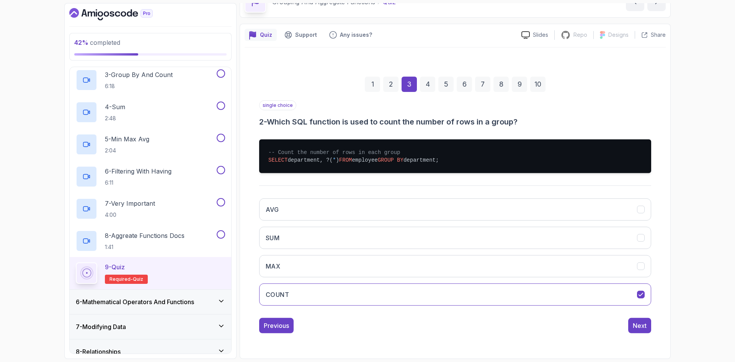
scroll to position [0, 0]
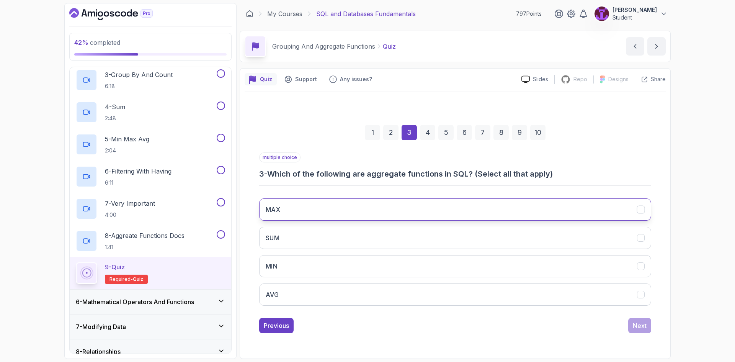
click at [355, 215] on button "MAX" at bounding box center [455, 209] width 392 height 22
click at [349, 240] on button "SUM" at bounding box center [455, 238] width 392 height 22
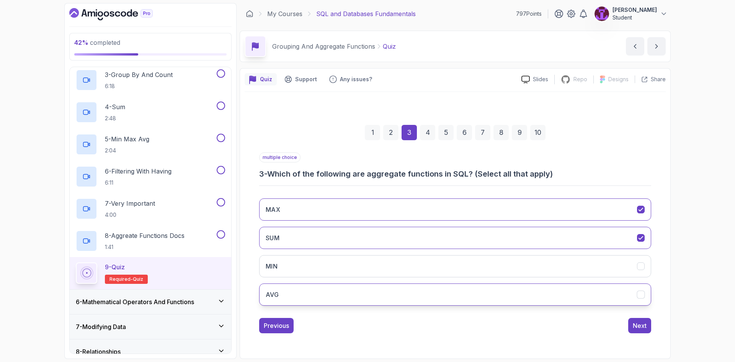
click at [344, 298] on button "AVG" at bounding box center [455, 294] width 392 height 22
click at [357, 202] on button "MAX" at bounding box center [455, 209] width 392 height 22
click at [645, 324] on div "Next" at bounding box center [640, 325] width 14 height 9
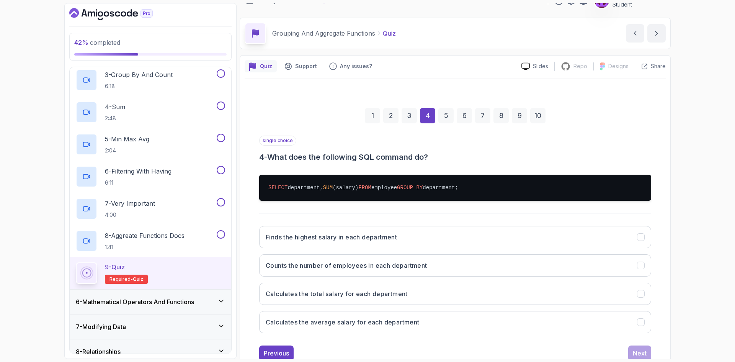
scroll to position [37, 0]
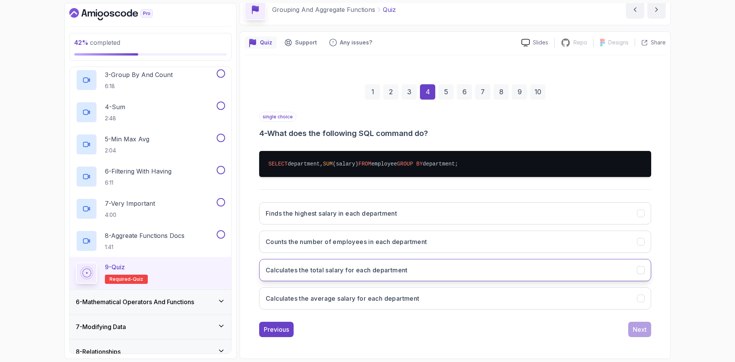
click at [419, 268] on button "Calculates the total salary for each department" at bounding box center [455, 270] width 392 height 22
click at [643, 330] on div "Next" at bounding box center [640, 329] width 14 height 9
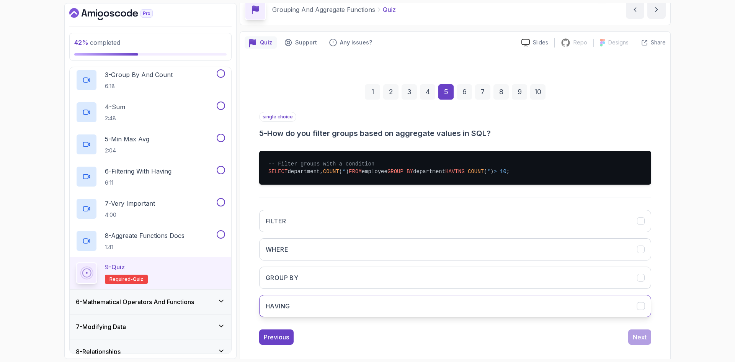
click at [335, 302] on button "HAVING" at bounding box center [455, 306] width 392 height 22
click at [639, 335] on div "Next" at bounding box center [640, 336] width 14 height 9
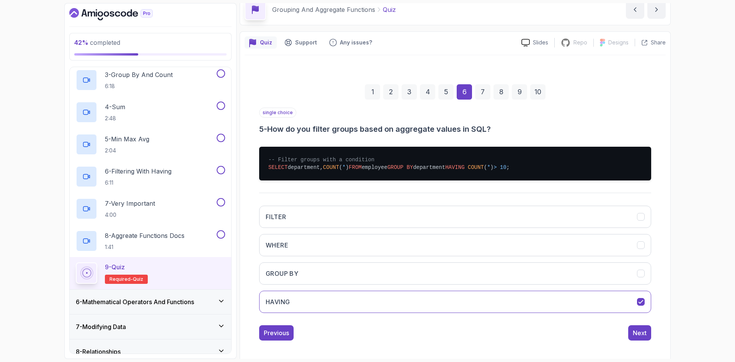
scroll to position [3, 0]
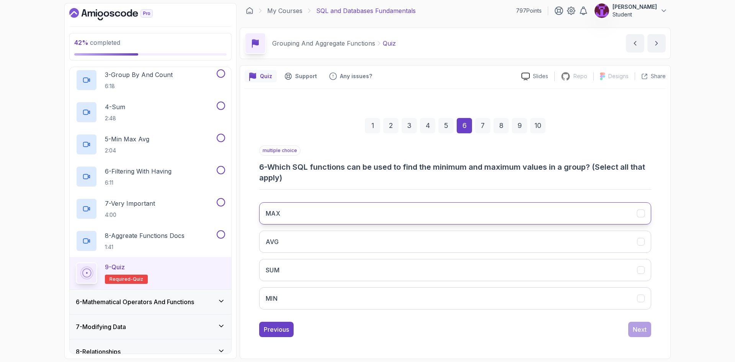
click at [361, 214] on button "MAX" at bounding box center [455, 213] width 392 height 22
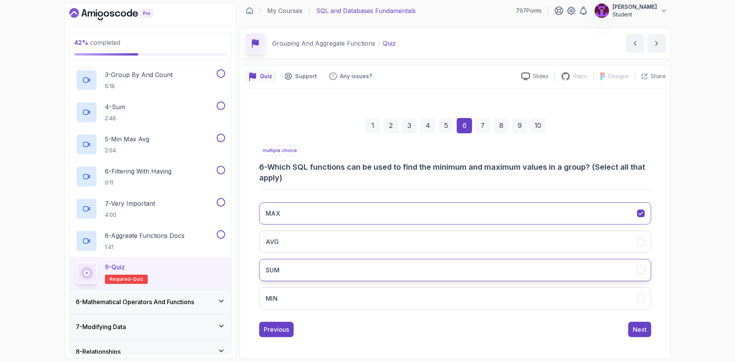
click at [358, 264] on button "SUM" at bounding box center [455, 270] width 392 height 22
click at [376, 299] on button "MIN" at bounding box center [455, 298] width 392 height 22
click at [395, 276] on button "SUM" at bounding box center [455, 270] width 392 height 22
drag, startPoint x: 644, startPoint y: 332, endPoint x: 631, endPoint y: 328, distance: 13.7
click at [643, 332] on div "Next" at bounding box center [640, 329] width 14 height 9
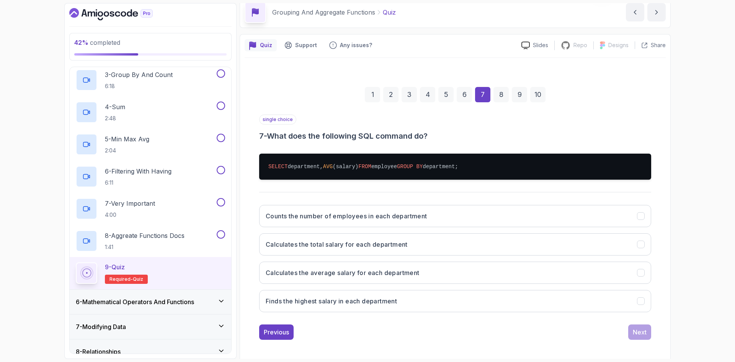
scroll to position [37, 0]
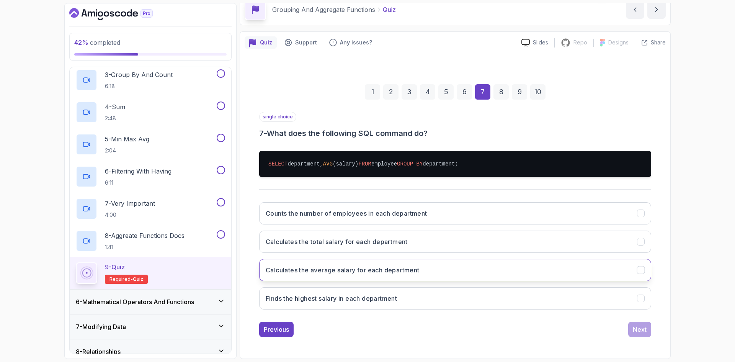
click at [437, 273] on button "Calculates the average salary for each department" at bounding box center [455, 270] width 392 height 22
click at [638, 331] on div "Next" at bounding box center [640, 329] width 14 height 9
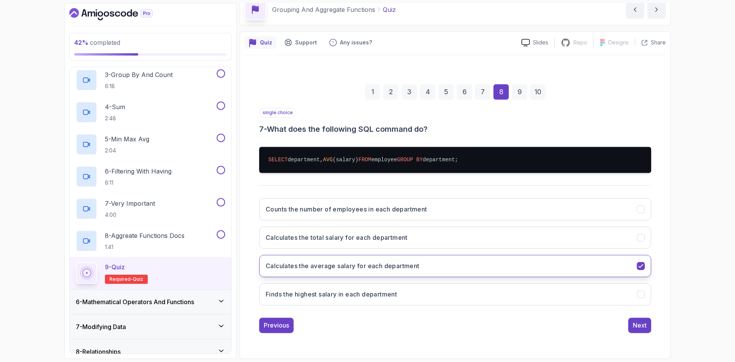
scroll to position [0, 0]
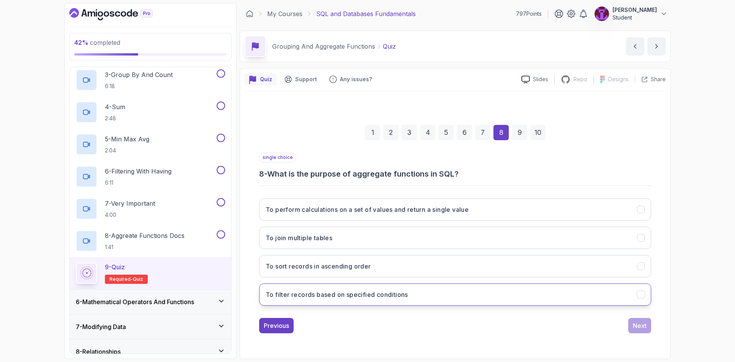
click at [368, 292] on h3 "To filter records based on specified conditions" at bounding box center [337, 294] width 142 height 9
click at [433, 213] on h3 "To perform calculations on a set of values and return a single value" at bounding box center [367, 209] width 203 height 9
click at [636, 326] on div "Next" at bounding box center [640, 325] width 14 height 9
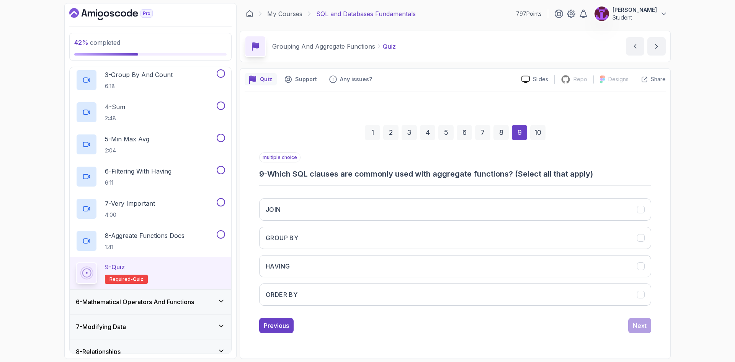
click at [389, 278] on div "JOIN GROUP BY HAVING ORDER BY" at bounding box center [455, 251] width 392 height 119
click at [387, 268] on button "HAVING" at bounding box center [455, 266] width 392 height 22
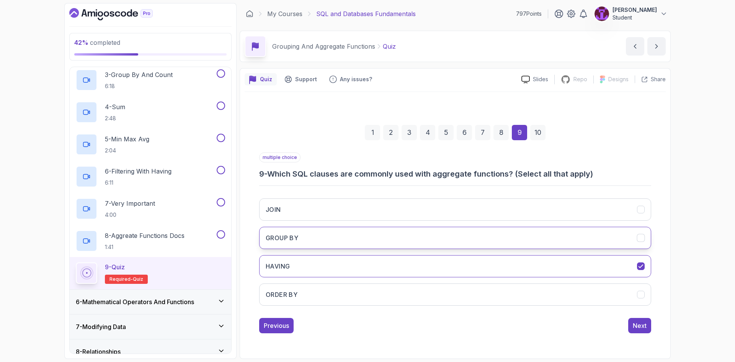
click at [310, 238] on button "GROUP BY" at bounding box center [455, 238] width 392 height 22
click at [640, 327] on div "Next" at bounding box center [640, 325] width 14 height 9
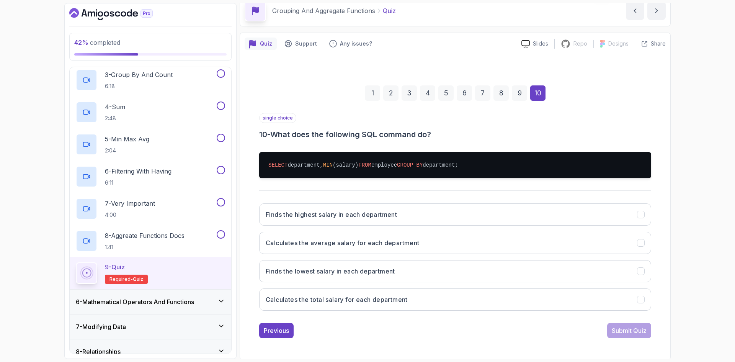
scroll to position [37, 0]
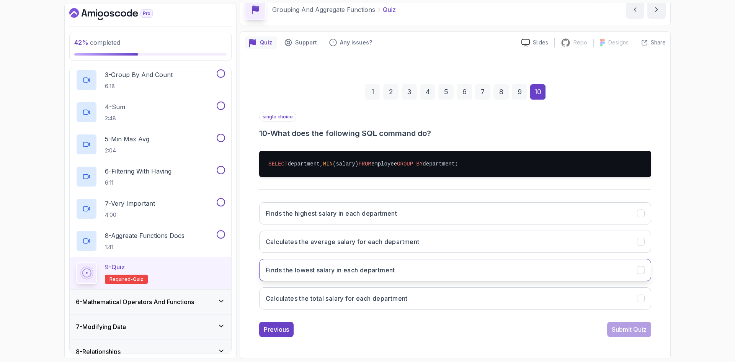
click at [380, 274] on button "Finds the lowest salary in each department" at bounding box center [455, 270] width 392 height 22
click at [629, 330] on div "Submit Quiz" at bounding box center [629, 329] width 35 height 9
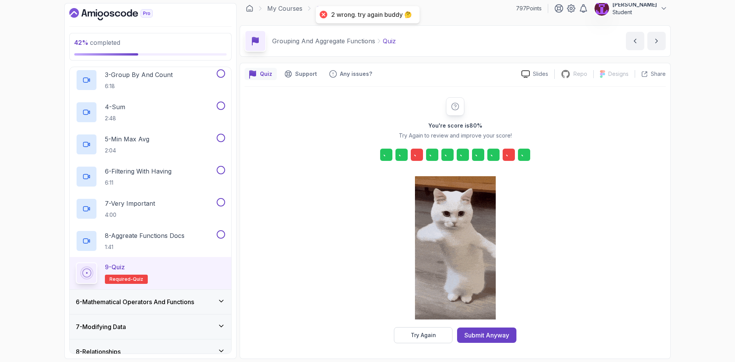
scroll to position [5, 0]
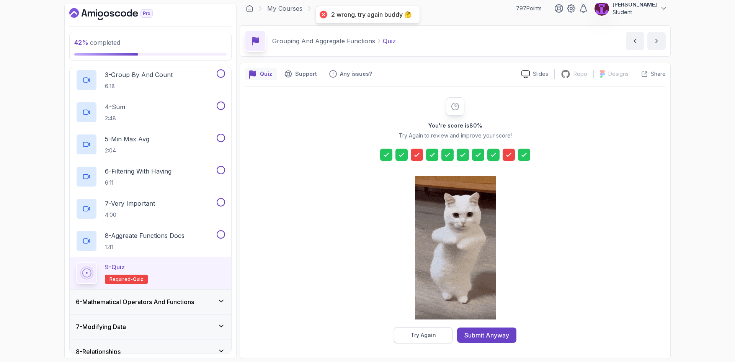
click at [429, 330] on button "Try Again" at bounding box center [423, 335] width 59 height 16
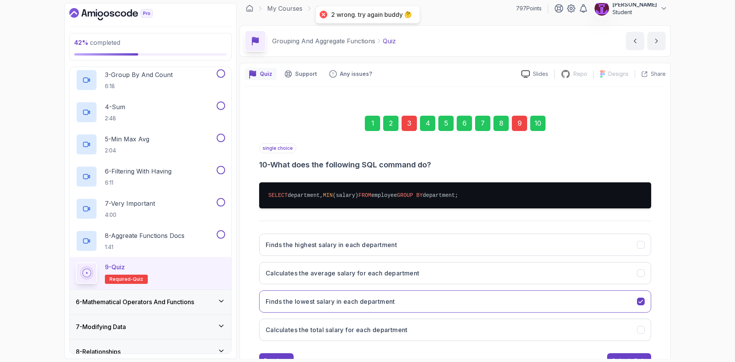
click at [402, 122] on div "3" at bounding box center [409, 123] width 15 height 15
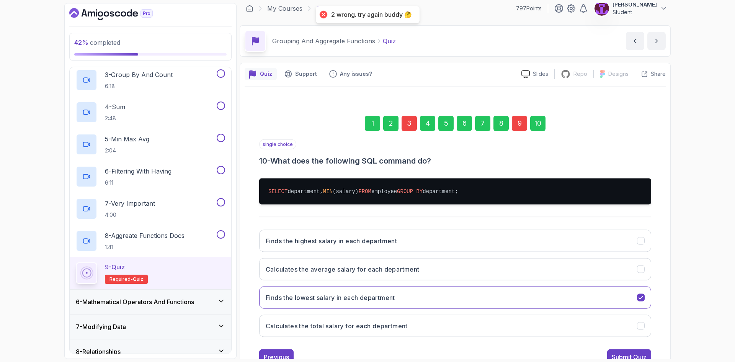
scroll to position [0, 0]
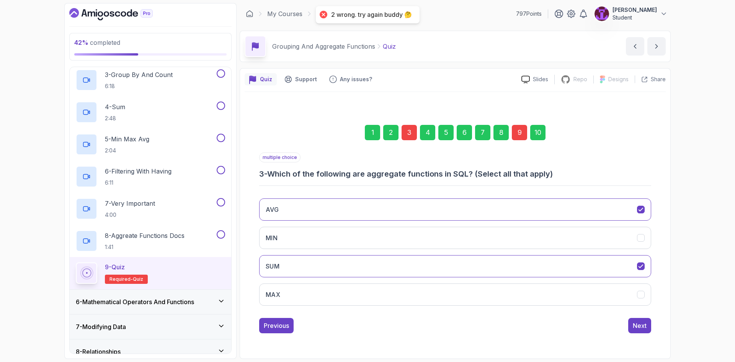
drag, startPoint x: 374, startPoint y: 230, endPoint x: 397, endPoint y: 253, distance: 32.5
click at [374, 230] on button "MIN" at bounding box center [455, 238] width 392 height 22
click at [463, 211] on button "AVG" at bounding box center [455, 209] width 392 height 22
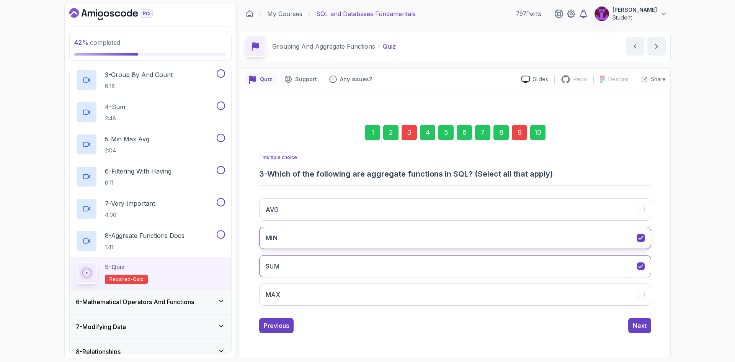
click at [460, 248] on button "MIN" at bounding box center [455, 238] width 392 height 22
click at [457, 261] on button "SUM" at bounding box center [455, 266] width 392 height 22
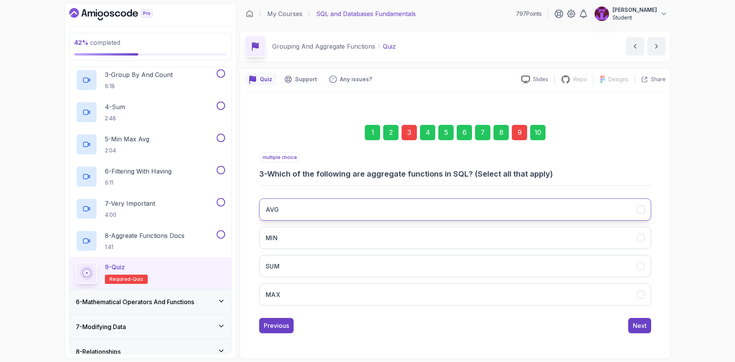
click at [415, 203] on button "AVG" at bounding box center [455, 209] width 392 height 22
click at [415, 260] on button "SUM" at bounding box center [455, 266] width 392 height 22
click at [442, 231] on button "MIN" at bounding box center [455, 238] width 392 height 22
click at [431, 293] on button "MAX" at bounding box center [455, 294] width 392 height 22
click at [520, 141] on div "1 2 3 4 5 6 7 8 9 10" at bounding box center [455, 133] width 392 height 40
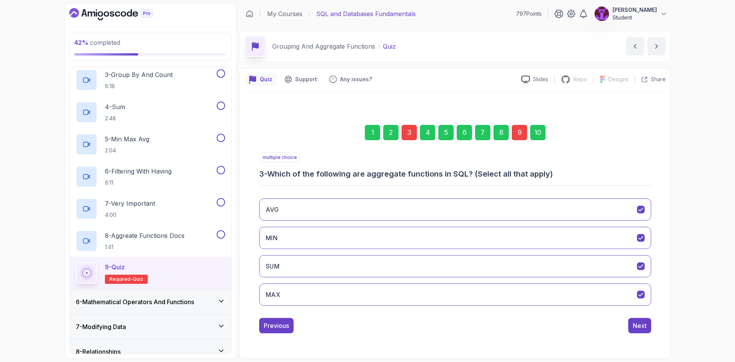
click at [540, 135] on div "10" at bounding box center [537, 132] width 15 height 15
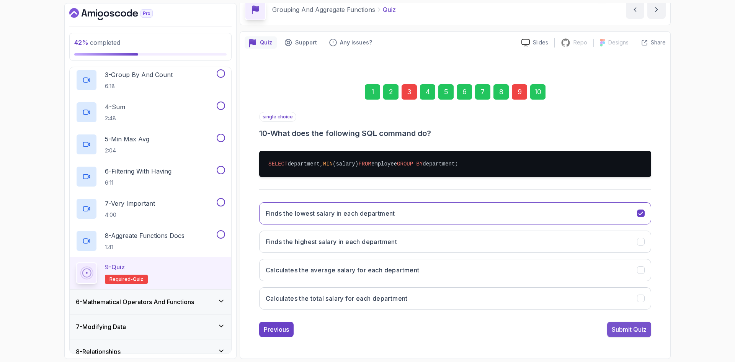
click at [632, 330] on div "Submit Quiz" at bounding box center [629, 329] width 35 height 9
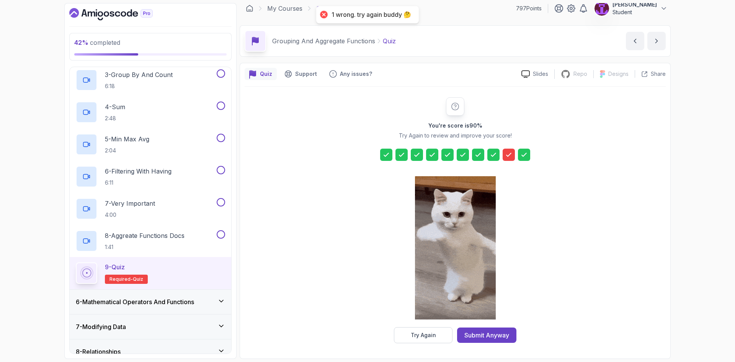
click at [421, 344] on div "You're score is 90 % Try Again to review and improve your score! Try Again Subm…" at bounding box center [455, 220] width 421 height 267
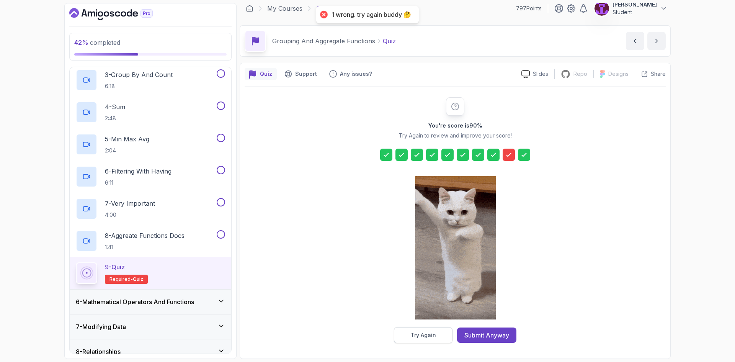
click at [422, 339] on button "Try Again" at bounding box center [423, 335] width 59 height 16
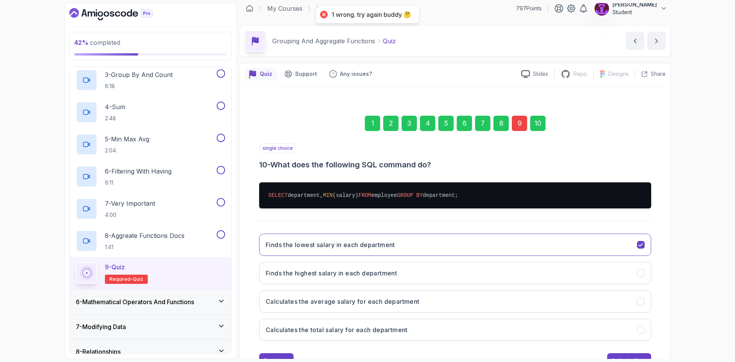
click at [515, 119] on div "9" at bounding box center [519, 123] width 15 height 15
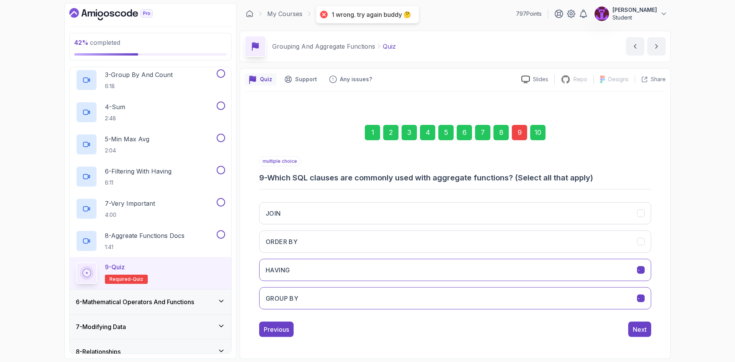
scroll to position [0, 0]
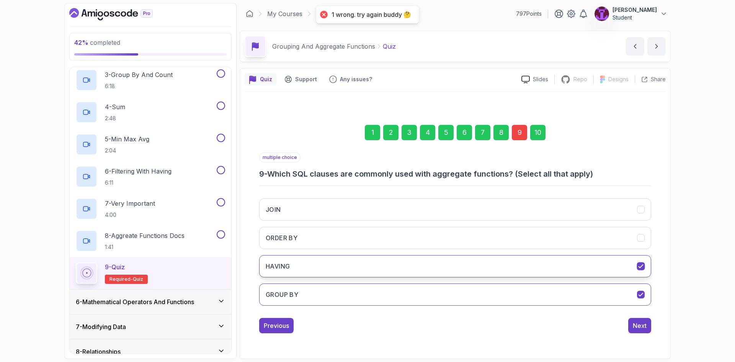
drag, startPoint x: 374, startPoint y: 292, endPoint x: 380, endPoint y: 260, distance: 32.3
click at [374, 292] on button "GROUP BY" at bounding box center [455, 294] width 392 height 22
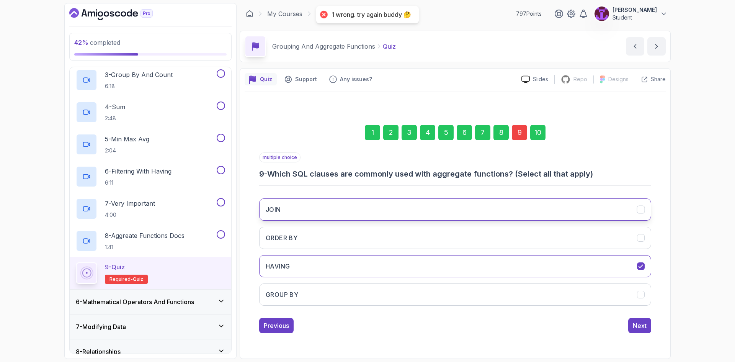
click at [371, 204] on button "JOIN" at bounding box center [455, 209] width 392 height 22
click at [368, 214] on button "JOIN" at bounding box center [455, 209] width 392 height 22
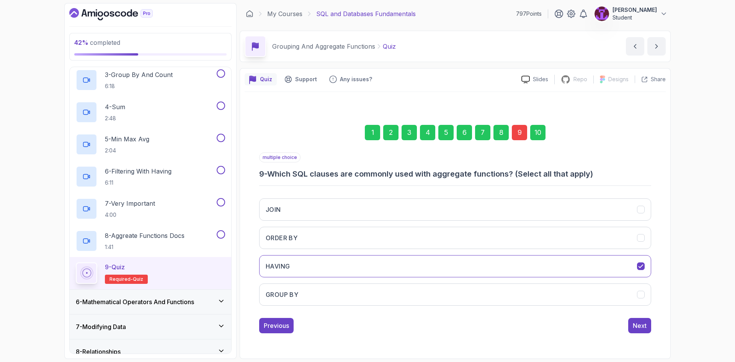
click at [539, 134] on div "10" at bounding box center [537, 132] width 15 height 15
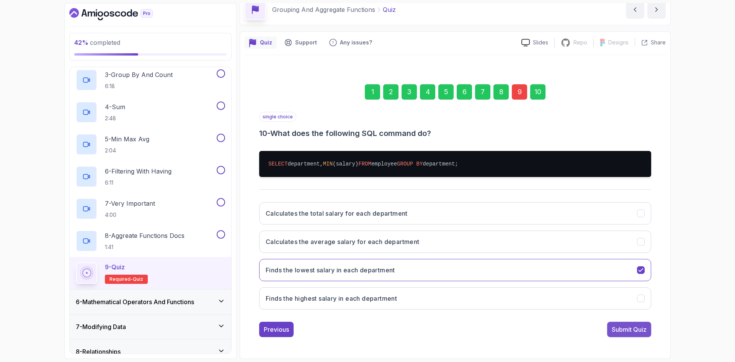
click at [634, 329] on div "Submit Quiz" at bounding box center [629, 329] width 35 height 9
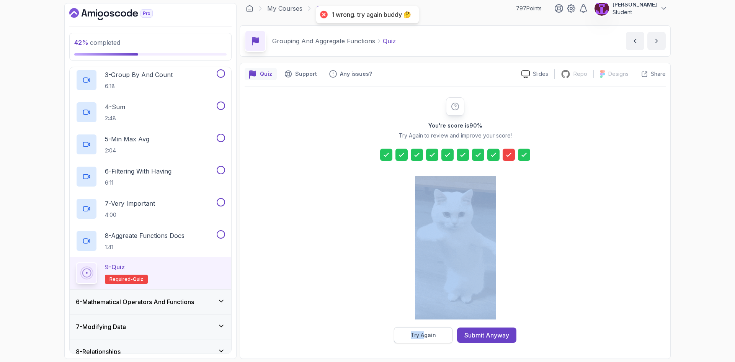
click at [424, 328] on div "You're score is 90 % Try Again to review and improve your score! Try Again Subm…" at bounding box center [455, 220] width 147 height 246
click at [423, 328] on button "Try Again" at bounding box center [423, 335] width 59 height 16
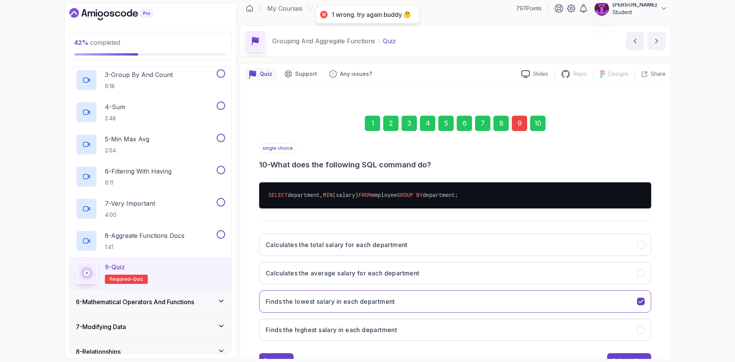
click at [519, 126] on div "9" at bounding box center [519, 123] width 15 height 15
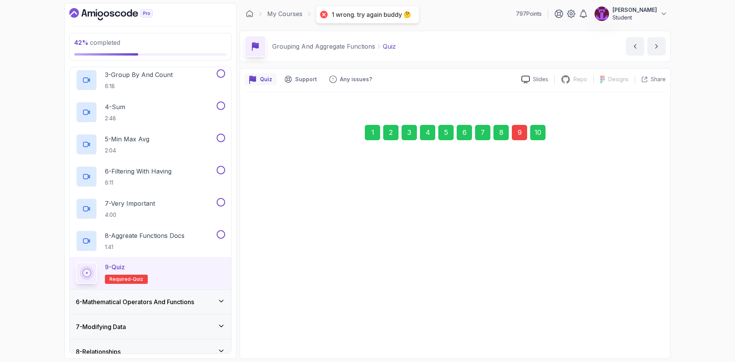
scroll to position [0, 0]
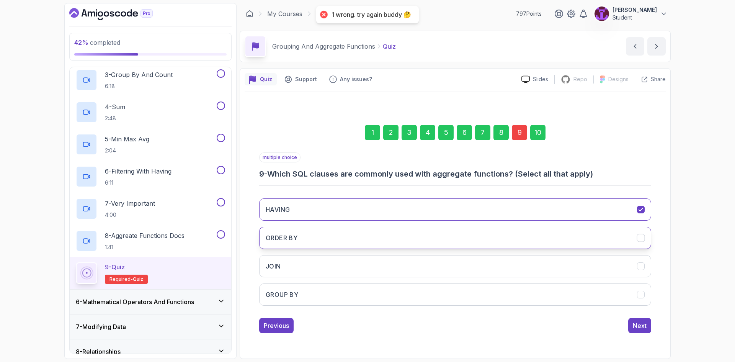
click at [300, 235] on button "ORDER BY" at bounding box center [455, 238] width 392 height 22
click at [294, 282] on div "HAVING ORDER BY JOIN GROUP BY" at bounding box center [455, 251] width 392 height 119
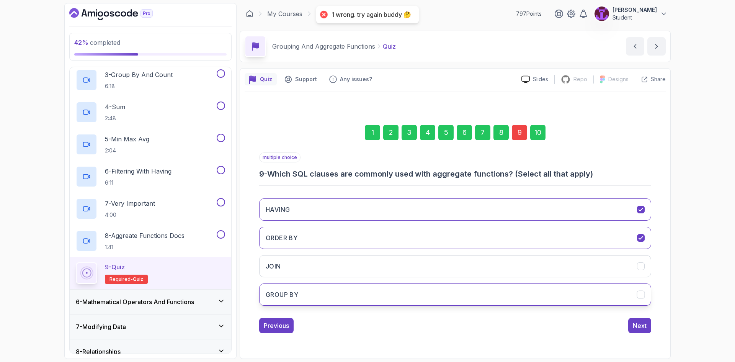
click at [310, 288] on button "GROUP BY" at bounding box center [455, 294] width 392 height 22
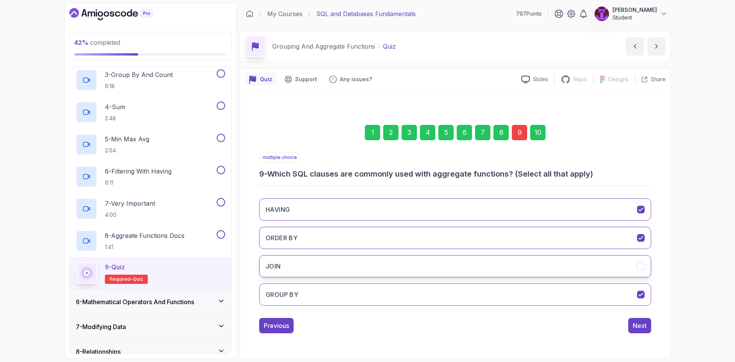
click at [323, 273] on button "JOIN" at bounding box center [455, 266] width 392 height 22
click at [542, 130] on div "10" at bounding box center [537, 132] width 15 height 15
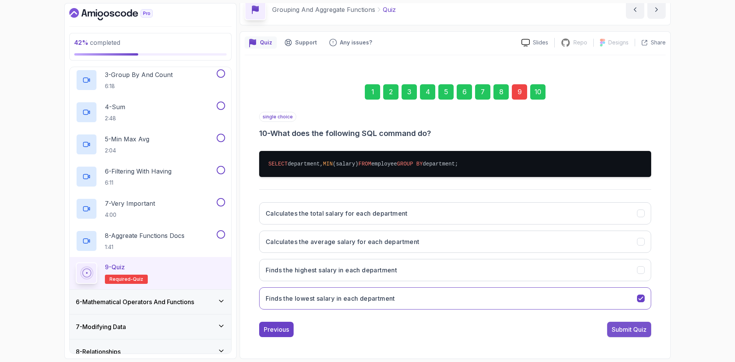
click at [637, 333] on div "Submit Quiz" at bounding box center [629, 329] width 35 height 9
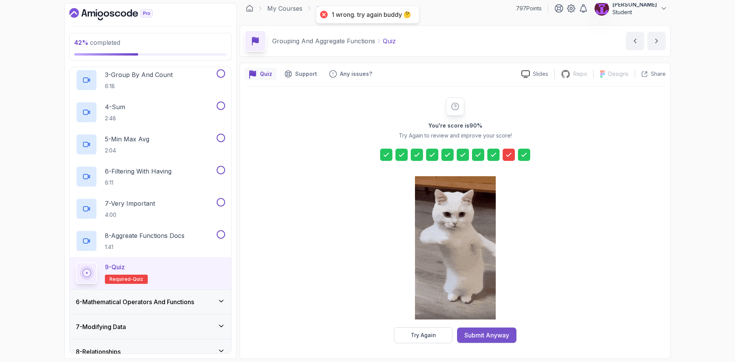
click at [474, 331] on div "Submit Anyway" at bounding box center [486, 334] width 45 height 9
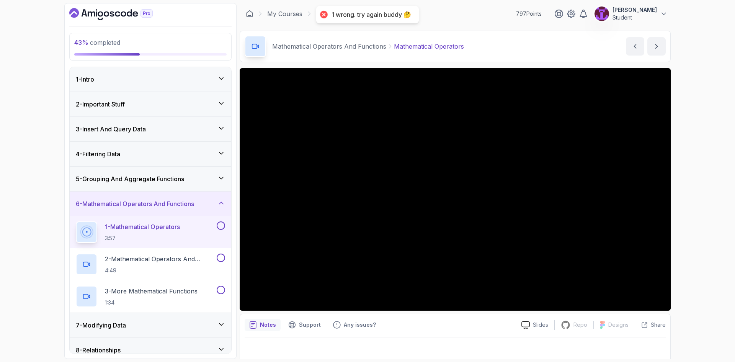
click at [187, 171] on div "5 - Grouping And Aggregate Functions" at bounding box center [151, 179] width 162 height 24
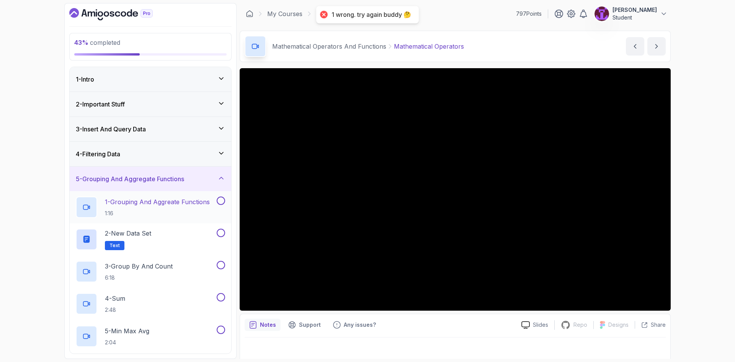
click at [219, 197] on button at bounding box center [221, 200] width 8 height 8
click at [224, 233] on button at bounding box center [221, 233] width 8 height 8
click at [222, 264] on button at bounding box center [221, 265] width 8 height 8
click at [217, 297] on button at bounding box center [221, 297] width 8 height 8
click at [223, 327] on button at bounding box center [221, 329] width 8 height 8
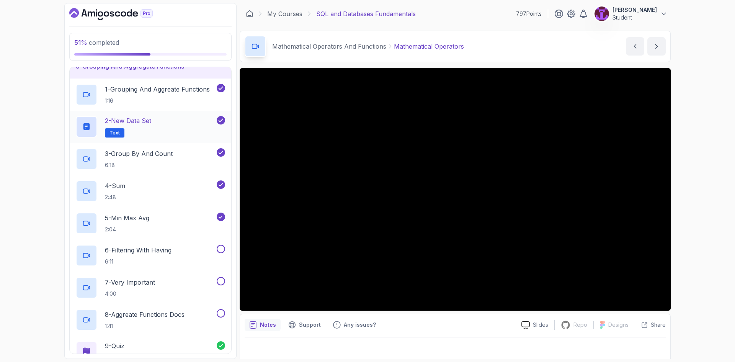
scroll to position [153, 0]
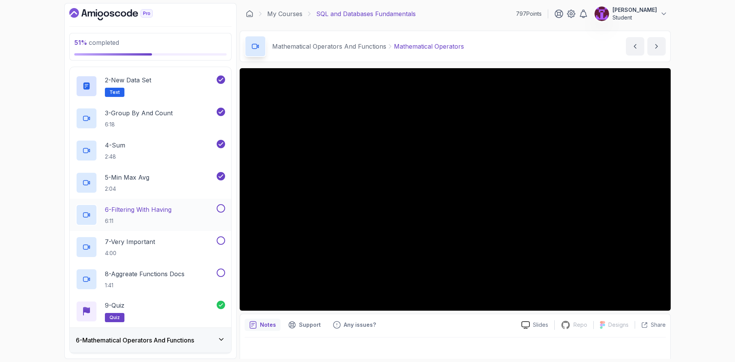
click at [222, 210] on button at bounding box center [221, 208] width 8 height 8
click at [222, 240] on button at bounding box center [221, 240] width 8 height 8
click at [220, 273] on button at bounding box center [221, 272] width 8 height 8
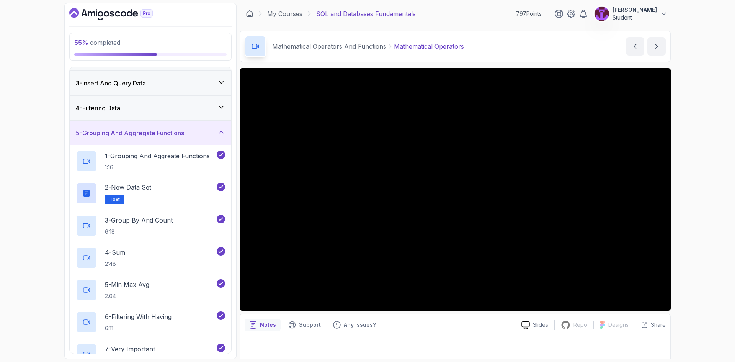
scroll to position [38, 0]
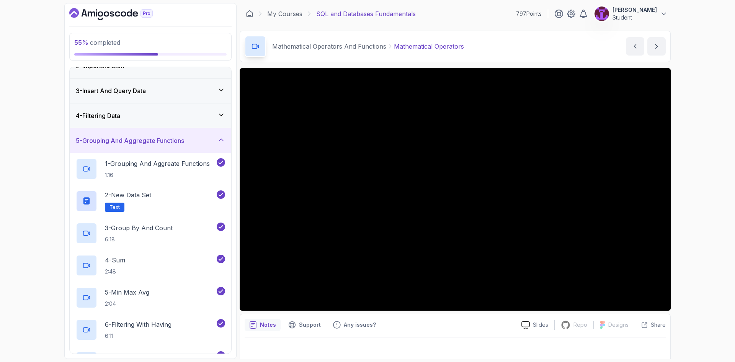
drag, startPoint x: 191, startPoint y: 146, endPoint x: 194, endPoint y: 149, distance: 4.3
click at [191, 147] on div "5 - Grouping And Aggregate Functions" at bounding box center [151, 140] width 162 height 24
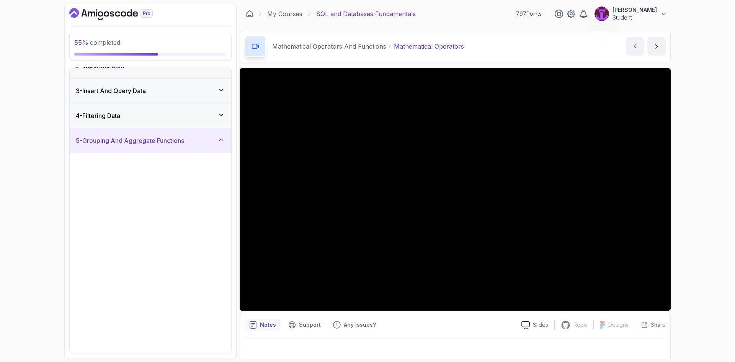
scroll to position [0, 0]
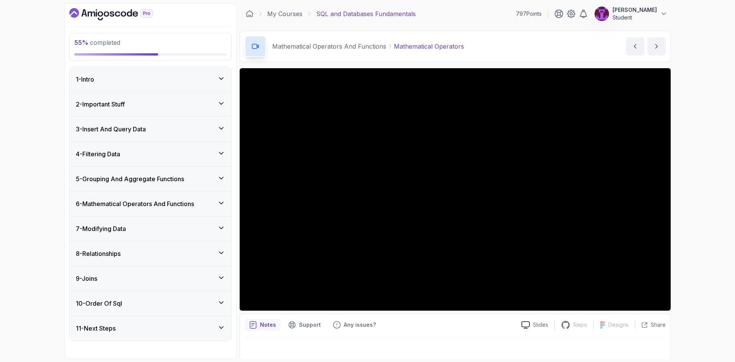
click at [206, 209] on div "6 - Mathematical Operators And Functions" at bounding box center [151, 203] width 162 height 24
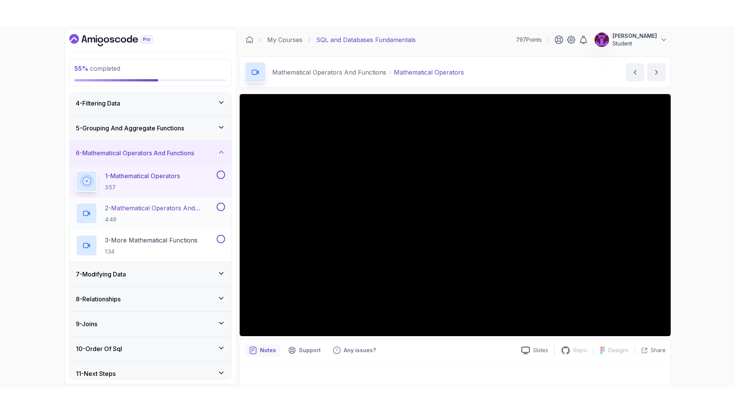
scroll to position [83, 0]
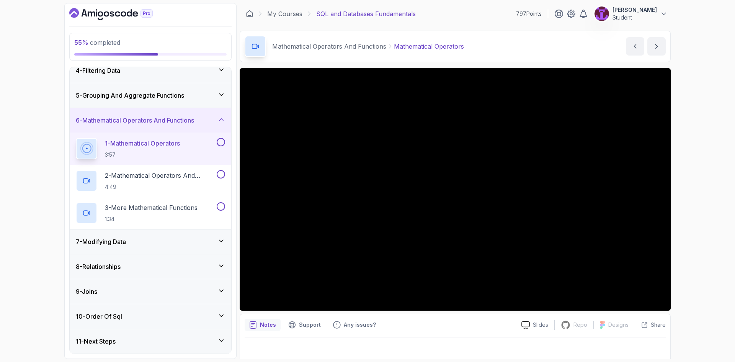
click at [220, 143] on button at bounding box center [221, 142] width 8 height 8
click at [222, 173] on button at bounding box center [221, 174] width 8 height 8
click at [222, 204] on button at bounding box center [221, 206] width 8 height 8
click at [163, 150] on h2 "1 - Mathematical Operators 3:57" at bounding box center [142, 149] width 75 height 20
click at [152, 168] on div "2 - Mathematical Operators And Functions On Columns 4:49" at bounding box center [151, 181] width 162 height 32
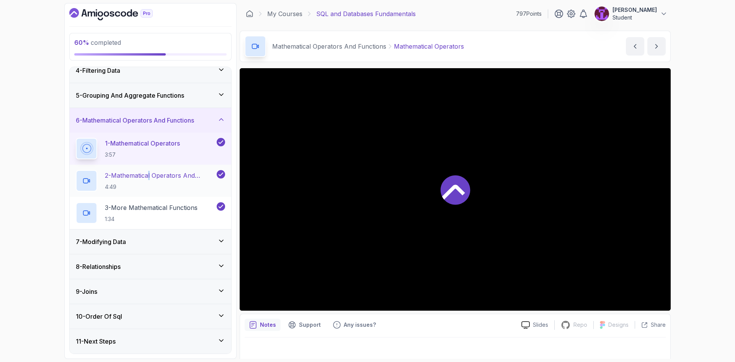
click at [161, 181] on h2 "2 - Mathematical Operators And Functions On Columns 4:49" at bounding box center [160, 181] width 110 height 20
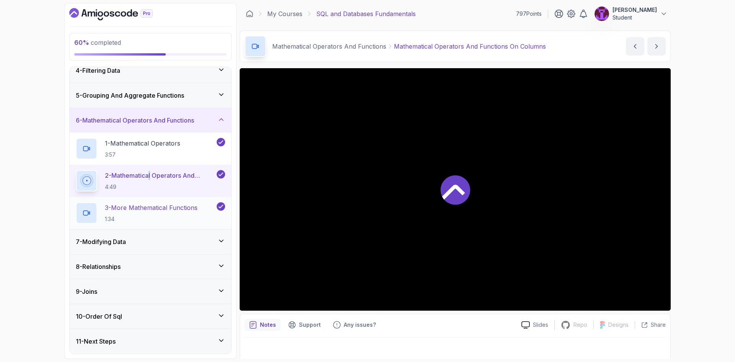
click at [172, 212] on h2 "3 - More Mathematical Functions 1:34" at bounding box center [151, 213] width 93 height 20
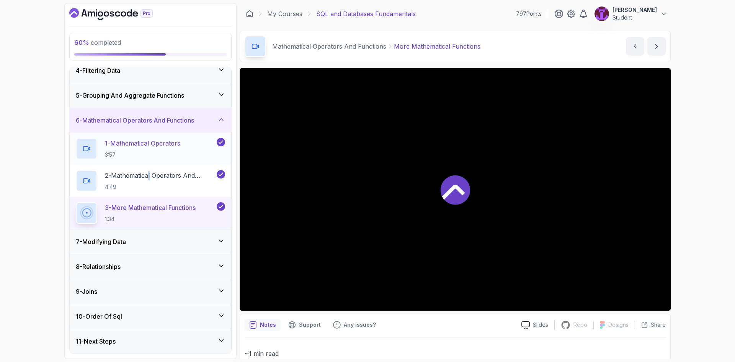
click at [146, 157] on p "3:57" at bounding box center [142, 155] width 75 height 8
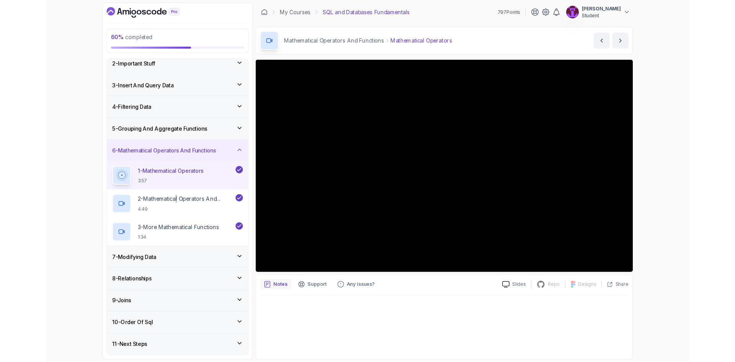
scroll to position [83, 0]
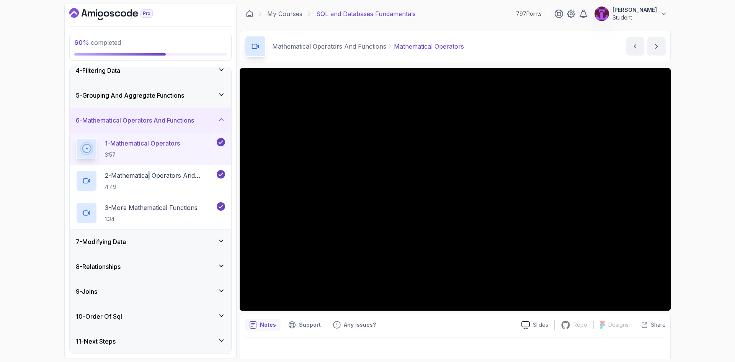
click at [167, 257] on div "8 - Relationships" at bounding box center [151, 266] width 162 height 24
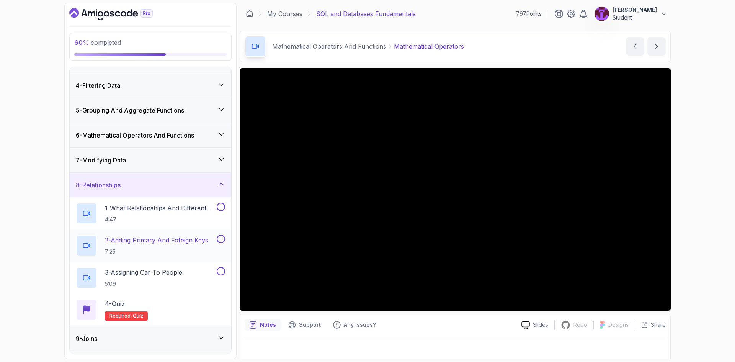
scroll to position [77, 0]
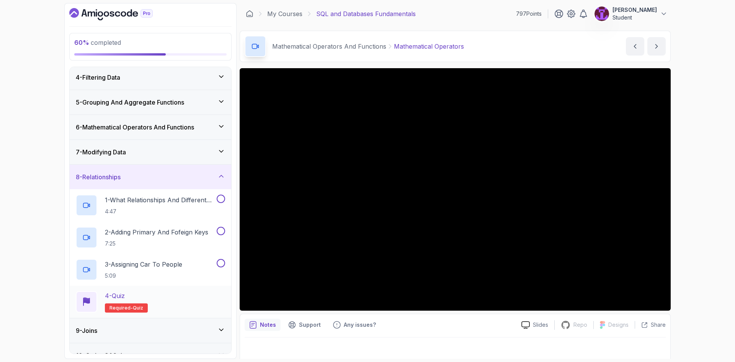
click at [184, 294] on div "4 - Quiz Required- quiz" at bounding box center [150, 301] width 149 height 21
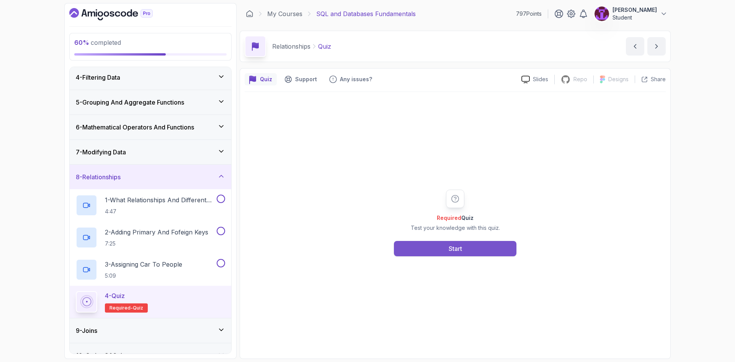
click at [427, 246] on button "Start" at bounding box center [455, 248] width 122 height 15
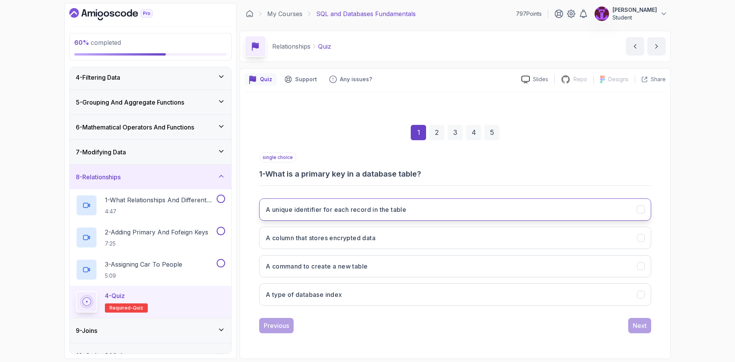
click at [295, 212] on h3 "A unique identifier for each record in the table" at bounding box center [336, 209] width 140 height 9
click at [633, 322] on div "Next" at bounding box center [640, 325] width 14 height 9
click at [287, 206] on h3 "To establish a relationship between two tables" at bounding box center [336, 209] width 140 height 9
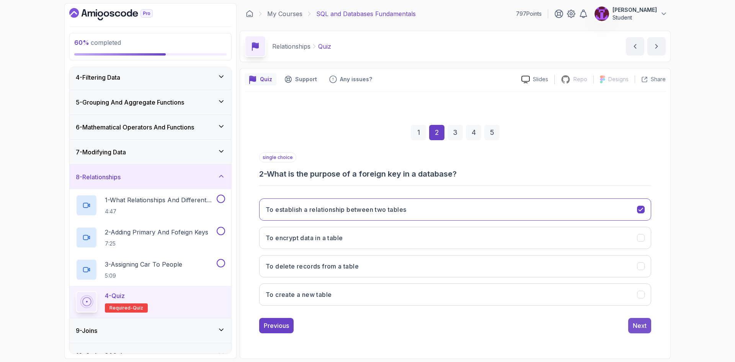
click at [647, 328] on button "Next" at bounding box center [639, 325] width 23 height 15
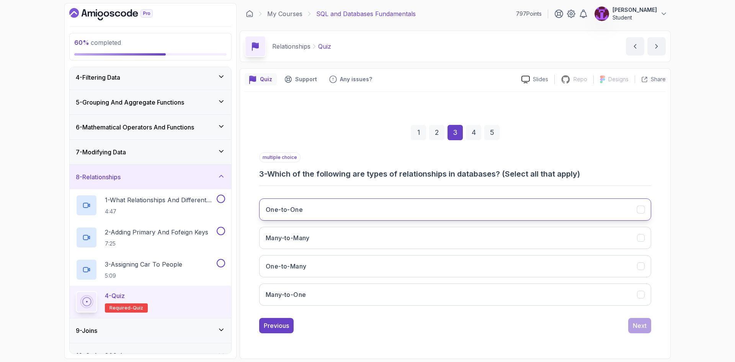
click at [313, 211] on button "One-to-One" at bounding box center [455, 209] width 392 height 22
click at [327, 242] on button "Many-to-Many" at bounding box center [455, 238] width 392 height 22
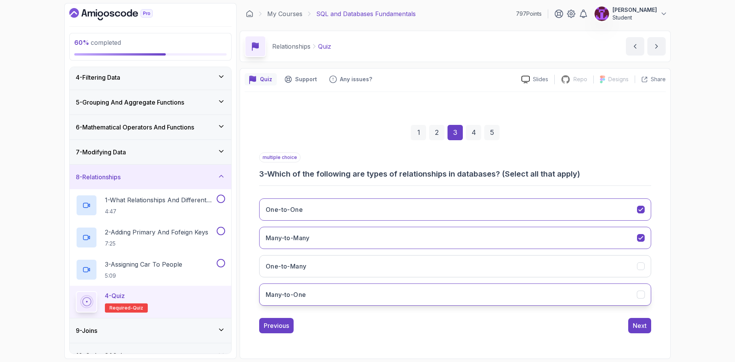
drag, startPoint x: 335, startPoint y: 268, endPoint x: 343, endPoint y: 286, distance: 19.9
click at [335, 268] on button "One-to-Many" at bounding box center [455, 266] width 392 height 22
click at [353, 299] on button "Many-to-One" at bounding box center [455, 294] width 392 height 22
click at [635, 327] on div "Next" at bounding box center [640, 325] width 14 height 9
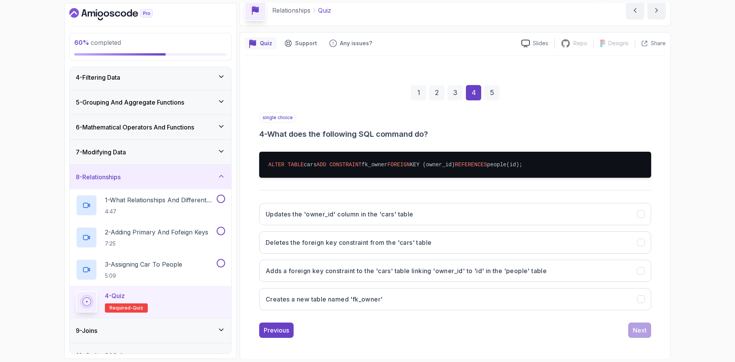
scroll to position [37, 0]
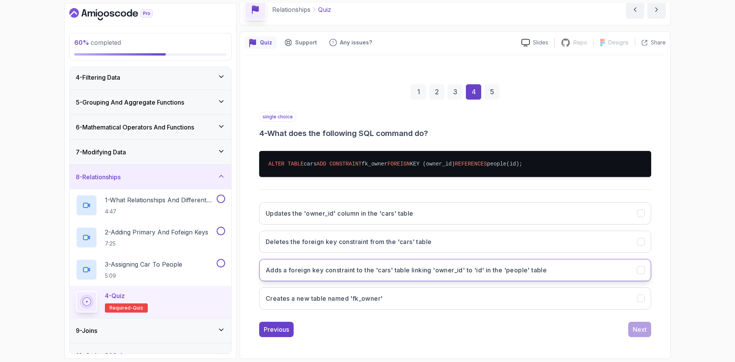
click at [344, 271] on h3 "Adds a foreign key constraint to the 'cars' table linking 'owner_id' to 'id' in…" at bounding box center [406, 269] width 281 height 9
click at [642, 333] on div "Next" at bounding box center [640, 329] width 14 height 9
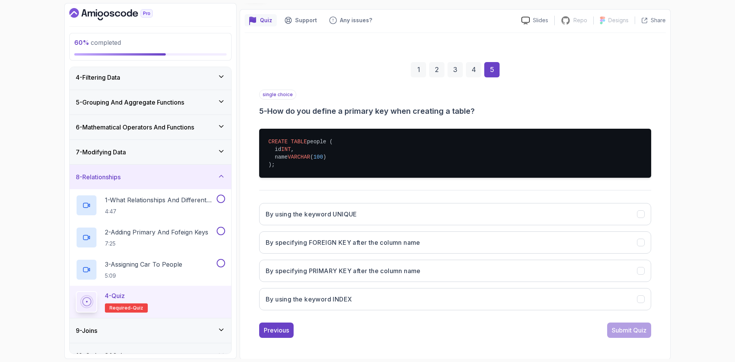
scroll to position [60, 0]
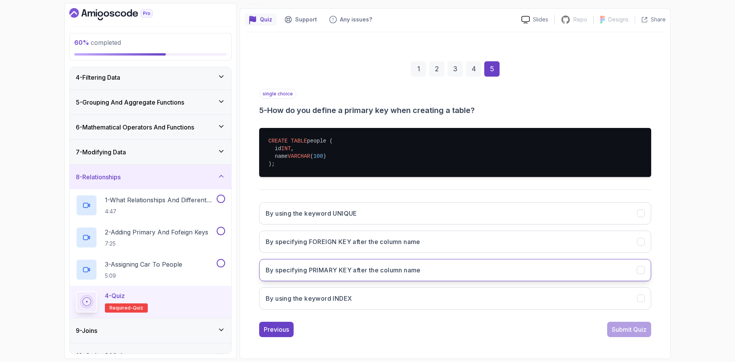
click at [455, 275] on button "By specifying PRIMARY KEY after the column name" at bounding box center [455, 270] width 392 height 22
click at [648, 332] on button "Submit Quiz" at bounding box center [629, 329] width 44 height 15
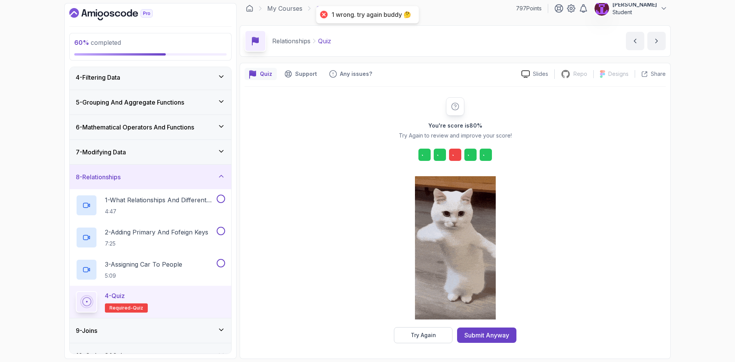
scroll to position [5, 0]
drag, startPoint x: 423, startPoint y: 320, endPoint x: 427, endPoint y: 327, distance: 8.0
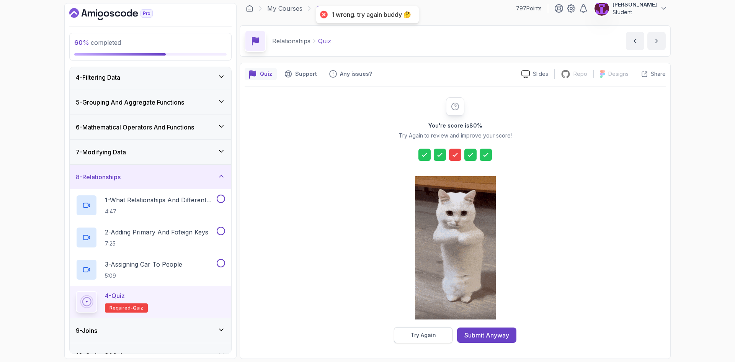
click at [423, 324] on div at bounding box center [455, 248] width 81 height 157
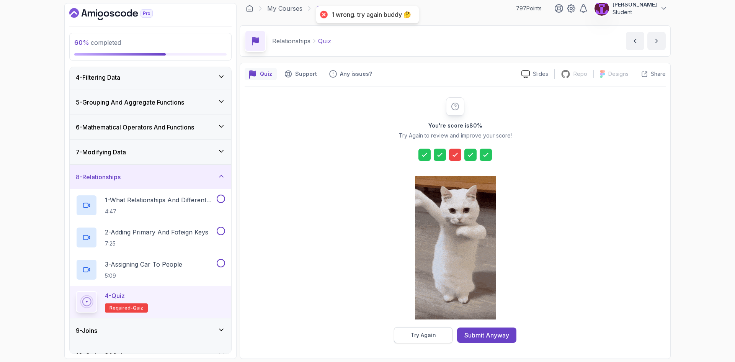
click at [428, 331] on button "Try Again" at bounding box center [423, 335] width 59 height 16
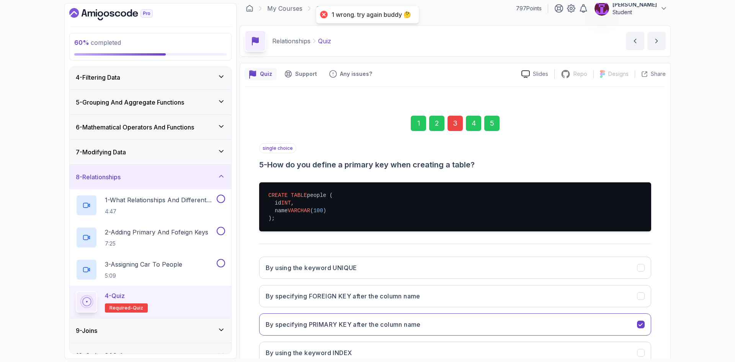
click at [454, 121] on div "3" at bounding box center [454, 123] width 15 height 15
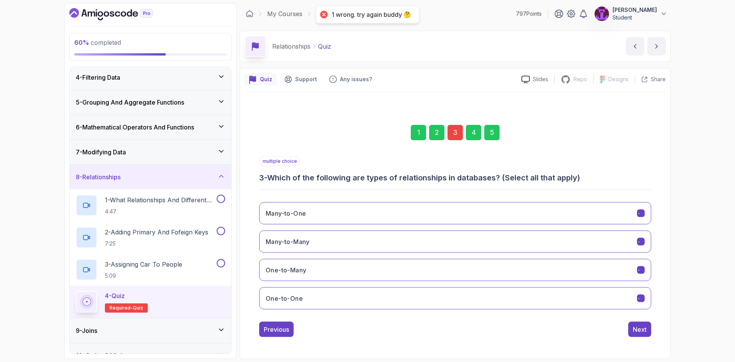
scroll to position [0, 0]
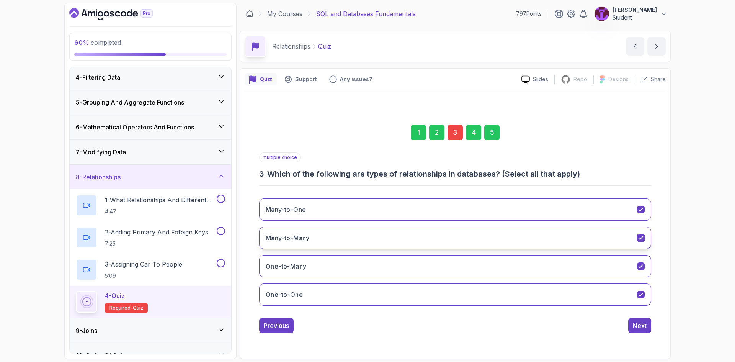
click at [345, 227] on button "Many-to-Many" at bounding box center [455, 238] width 392 height 22
drag, startPoint x: 636, startPoint y: 321, endPoint x: 598, endPoint y: 280, distance: 55.8
click at [637, 321] on div "Next" at bounding box center [640, 325] width 14 height 9
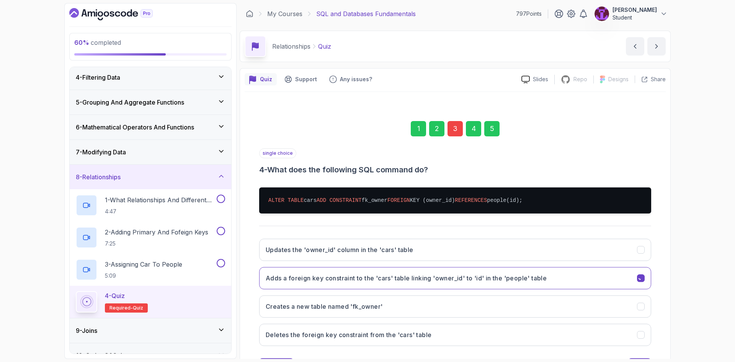
drag, startPoint x: 481, startPoint y: 113, endPoint x: 499, endPoint y: 127, distance: 23.1
click at [485, 116] on div "1 2 3 4 5" at bounding box center [455, 129] width 392 height 40
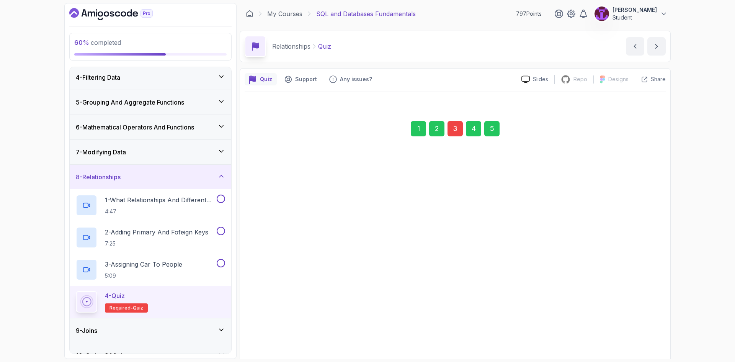
click at [499, 127] on div "5" at bounding box center [491, 128] width 15 height 15
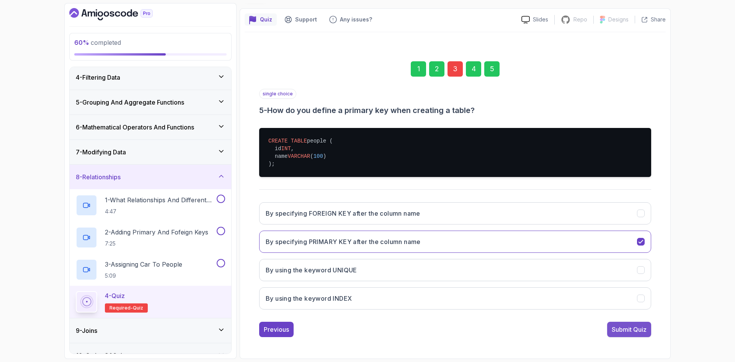
click at [645, 327] on div "Submit Quiz" at bounding box center [629, 329] width 35 height 9
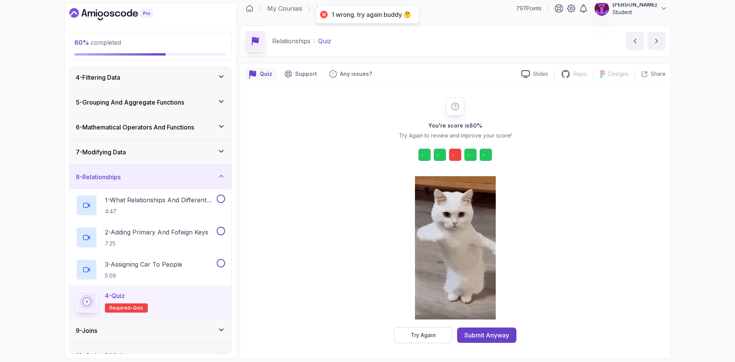
scroll to position [5, 0]
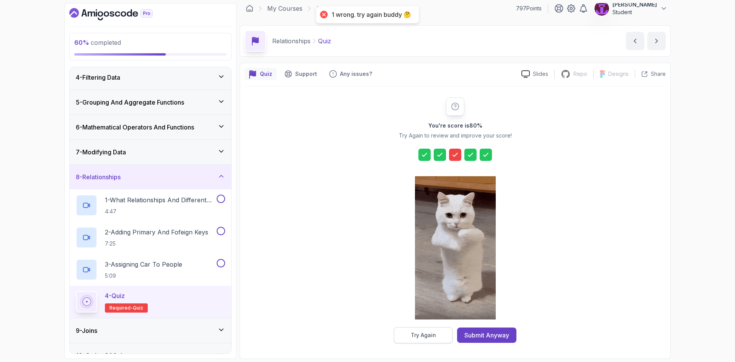
click at [432, 334] on div "Try Again" at bounding box center [423, 335] width 25 height 8
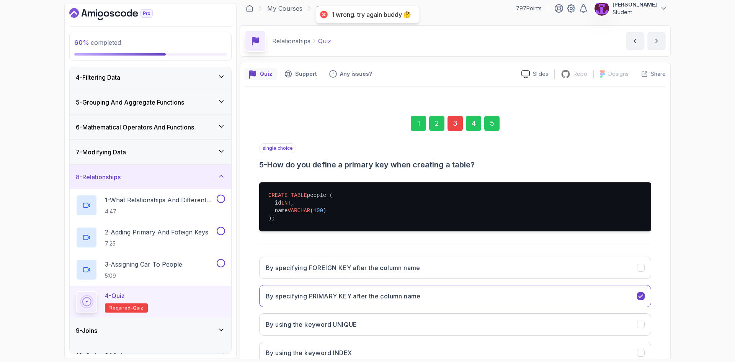
click at [458, 117] on div "3" at bounding box center [454, 123] width 15 height 15
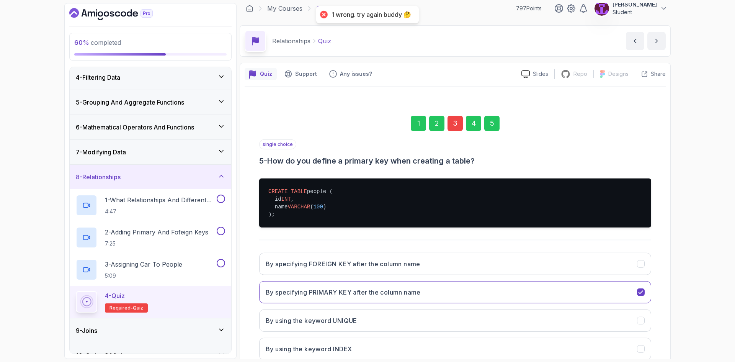
scroll to position [0, 0]
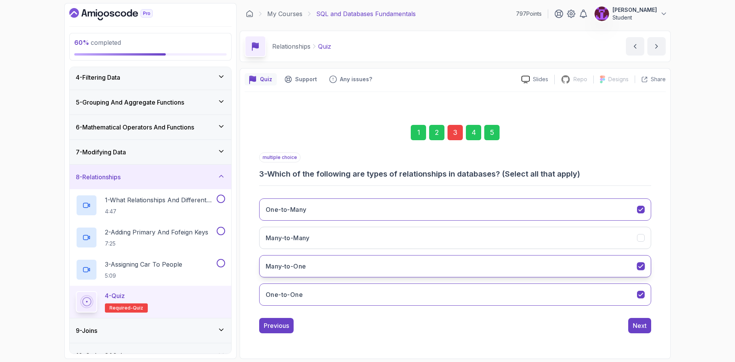
click at [318, 260] on button "Many-to-One" at bounding box center [455, 266] width 392 height 22
click at [313, 201] on button "One-to-Many" at bounding box center [455, 209] width 392 height 22
click at [323, 206] on button "One-to-Many" at bounding box center [455, 209] width 392 height 22
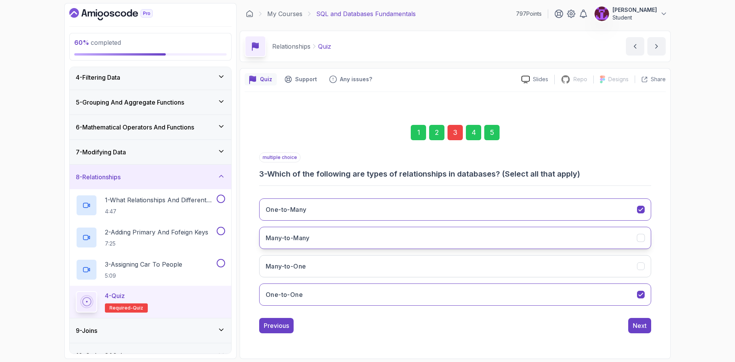
click at [373, 242] on button "Many-to-Many" at bounding box center [455, 238] width 392 height 22
click at [644, 324] on div "Next" at bounding box center [640, 325] width 14 height 9
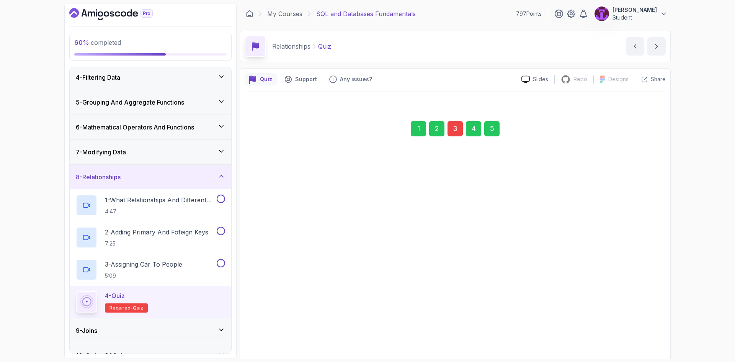
click at [506, 134] on div "1 2 3 4 5" at bounding box center [455, 129] width 392 height 40
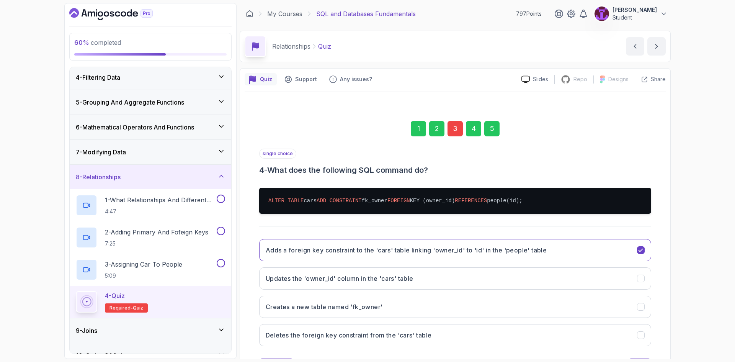
click at [498, 128] on div "5" at bounding box center [491, 128] width 15 height 15
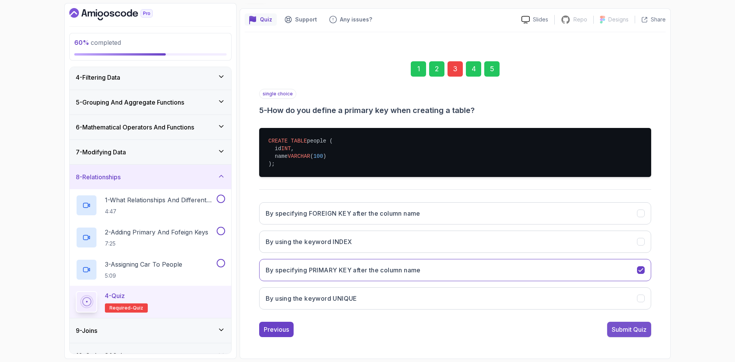
click at [646, 328] on div "Submit Quiz" at bounding box center [629, 329] width 35 height 9
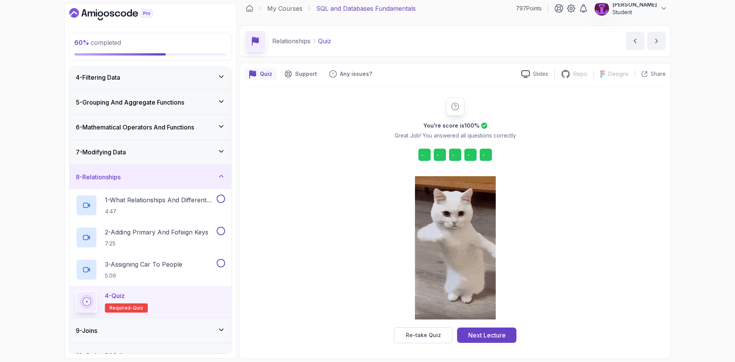
scroll to position [5, 0]
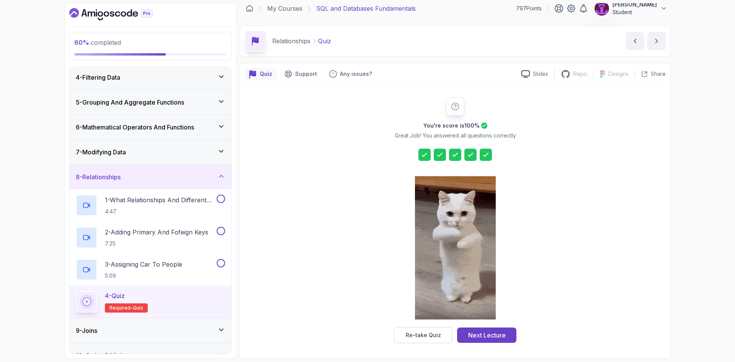
drag, startPoint x: 508, startPoint y: 333, endPoint x: 492, endPoint y: 325, distance: 18.3
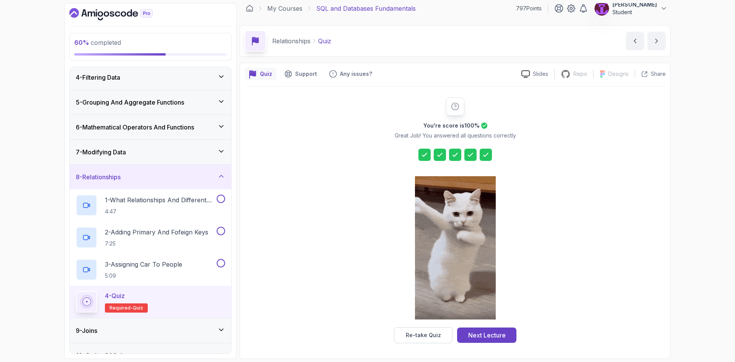
click at [508, 334] on button "Next Lecture" at bounding box center [486, 334] width 59 height 15
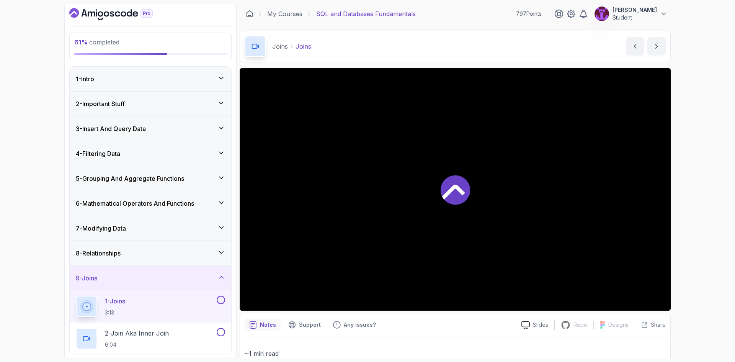
click at [228, 260] on div "8 - Relationships" at bounding box center [151, 253] width 162 height 24
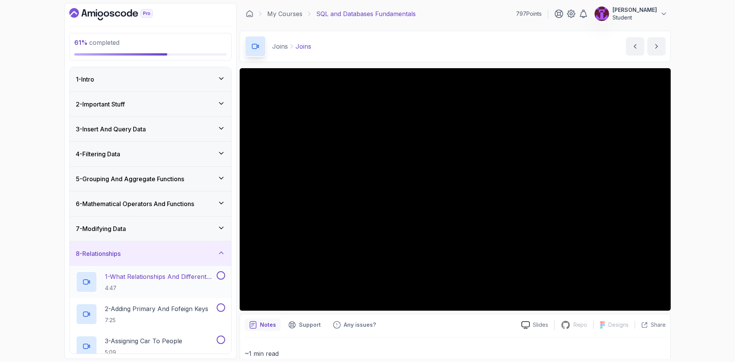
click at [220, 275] on button at bounding box center [221, 275] width 8 height 8
click at [217, 312] on button "2 - Adding Primary And Fofeign Keys 7:25" at bounding box center [150, 313] width 149 height 21
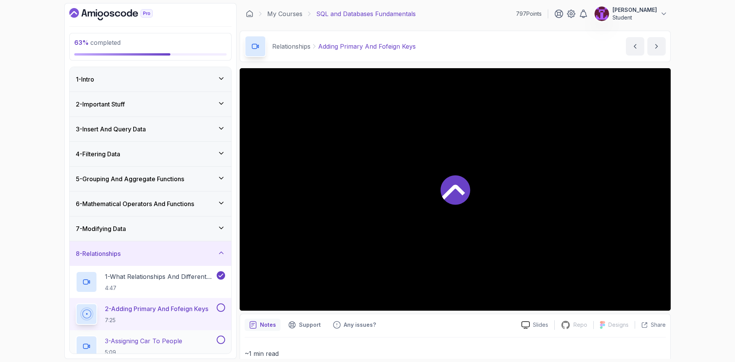
click at [217, 343] on div at bounding box center [220, 339] width 10 height 8
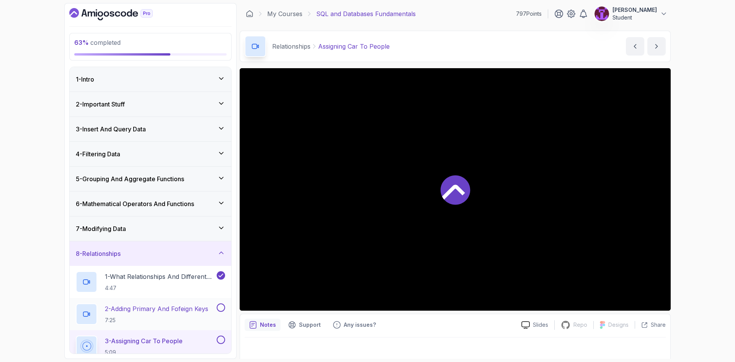
click at [222, 310] on button at bounding box center [221, 307] width 8 height 8
click at [222, 342] on button at bounding box center [221, 339] width 8 height 8
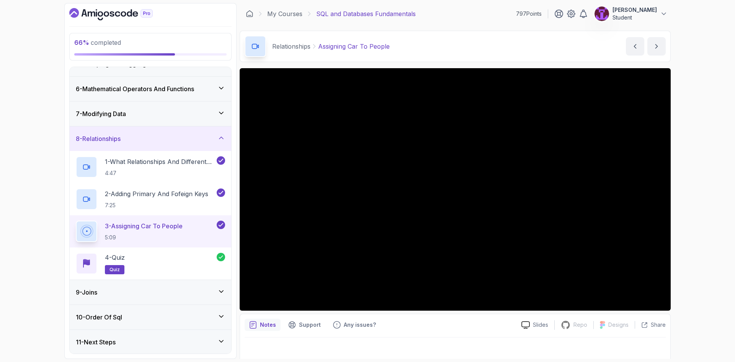
click at [224, 135] on icon at bounding box center [221, 138] width 8 height 8
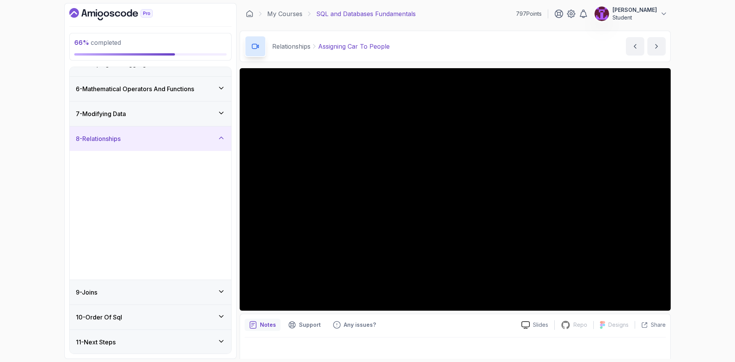
scroll to position [0, 0]
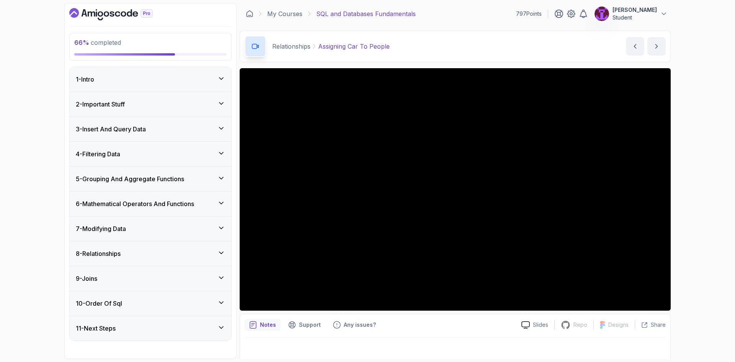
drag, startPoint x: 193, startPoint y: 274, endPoint x: 196, endPoint y: 265, distance: 10.2
click at [193, 275] on div "9 - Joins" at bounding box center [150, 278] width 149 height 9
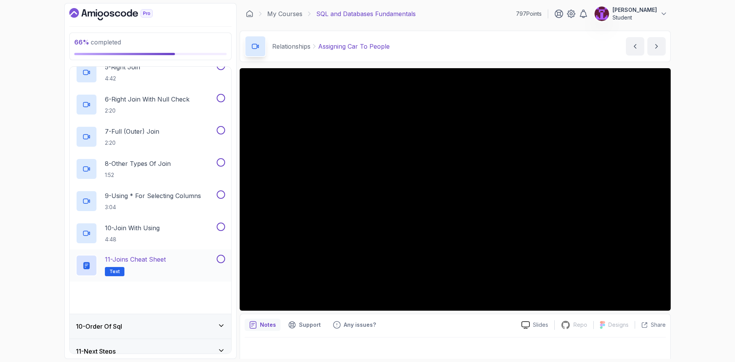
scroll to position [372, 0]
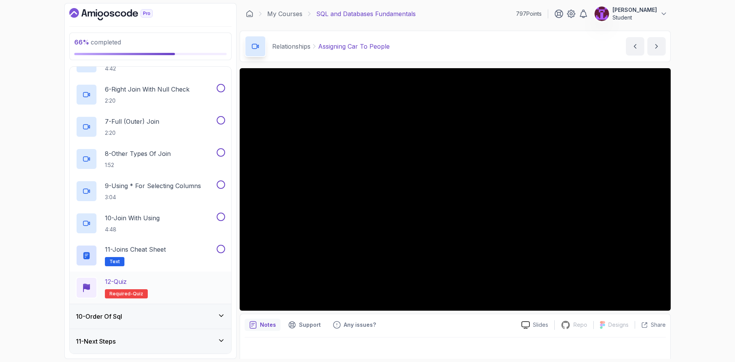
click at [166, 290] on div "12 - Quiz Required- quiz" at bounding box center [150, 287] width 149 height 21
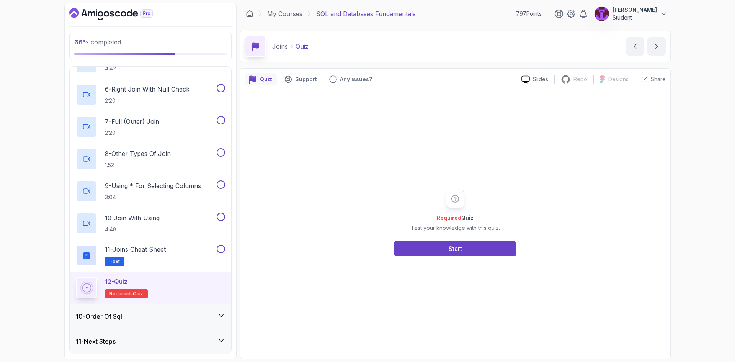
click at [408, 258] on div "Required Quiz Test your knowledge with this quiz. Start" at bounding box center [455, 223] width 421 height 262
click at [410, 255] on button "Start" at bounding box center [455, 248] width 122 height 15
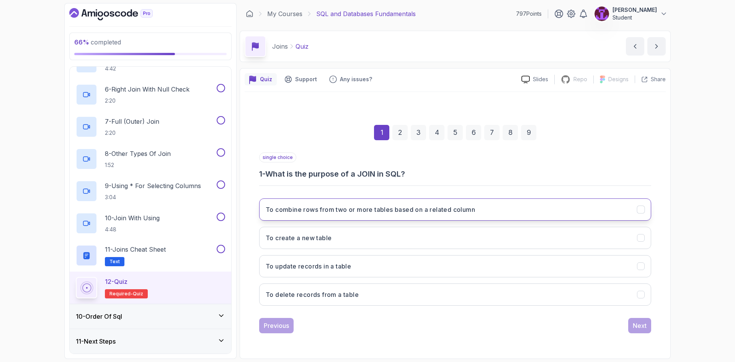
click at [375, 219] on button "To combine rows from two or more tables based on a related column" at bounding box center [455, 209] width 392 height 22
click at [638, 328] on div "Next" at bounding box center [640, 325] width 14 height 9
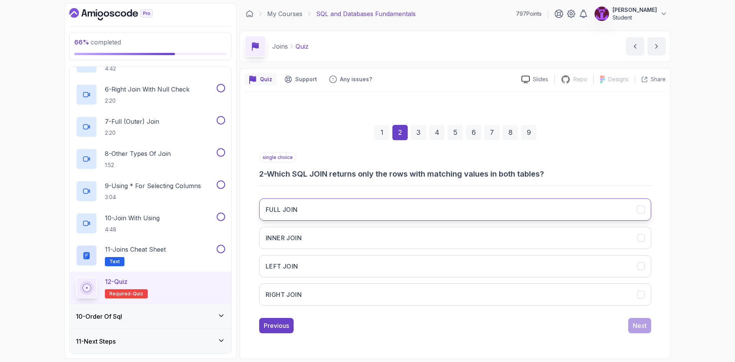
click at [328, 207] on button "FULL JOIN" at bounding box center [455, 209] width 392 height 22
click at [323, 240] on button "INNER JOIN" at bounding box center [455, 238] width 392 height 22
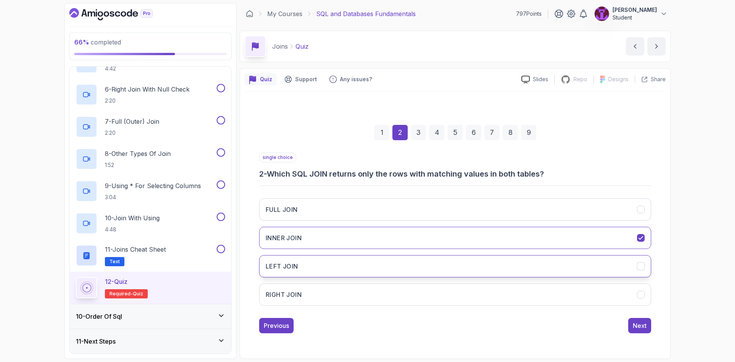
click at [320, 262] on button "LEFT JOIN" at bounding box center [455, 266] width 392 height 22
click at [322, 290] on button "RIGHT JOIN" at bounding box center [455, 294] width 392 height 22
click at [332, 269] on button "LEFT JOIN" at bounding box center [455, 266] width 392 height 22
click at [320, 238] on button "INNER JOIN" at bounding box center [455, 238] width 392 height 22
click at [651, 326] on div "1 2 3 4 5 6 7 8 9 single choice 2 - Which SQL JOIN returns only the rows with m…" at bounding box center [455, 222] width 421 height 233
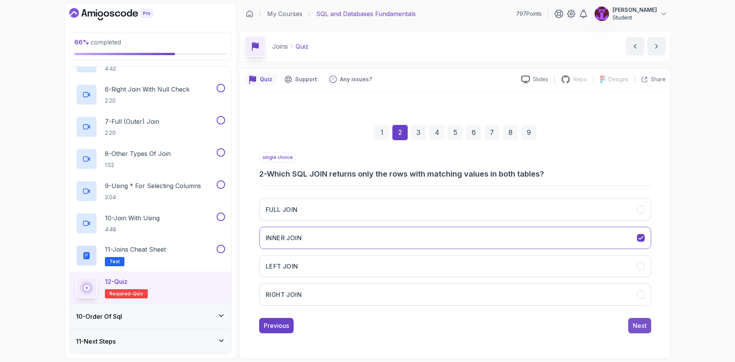
click at [641, 325] on div "Next" at bounding box center [640, 325] width 14 height 9
click at [335, 215] on button "FULL JOIN" at bounding box center [455, 209] width 392 height 22
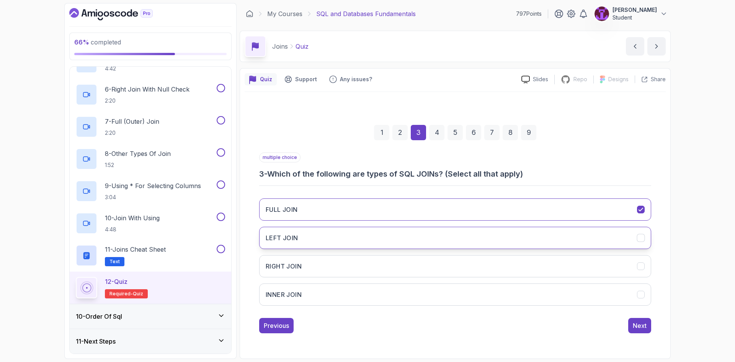
click at [340, 242] on button "LEFT JOIN" at bounding box center [455, 238] width 392 height 22
click at [359, 268] on button "RIGHT JOIN" at bounding box center [455, 266] width 392 height 22
click at [382, 294] on button "INNER JOIN" at bounding box center [455, 294] width 392 height 22
click at [642, 329] on div "Next" at bounding box center [640, 325] width 14 height 9
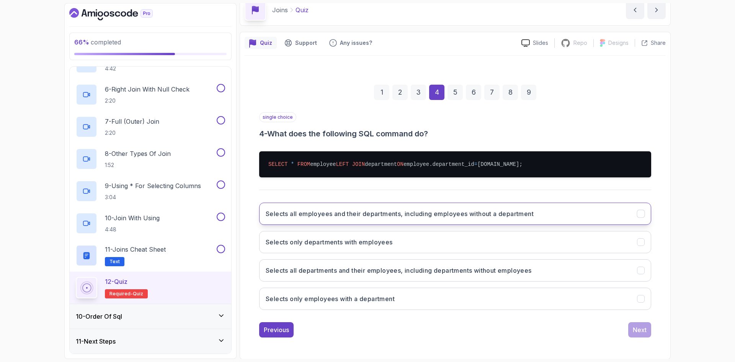
scroll to position [38, 0]
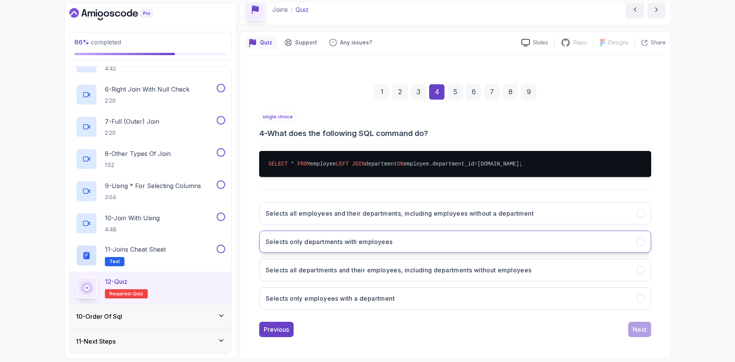
click at [403, 253] on button "Selects only departments with employees" at bounding box center [455, 241] width 392 height 22
click at [643, 334] on div "Next" at bounding box center [640, 329] width 14 height 9
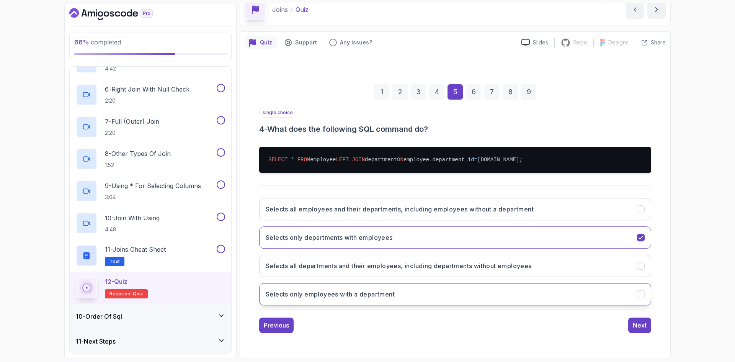
scroll to position [3, 0]
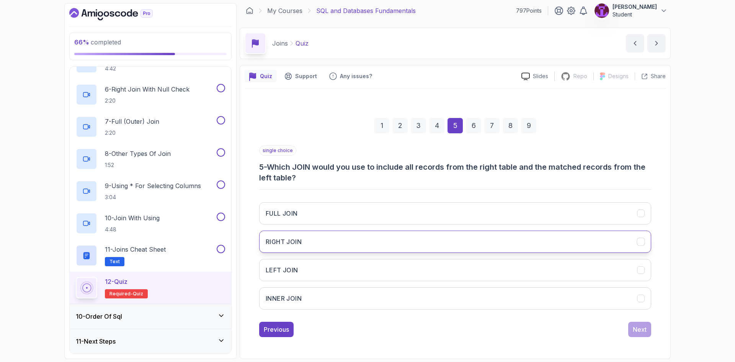
click at [361, 244] on button "RIGHT JOIN" at bounding box center [455, 241] width 392 height 22
click at [405, 308] on button "INNER JOIN" at bounding box center [455, 298] width 392 height 22
click at [640, 322] on button "Next" at bounding box center [639, 329] width 23 height 15
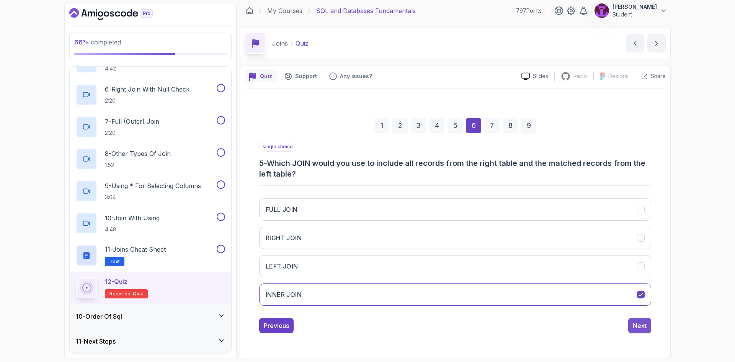
scroll to position [0, 0]
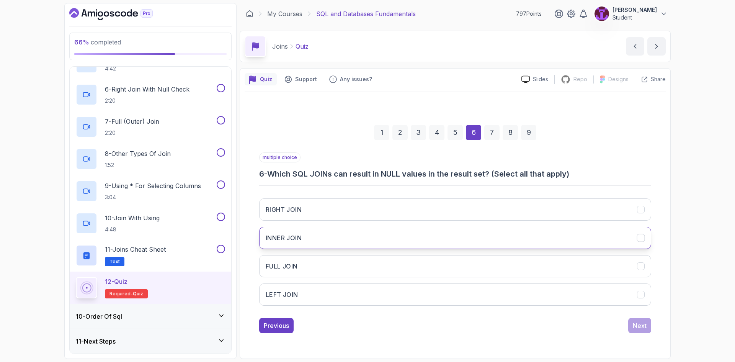
click at [327, 234] on button "INNER JOIN" at bounding box center [455, 238] width 392 height 22
click at [327, 268] on button "FULL JOIN" at bounding box center [455, 266] width 392 height 22
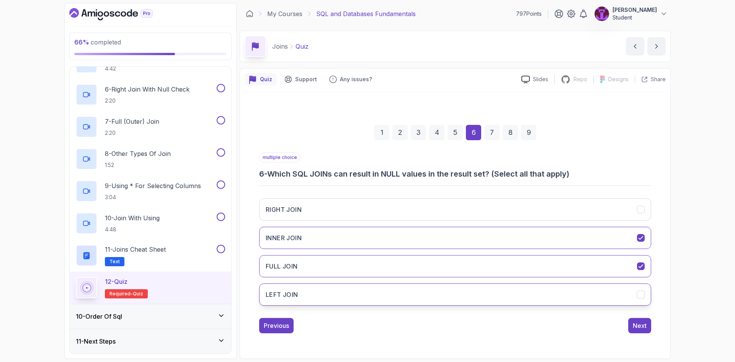
drag, startPoint x: 338, startPoint y: 306, endPoint x: 333, endPoint y: 301, distance: 7.0
click at [337, 305] on div "RIGHT JOIN INNER JOIN FULL JOIN LEFT JOIN" at bounding box center [455, 251] width 392 height 119
drag, startPoint x: 332, startPoint y: 300, endPoint x: 330, endPoint y: 276, distance: 25.0
click at [332, 300] on button "LEFT JOIN" at bounding box center [455, 294] width 392 height 22
click at [327, 216] on button "RIGHT JOIN" at bounding box center [455, 209] width 392 height 22
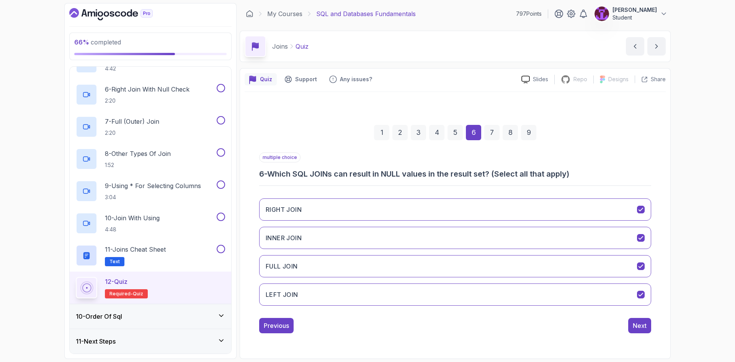
click at [325, 252] on div "RIGHT JOIN INNER JOIN FULL JOIN LEFT JOIN" at bounding box center [455, 251] width 392 height 119
drag, startPoint x: 322, startPoint y: 241, endPoint x: 331, endPoint y: 264, distance: 25.2
click at [322, 241] on button "INNER JOIN" at bounding box center [455, 238] width 392 height 22
click at [331, 265] on button "FULL JOIN" at bounding box center [455, 266] width 392 height 22
click at [641, 322] on div "Next" at bounding box center [640, 325] width 14 height 9
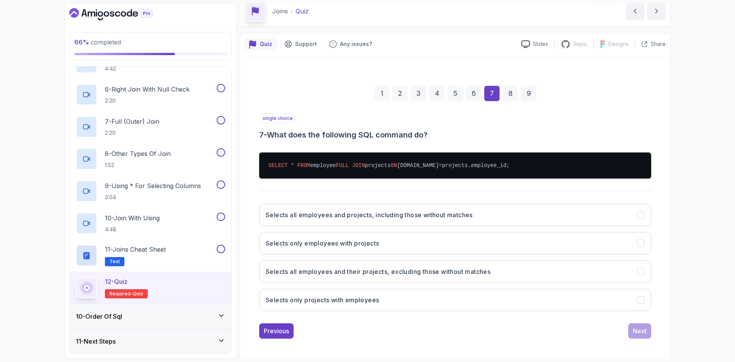
scroll to position [38, 0]
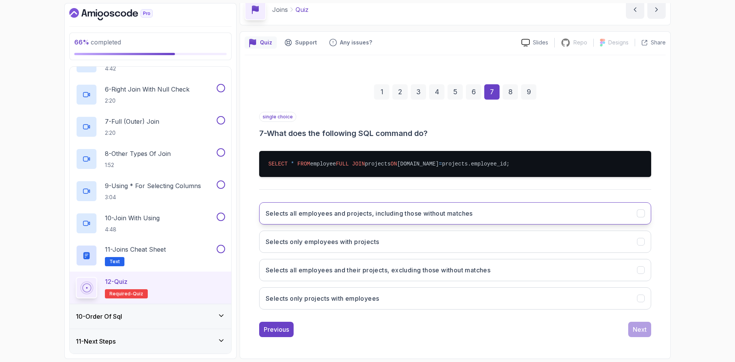
click at [402, 224] on button "Selects all employees and projects, including those without matches" at bounding box center [455, 213] width 392 height 22
click at [635, 334] on div "Next" at bounding box center [640, 329] width 14 height 9
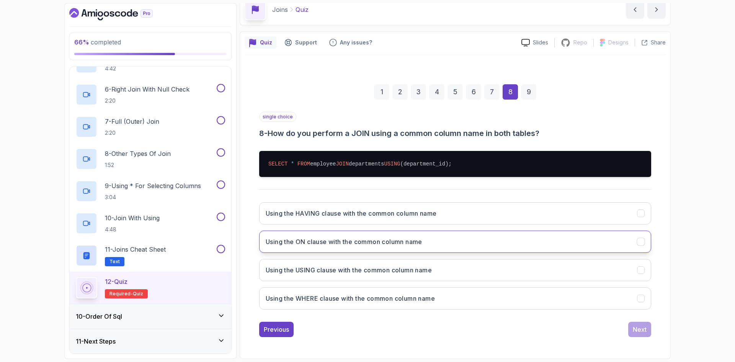
click at [341, 246] on h3 "Using the ON clause with the common column name" at bounding box center [344, 241] width 157 height 9
click at [337, 303] on h3 "Using the WHERE clause with the common column name" at bounding box center [350, 298] width 169 height 9
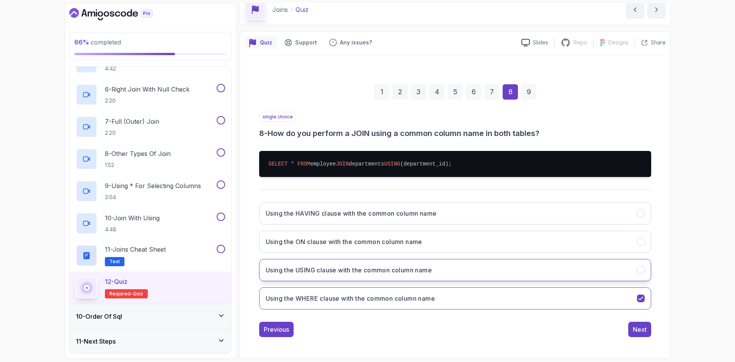
click at [342, 281] on button "Using the USING clause with the common column name" at bounding box center [455, 270] width 392 height 22
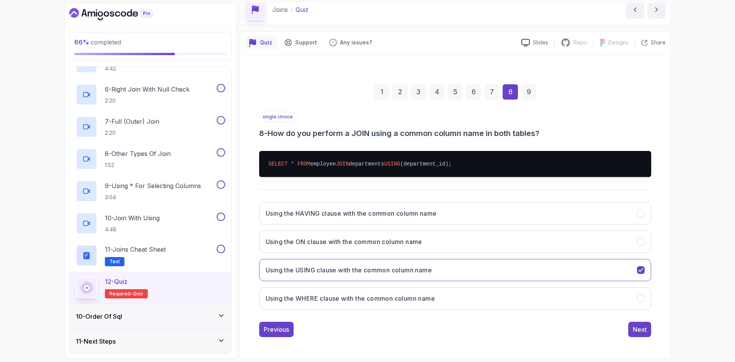
click at [625, 337] on div "Previous Next" at bounding box center [455, 329] width 392 height 15
click at [633, 334] on div "Next" at bounding box center [640, 329] width 14 height 9
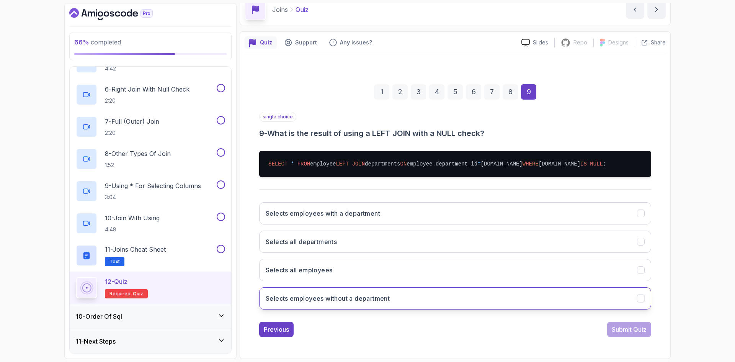
click at [480, 309] on button "Selects employees without a department" at bounding box center [455, 298] width 392 height 22
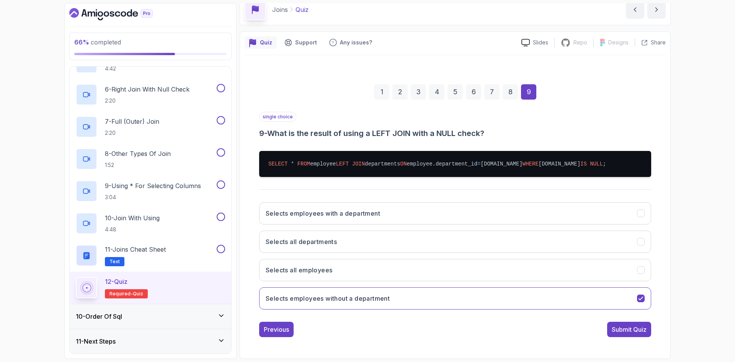
click at [633, 337] on div "single choice 9 - What is the result of using a LEFT JOIN with a NULL check? SE…" at bounding box center [455, 224] width 392 height 225
click at [636, 334] on div "Submit Quiz" at bounding box center [629, 329] width 35 height 9
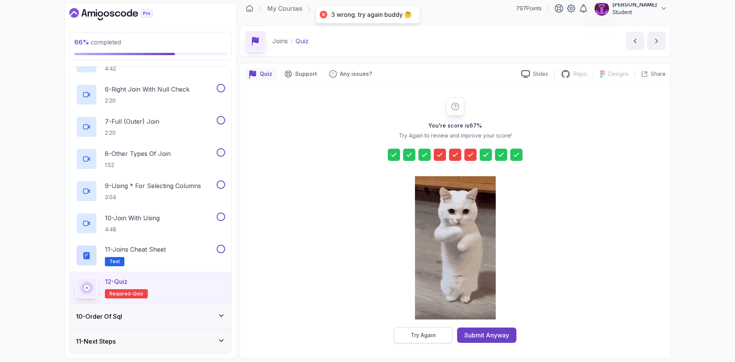
click at [416, 337] on div "Try Again" at bounding box center [423, 335] width 25 height 8
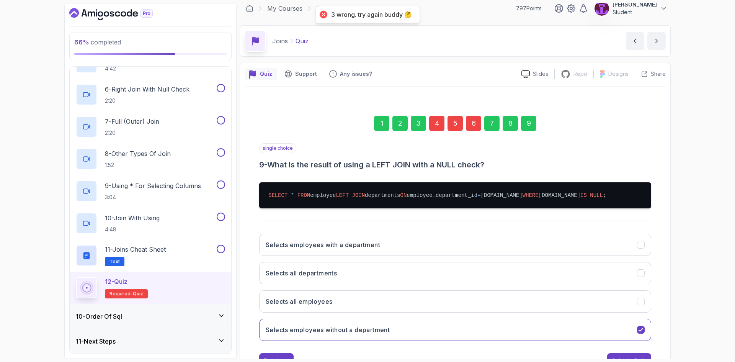
click at [439, 129] on div "4" at bounding box center [436, 123] width 15 height 15
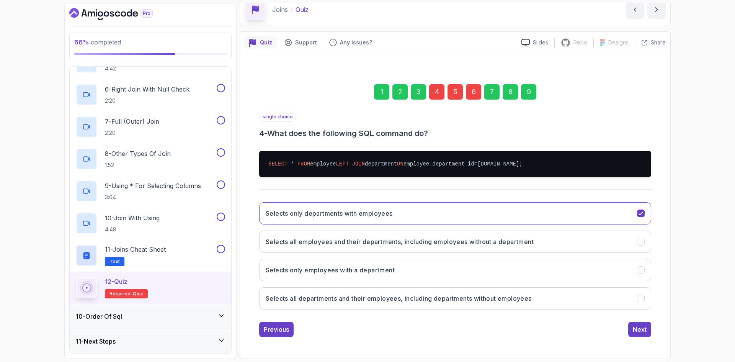
scroll to position [44, 0]
click at [364, 274] on h3 "Selects only employees with a department" at bounding box center [330, 269] width 129 height 9
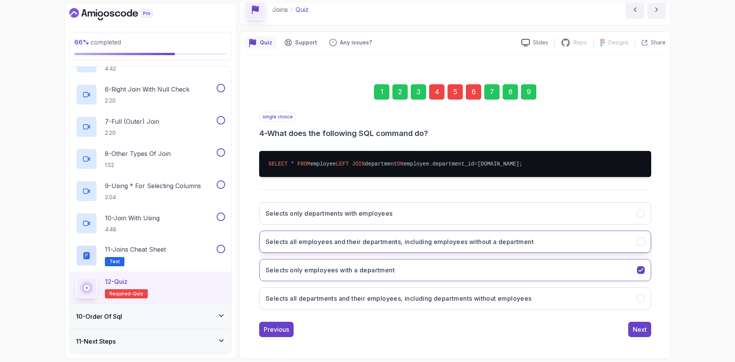
click at [382, 246] on h3 "Selects all employees and their departments, including employees without a depa…" at bounding box center [400, 241] width 268 height 9
click at [532, 86] on div "9" at bounding box center [528, 91] width 15 height 15
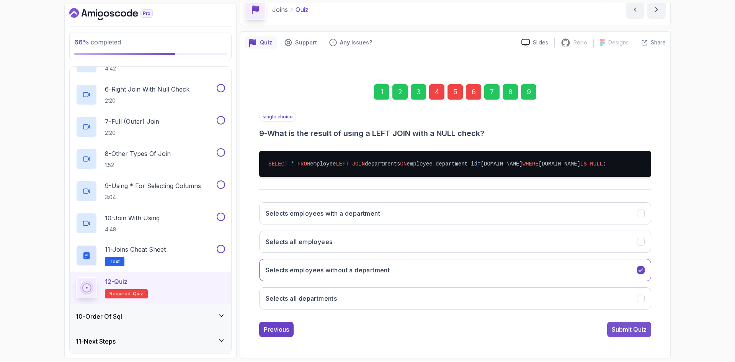
click at [637, 334] on div "Submit Quiz" at bounding box center [629, 329] width 35 height 9
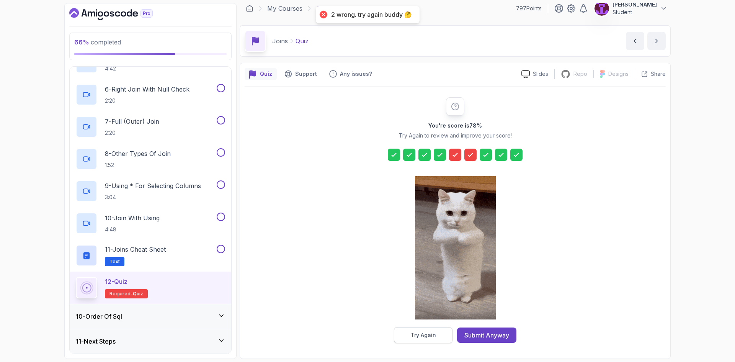
click at [420, 332] on div "Try Again" at bounding box center [423, 335] width 25 height 8
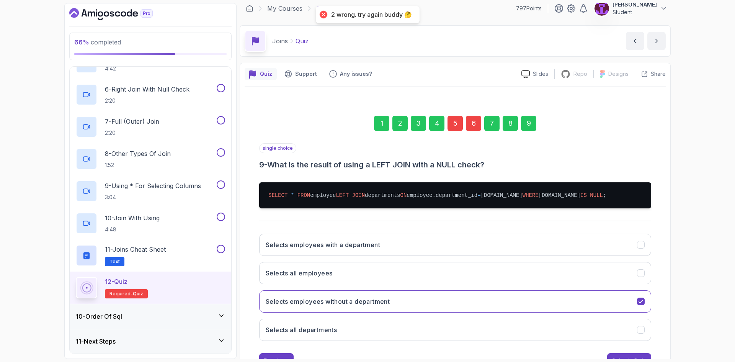
click at [457, 124] on div "5" at bounding box center [454, 123] width 15 height 15
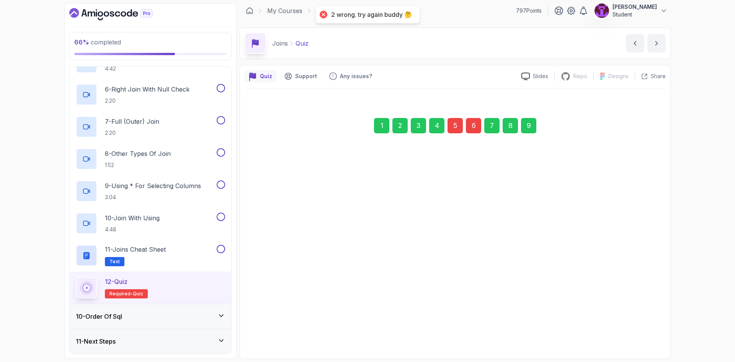
scroll to position [3, 0]
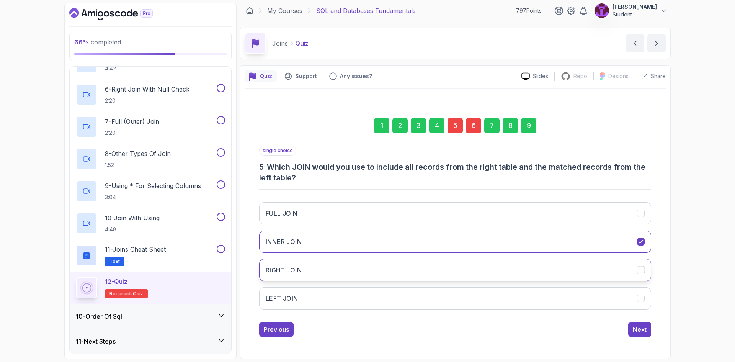
click at [324, 278] on button "RIGHT JOIN" at bounding box center [455, 270] width 392 height 22
click at [518, 125] on div "1 2 3 4 5 6 7 8 9" at bounding box center [455, 126] width 392 height 40
click at [524, 129] on div "9" at bounding box center [528, 125] width 15 height 15
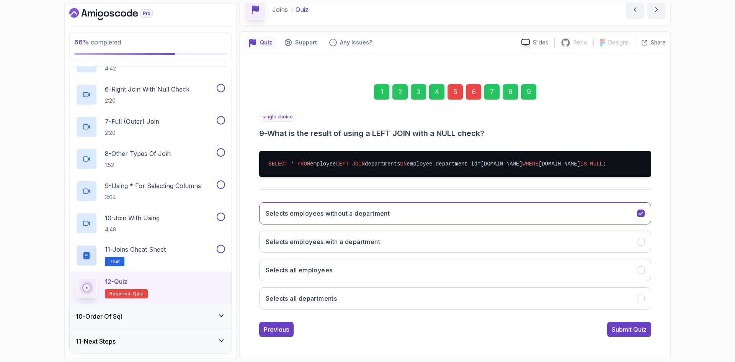
click at [637, 333] on div "Submit Quiz" at bounding box center [629, 329] width 35 height 9
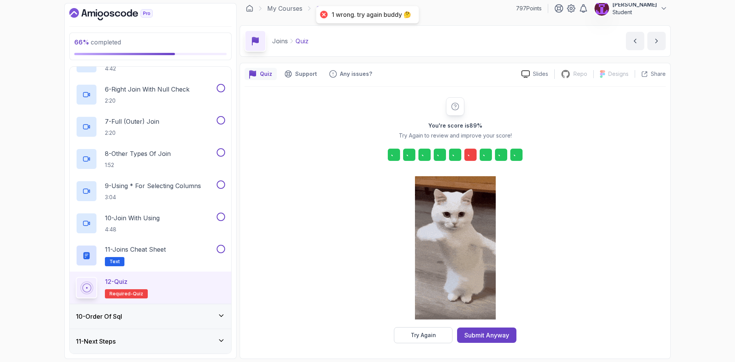
scroll to position [5, 0]
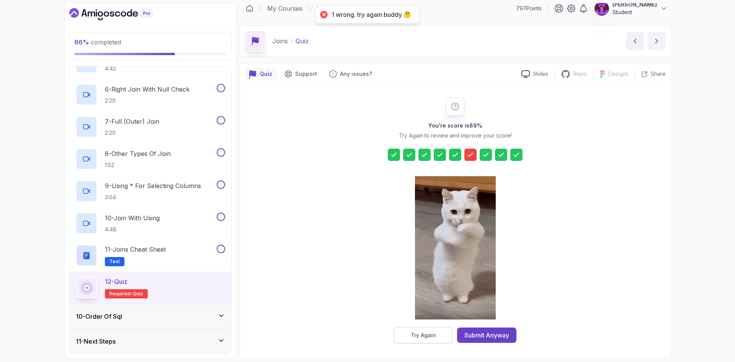
click at [424, 335] on button "Try Again" at bounding box center [423, 335] width 59 height 16
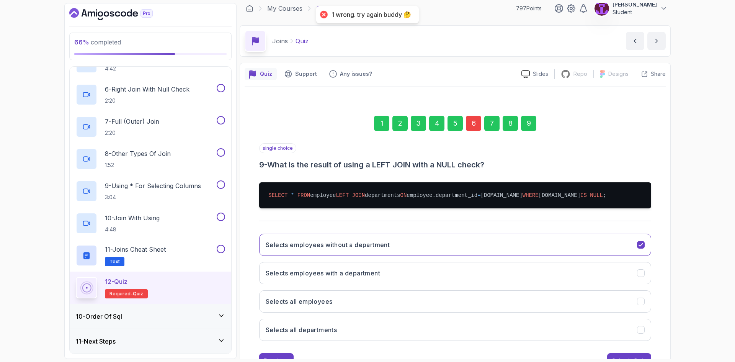
click at [470, 126] on div "6" at bounding box center [473, 123] width 15 height 15
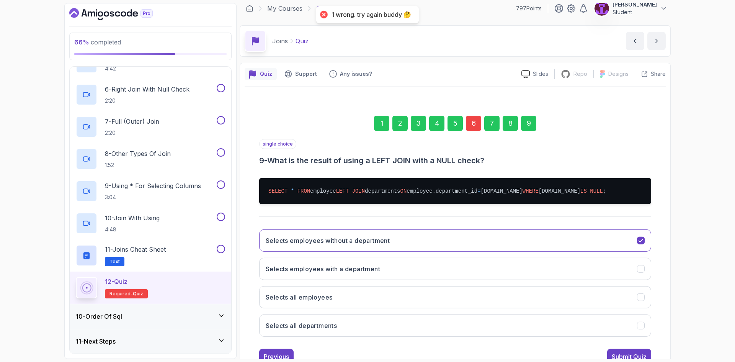
scroll to position [0, 0]
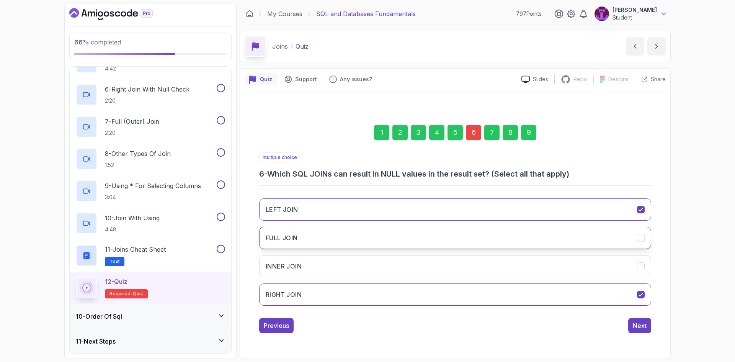
click at [430, 242] on button "FULL JOIN" at bounding box center [455, 238] width 392 height 22
click at [530, 129] on div "9" at bounding box center [528, 132] width 15 height 15
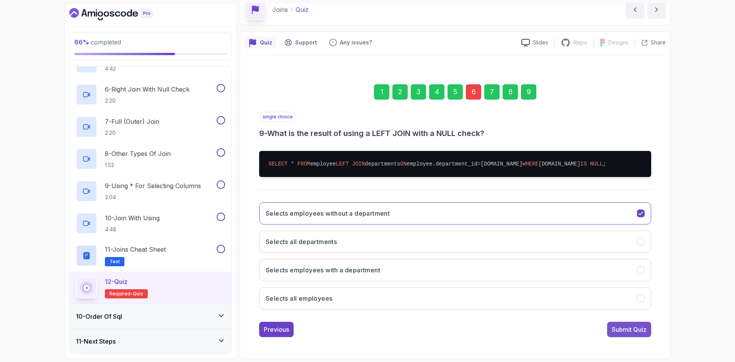
click at [636, 328] on div "Submit Quiz" at bounding box center [629, 329] width 35 height 9
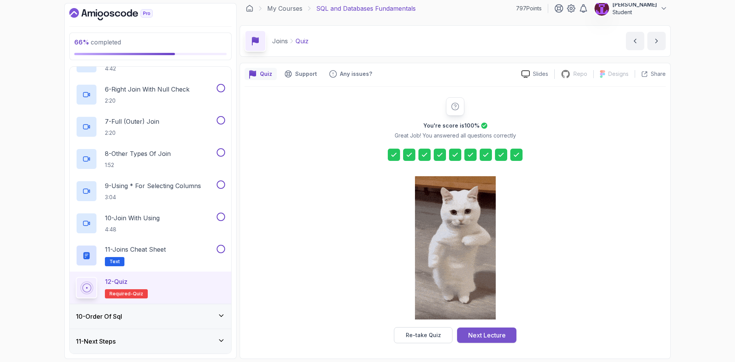
click at [493, 336] on div "Next Lecture" at bounding box center [487, 334] width 38 height 9
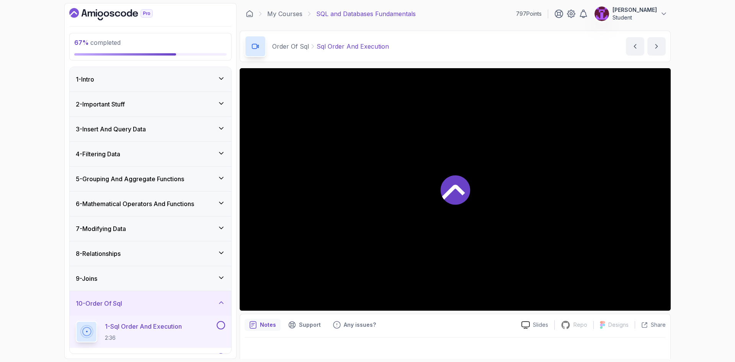
click at [207, 279] on div "9 - Joins" at bounding box center [150, 278] width 149 height 9
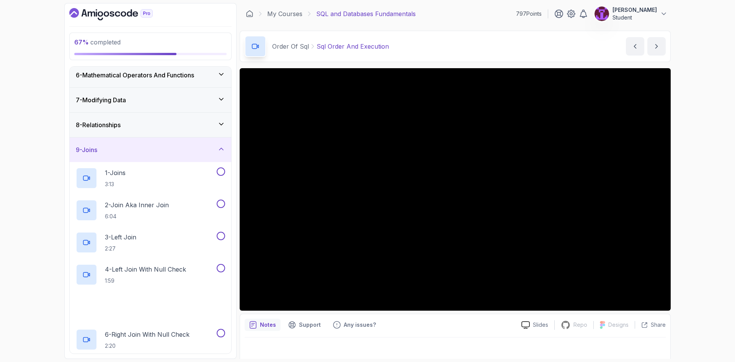
scroll to position [230, 0]
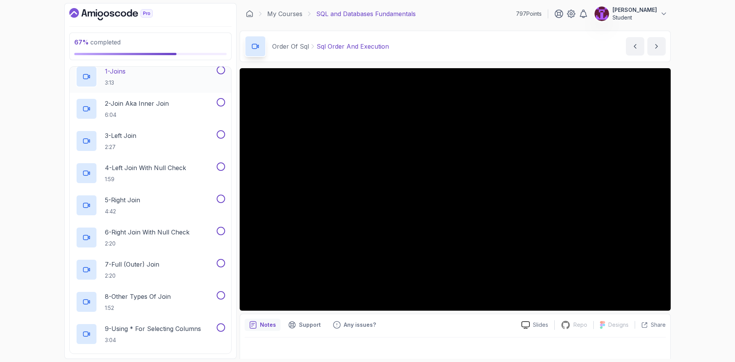
click at [220, 72] on button at bounding box center [221, 70] width 8 height 8
click at [219, 103] on button at bounding box center [221, 102] width 8 height 8
click at [221, 135] on button at bounding box center [221, 134] width 8 height 8
click at [220, 165] on button at bounding box center [221, 166] width 8 height 8
click at [218, 200] on button at bounding box center [221, 198] width 8 height 8
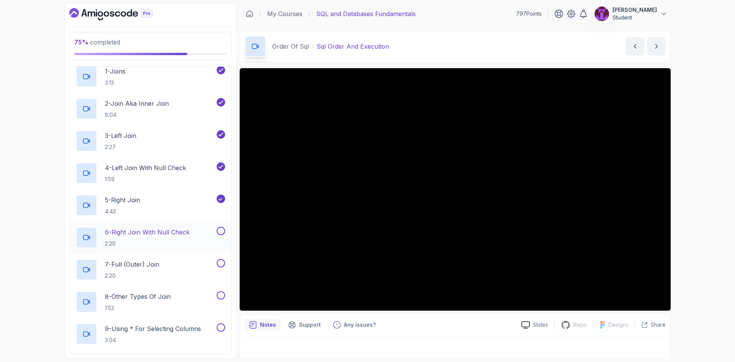
drag, startPoint x: 217, startPoint y: 229, endPoint x: 222, endPoint y: 236, distance: 8.9
click at [217, 229] on button at bounding box center [221, 231] width 8 height 8
click at [222, 263] on button at bounding box center [221, 263] width 8 height 8
click at [223, 296] on button at bounding box center [221, 295] width 8 height 8
click at [219, 327] on button at bounding box center [221, 327] width 8 height 8
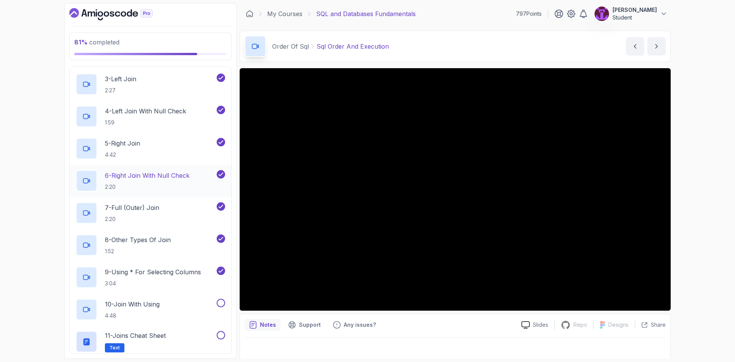
scroll to position [306, 0]
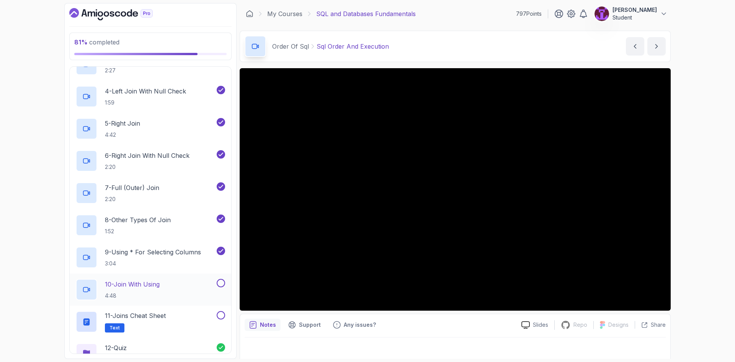
click at [224, 286] on button at bounding box center [221, 283] width 8 height 8
click at [222, 314] on button at bounding box center [221, 315] width 8 height 8
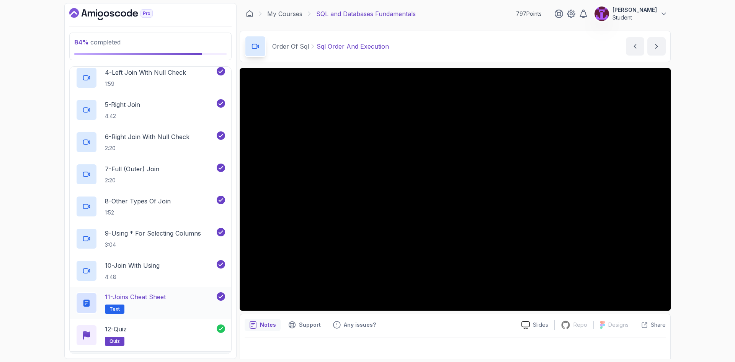
scroll to position [372, 0]
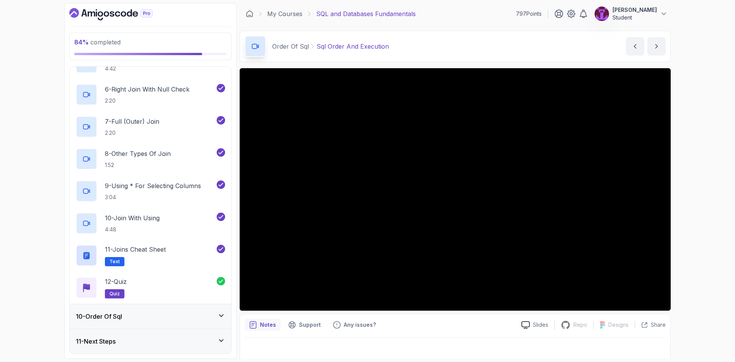
click at [180, 318] on div "10 - Order Of Sql" at bounding box center [150, 316] width 149 height 9
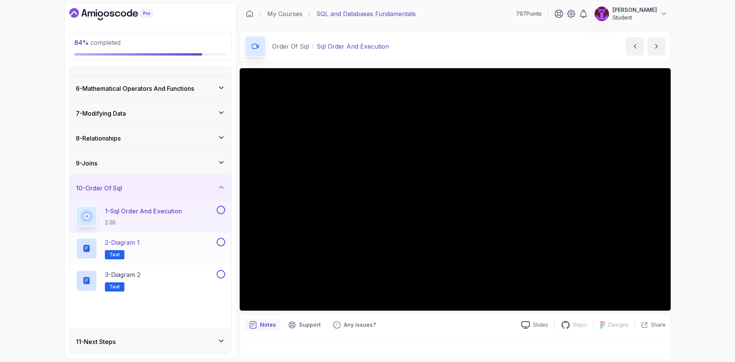
scroll to position [116, 0]
click at [225, 214] on div "1 - Sql Order And Execution 2:36" at bounding box center [151, 216] width 162 height 32
click at [222, 242] on button at bounding box center [221, 241] width 8 height 8
click at [222, 209] on button at bounding box center [221, 209] width 8 height 8
click at [223, 274] on button at bounding box center [221, 273] width 8 height 8
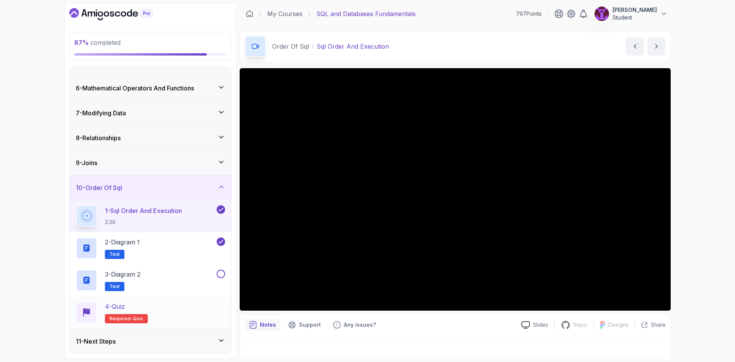
click at [195, 311] on div "4 - Quiz Required- quiz" at bounding box center [150, 312] width 149 height 21
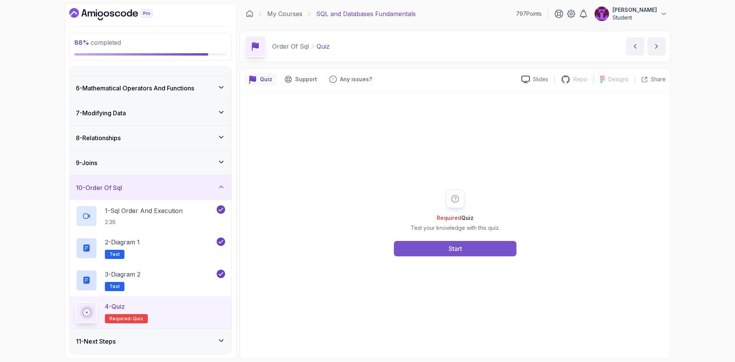
click at [425, 250] on button "Start" at bounding box center [455, 248] width 122 height 15
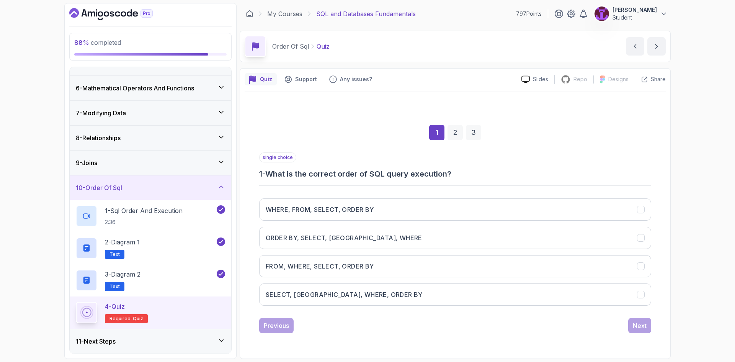
drag, startPoint x: 378, startPoint y: 294, endPoint x: 470, endPoint y: 331, distance: 99.4
click at [378, 294] on button "SELECT, FROM, WHERE, ORDER BY" at bounding box center [455, 294] width 392 height 22
click at [650, 327] on div "1 2 3 single choice 1 - What is the correct order of SQL query execution? WHERE…" at bounding box center [455, 222] width 421 height 233
click at [634, 312] on div "single choice 1 - What is the correct order of SQL query execution? WHERE, FROM…" at bounding box center [455, 242] width 392 height 181
click at [640, 320] on button "Next" at bounding box center [639, 325] width 23 height 15
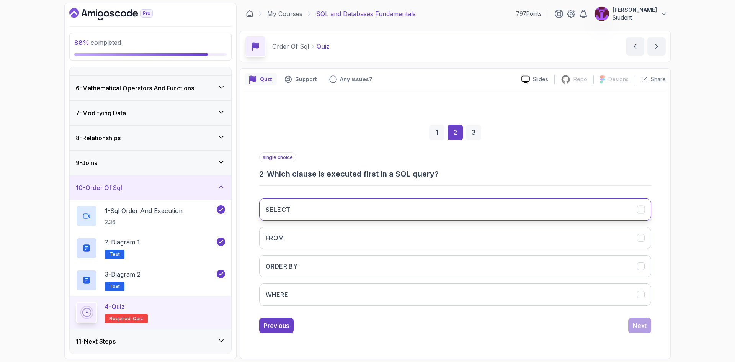
click at [371, 210] on button "SELECT" at bounding box center [455, 209] width 392 height 22
click at [640, 322] on div "Next" at bounding box center [640, 325] width 14 height 9
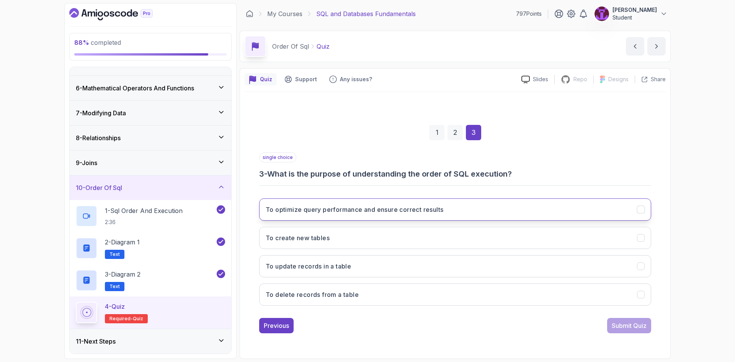
click at [426, 211] on h3 "To optimize query performance and ensure correct results" at bounding box center [355, 209] width 178 height 9
click at [629, 323] on div "Submit Quiz" at bounding box center [629, 325] width 35 height 9
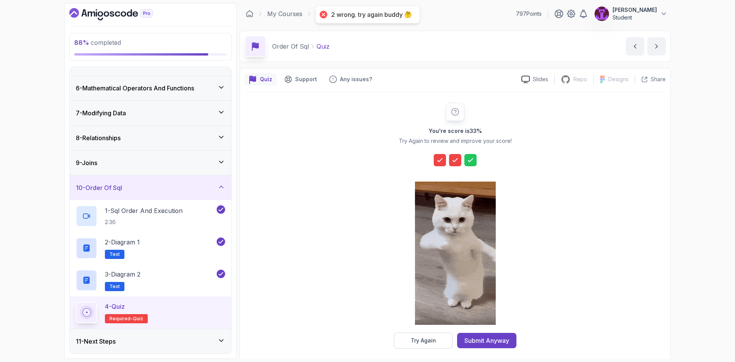
click at [428, 342] on div "Try Again" at bounding box center [423, 340] width 25 height 8
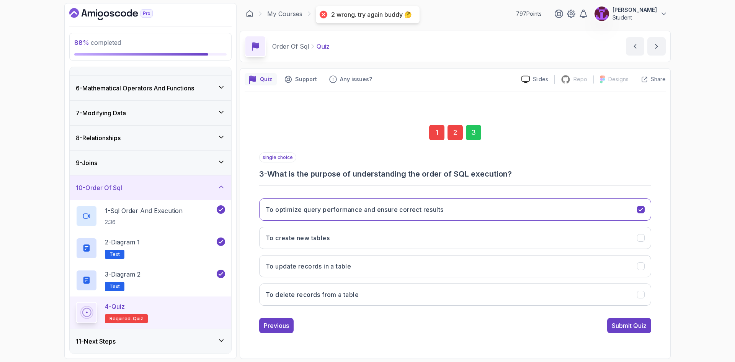
click at [434, 134] on div "1" at bounding box center [436, 132] width 15 height 15
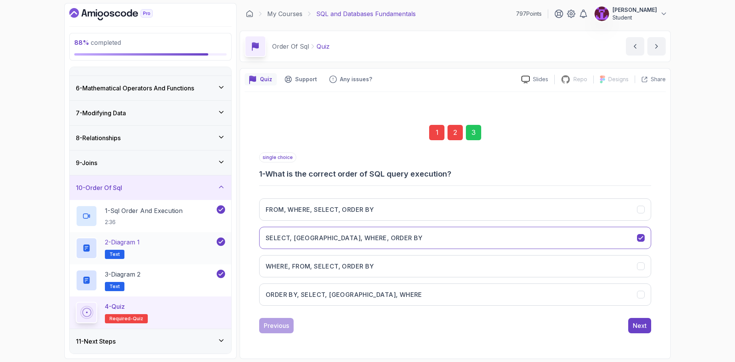
click at [131, 254] on h2 "2 - Diagram 1 Text" at bounding box center [122, 247] width 35 height 21
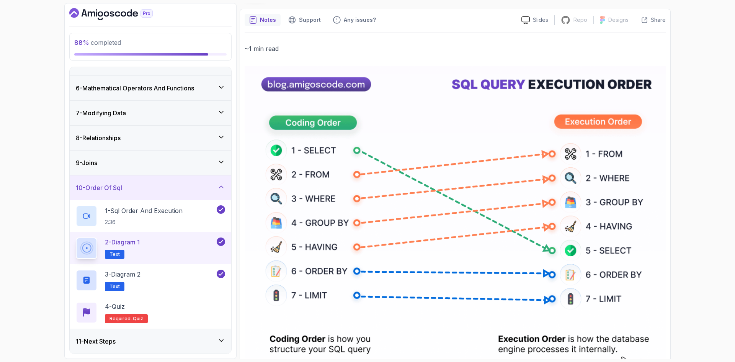
scroll to position [46, 0]
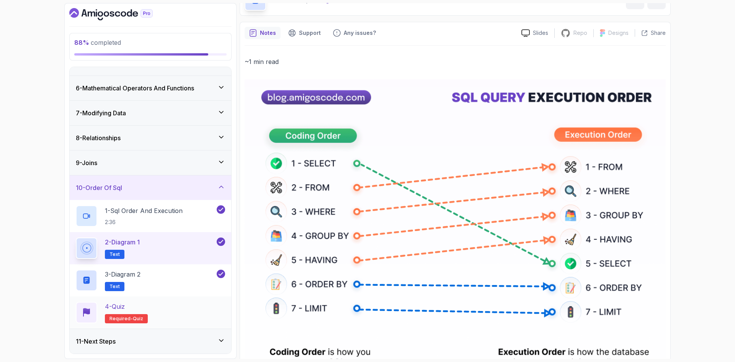
click at [184, 323] on div "4 - Quiz Required- quiz" at bounding box center [151, 312] width 162 height 32
click at [188, 312] on div "4 - Quiz Required- quiz" at bounding box center [150, 312] width 149 height 21
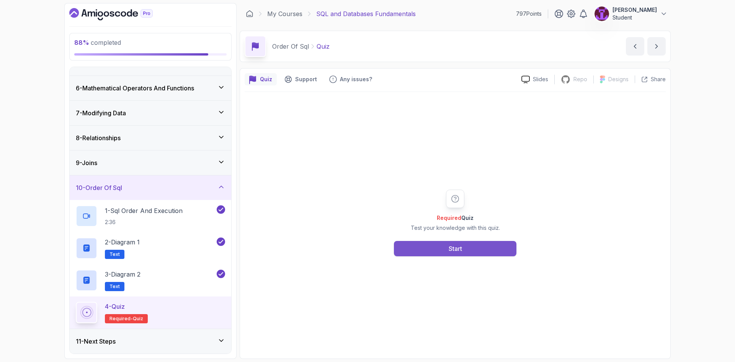
click at [415, 247] on button "Start" at bounding box center [455, 248] width 122 height 15
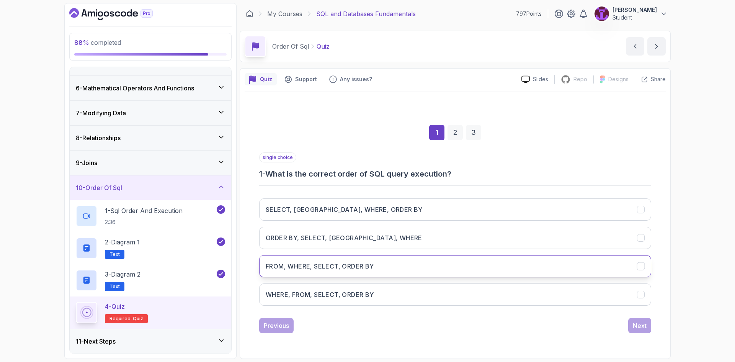
click at [338, 270] on h3 "FROM, WHERE, SELECT, ORDER BY" at bounding box center [320, 265] width 108 height 9
click at [642, 329] on div "Next" at bounding box center [640, 325] width 14 height 9
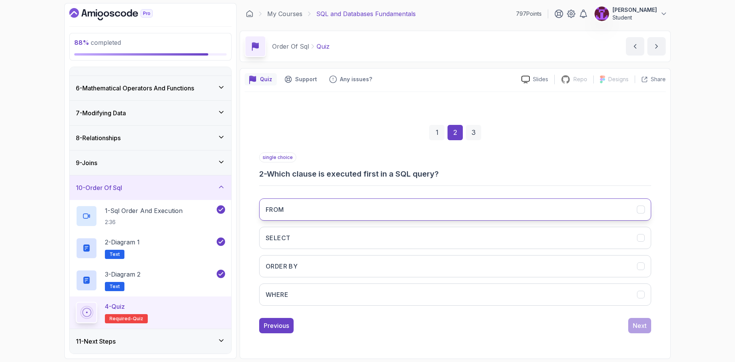
click at [345, 207] on button "FROM" at bounding box center [455, 209] width 392 height 22
click at [475, 137] on div "3" at bounding box center [473, 132] width 15 height 15
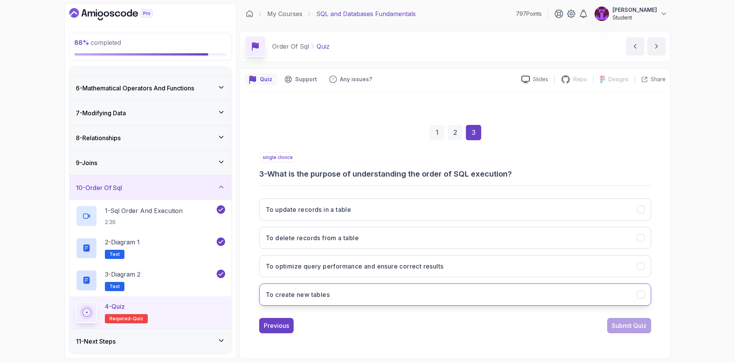
drag, startPoint x: 621, startPoint y: 283, endPoint x: 619, endPoint y: 299, distance: 16.5
click at [620, 283] on div "To update records in a table To delete records from a table To optimize query p…" at bounding box center [455, 251] width 392 height 119
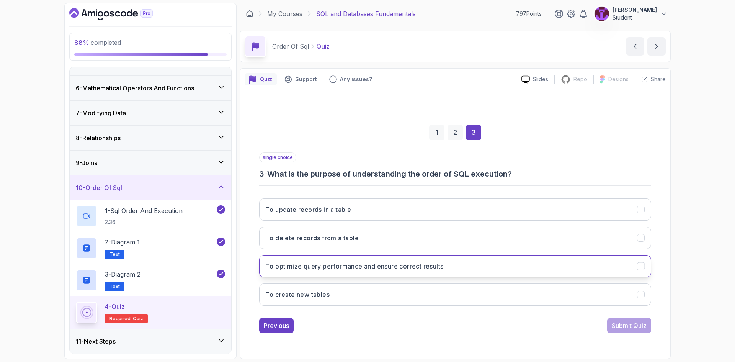
click at [639, 272] on button "To optimize query performance and ensure correct results" at bounding box center [455, 266] width 392 height 22
click at [636, 321] on div "Submit Quiz" at bounding box center [629, 325] width 35 height 9
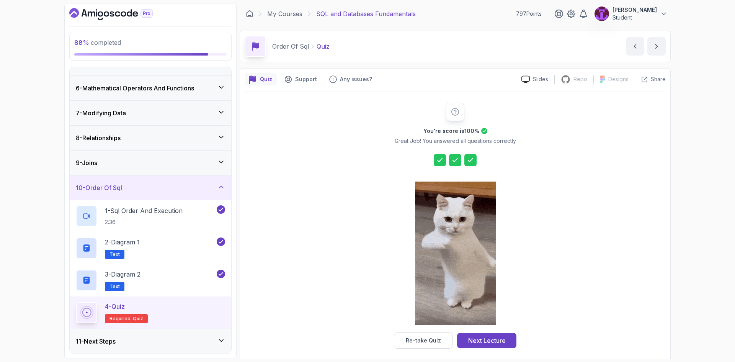
click at [481, 338] on div "Next Lecture" at bounding box center [487, 340] width 38 height 9
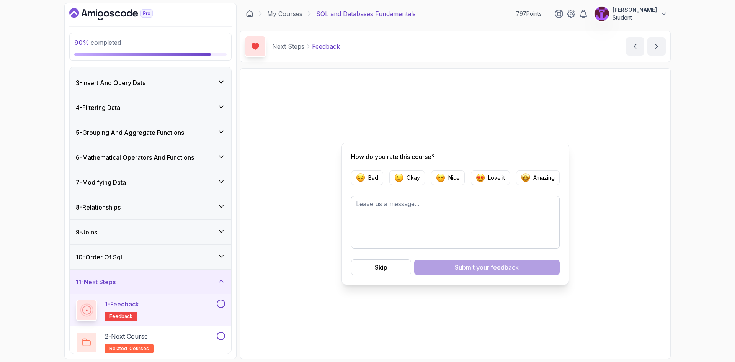
scroll to position [51, 0]
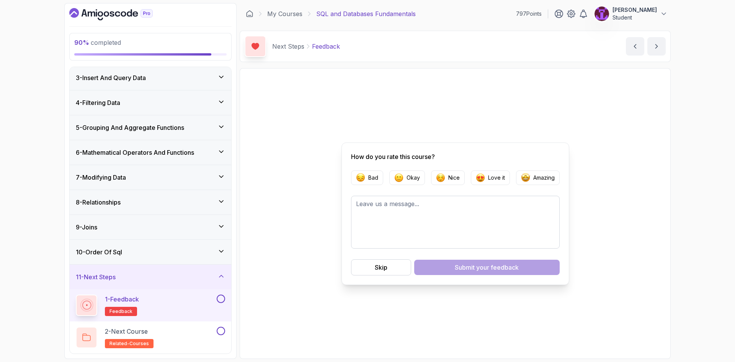
click at [223, 297] on button at bounding box center [221, 298] width 8 height 8
click at [222, 327] on div at bounding box center [220, 331] width 10 height 8
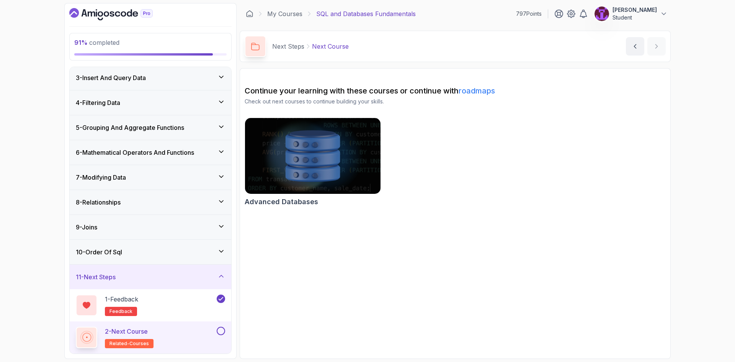
click at [222, 330] on button at bounding box center [221, 331] width 8 height 8
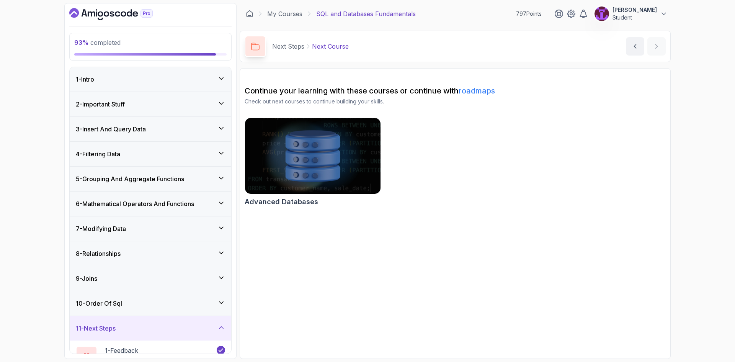
click at [191, 88] on div "1 - Intro" at bounding box center [151, 79] width 162 height 24
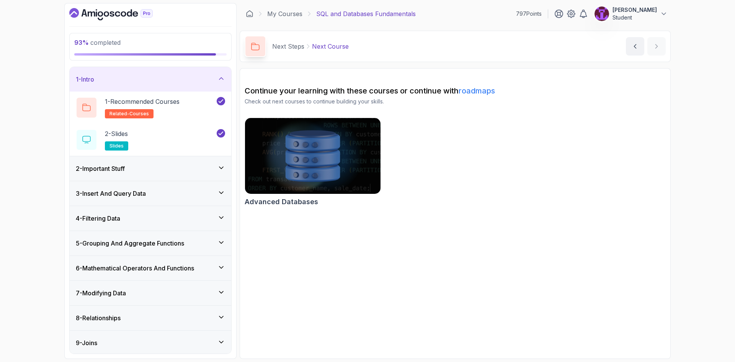
click at [202, 159] on div "2 - Important Stuff" at bounding box center [151, 168] width 162 height 24
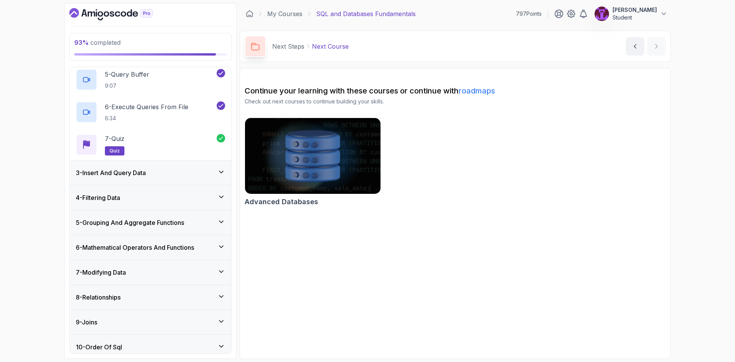
scroll to position [191, 0]
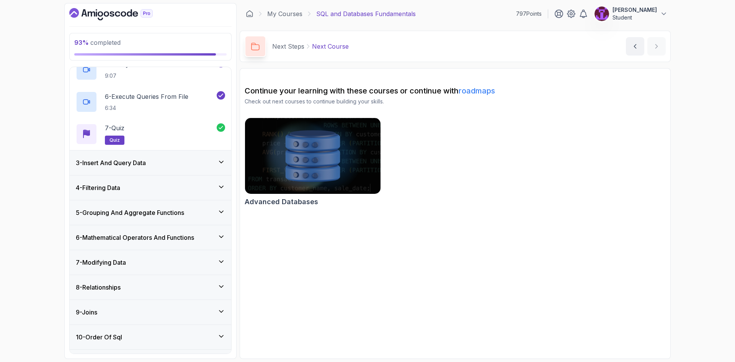
click at [214, 173] on div "3 - Insert And Query Data" at bounding box center [151, 162] width 162 height 24
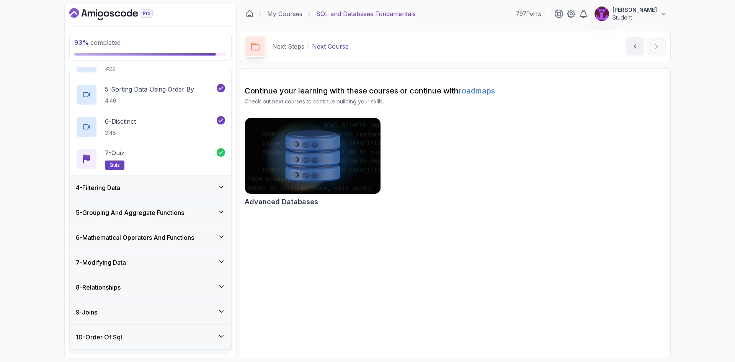
click at [217, 190] on div "4 - Filtering Data" at bounding box center [150, 187] width 149 height 9
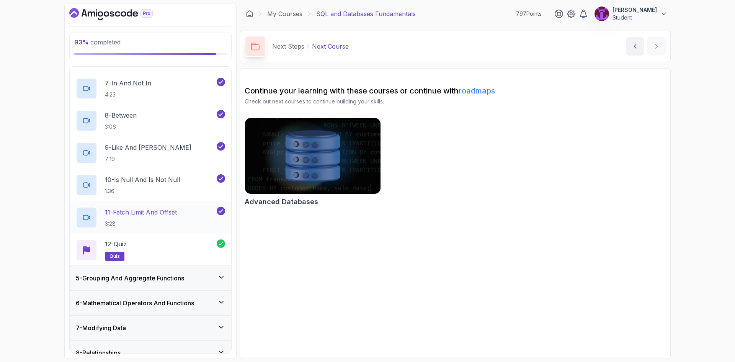
scroll to position [306, 0]
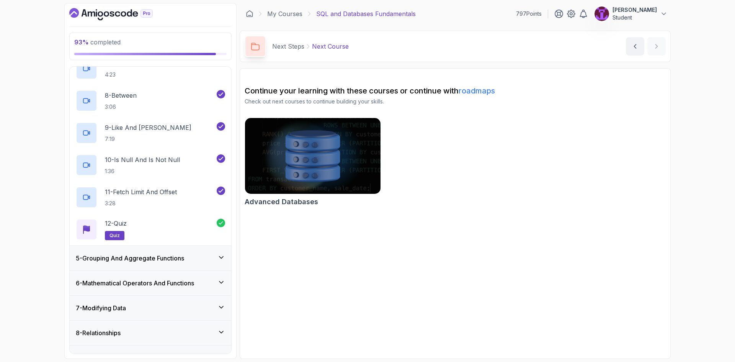
click at [215, 253] on div "5 - Grouping And Aggregate Functions" at bounding box center [151, 258] width 162 height 24
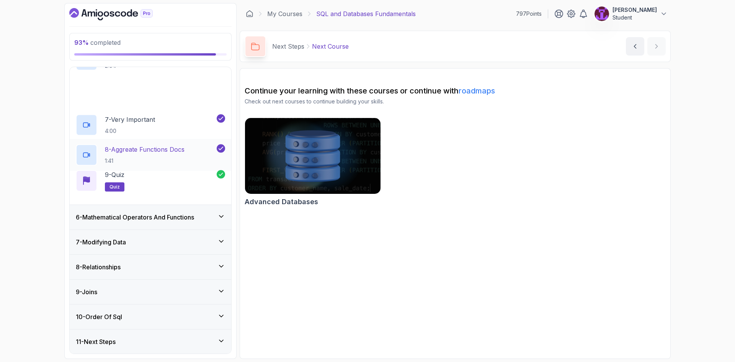
scroll to position [276, 0]
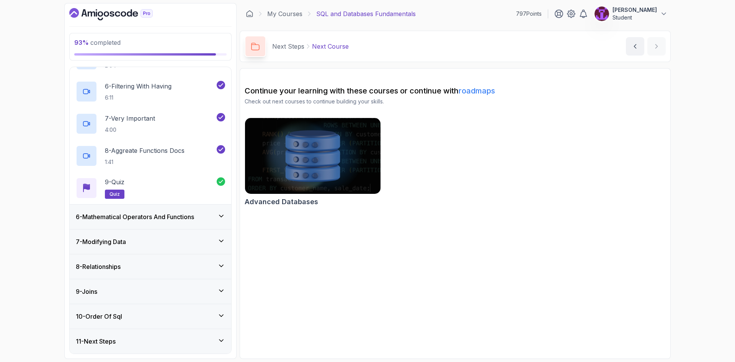
click at [220, 215] on icon at bounding box center [221, 216] width 8 height 8
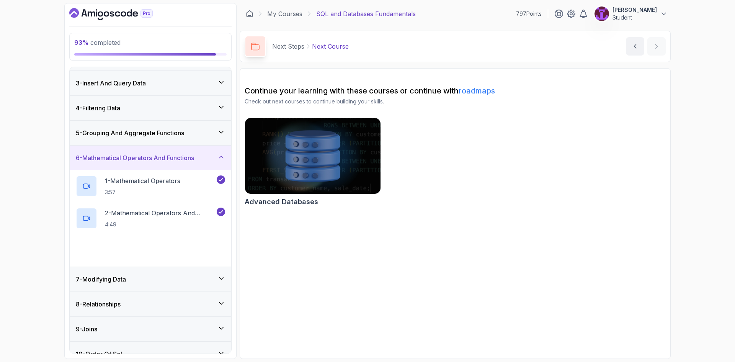
scroll to position [83, 0]
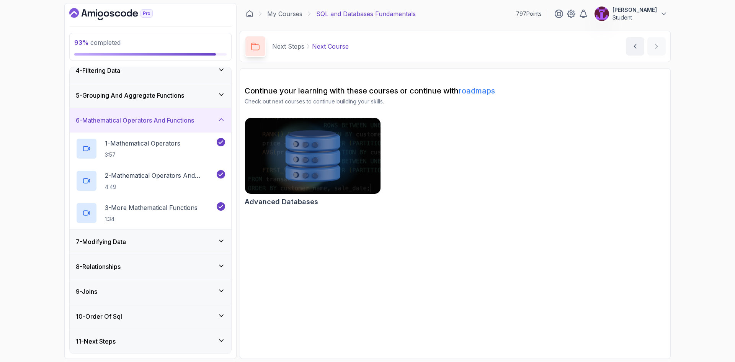
click at [215, 246] on div "7 - Modifying Data" at bounding box center [151, 241] width 162 height 24
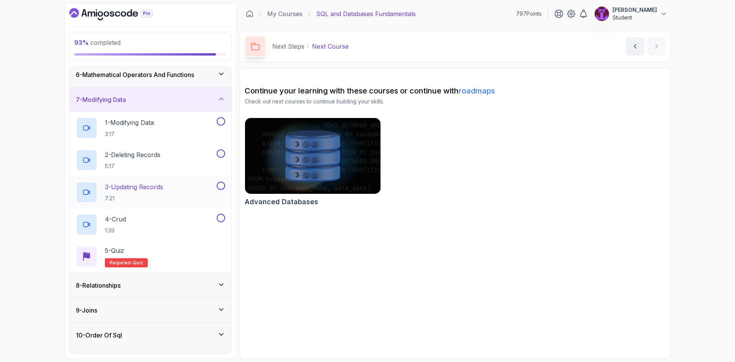
scroll to position [109, 0]
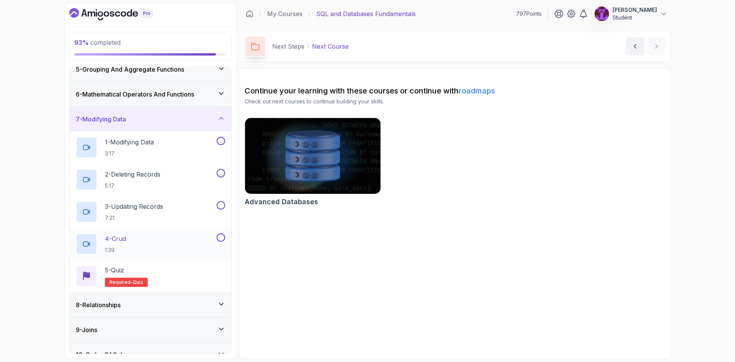
click at [223, 240] on button at bounding box center [221, 237] width 8 height 8
drag, startPoint x: 220, startPoint y: 208, endPoint x: 222, endPoint y: 191, distance: 17.3
click at [220, 208] on button at bounding box center [221, 205] width 8 height 8
click at [221, 175] on button at bounding box center [221, 173] width 8 height 8
click at [222, 140] on button at bounding box center [221, 141] width 8 height 8
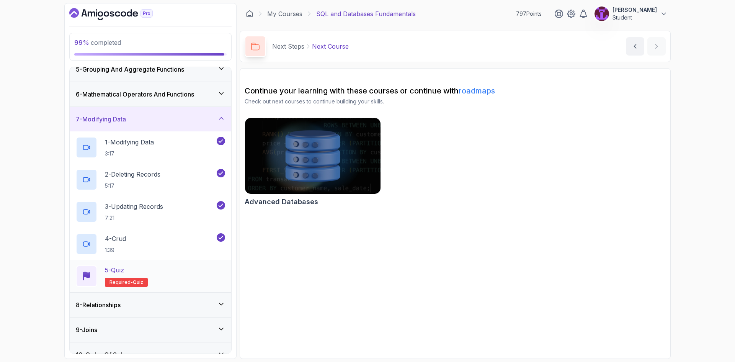
click at [193, 282] on div "5 - Quiz Required- quiz" at bounding box center [150, 275] width 149 height 21
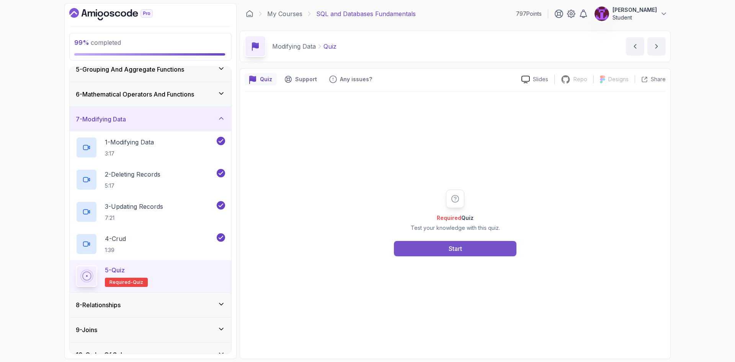
click at [420, 250] on button "Start" at bounding box center [455, 248] width 122 height 15
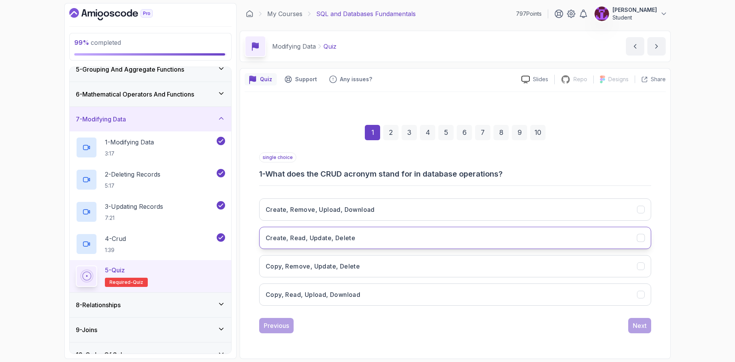
click at [425, 232] on button "Create, Read, Update, Delete" at bounding box center [455, 238] width 392 height 22
click at [651, 328] on div "1 2 3 4 5 6 7 8 9 10 single choice 1 - What does the CRUD acronym stand for in …" at bounding box center [455, 222] width 421 height 233
click at [636, 329] on div "Next" at bounding box center [640, 325] width 14 height 9
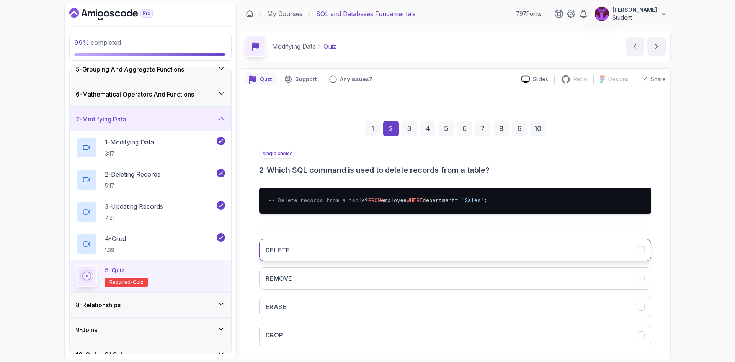
click at [350, 256] on button "DELETE" at bounding box center [455, 250] width 392 height 22
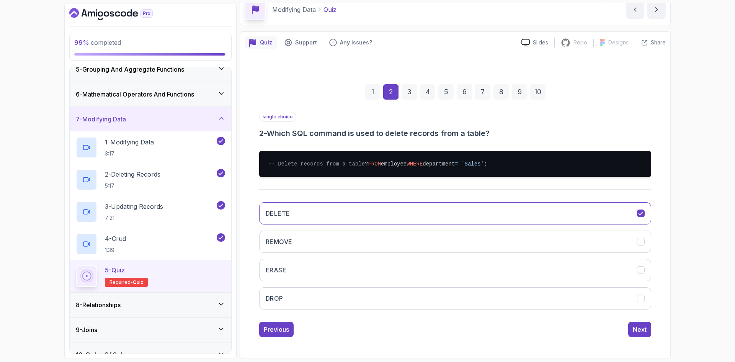
scroll to position [44, 0]
click at [646, 329] on div "Next" at bounding box center [640, 329] width 14 height 9
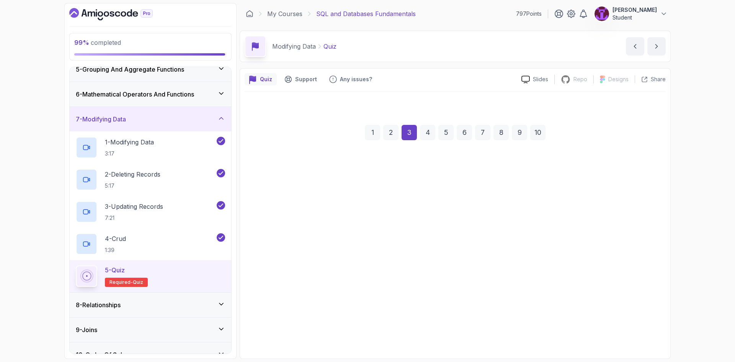
scroll to position [0, 0]
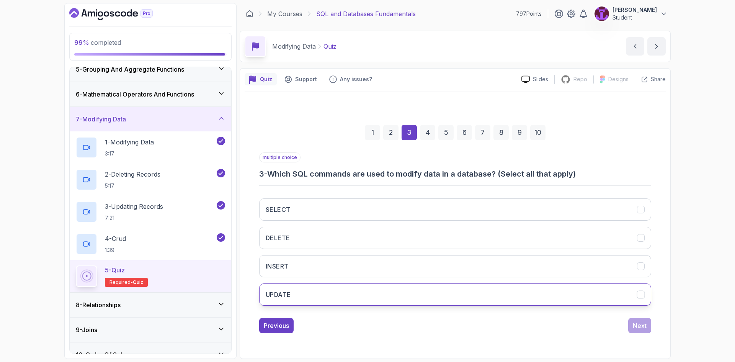
click at [357, 296] on button "UPDATE" at bounding box center [455, 294] width 392 height 22
click at [358, 296] on button "UPDATE" at bounding box center [455, 294] width 392 height 22
click at [633, 304] on button "UPDATE" at bounding box center [455, 294] width 392 height 22
click at [657, 331] on div "1 2 3 4 5 6 7 8 9 10 multiple choice 3 - Which SQL commands are used to modify …" at bounding box center [455, 222] width 421 height 233
click at [633, 316] on div "multiple choice 3 - Which SQL commands are used to modify data in a database? (…" at bounding box center [455, 242] width 392 height 181
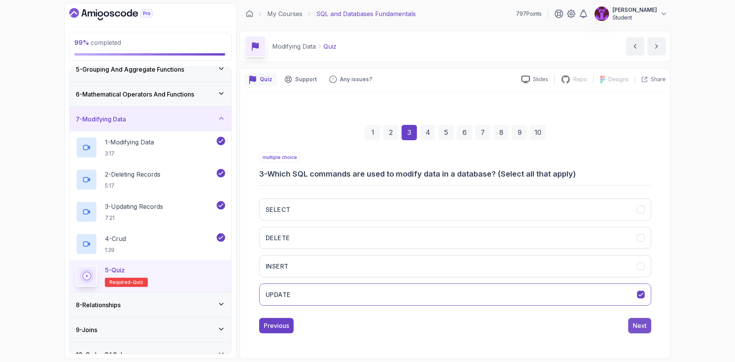
click at [640, 328] on div "Next" at bounding box center [640, 325] width 14 height 9
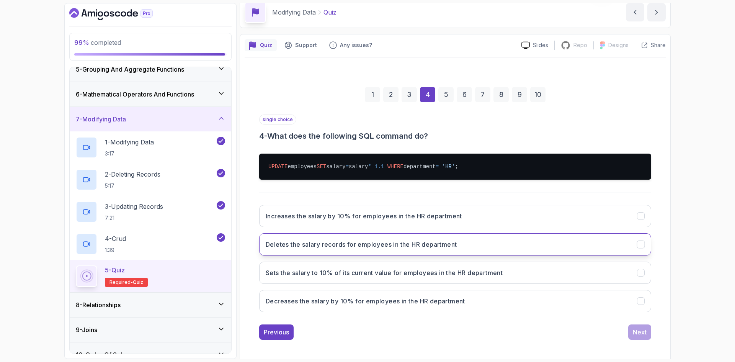
scroll to position [37, 0]
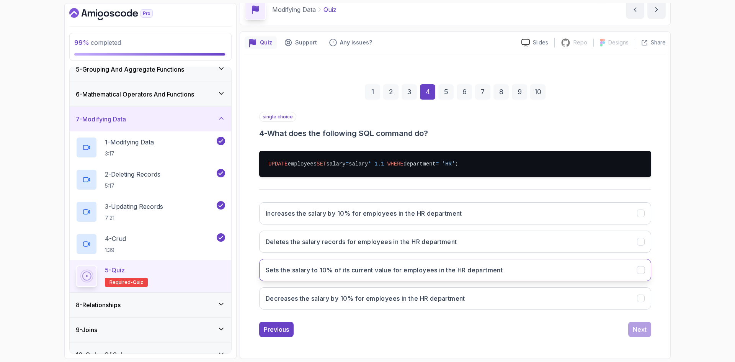
click at [586, 266] on button "Sets the salary to 10% of its current value for employees in the HR department" at bounding box center [455, 270] width 392 height 22
click at [644, 329] on div "Next" at bounding box center [640, 329] width 14 height 9
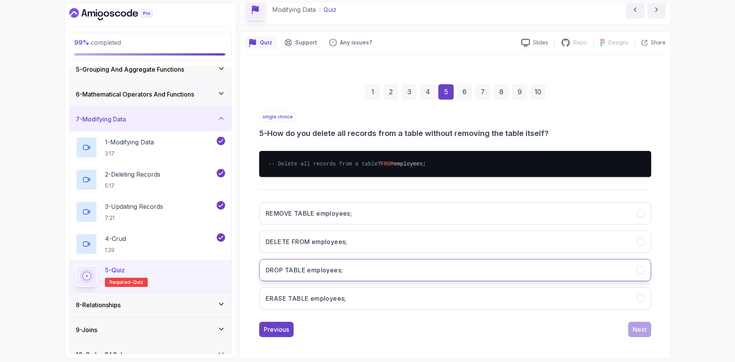
click at [408, 275] on button "DROP TABLE employees;" at bounding box center [455, 270] width 392 height 22
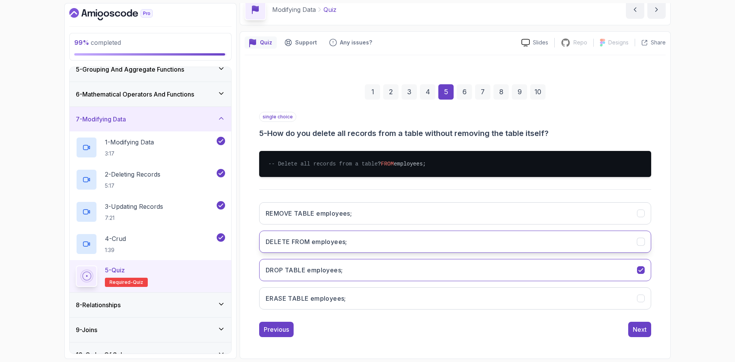
click at [396, 250] on button "DELETE FROM employees;" at bounding box center [455, 241] width 392 height 22
click at [644, 334] on div "Next" at bounding box center [640, 329] width 14 height 9
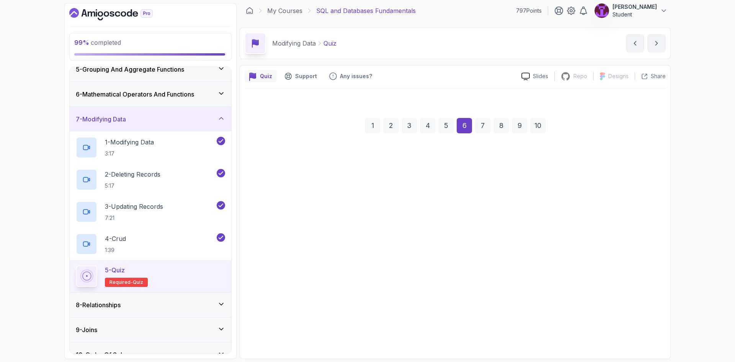
scroll to position [3, 0]
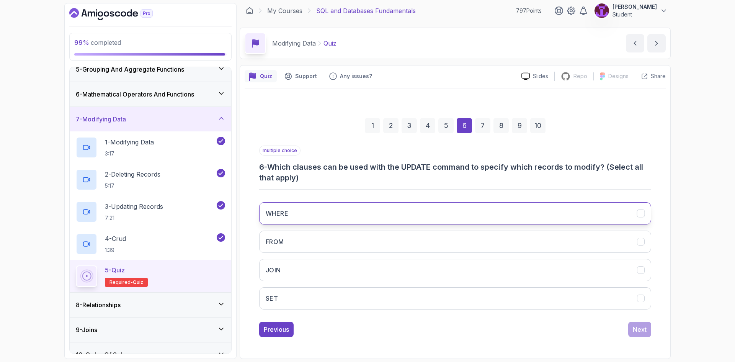
click at [394, 203] on button "WHERE" at bounding box center [455, 213] width 392 height 22
click at [638, 330] on div "Next" at bounding box center [640, 329] width 14 height 9
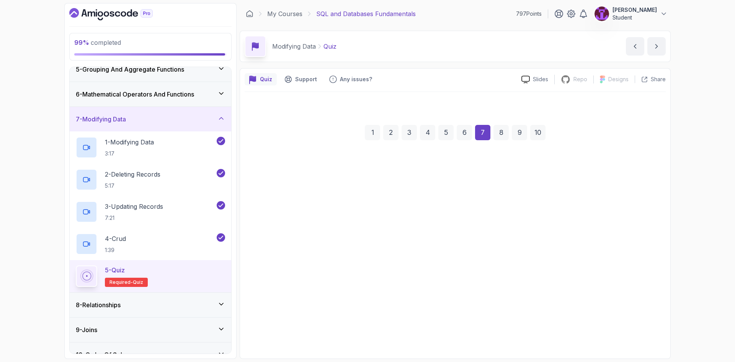
scroll to position [0, 0]
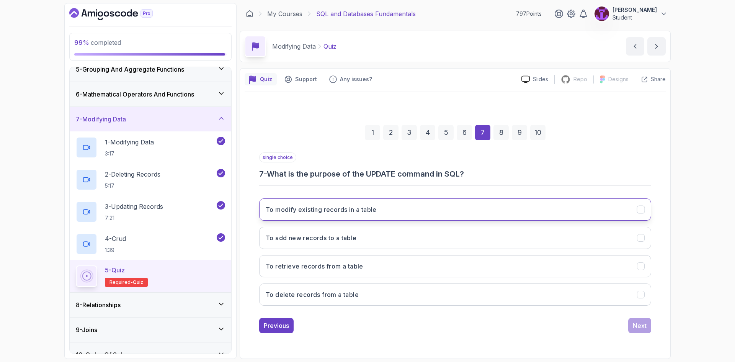
click at [395, 203] on button "To modify existing records in a table" at bounding box center [455, 209] width 392 height 22
click at [642, 326] on div "Next" at bounding box center [640, 325] width 14 height 9
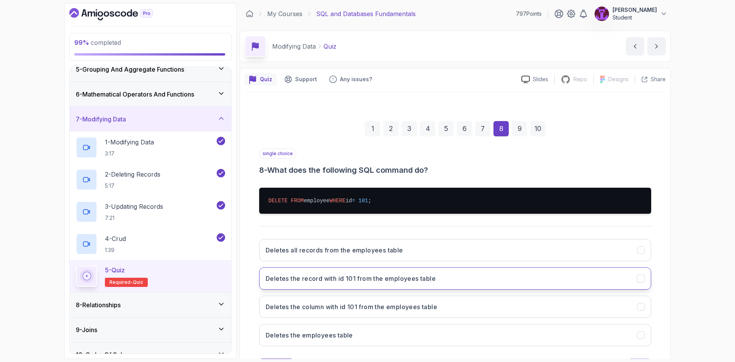
click at [439, 285] on button "Deletes the record with id 101 from the employees table" at bounding box center [455, 278] width 392 height 22
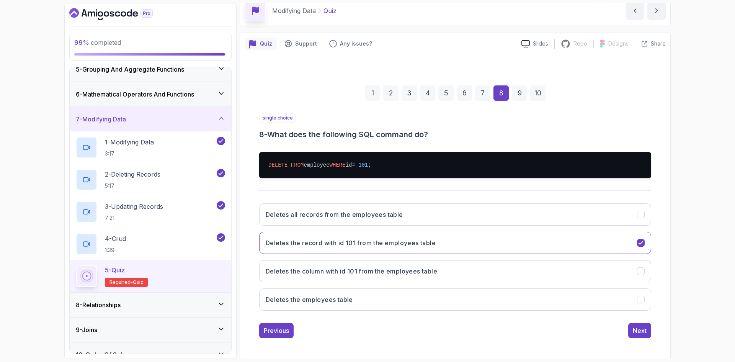
scroll to position [37, 0]
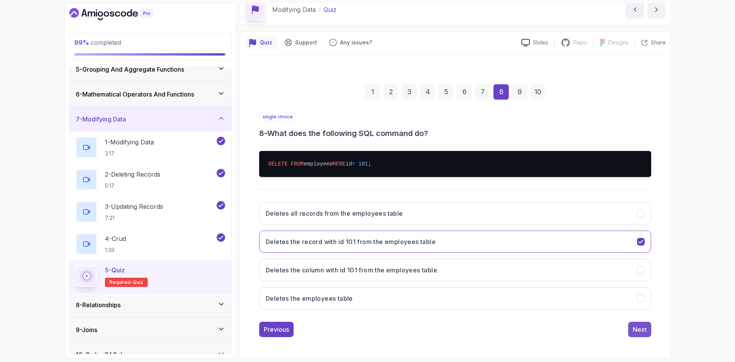
click at [648, 333] on button "Next" at bounding box center [639, 329] width 23 height 15
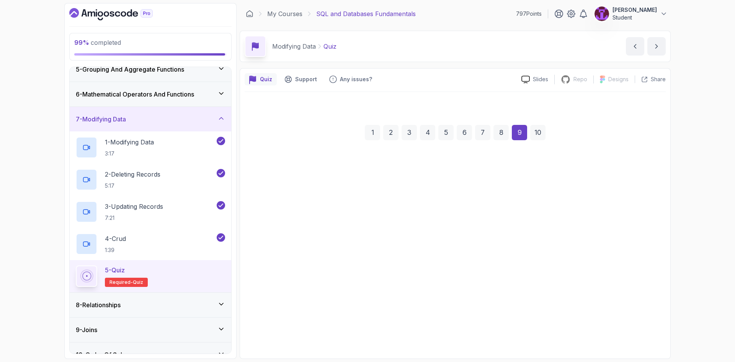
scroll to position [0, 0]
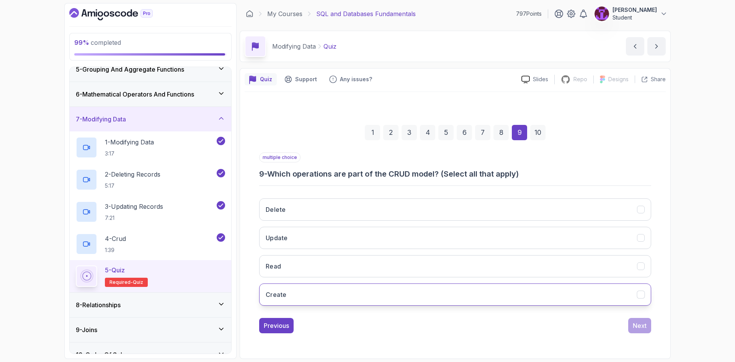
click at [400, 299] on button "Create" at bounding box center [455, 294] width 392 height 22
click at [384, 239] on button "Update" at bounding box center [455, 238] width 392 height 22
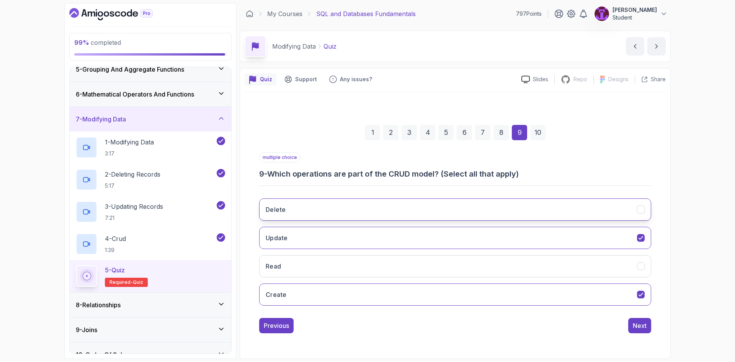
click at [384, 211] on button "Delete" at bounding box center [455, 209] width 392 height 22
click at [643, 268] on icon "Read" at bounding box center [640, 266] width 7 height 7
click at [640, 336] on div "1 2 3 4 5 6 7 8 9 10 multiple choice 9 - Which operations are part of the CRUD …" at bounding box center [455, 222] width 421 height 233
click at [642, 321] on div "Next" at bounding box center [640, 325] width 14 height 9
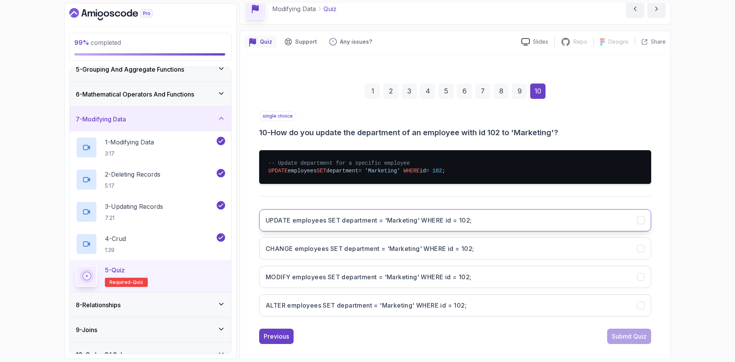
scroll to position [38, 0]
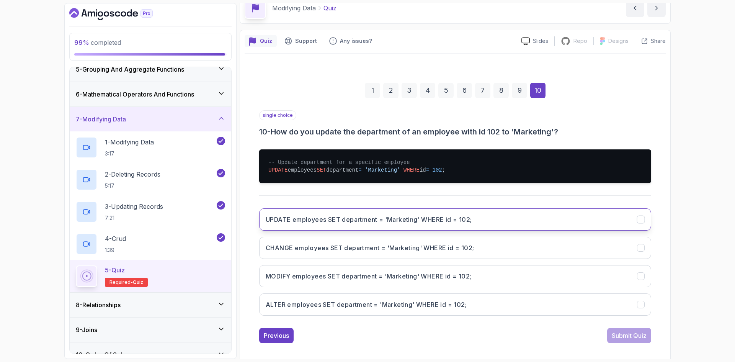
click at [443, 226] on button "UPDATE employees SET department = 'Marketing' WHERE id = 102;" at bounding box center [455, 219] width 392 height 22
click at [633, 336] on div "Submit Quiz" at bounding box center [629, 335] width 35 height 9
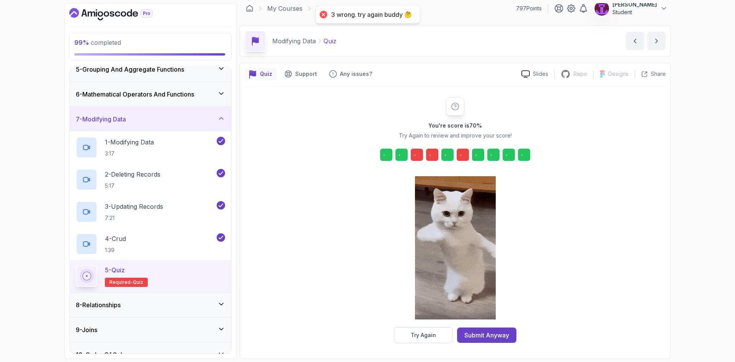
scroll to position [5, 0]
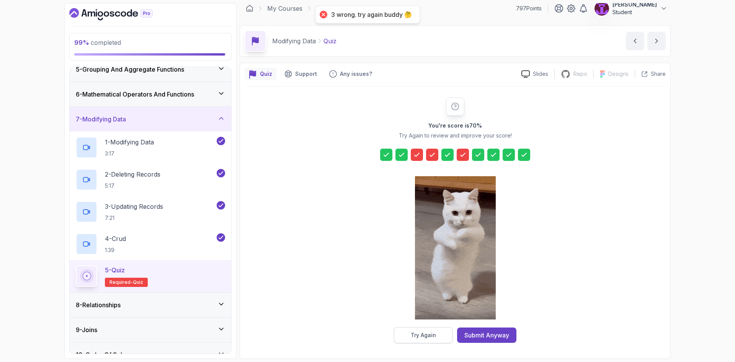
click at [422, 336] on div "Try Again" at bounding box center [423, 335] width 25 height 8
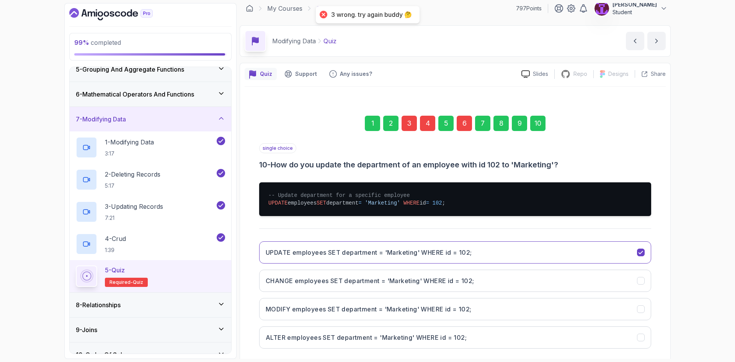
click at [410, 119] on div "3" at bounding box center [409, 123] width 15 height 15
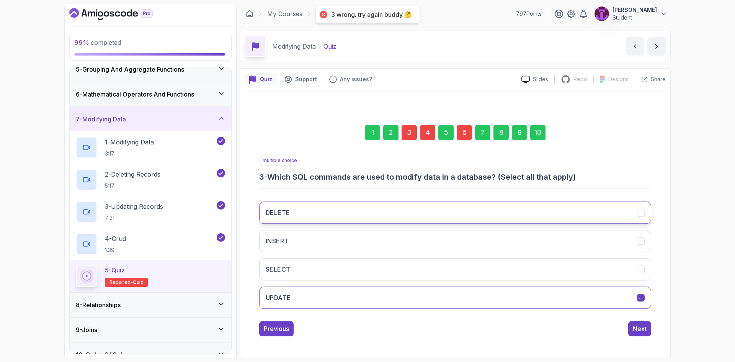
scroll to position [0, 0]
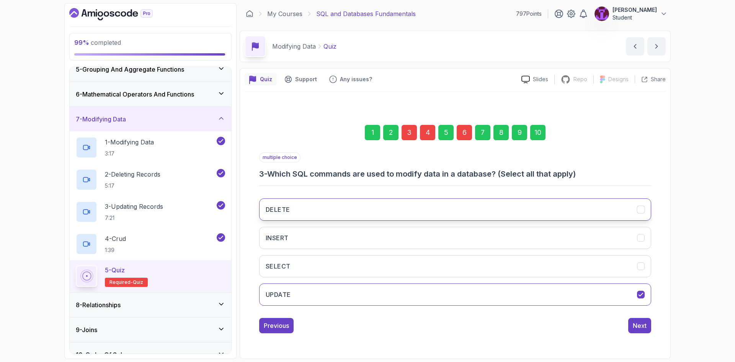
click at [426, 205] on button "DELETE" at bounding box center [455, 209] width 392 height 22
click at [434, 240] on button "INSERT" at bounding box center [455, 238] width 392 height 22
click at [635, 320] on button "Next" at bounding box center [639, 325] width 23 height 15
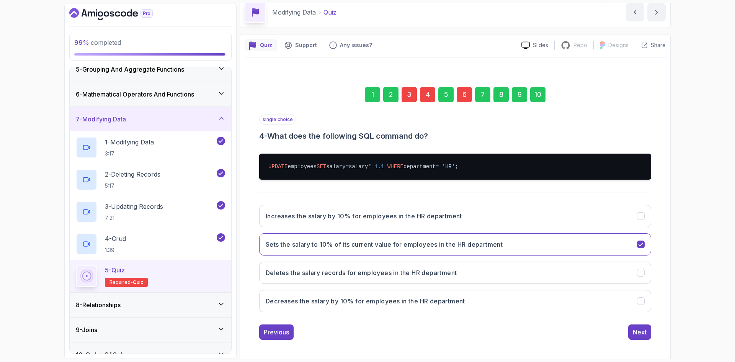
scroll to position [37, 0]
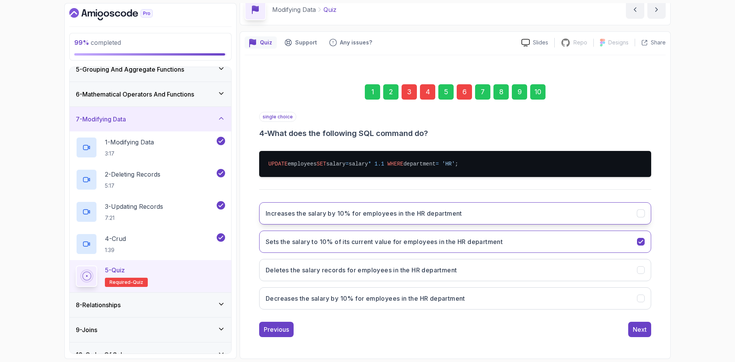
click at [390, 221] on button "Increases the salary by 10% for employees in the HR department" at bounding box center [455, 213] width 392 height 22
click at [640, 328] on div "Next" at bounding box center [640, 329] width 14 height 9
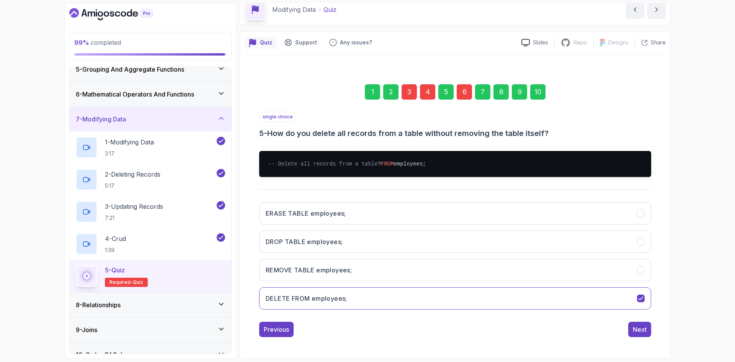
click at [465, 89] on div "6" at bounding box center [464, 91] width 15 height 15
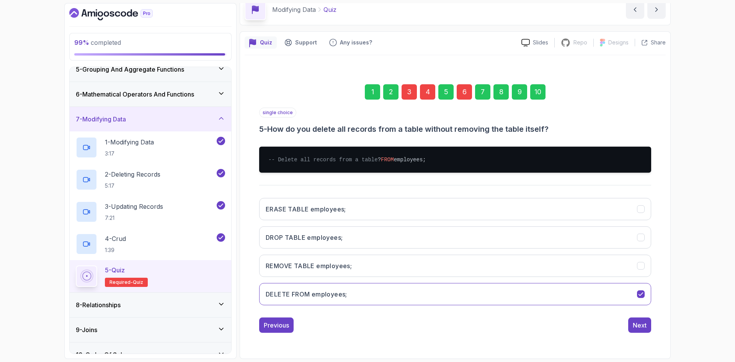
scroll to position [3, 0]
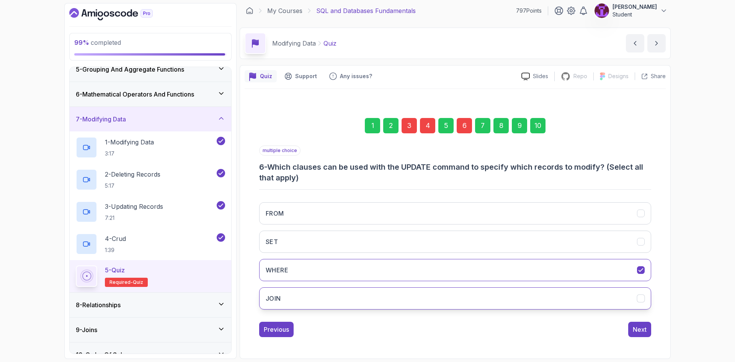
click at [393, 299] on button "JOIN" at bounding box center [455, 298] width 392 height 22
click at [433, 292] on button "JOIN" at bounding box center [455, 298] width 392 height 22
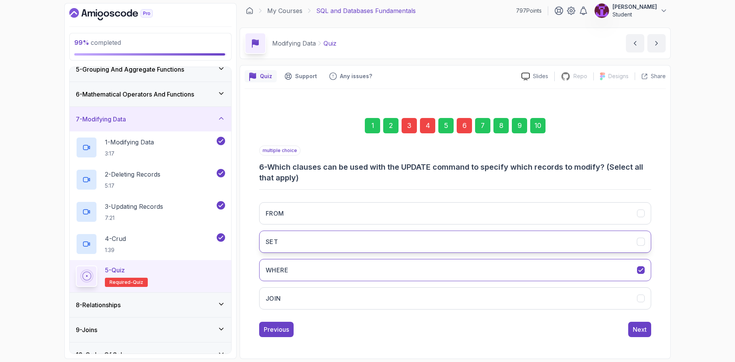
click at [419, 243] on button "SET" at bounding box center [455, 241] width 392 height 22
click at [629, 275] on button "WHERE" at bounding box center [455, 270] width 392 height 22
click at [503, 263] on button "WHERE" at bounding box center [455, 270] width 392 height 22
click at [537, 127] on div "10" at bounding box center [537, 125] width 15 height 15
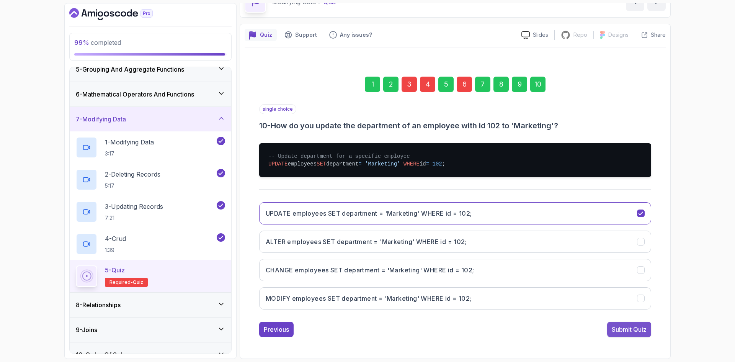
click at [638, 334] on button "Submit Quiz" at bounding box center [629, 329] width 44 height 15
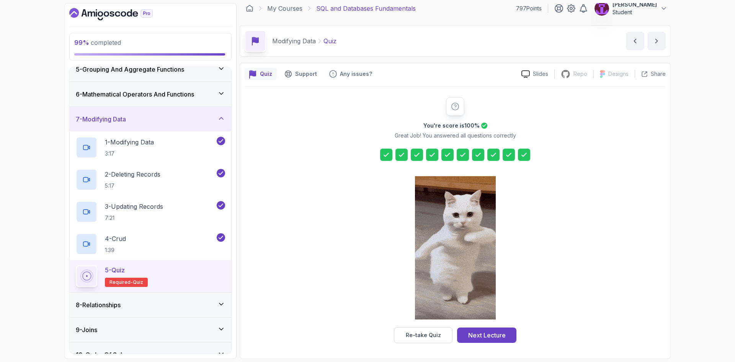
click at [475, 327] on button "Next Lecture" at bounding box center [486, 334] width 59 height 15
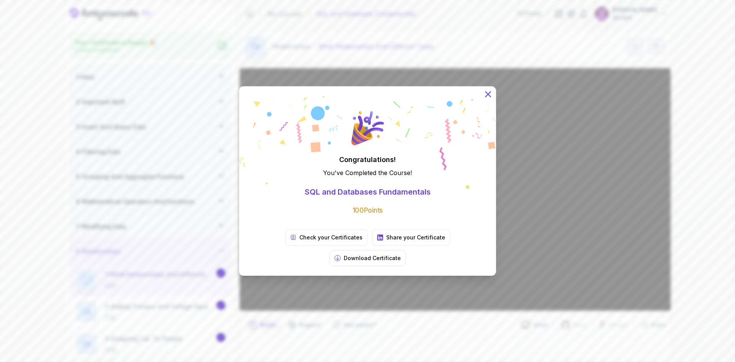
click at [495, 103] on button at bounding box center [488, 94] width 17 height 17
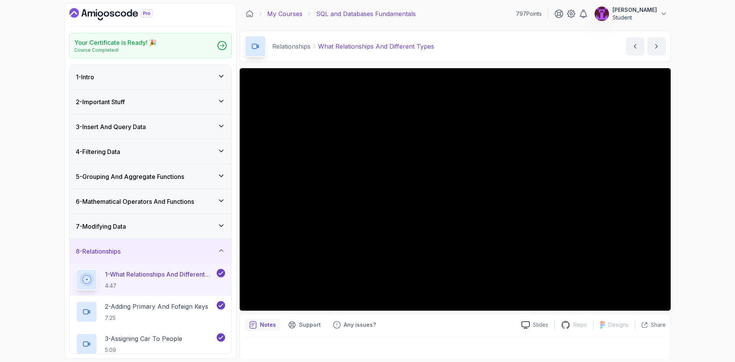
click at [296, 18] on link "My Courses" at bounding box center [284, 13] width 35 height 9
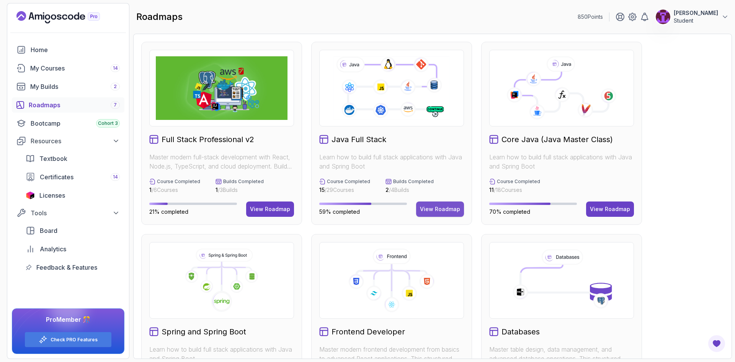
click at [449, 211] on div "View Roadmap" at bounding box center [440, 209] width 40 height 8
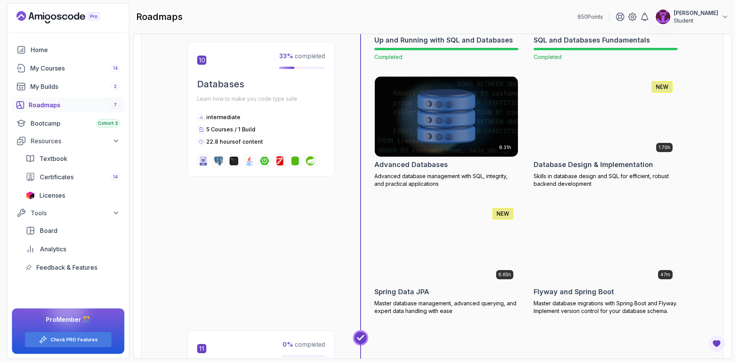
scroll to position [1799, 0]
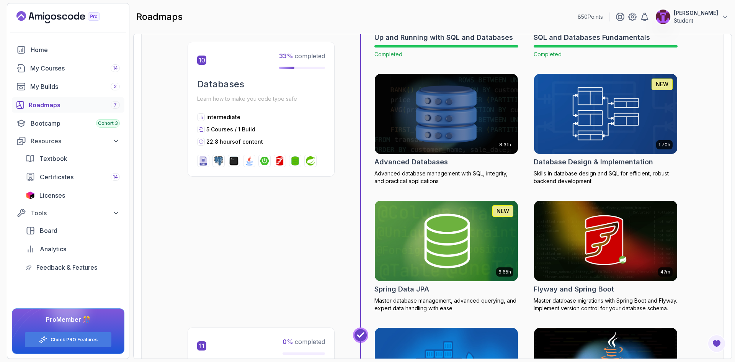
click at [423, 126] on img at bounding box center [446, 114] width 150 height 84
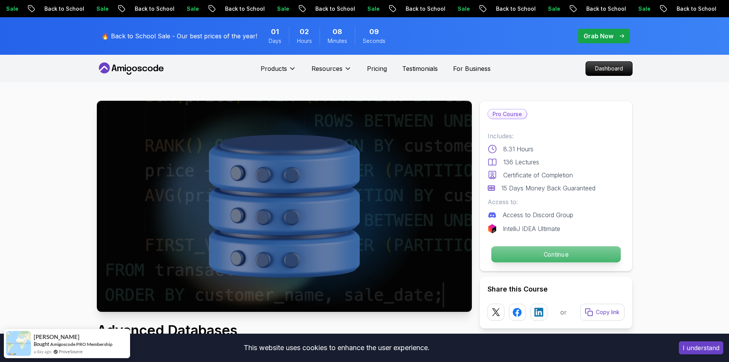
click at [538, 261] on p "Continue" at bounding box center [555, 254] width 129 height 16
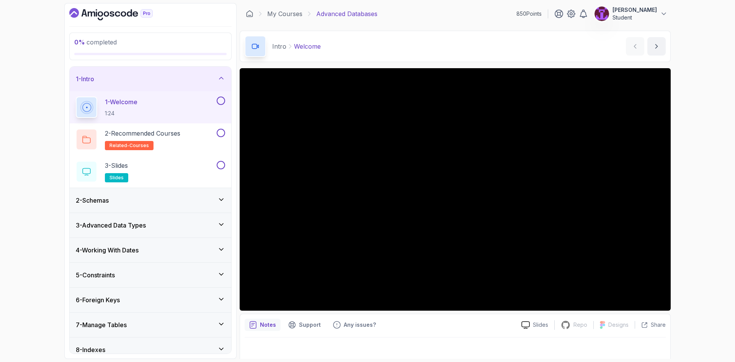
click at [219, 100] on button at bounding box center [221, 100] width 8 height 8
click at [219, 139] on button "2 - Recommended Courses related-courses" at bounding box center [150, 139] width 149 height 21
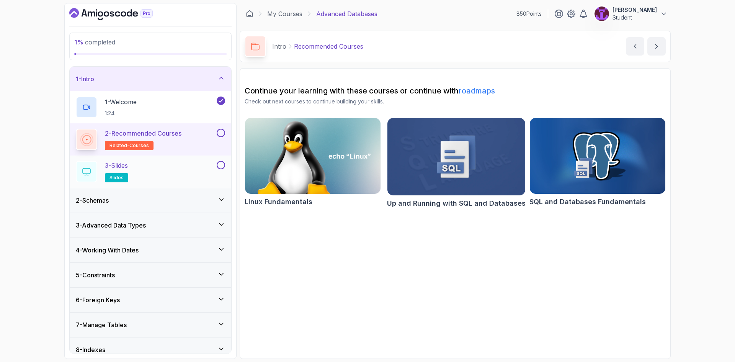
click at [219, 161] on button at bounding box center [221, 165] width 8 height 8
click at [220, 130] on button at bounding box center [221, 133] width 8 height 8
click at [205, 202] on div "2 - Schemas" at bounding box center [150, 200] width 149 height 9
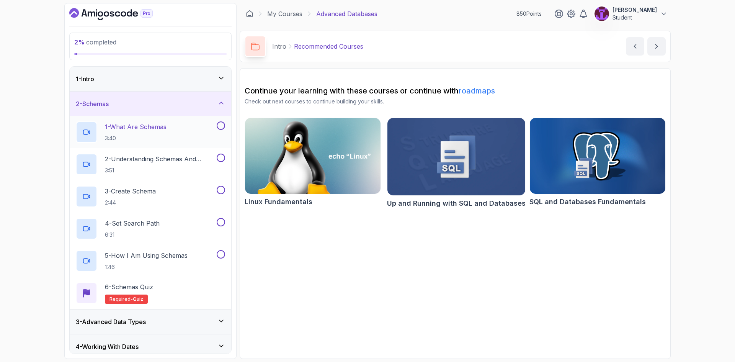
drag, startPoint x: 220, startPoint y: 125, endPoint x: 221, endPoint y: 138, distance: 13.1
click at [219, 126] on button at bounding box center [221, 125] width 8 height 8
click at [219, 157] on button at bounding box center [221, 157] width 8 height 8
click at [220, 189] on button at bounding box center [221, 190] width 8 height 8
click at [220, 220] on button at bounding box center [221, 222] width 8 height 8
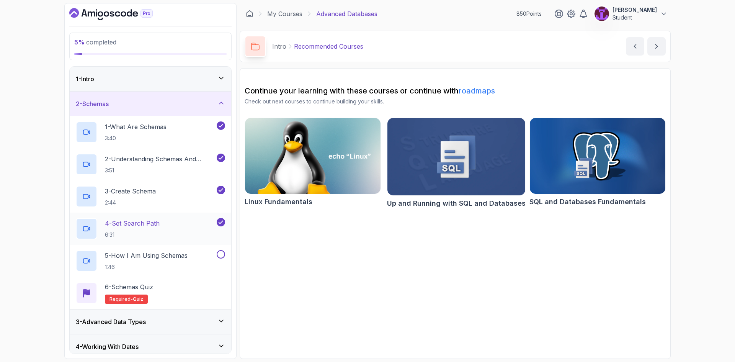
click at [183, 234] on div "4 - Set Search Path 6:31" at bounding box center [145, 228] width 139 height 21
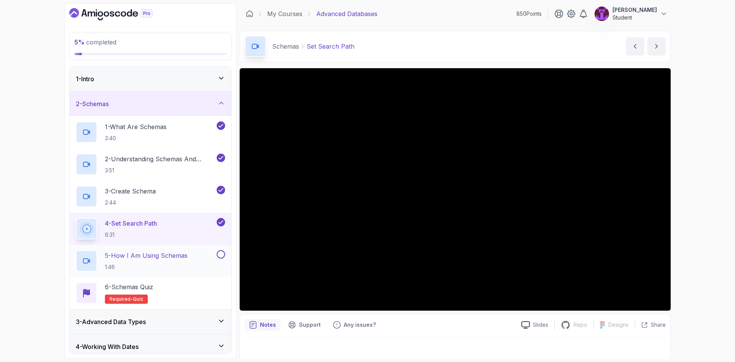
click at [220, 255] on button at bounding box center [221, 254] width 8 height 8
click at [208, 291] on div "6 - Schemas Quiz Required- quiz" at bounding box center [150, 292] width 149 height 21
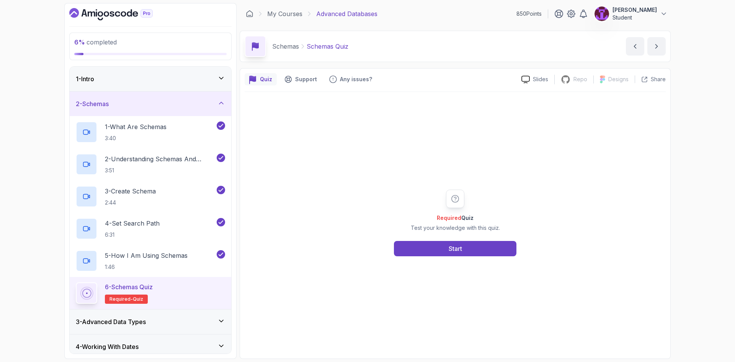
click at [413, 257] on div "Required Quiz Test your knowledge with this quiz. Start" at bounding box center [455, 223] width 421 height 262
click at [441, 251] on button "Start" at bounding box center [455, 248] width 122 height 15
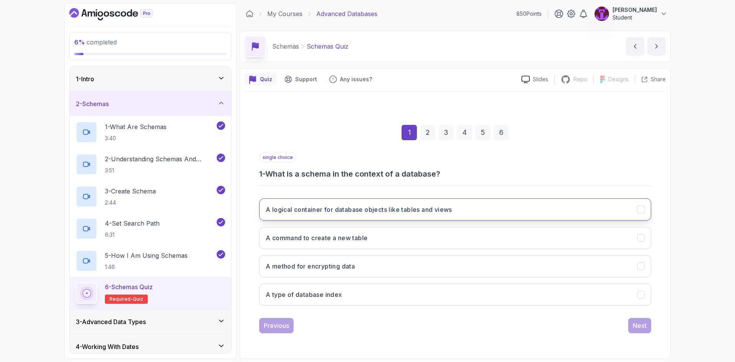
click at [462, 214] on button "A logical container for database objects like tables and views" at bounding box center [455, 209] width 392 height 22
click at [637, 324] on div "Next" at bounding box center [640, 325] width 14 height 9
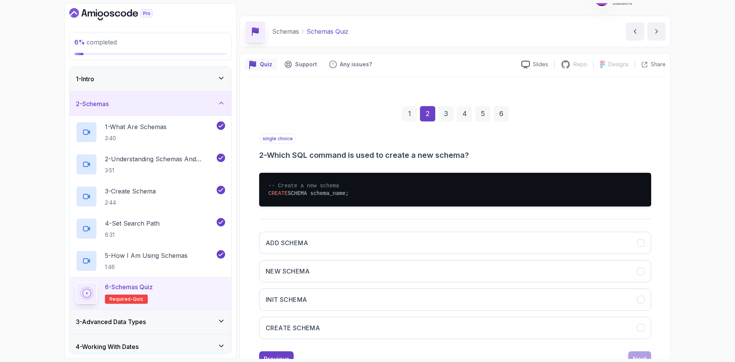
scroll to position [44, 0]
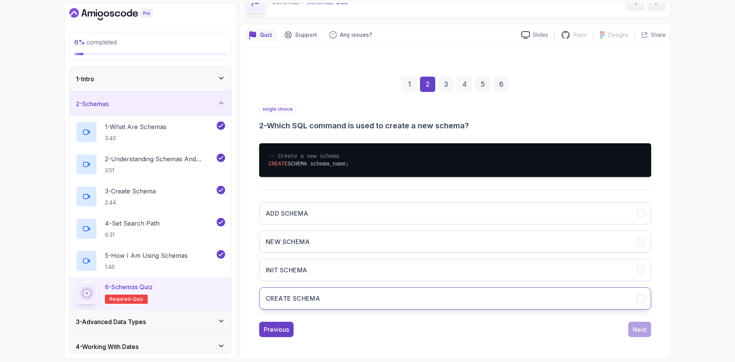
click at [340, 300] on button "CREATE SCHEMA" at bounding box center [455, 298] width 392 height 22
click at [638, 328] on div "Next" at bounding box center [640, 329] width 14 height 9
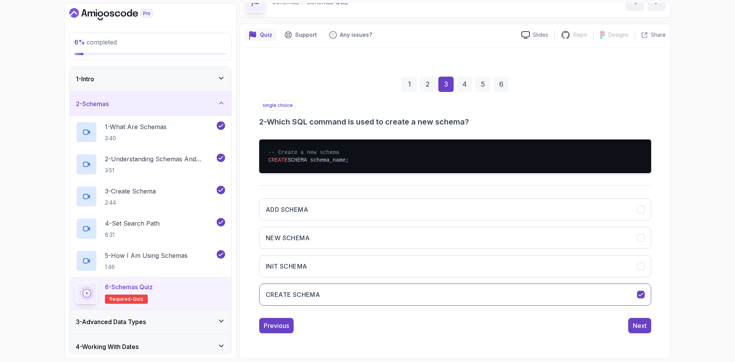
scroll to position [0, 0]
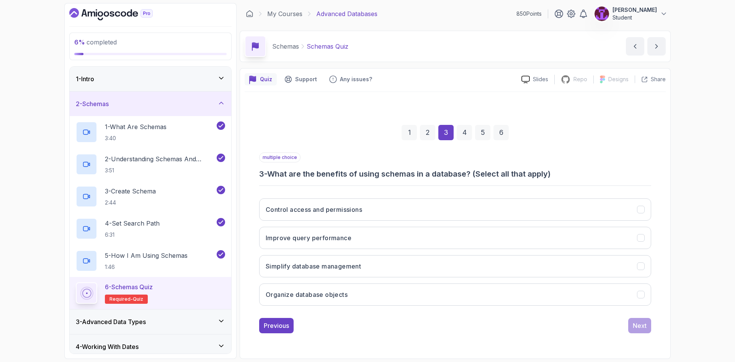
click at [429, 132] on div "2" at bounding box center [427, 132] width 15 height 15
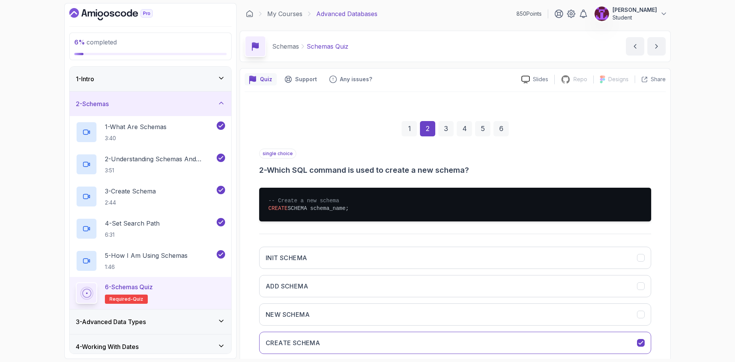
drag, startPoint x: 448, startPoint y: 130, endPoint x: 432, endPoint y: 155, distance: 29.4
click at [448, 131] on div "3" at bounding box center [445, 128] width 15 height 15
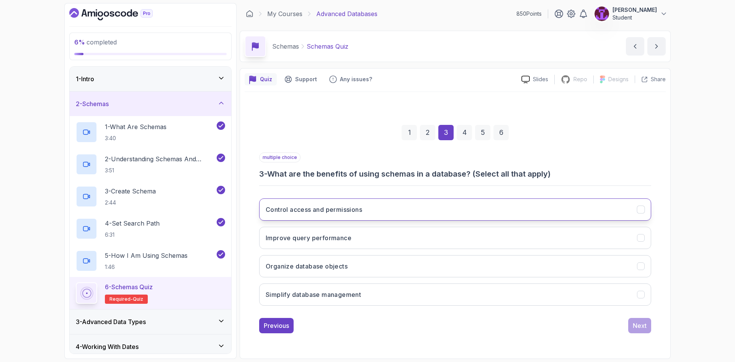
click at [375, 205] on button "Control access and permissions" at bounding box center [455, 209] width 392 height 22
click at [353, 248] on button "Improve query performance" at bounding box center [455, 238] width 392 height 22
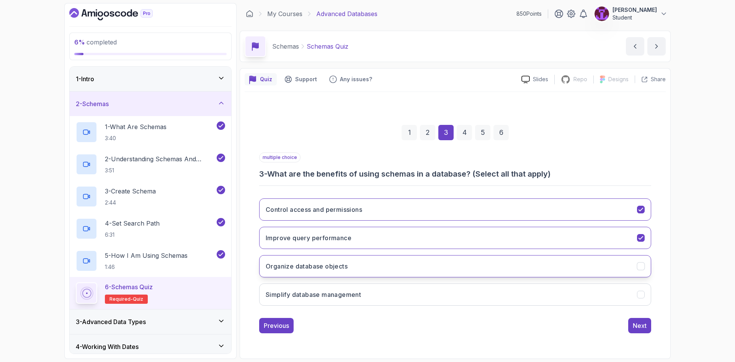
click at [362, 267] on button "Organize database objects" at bounding box center [455, 266] width 392 height 22
click at [441, 292] on button "Simplify database management" at bounding box center [455, 294] width 392 height 22
click at [640, 325] on div "Next" at bounding box center [640, 325] width 14 height 9
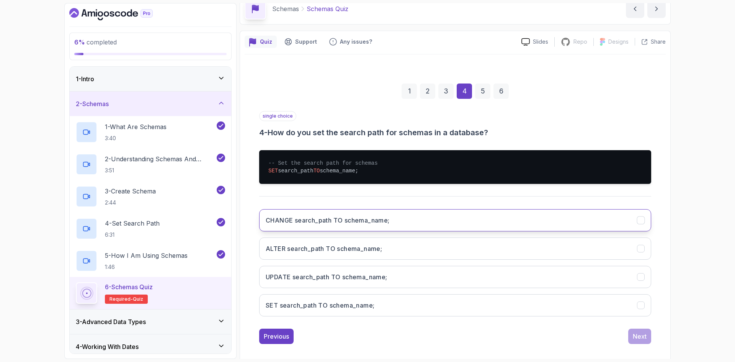
scroll to position [38, 0]
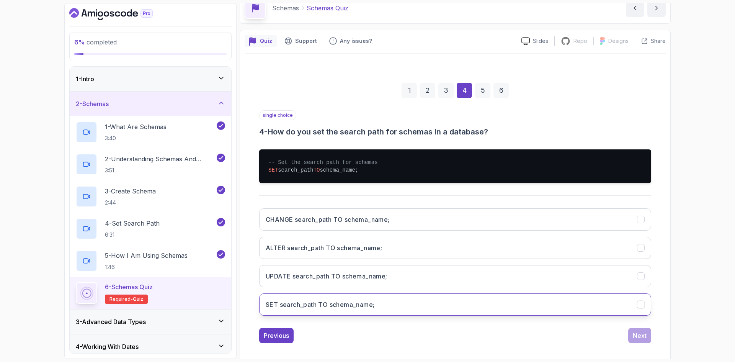
click at [382, 307] on button "SET search_path TO schema_name;" at bounding box center [455, 304] width 392 height 22
click at [643, 336] on div "Next" at bounding box center [640, 335] width 14 height 9
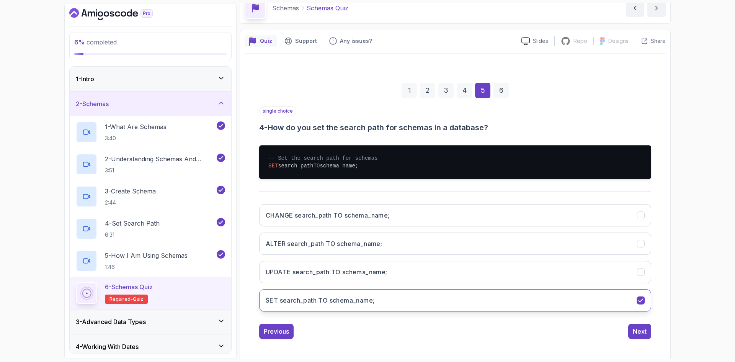
scroll to position [0, 0]
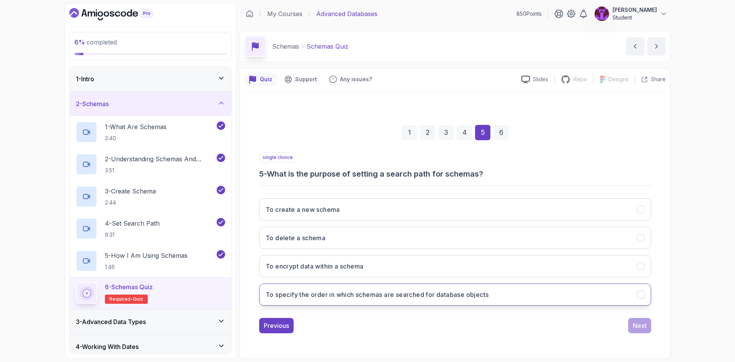
click at [464, 294] on h3 "To specify the order in which schemas are searched for database objects" at bounding box center [377, 294] width 223 height 9
click at [639, 326] on div "Next" at bounding box center [640, 325] width 14 height 9
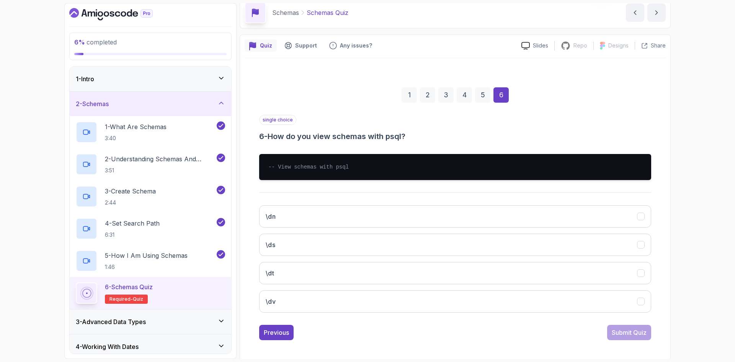
scroll to position [37, 0]
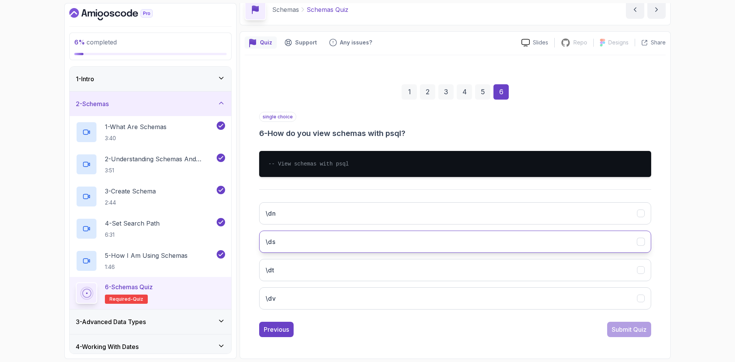
click at [335, 230] on div "\dn \ds \dt \dv" at bounding box center [455, 255] width 392 height 119
click at [356, 243] on button "\ds" at bounding box center [455, 241] width 392 height 22
click at [645, 328] on button "Submit Quiz" at bounding box center [629, 329] width 44 height 15
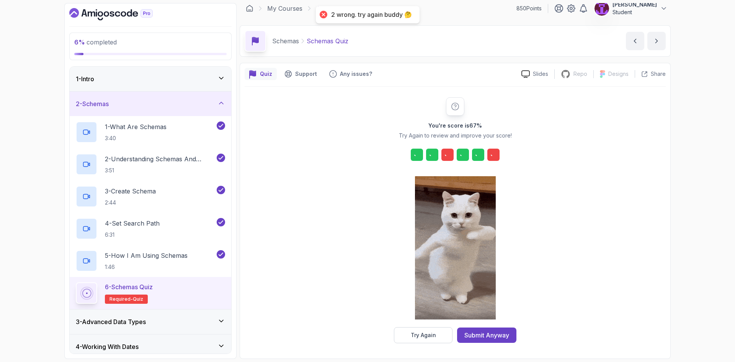
scroll to position [5, 0]
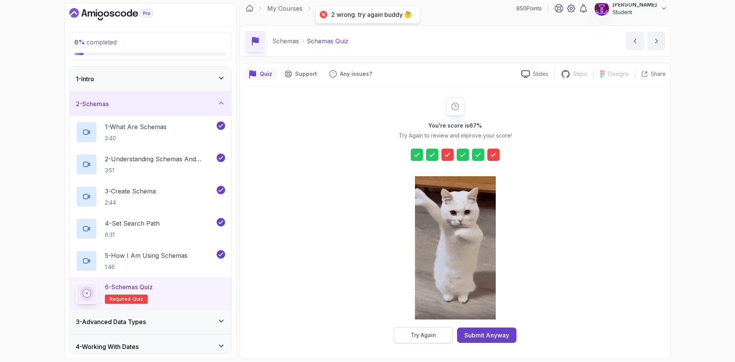
click at [434, 336] on div "Try Again" at bounding box center [423, 335] width 25 height 8
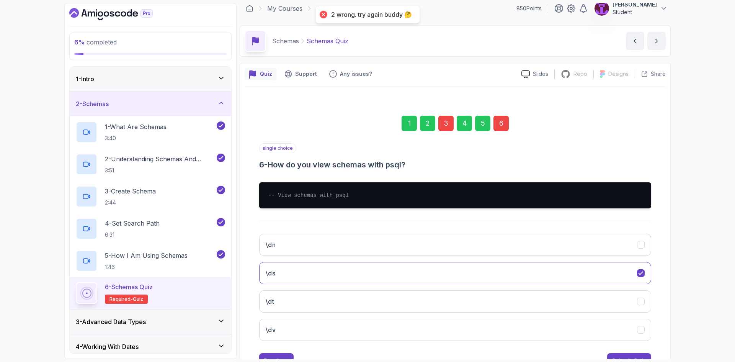
click at [438, 121] on div "3" at bounding box center [445, 123] width 15 height 15
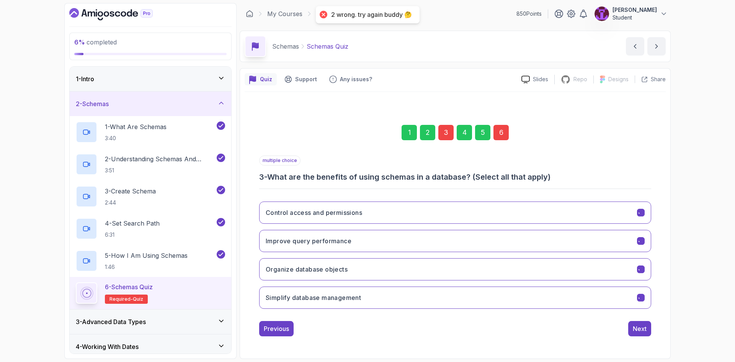
scroll to position [0, 0]
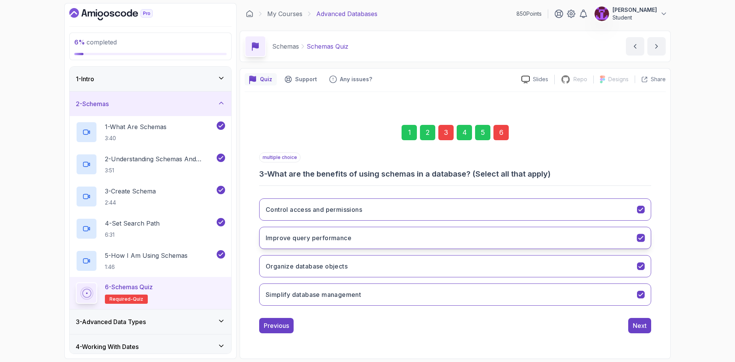
click at [393, 239] on button "Improve query performance" at bounding box center [455, 238] width 392 height 22
click at [504, 131] on div "6" at bounding box center [500, 132] width 15 height 15
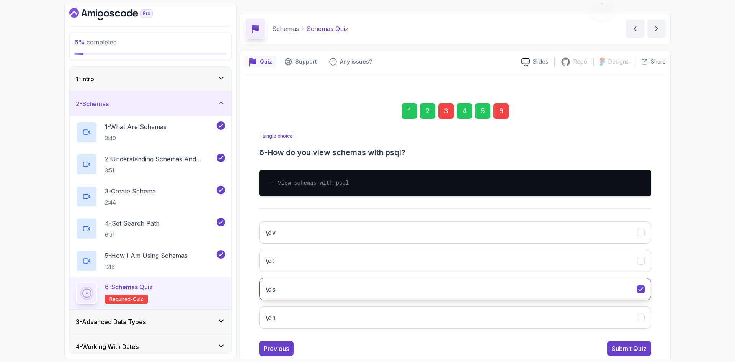
scroll to position [37, 0]
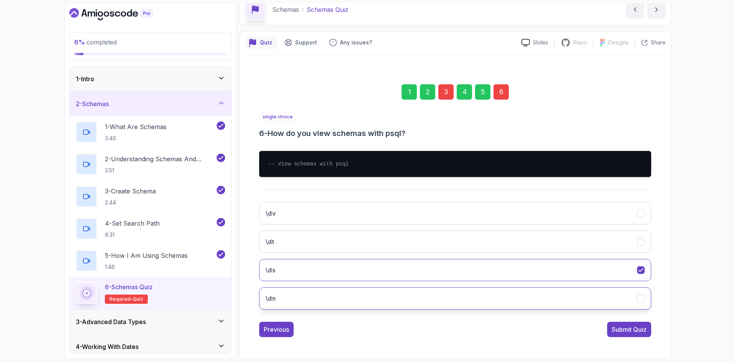
drag, startPoint x: 289, startPoint y: 298, endPoint x: 293, endPoint y: 300, distance: 4.1
click at [291, 300] on button "\dn" at bounding box center [455, 298] width 392 height 22
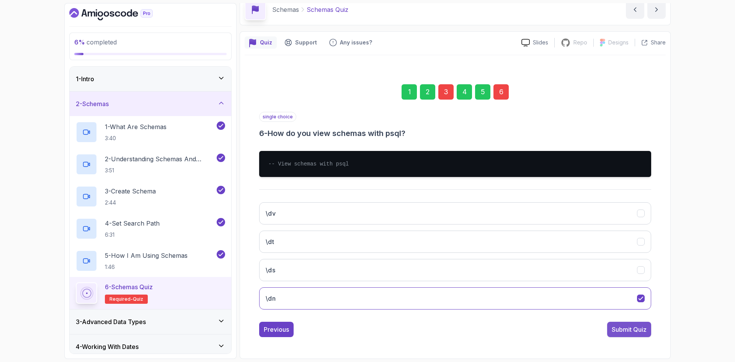
click at [635, 329] on div "Submit Quiz" at bounding box center [629, 329] width 35 height 9
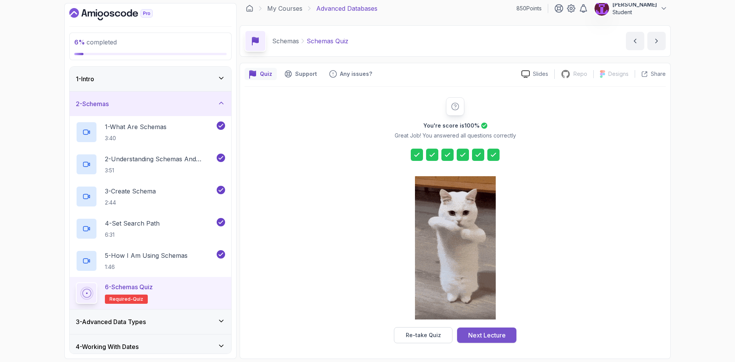
click at [482, 339] on div "Next Lecture" at bounding box center [487, 334] width 38 height 9
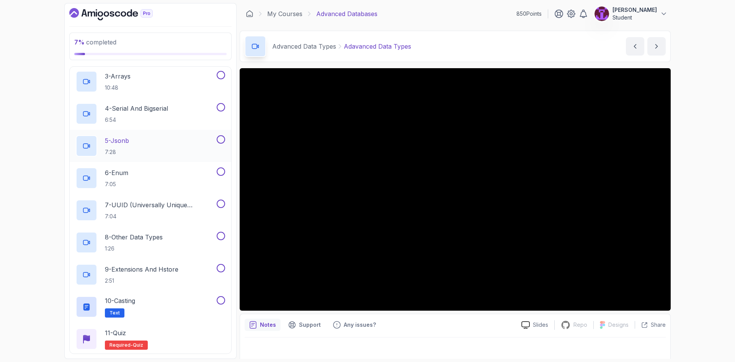
scroll to position [153, 0]
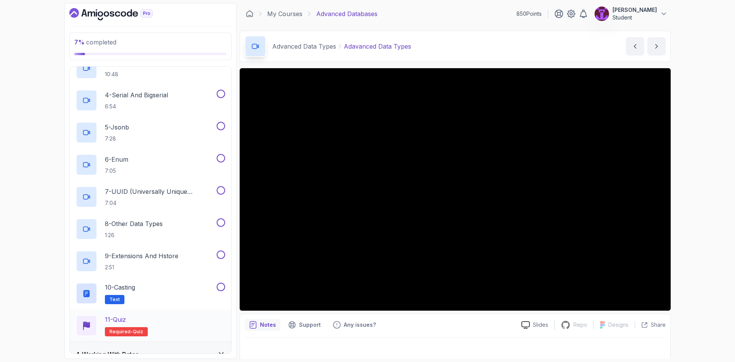
click at [193, 328] on div "11 - Quiz Required- quiz" at bounding box center [150, 325] width 149 height 21
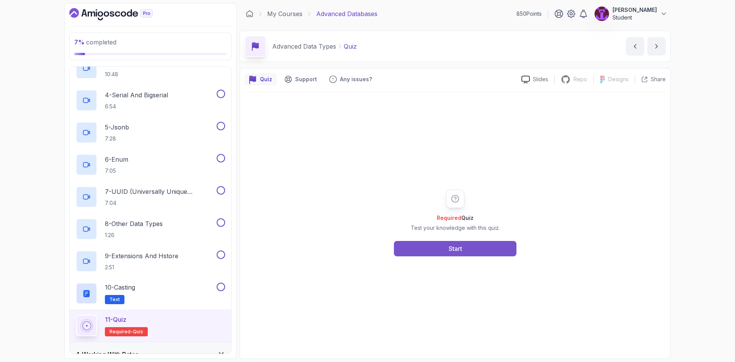
click at [440, 246] on button "Start" at bounding box center [455, 248] width 122 height 15
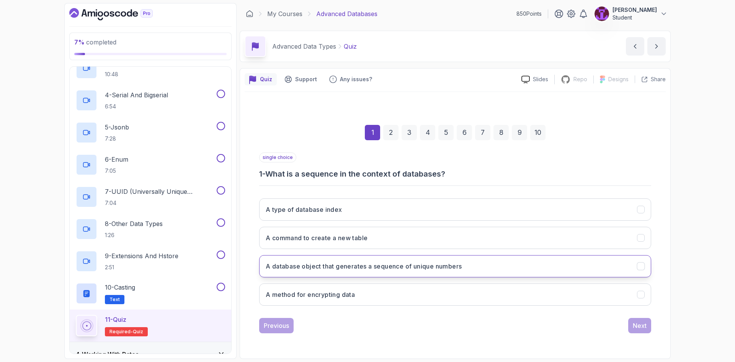
click at [421, 271] on button "A database object that generates a sequence of unique numbers" at bounding box center [455, 266] width 392 height 22
click at [640, 328] on div "Next" at bounding box center [640, 325] width 14 height 9
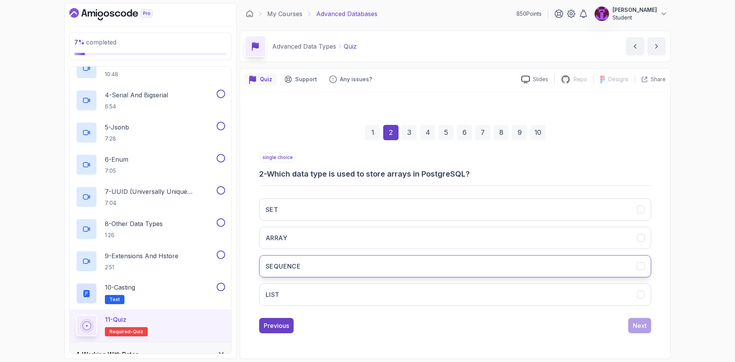
click at [324, 261] on button "SEQUENCE" at bounding box center [455, 266] width 392 height 22
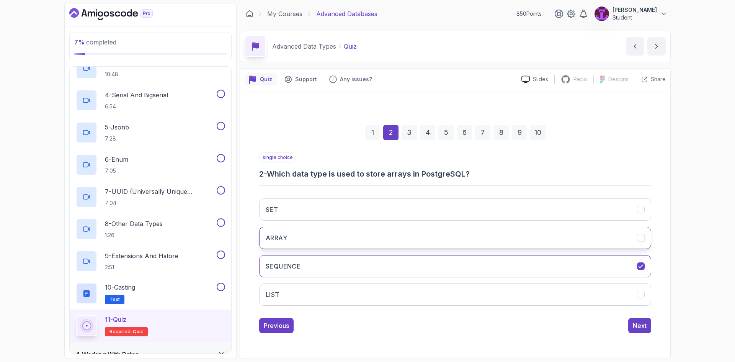
click at [322, 233] on button "ARRAY" at bounding box center [455, 238] width 392 height 22
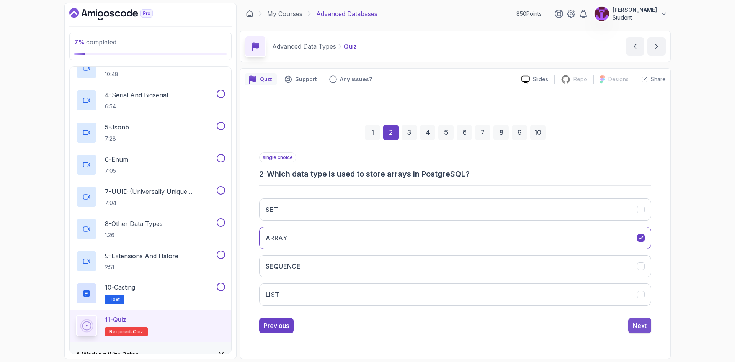
click at [645, 328] on div "Next" at bounding box center [640, 325] width 14 height 9
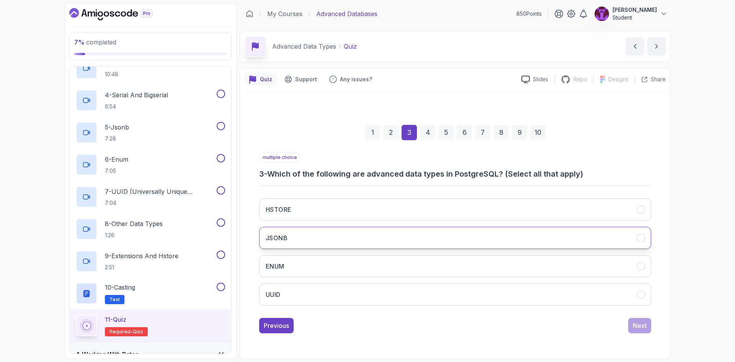
click at [362, 238] on button "JSONB" at bounding box center [455, 238] width 392 height 22
click at [317, 272] on button "ENUM" at bounding box center [455, 266] width 392 height 22
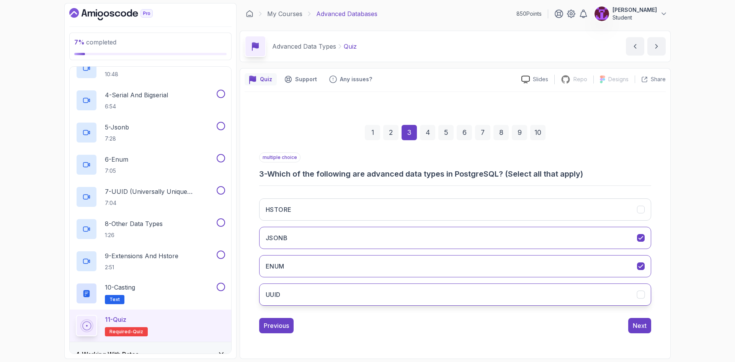
click at [322, 297] on button "UUID" at bounding box center [455, 294] width 392 height 22
click at [344, 209] on button "HSTORE" at bounding box center [455, 209] width 392 height 22
click at [649, 320] on button "Next" at bounding box center [639, 325] width 23 height 15
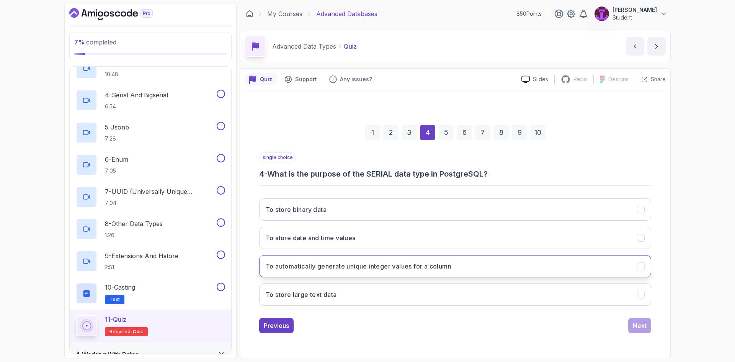
click at [382, 265] on h3 "To automatically generate unique integer values for a column" at bounding box center [359, 265] width 186 height 9
click at [640, 330] on div "Next" at bounding box center [640, 325] width 14 height 9
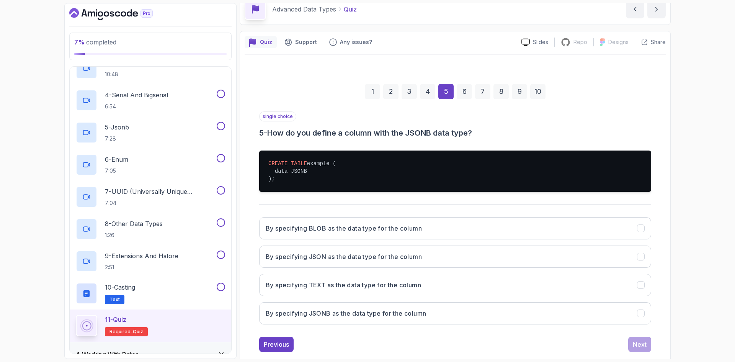
scroll to position [38, 0]
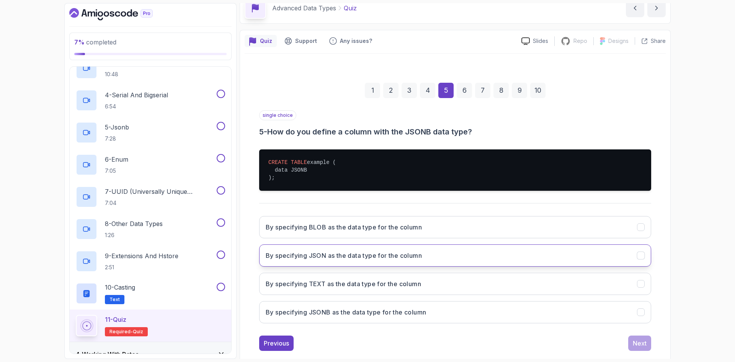
click at [429, 259] on button "By specifying JSON as the data type for the column" at bounding box center [455, 255] width 392 height 22
click at [535, 312] on button "By specifying JSONB as the data type for the column" at bounding box center [455, 312] width 392 height 22
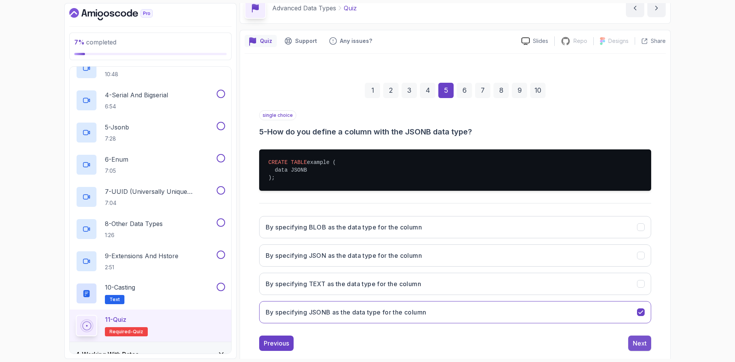
click at [642, 345] on div "Next" at bounding box center [640, 342] width 14 height 9
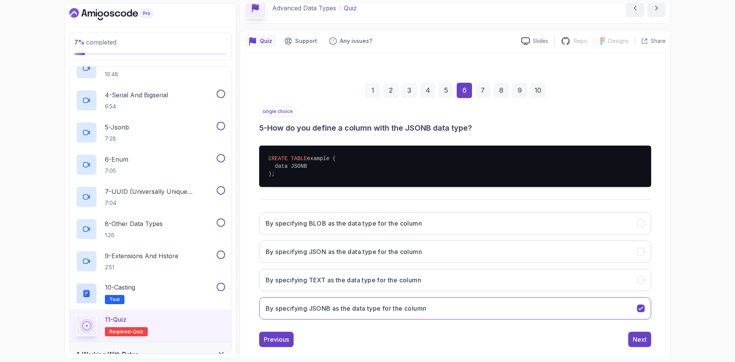
scroll to position [0, 0]
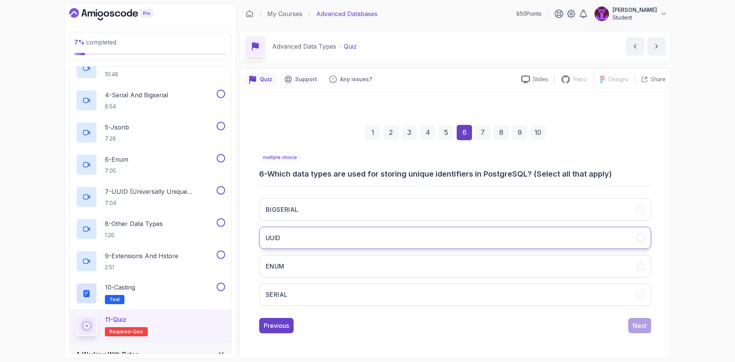
click at [367, 243] on button "UUID" at bounding box center [455, 238] width 392 height 22
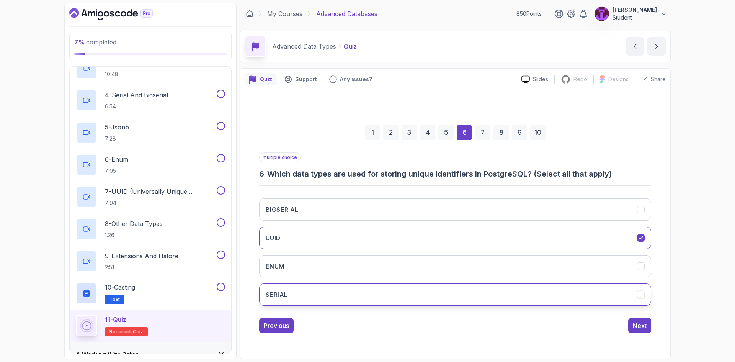
click at [392, 294] on button "SERIAL" at bounding box center [455, 294] width 392 height 22
click at [504, 201] on button "BIGSERIAL" at bounding box center [455, 209] width 392 height 22
click at [643, 322] on div "Next" at bounding box center [640, 325] width 14 height 9
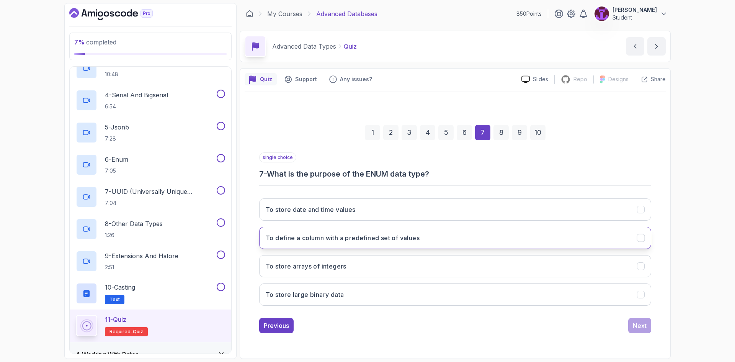
click at [555, 243] on button "To define a column with a predefined set of values" at bounding box center [455, 238] width 392 height 22
drag, startPoint x: 635, startPoint y: 320, endPoint x: 636, endPoint y: 327, distance: 6.9
click at [636, 325] on button "Next" at bounding box center [639, 325] width 23 height 15
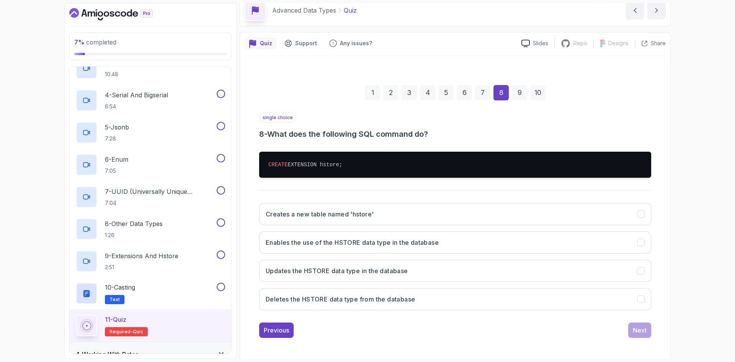
scroll to position [37, 0]
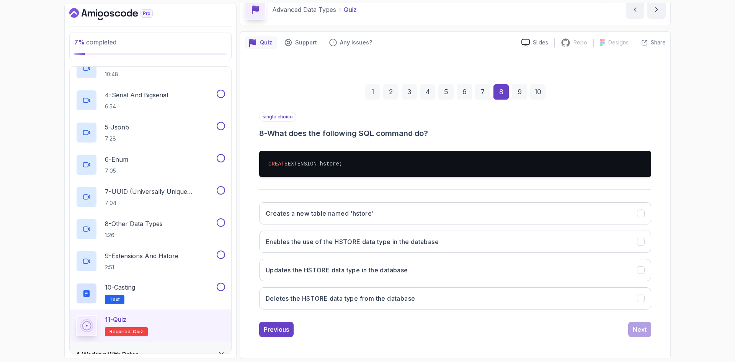
click at [451, 253] on div "Creates a new table named 'hstore' Enables the use of the HSTORE data type in t…" at bounding box center [455, 255] width 392 height 119
click at [435, 242] on h3 "Enables the use of the HSTORE data type in the database" at bounding box center [352, 241] width 173 height 9
click at [643, 334] on button "Next" at bounding box center [639, 329] width 23 height 15
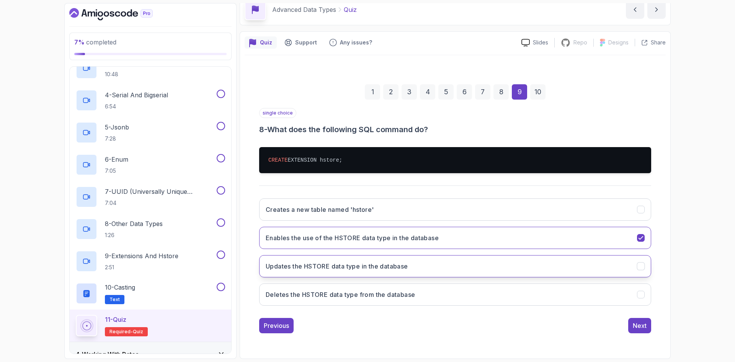
scroll to position [0, 0]
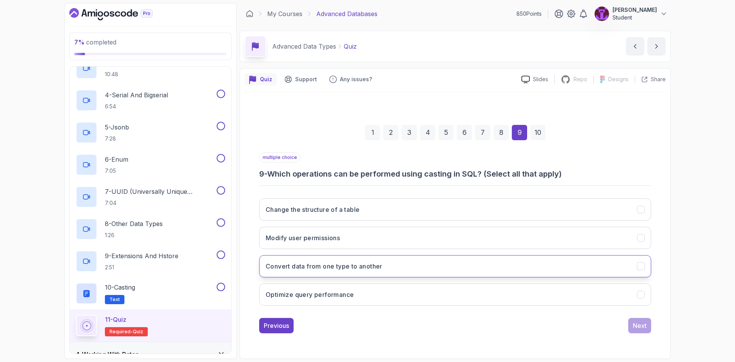
click at [351, 271] on button "Convert data from one type to another" at bounding box center [455, 266] width 392 height 22
click at [651, 323] on div "1 2 3 4 5 6 7 8 9 10 multiple choice 9 - Which operations can be performed usin…" at bounding box center [455, 222] width 421 height 233
click at [636, 327] on div "Next" at bounding box center [640, 325] width 14 height 9
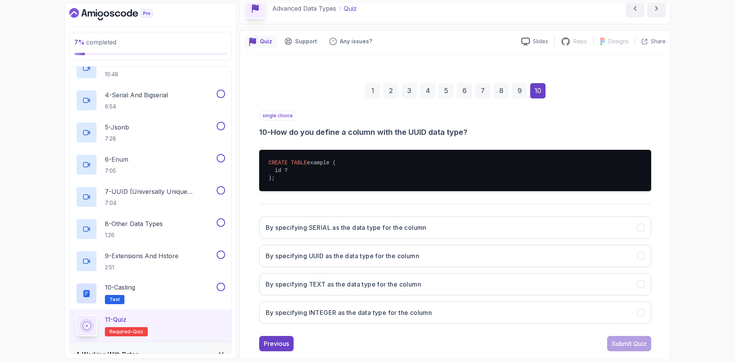
scroll to position [38, 0]
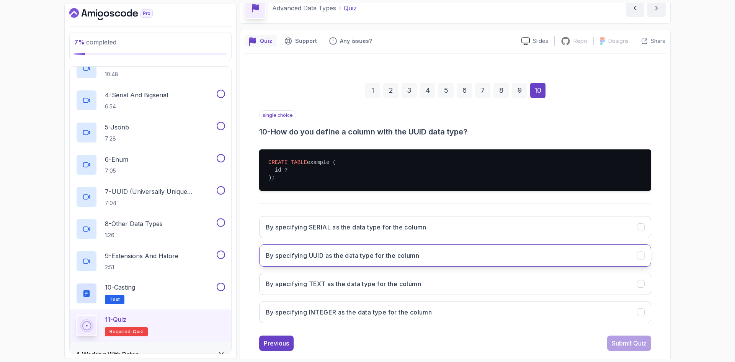
click at [400, 255] on h3 "By specifying UUID as the data type for the column" at bounding box center [342, 255] width 153 height 9
click at [620, 335] on div "single choice 10 - How do you define a column with the UUID data type? CREATE T…" at bounding box center [455, 230] width 392 height 240
click at [622, 340] on button "Submit Quiz" at bounding box center [629, 342] width 44 height 15
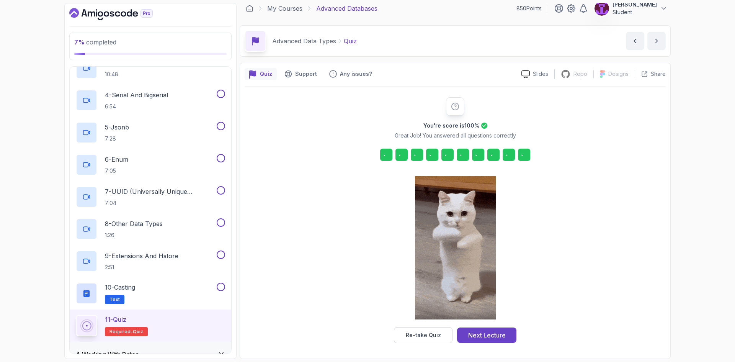
scroll to position [5, 0]
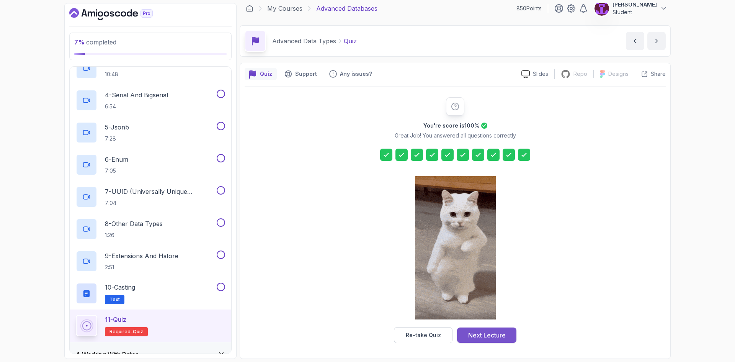
click at [498, 331] on div "Next Lecture" at bounding box center [487, 334] width 38 height 9
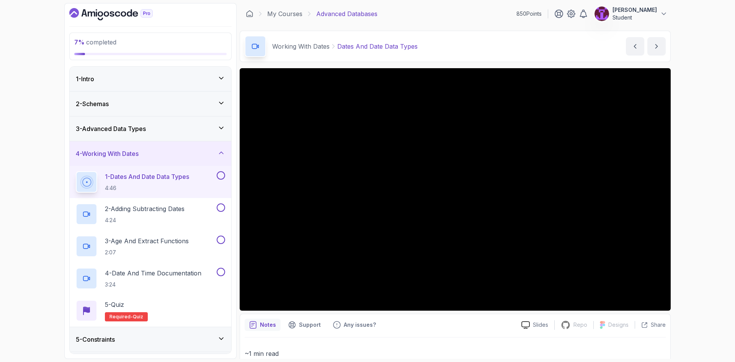
click at [180, 121] on div "3 - Advanced Data Types" at bounding box center [151, 128] width 162 height 24
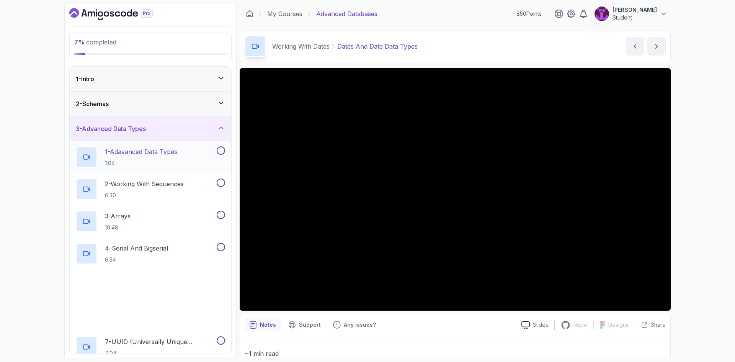
click at [219, 150] on button at bounding box center [221, 150] width 8 height 8
click at [224, 186] on button at bounding box center [221, 182] width 8 height 8
click at [221, 210] on div "3 - Arrays 10:48" at bounding box center [151, 221] width 162 height 32
click at [224, 245] on button at bounding box center [221, 247] width 8 height 8
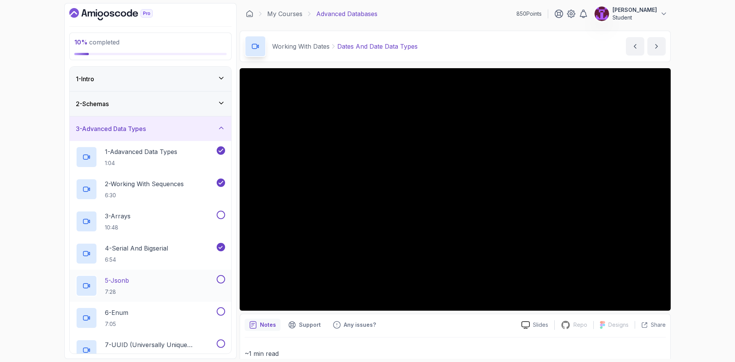
click at [222, 282] on button at bounding box center [221, 279] width 8 height 8
click at [223, 212] on button at bounding box center [221, 215] width 8 height 8
click at [220, 310] on button at bounding box center [221, 311] width 8 height 8
click at [220, 342] on button at bounding box center [221, 343] width 8 height 8
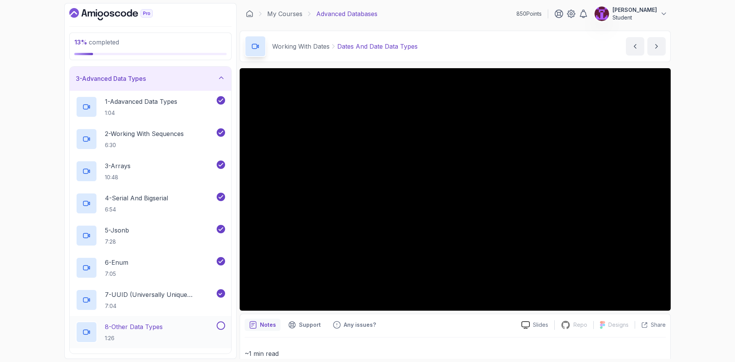
scroll to position [115, 0]
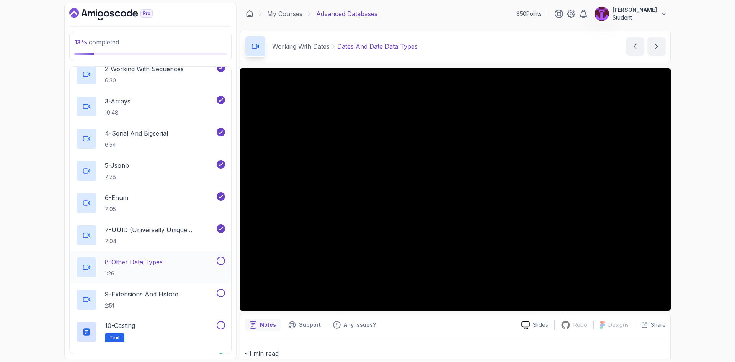
drag, startPoint x: 223, startPoint y: 261, endPoint x: 224, endPoint y: 278, distance: 16.9
click at [223, 260] on button at bounding box center [221, 260] width 8 height 8
click at [222, 293] on button at bounding box center [221, 293] width 8 height 8
click at [220, 323] on button at bounding box center [221, 325] width 8 height 8
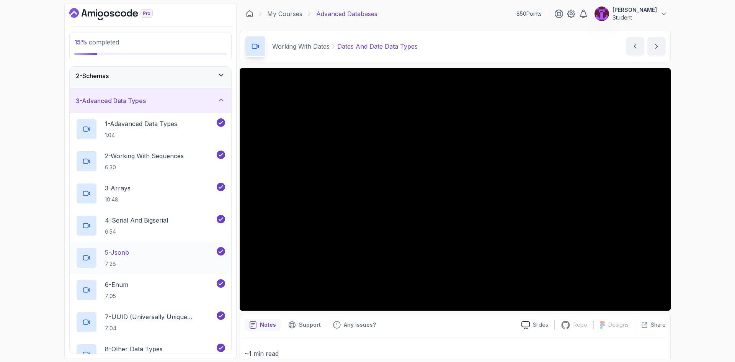
scroll to position [0, 0]
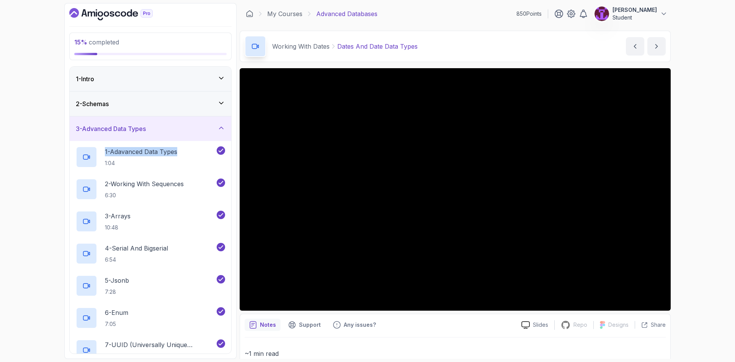
click at [204, 140] on div "3 - Advanced Data Types 1 - Adavanced Data Types 1:04 2 - Working With Sequence…" at bounding box center [151, 305] width 162 height 378
click at [181, 132] on div "3 - Advanced Data Types" at bounding box center [150, 128] width 149 height 9
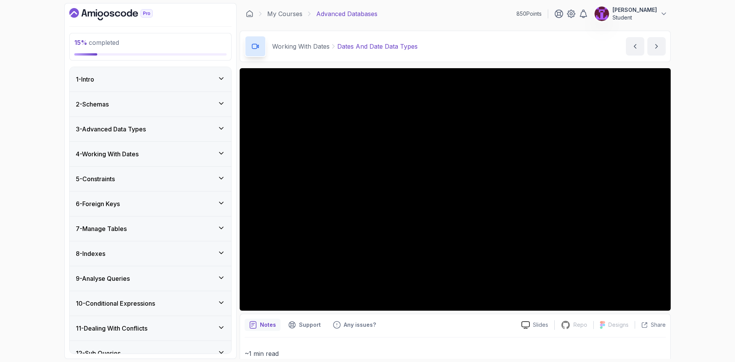
click at [173, 162] on div "4 - Working With Dates" at bounding box center [151, 154] width 162 height 24
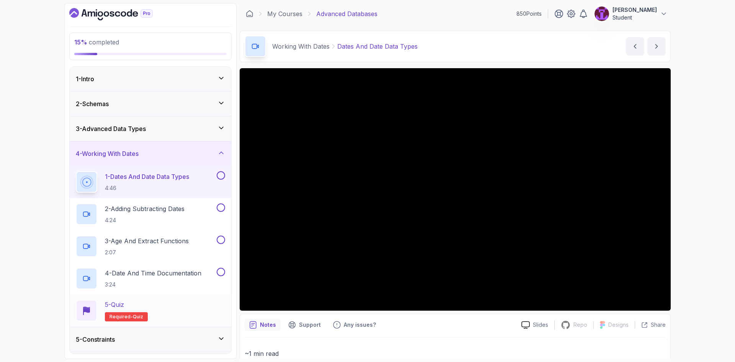
click at [189, 303] on div "5 - Quiz Required- quiz" at bounding box center [150, 310] width 149 height 21
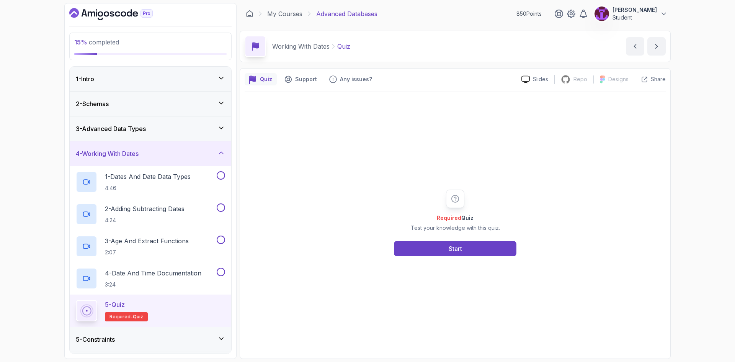
click at [442, 258] on div "Required Quiz Test your knowledge with this quiz. Start" at bounding box center [455, 223] width 421 height 262
click at [445, 247] on button "Start" at bounding box center [455, 248] width 122 height 15
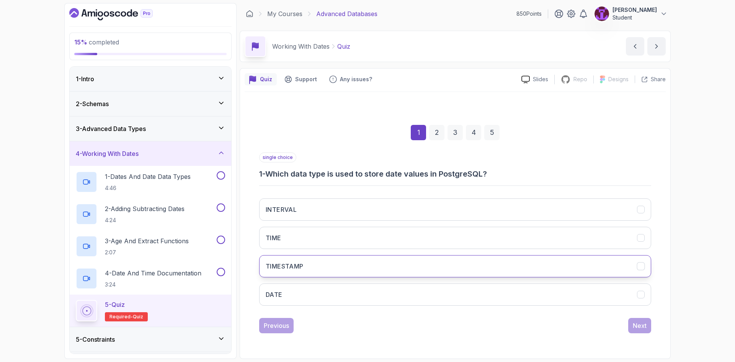
click at [354, 266] on button "TIMESTAMP" at bounding box center [455, 266] width 392 height 22
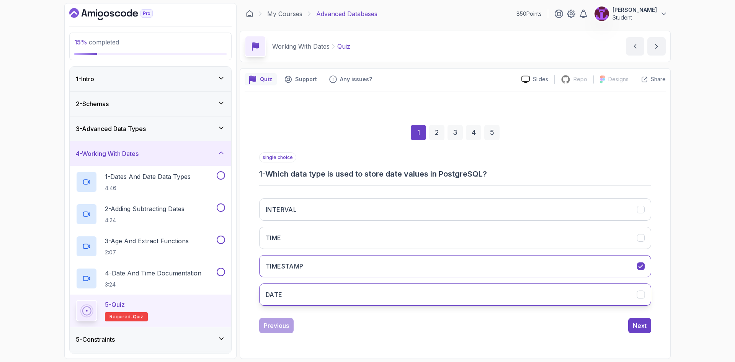
click at [329, 296] on button "DATE" at bounding box center [455, 294] width 392 height 22
click at [637, 326] on div "Next" at bounding box center [640, 325] width 14 height 9
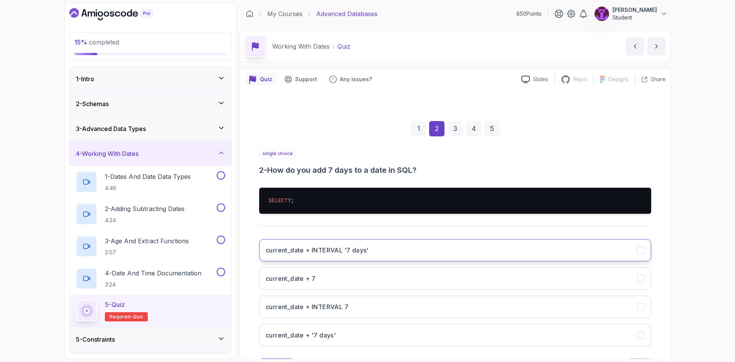
click at [408, 253] on button "current_date + INTERVAL '7 days'" at bounding box center [455, 250] width 392 height 22
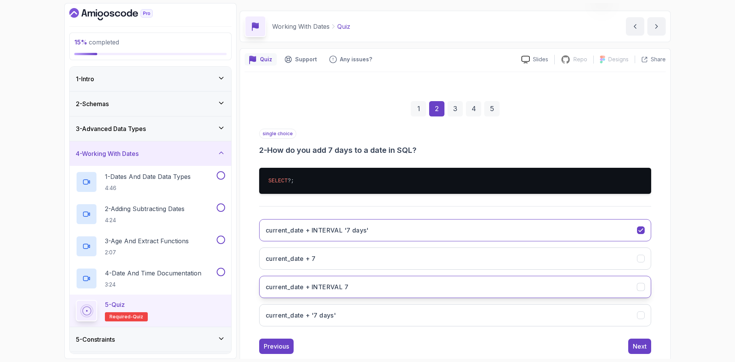
scroll to position [37, 0]
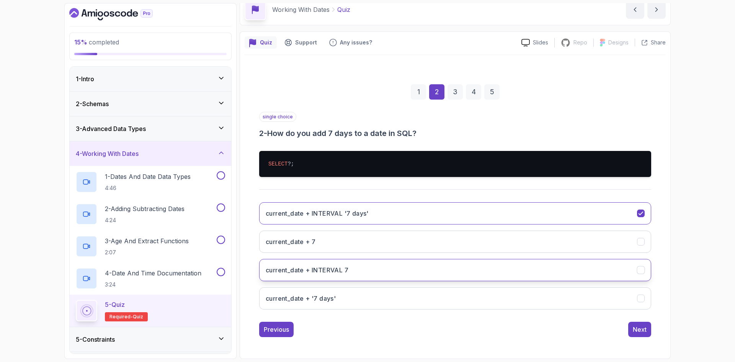
click at [609, 271] on button "current_date + INTERVAL 7" at bounding box center [455, 270] width 392 height 22
click at [629, 215] on button "current_date + INTERVAL '7 days'" at bounding box center [455, 213] width 392 height 22
click at [640, 333] on div "Next" at bounding box center [640, 329] width 14 height 9
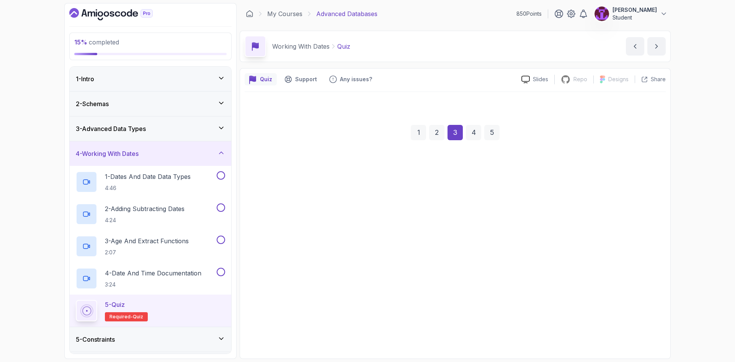
scroll to position [0, 0]
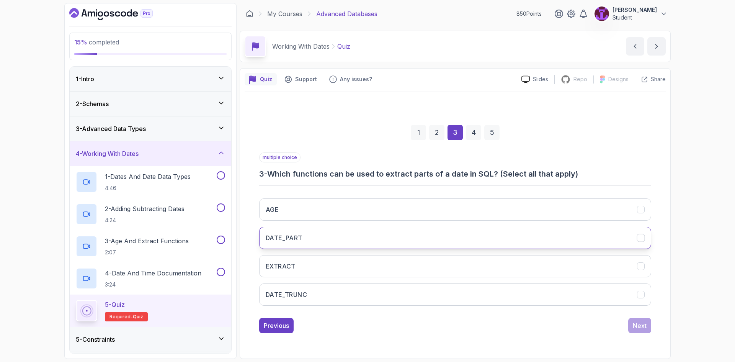
click at [357, 243] on button "DATE_PART" at bounding box center [455, 238] width 392 height 22
click at [635, 326] on div "Next" at bounding box center [640, 325] width 14 height 9
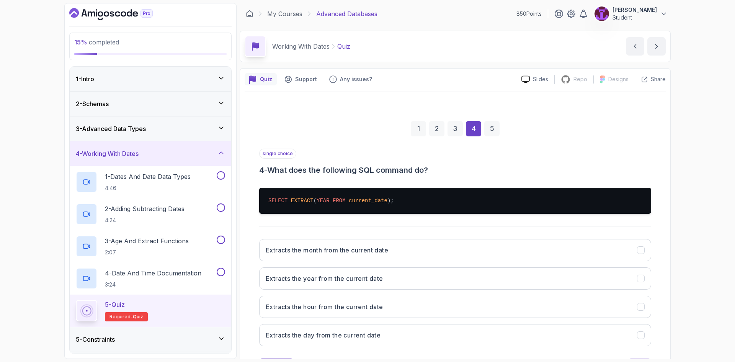
click at [453, 127] on div "3" at bounding box center [454, 128] width 15 height 15
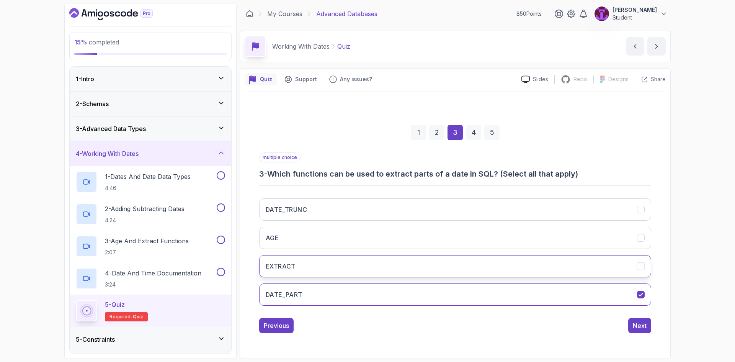
click at [338, 266] on button "EXTRACT" at bounding box center [455, 266] width 392 height 22
click at [547, 296] on button "DATE_PART" at bounding box center [455, 294] width 392 height 22
drag, startPoint x: 514, startPoint y: 298, endPoint x: 513, endPoint y: 294, distance: 4.3
click at [513, 295] on button "DATE_PART" at bounding box center [455, 294] width 392 height 22
click at [473, 139] on div "4" at bounding box center [473, 132] width 15 height 15
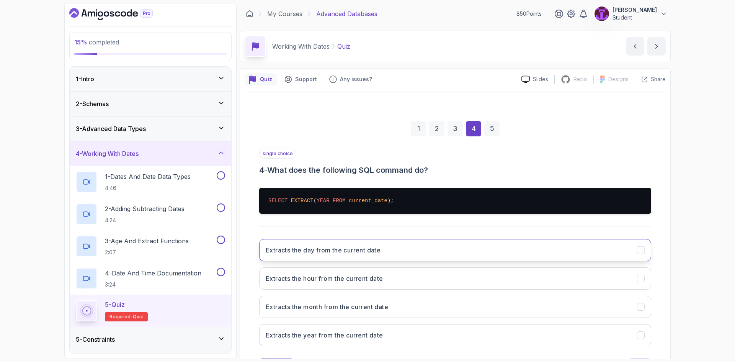
drag, startPoint x: 428, startPoint y: 250, endPoint x: 433, endPoint y: 250, distance: 4.6
click at [428, 250] on button "Extracts the day from the current date" at bounding box center [455, 250] width 392 height 22
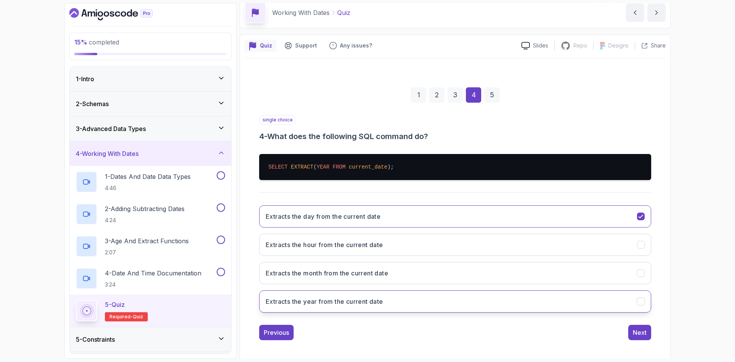
scroll to position [37, 0]
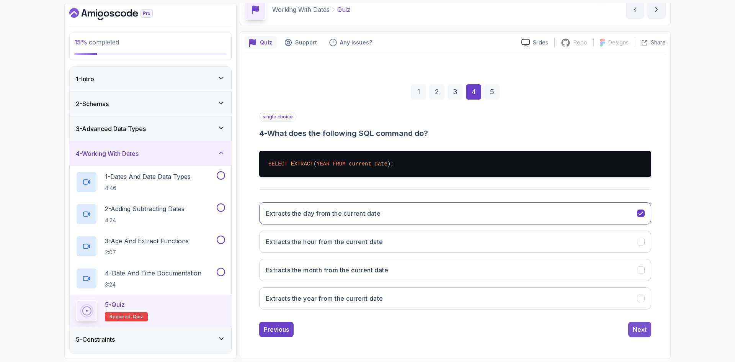
click at [634, 331] on div "Next" at bounding box center [640, 329] width 14 height 9
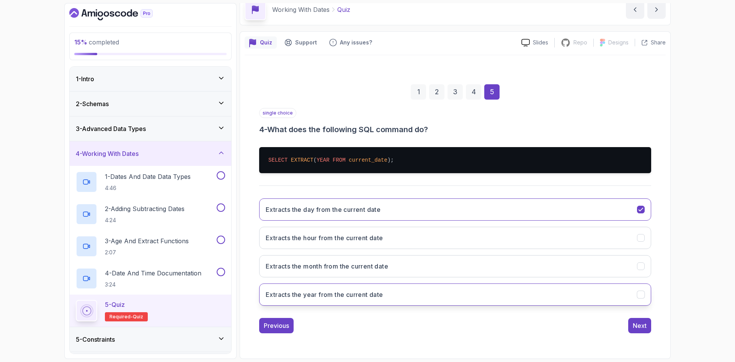
scroll to position [0, 0]
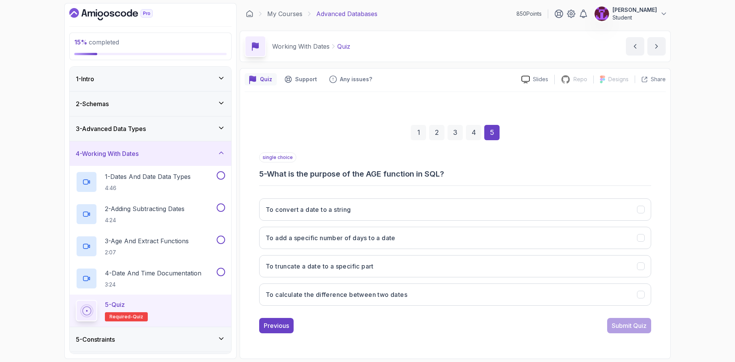
click at [475, 127] on div "4" at bounding box center [473, 132] width 15 height 15
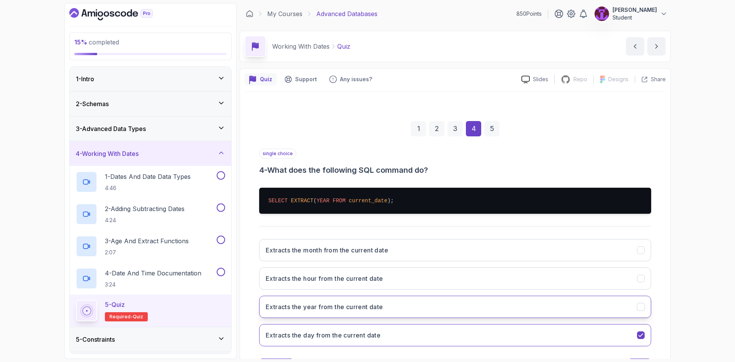
click at [346, 312] on button "Extracts the year from the current date" at bounding box center [455, 306] width 392 height 22
drag, startPoint x: 485, startPoint y: 139, endPoint x: 488, endPoint y: 132, distance: 7.8
click at [485, 138] on div "1 2 3 4 5" at bounding box center [455, 129] width 392 height 40
click at [488, 132] on div "5" at bounding box center [491, 128] width 15 height 15
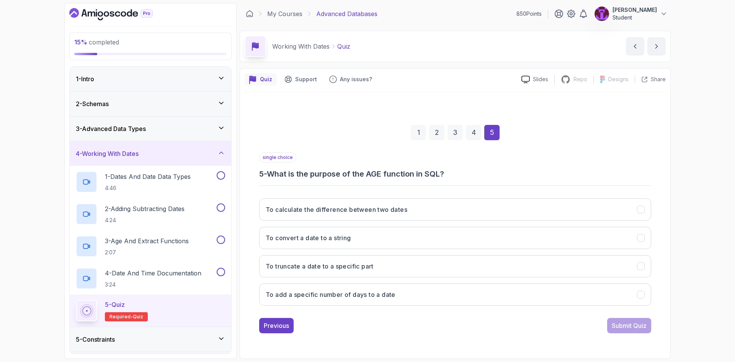
click at [388, 195] on div "To calculate the difference between two dates To convert a date to a string To …" at bounding box center [455, 251] width 392 height 119
click at [392, 209] on h3 "To calculate the difference between two dates" at bounding box center [337, 209] width 142 height 9
click at [640, 329] on div "Submit Quiz" at bounding box center [629, 325] width 35 height 9
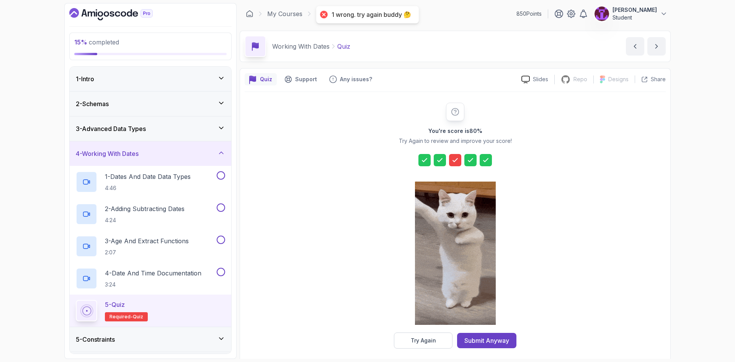
drag, startPoint x: 431, startPoint y: 346, endPoint x: 428, endPoint y: 342, distance: 4.8
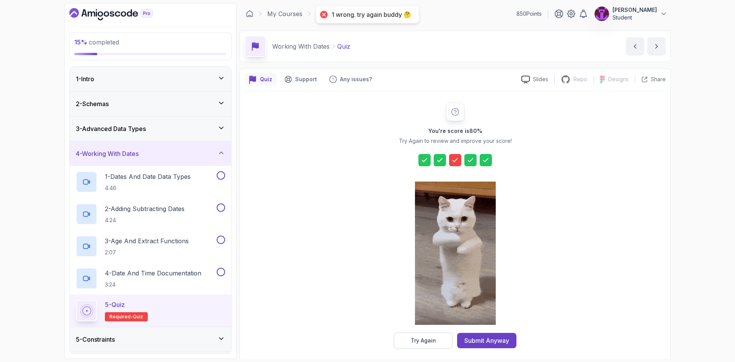
click at [429, 346] on button "Try Again" at bounding box center [423, 340] width 59 height 16
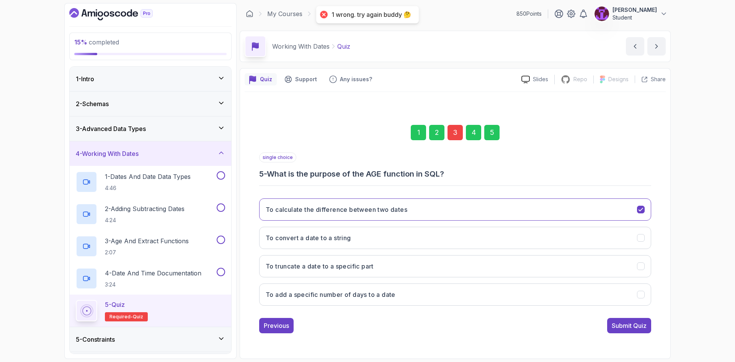
click at [444, 137] on div "2" at bounding box center [436, 132] width 15 height 15
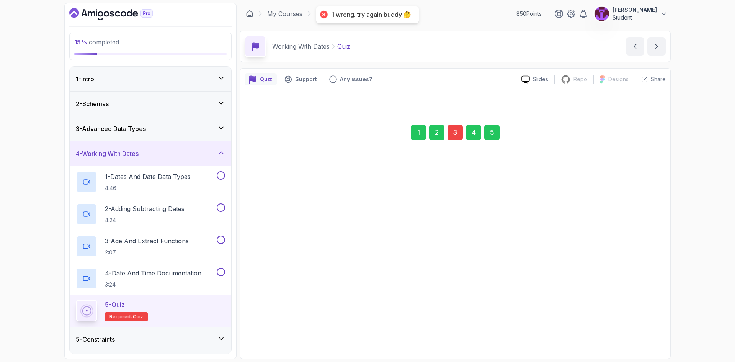
click at [456, 132] on div "3" at bounding box center [454, 132] width 15 height 15
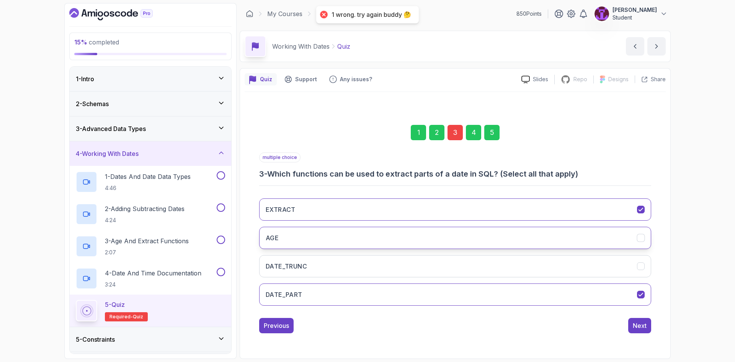
click at [395, 248] on button "AGE" at bounding box center [455, 238] width 392 height 22
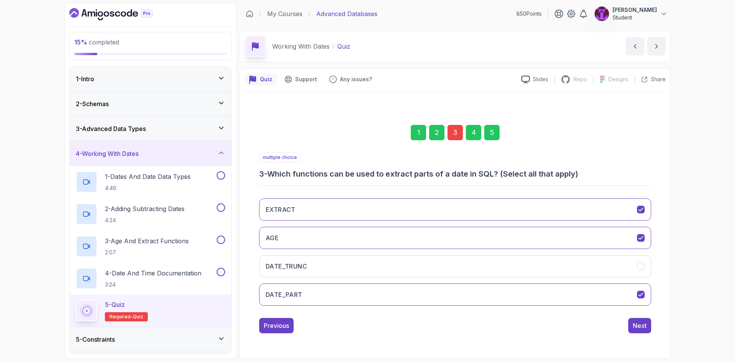
click at [494, 130] on div "5" at bounding box center [491, 132] width 15 height 15
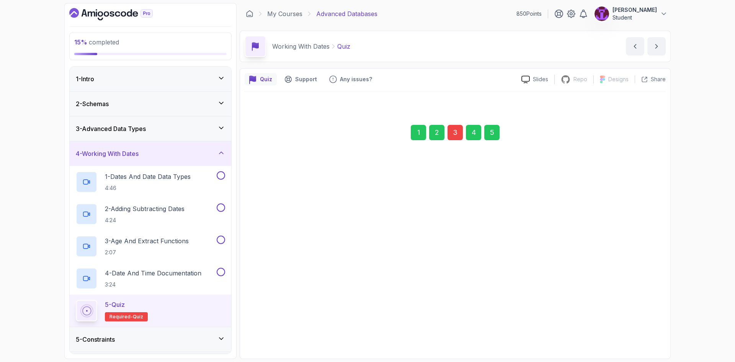
click at [629, 327] on div "Submit Quiz" at bounding box center [629, 325] width 35 height 9
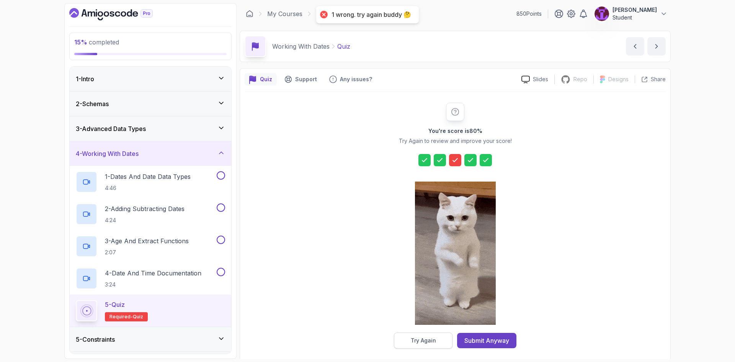
click at [438, 336] on button "Try Again" at bounding box center [423, 340] width 59 height 16
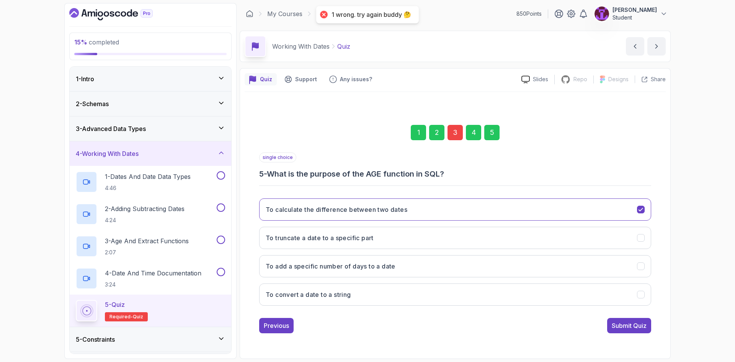
click at [455, 130] on div "3" at bounding box center [454, 132] width 15 height 15
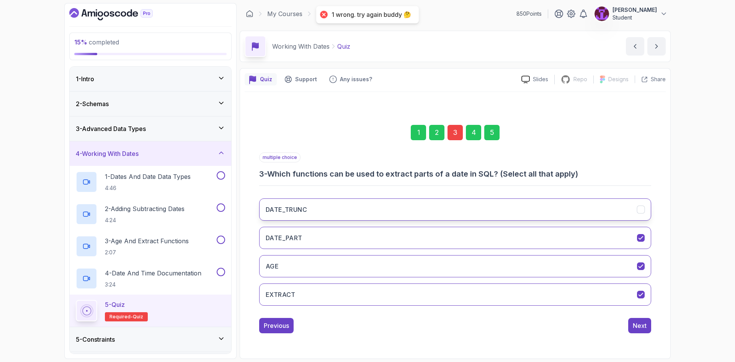
click at [362, 213] on button "DATE_TRUNC" at bounding box center [455, 209] width 392 height 22
click at [487, 133] on div "5" at bounding box center [491, 132] width 15 height 15
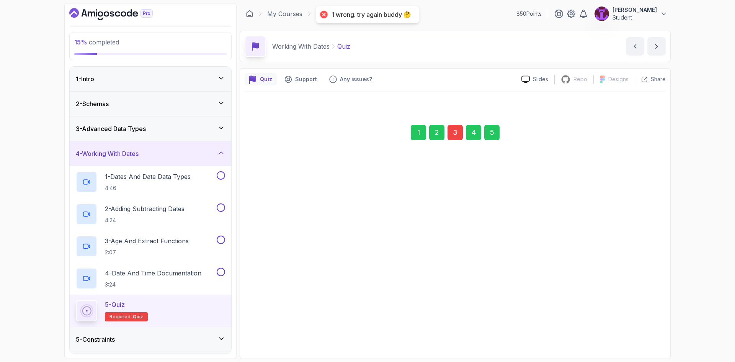
click at [622, 322] on div "Submit Quiz" at bounding box center [629, 325] width 35 height 9
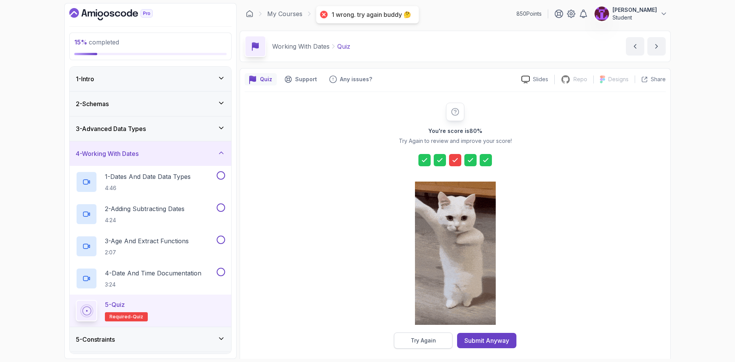
click at [419, 342] on div "Try Again" at bounding box center [423, 340] width 25 height 8
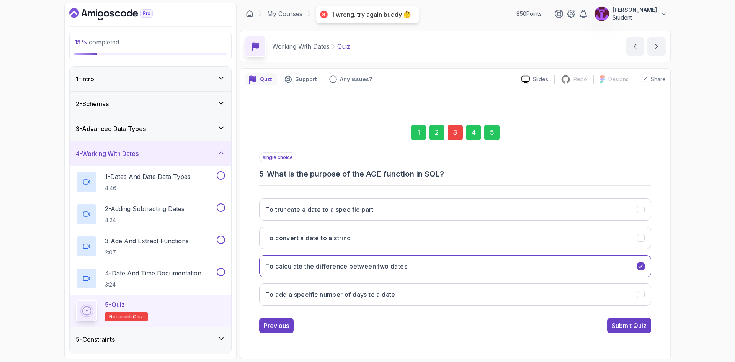
click at [459, 133] on div "3" at bounding box center [454, 132] width 15 height 15
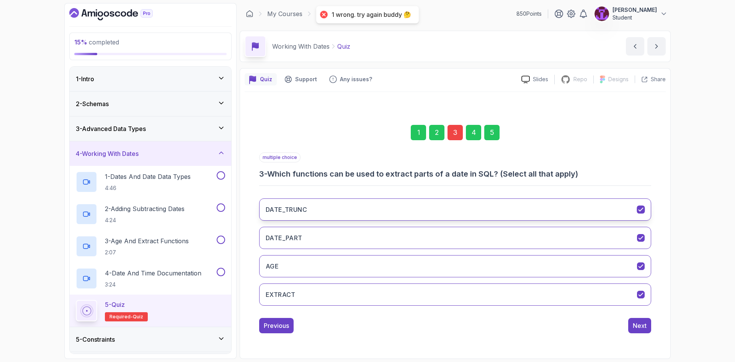
click at [371, 208] on button "DATE_TRUNC" at bounding box center [455, 209] width 392 height 22
click at [356, 260] on button "AGE" at bounding box center [455, 266] width 392 height 22
click at [365, 242] on button "DATE_PART" at bounding box center [455, 238] width 392 height 22
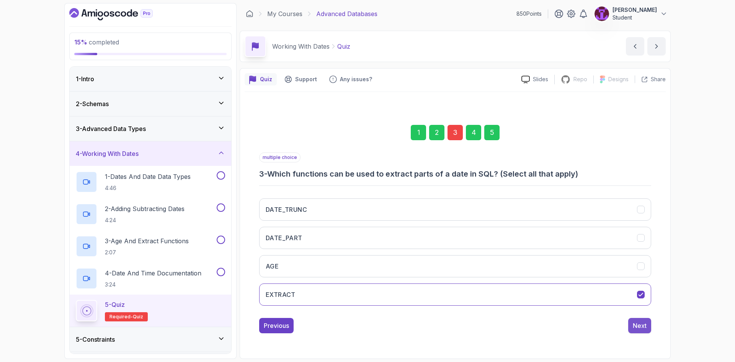
click at [640, 328] on div "Next" at bounding box center [640, 325] width 14 height 9
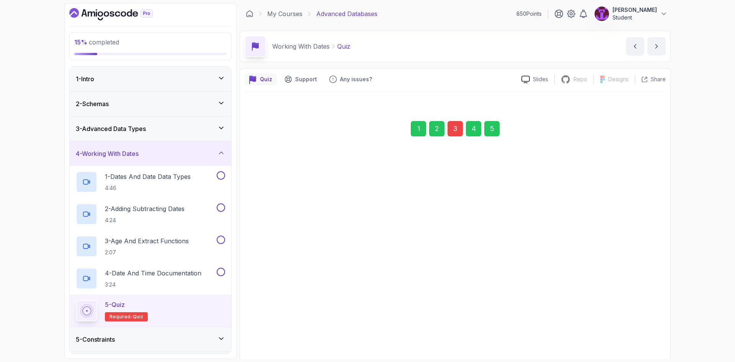
drag, startPoint x: 488, startPoint y: 130, endPoint x: 522, endPoint y: 187, distance: 66.6
click at [487, 130] on div "5" at bounding box center [491, 128] width 15 height 15
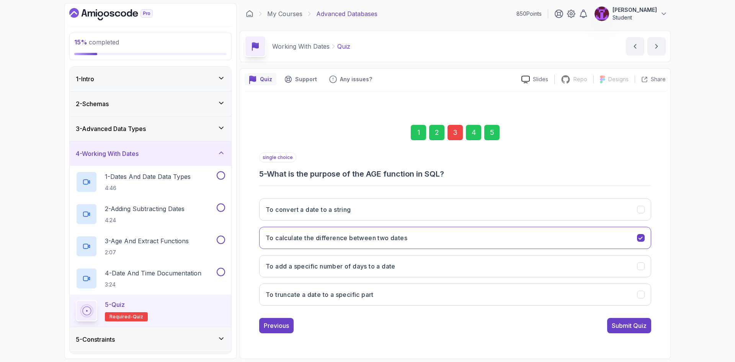
click at [632, 329] on div "Submit Quiz" at bounding box center [629, 325] width 35 height 9
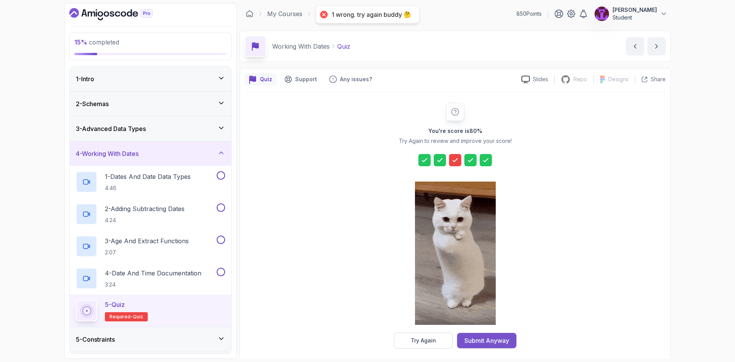
click at [491, 340] on div "Submit Anyway" at bounding box center [486, 340] width 45 height 9
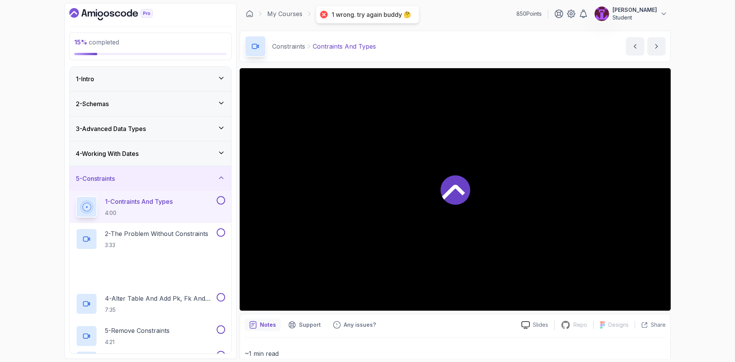
click at [217, 153] on div "4 - Working With Dates" at bounding box center [150, 153] width 149 height 9
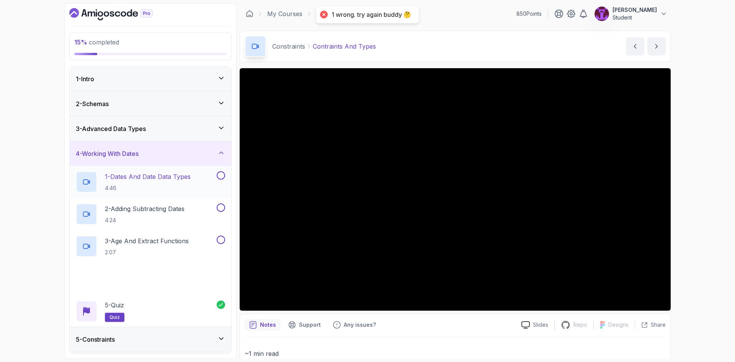
click at [220, 177] on button at bounding box center [221, 175] width 8 height 8
click at [222, 206] on button at bounding box center [221, 207] width 8 height 8
click at [218, 239] on button at bounding box center [221, 239] width 8 height 8
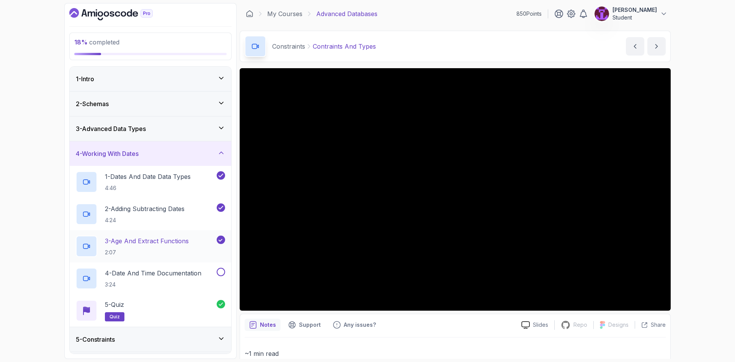
drag, startPoint x: 222, startPoint y: 276, endPoint x: 225, endPoint y: 257, distance: 19.8
click at [222, 274] on button "4 - Date and Time Documentation 3:24" at bounding box center [150, 278] width 149 height 21
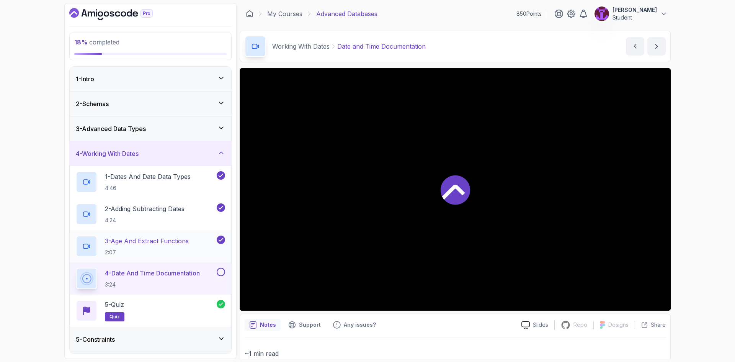
drag, startPoint x: 222, startPoint y: 269, endPoint x: 223, endPoint y: 261, distance: 7.7
click at [222, 269] on button at bounding box center [221, 272] width 8 height 8
click at [226, 154] on div "4 - Working With Dates" at bounding box center [151, 153] width 162 height 24
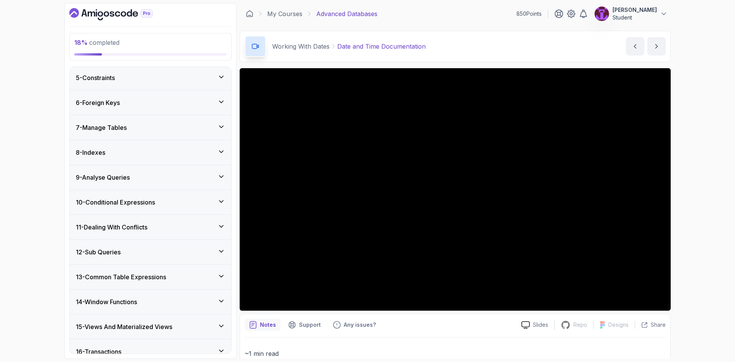
scroll to position [38, 0]
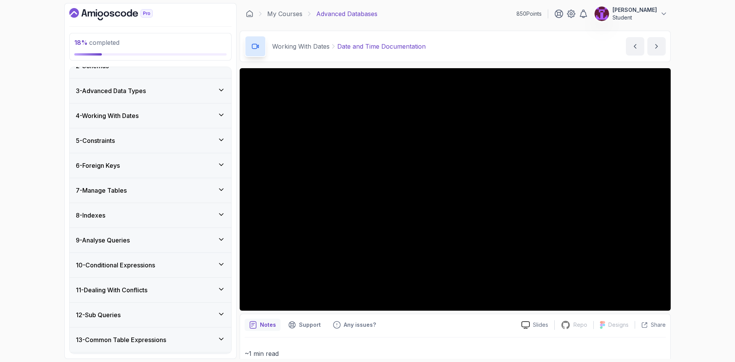
click at [143, 148] on div "5 - Constraints" at bounding box center [151, 140] width 162 height 24
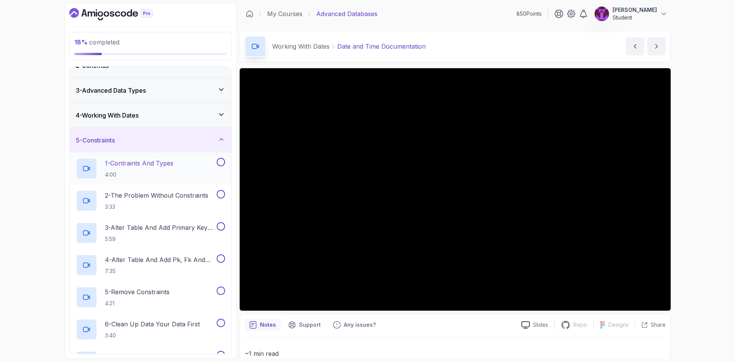
click at [168, 166] on p "1 - Contraints And Types" at bounding box center [139, 162] width 69 height 9
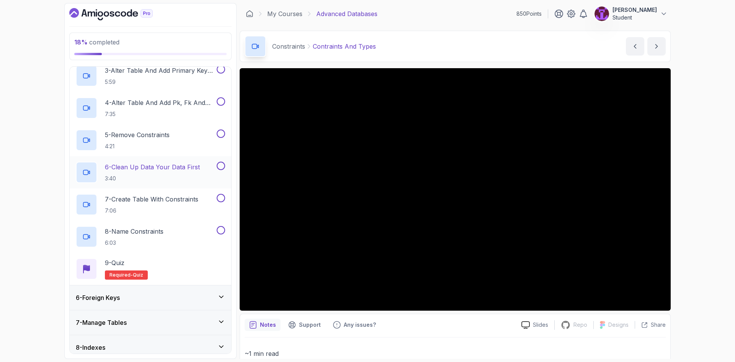
scroll to position [191, 0]
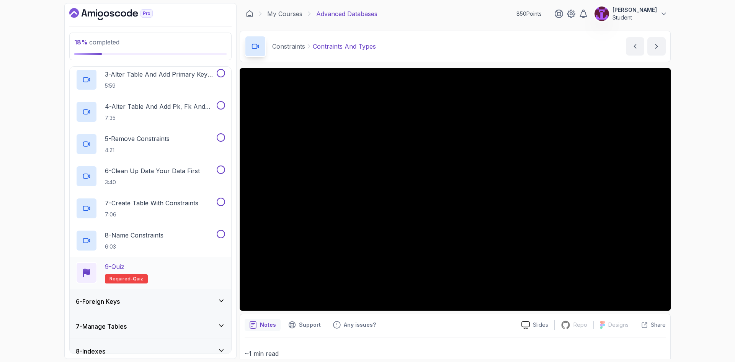
click at [178, 260] on div "9 - Quiz Required- quiz" at bounding box center [151, 272] width 162 height 32
click at [180, 268] on div "9 - Quiz Required- quiz" at bounding box center [150, 272] width 149 height 21
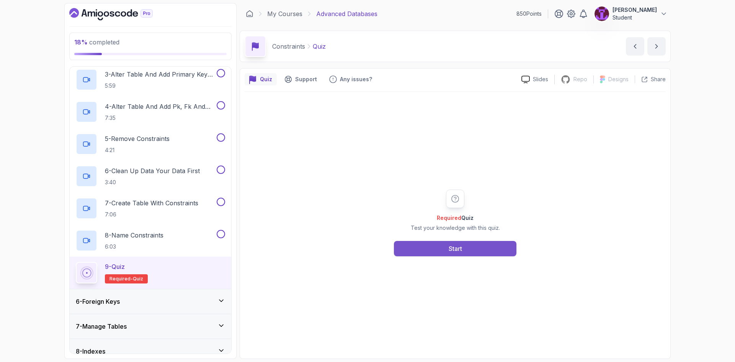
click at [455, 253] on button "Start" at bounding box center [455, 248] width 122 height 15
